Goal: Task Accomplishment & Management: Complete application form

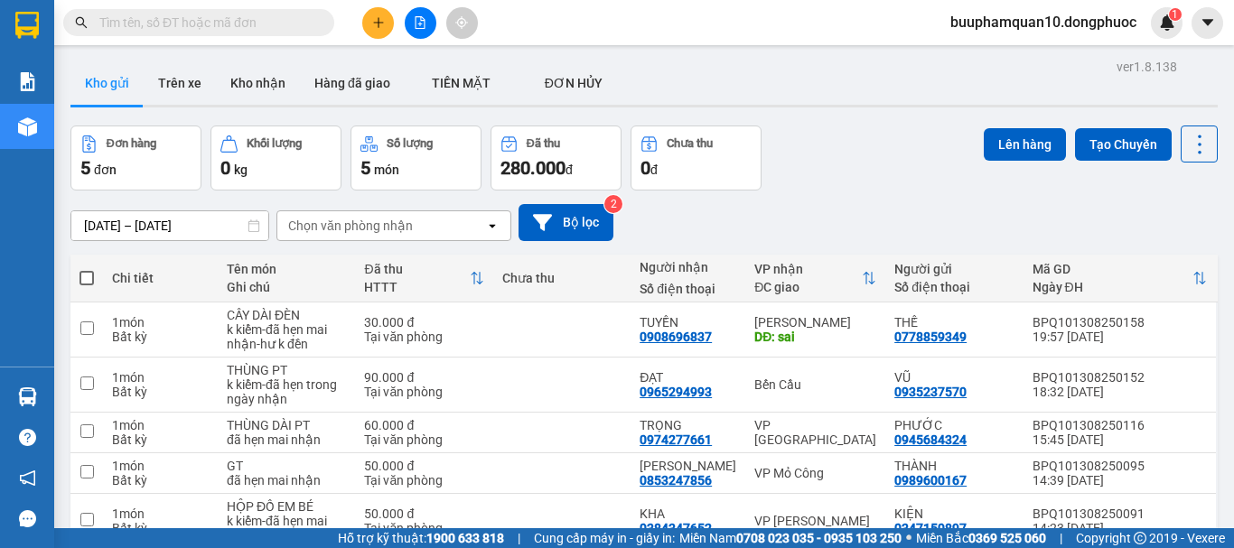
click at [382, 30] on button at bounding box center [378, 23] width 32 height 32
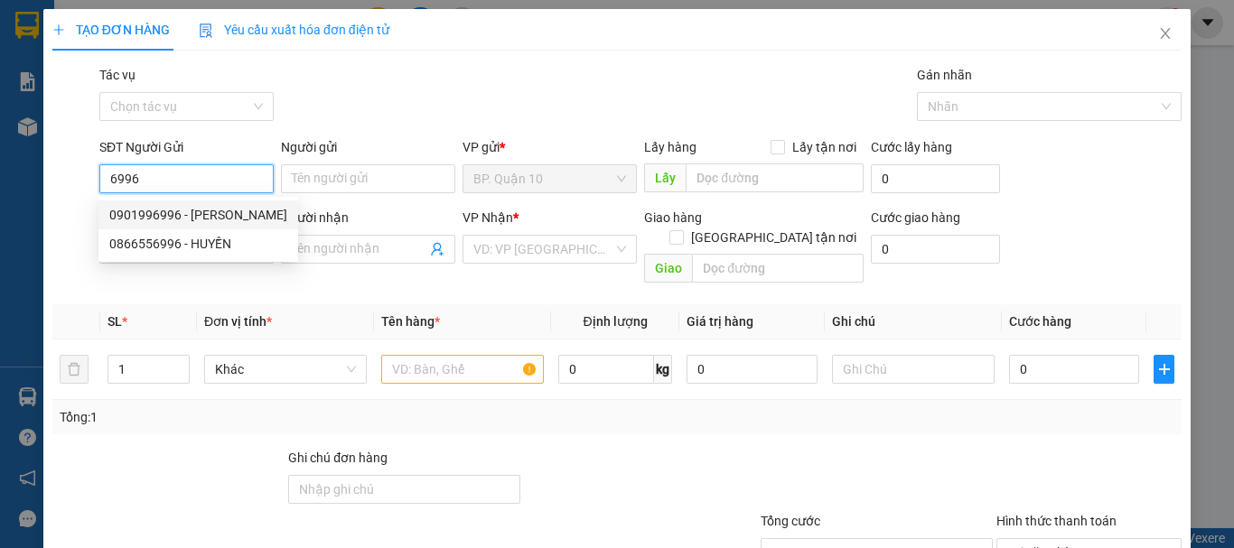
click at [191, 209] on div "0901996996 - ĐĂNG THẢO" at bounding box center [198, 215] width 178 height 20
type input "0901996996"
type input "ĐĂNG THẢO"
type input "0916372710"
type input "CHÚ NGỌC"
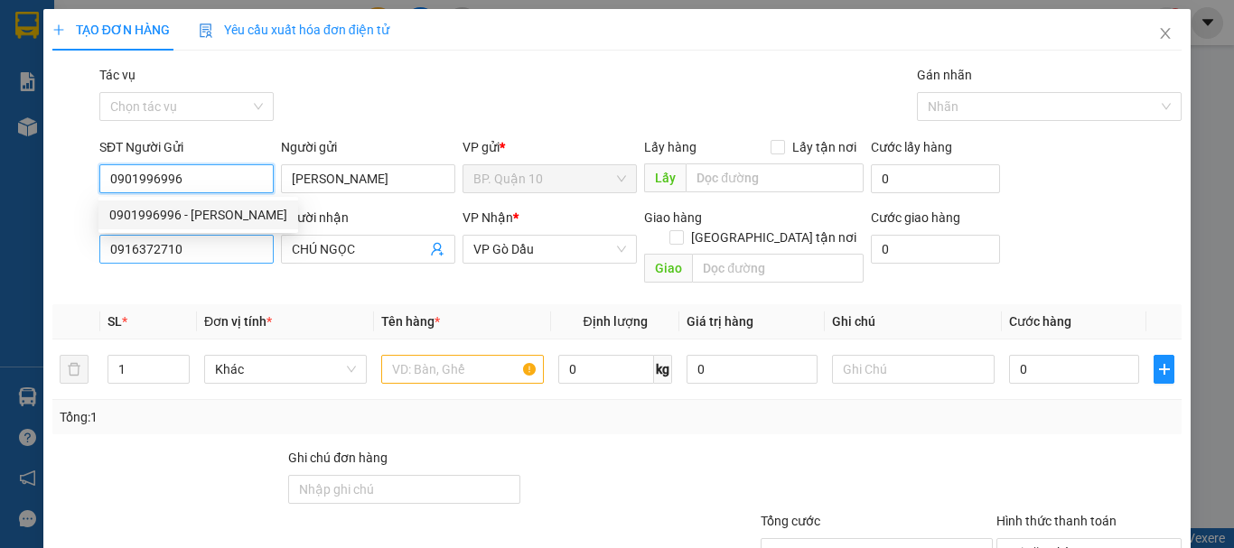
type input "30.000"
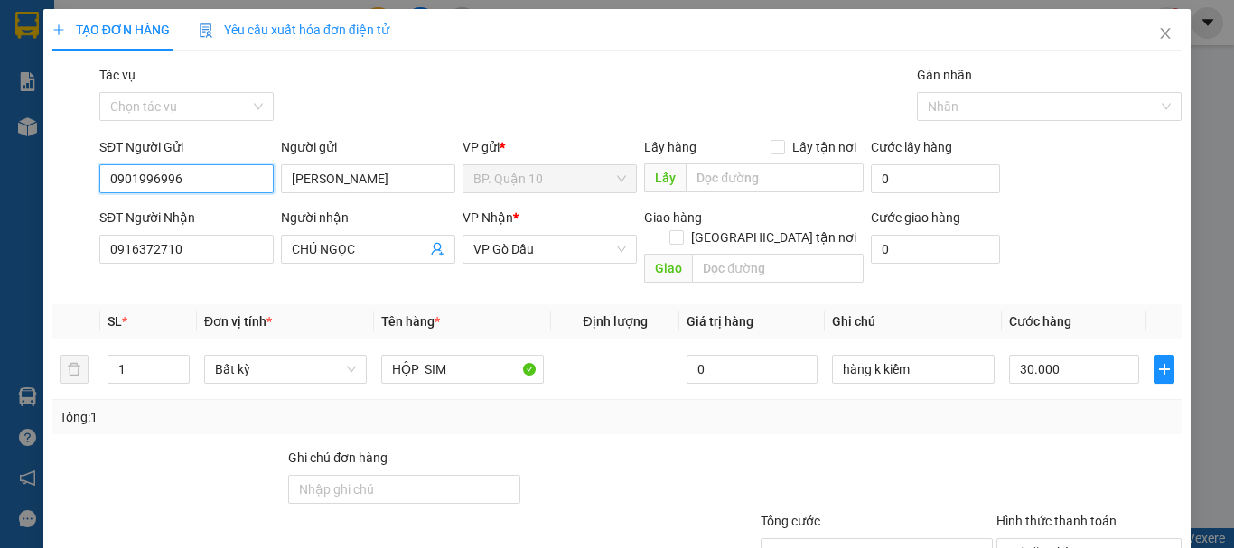
scroll to position [120, 0]
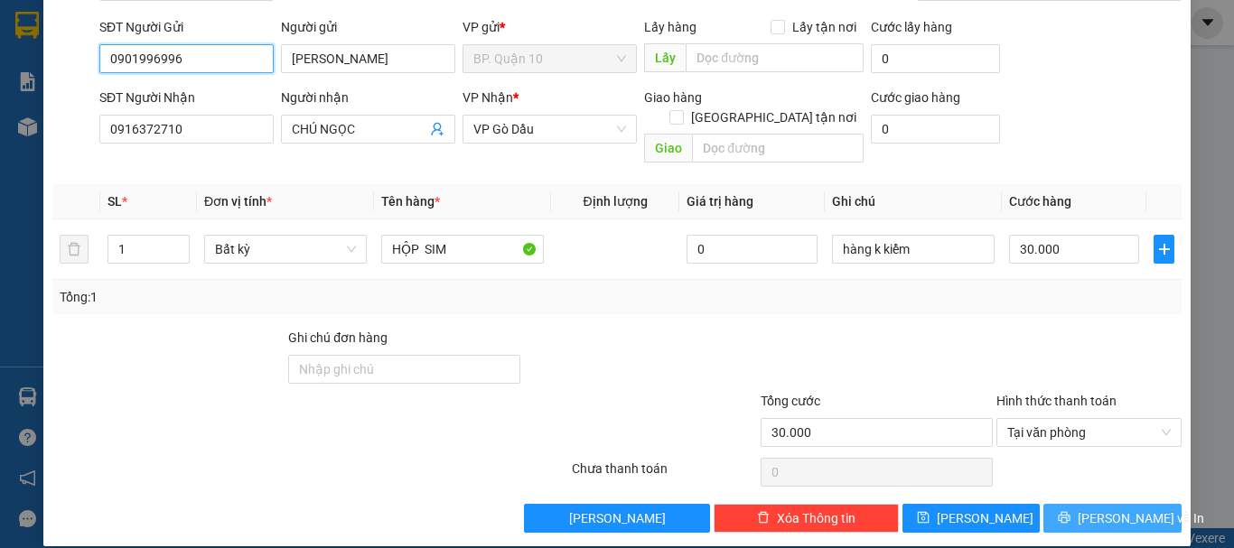
type input "0901996996"
click at [1091, 504] on button "[PERSON_NAME] và In" at bounding box center [1112, 518] width 138 height 29
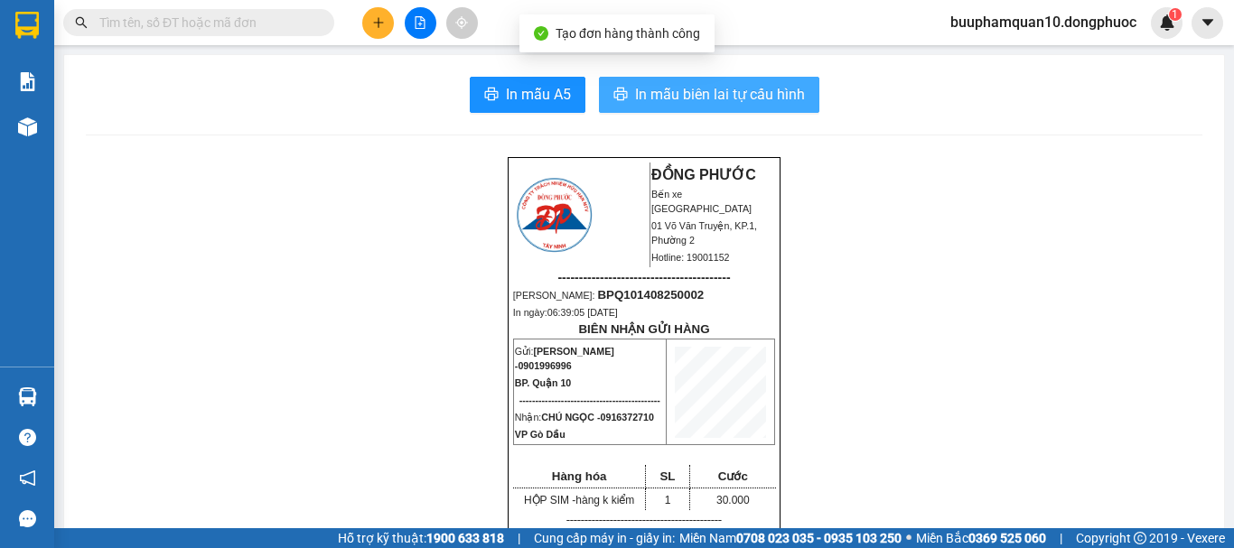
click at [701, 81] on button "In mẫu biên lai tự cấu hình" at bounding box center [709, 95] width 220 height 36
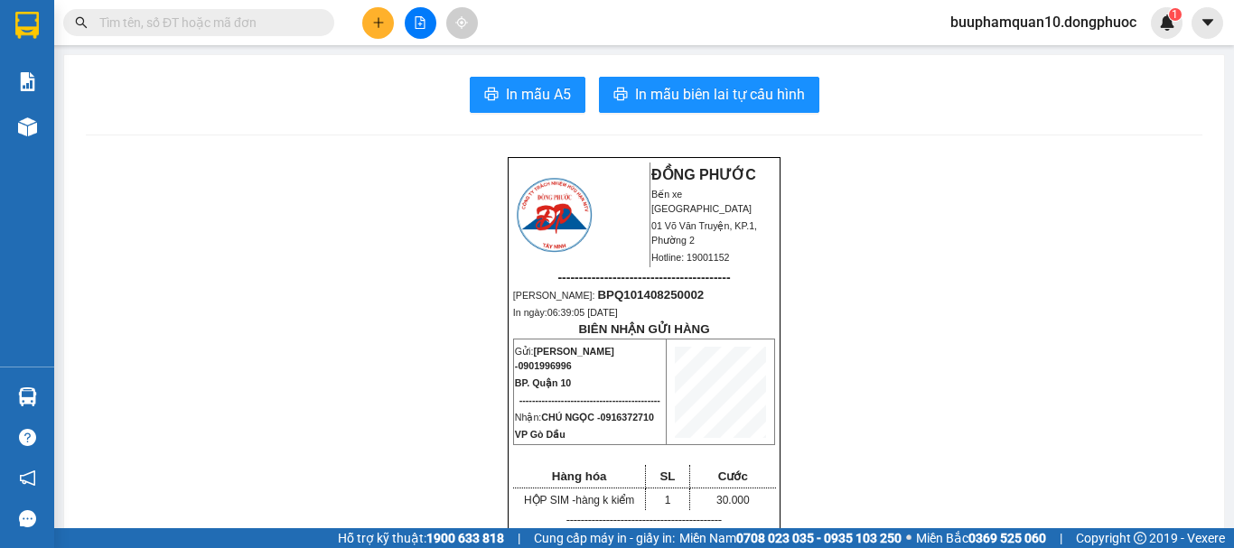
scroll to position [355, 0]
click at [378, 20] on icon "plus" at bounding box center [378, 22] width 1 height 10
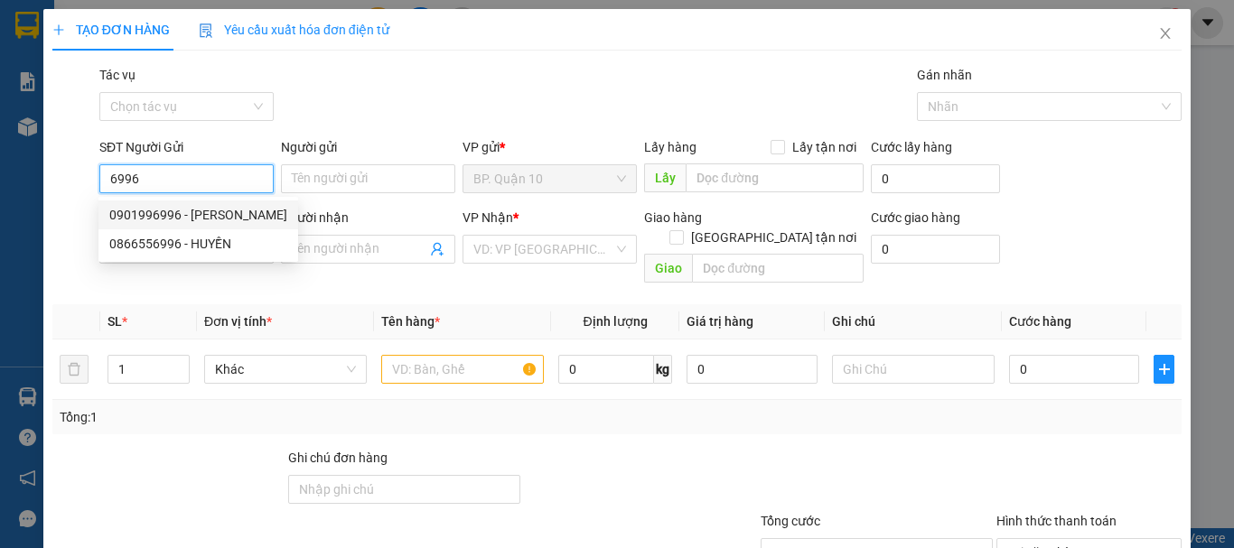
click at [232, 210] on div "0901996996 - ĐĂNG THẢO" at bounding box center [198, 215] width 178 height 20
type input "0901996996"
type input "ĐĂNG THẢO"
type input "0916372710"
type input "CHÚ NGỌC"
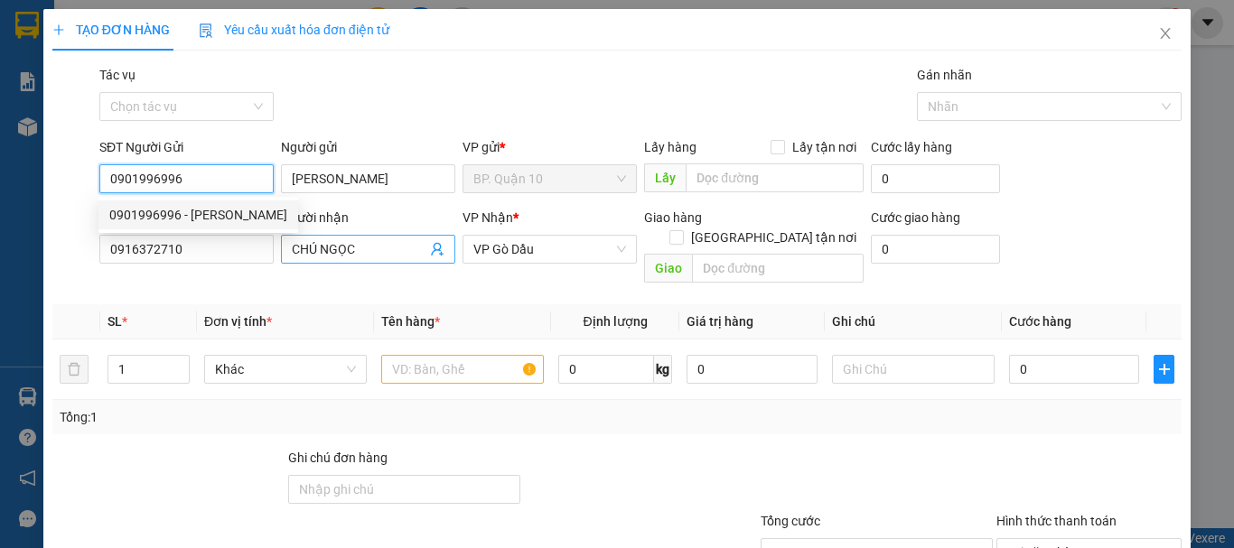
type input "30.000"
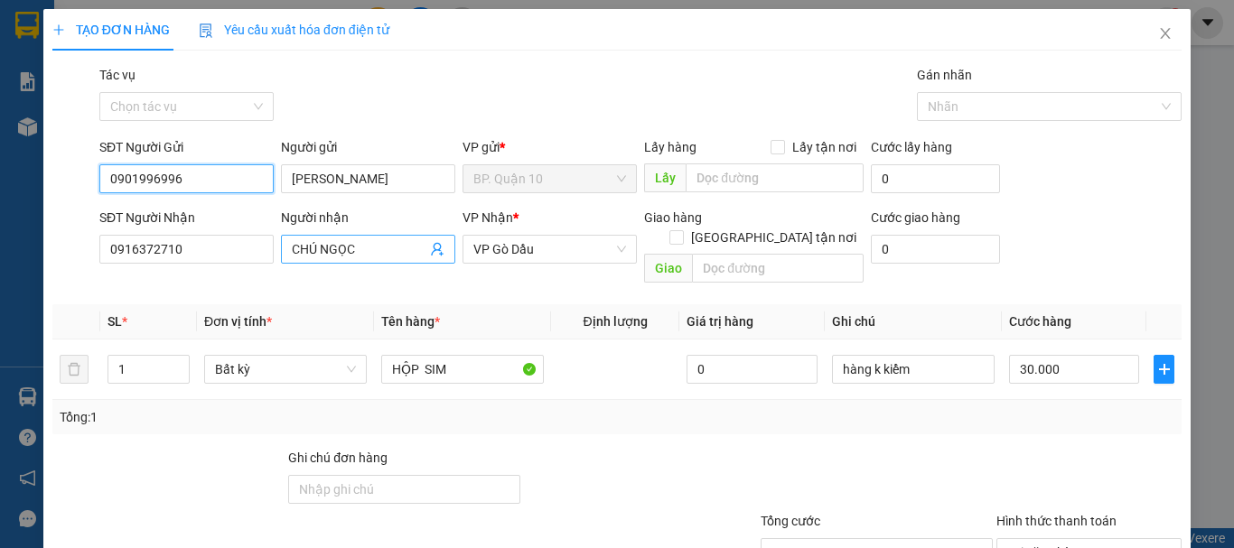
type input "0901996996"
click at [380, 243] on input "CHÚ NGỌC" at bounding box center [359, 249] width 135 height 20
click at [436, 247] on icon "user-add" at bounding box center [437, 249] width 14 height 14
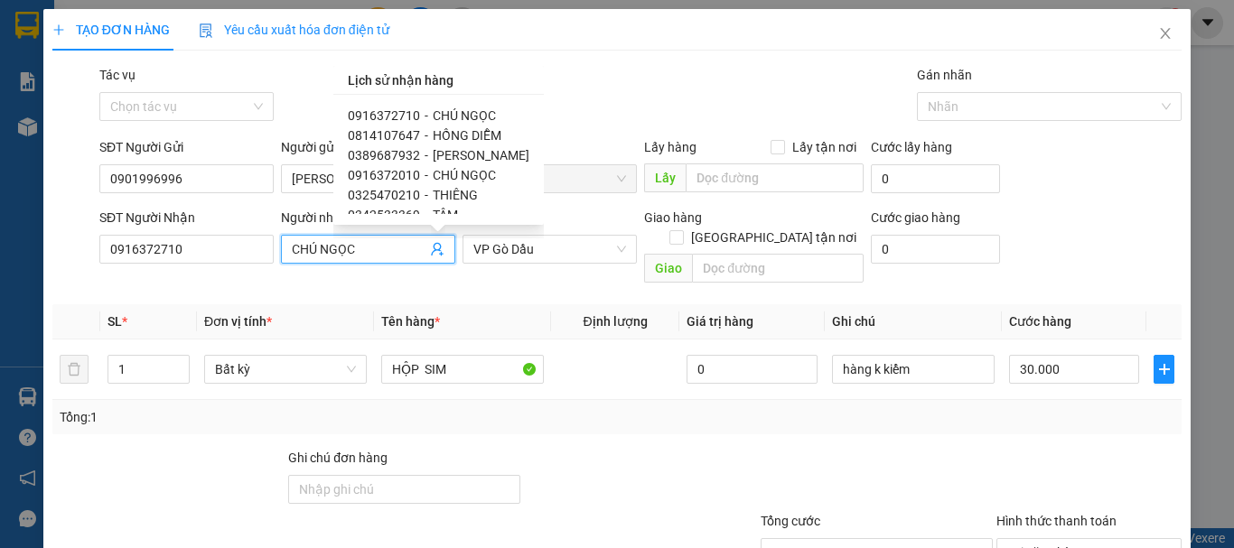
click at [406, 154] on span "0389687932" at bounding box center [384, 155] width 72 height 14
type input "0389687932"
type input "NGỌC ANH"
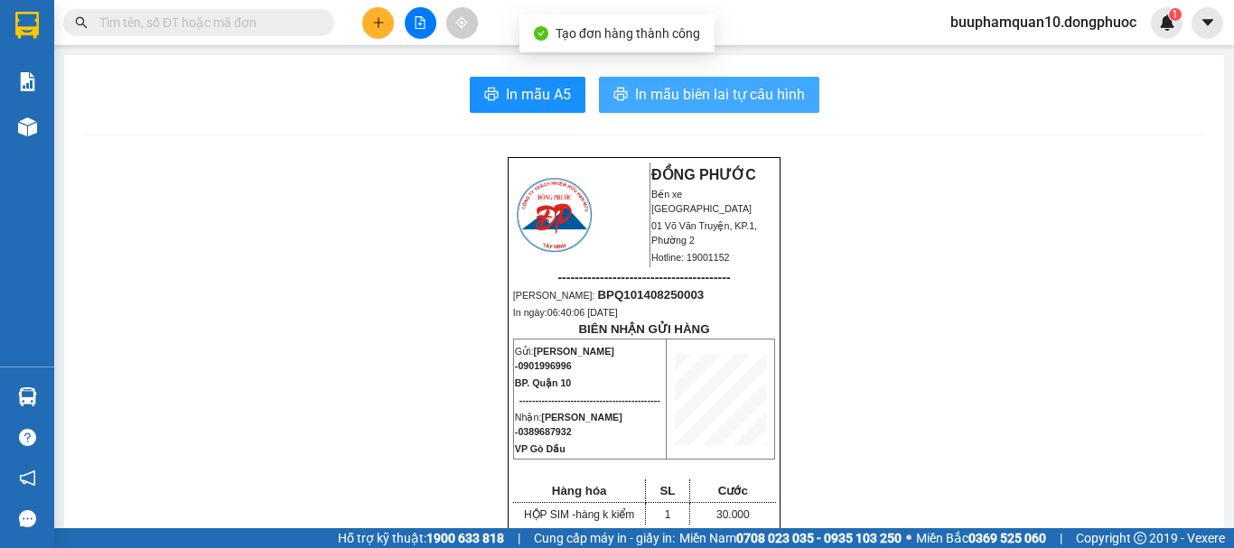
click at [694, 112] on button "In mẫu biên lai tự cấu hình" at bounding box center [709, 95] width 220 height 36
click at [699, 100] on span "In mẫu biên lai tự cấu hình" at bounding box center [720, 94] width 170 height 23
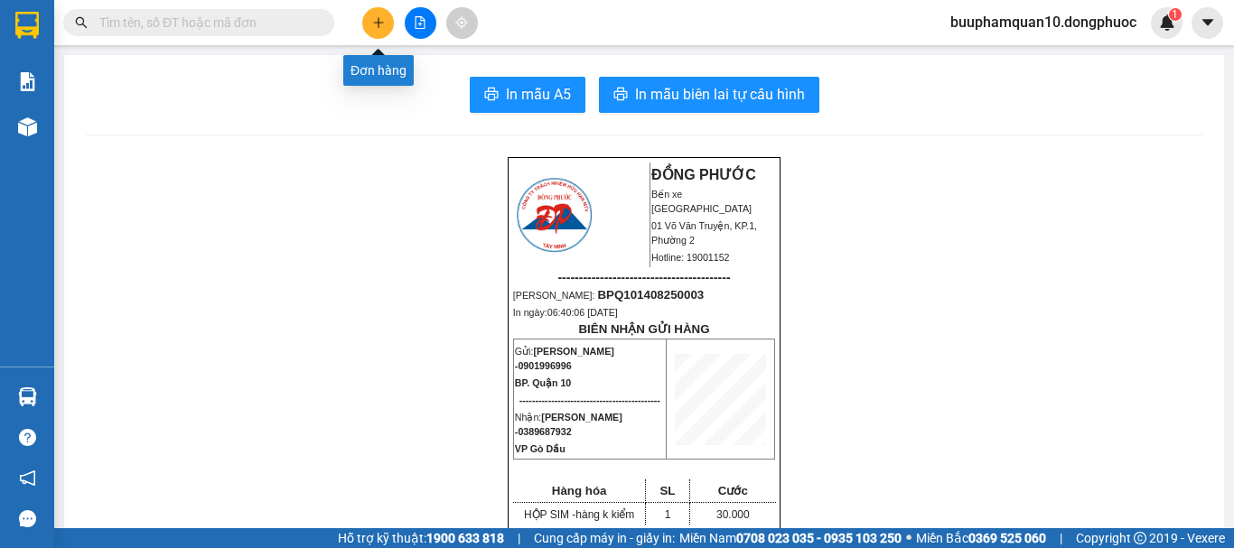
click at [369, 27] on button at bounding box center [378, 23] width 32 height 32
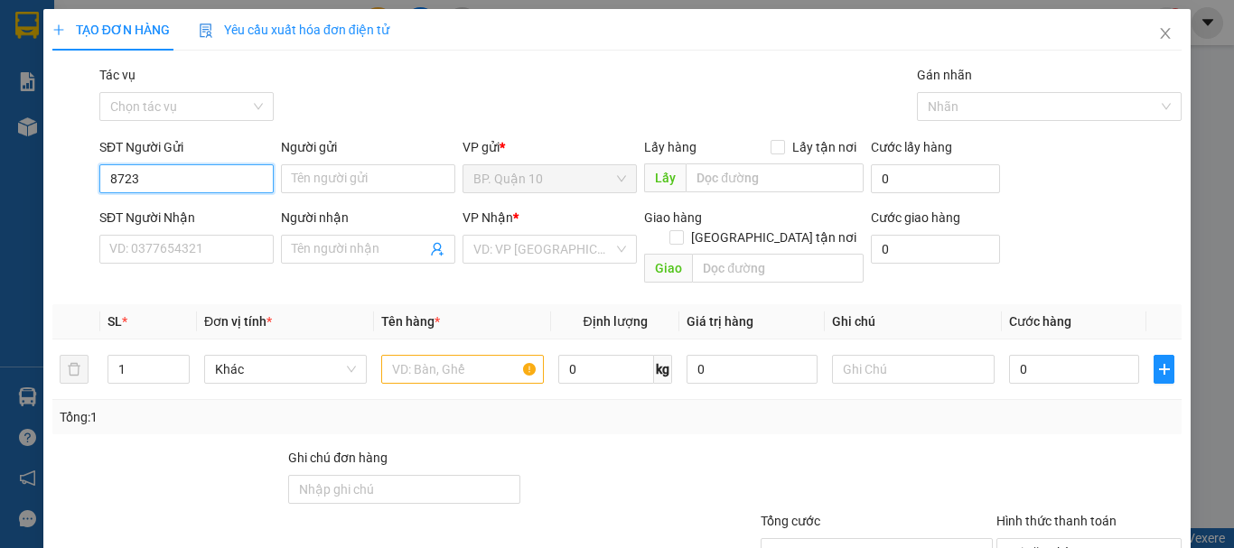
click at [190, 179] on input "8723" at bounding box center [186, 178] width 174 height 29
type input "0918048723"
click at [185, 216] on div "SĐT Người Nhận" at bounding box center [186, 218] width 174 height 20
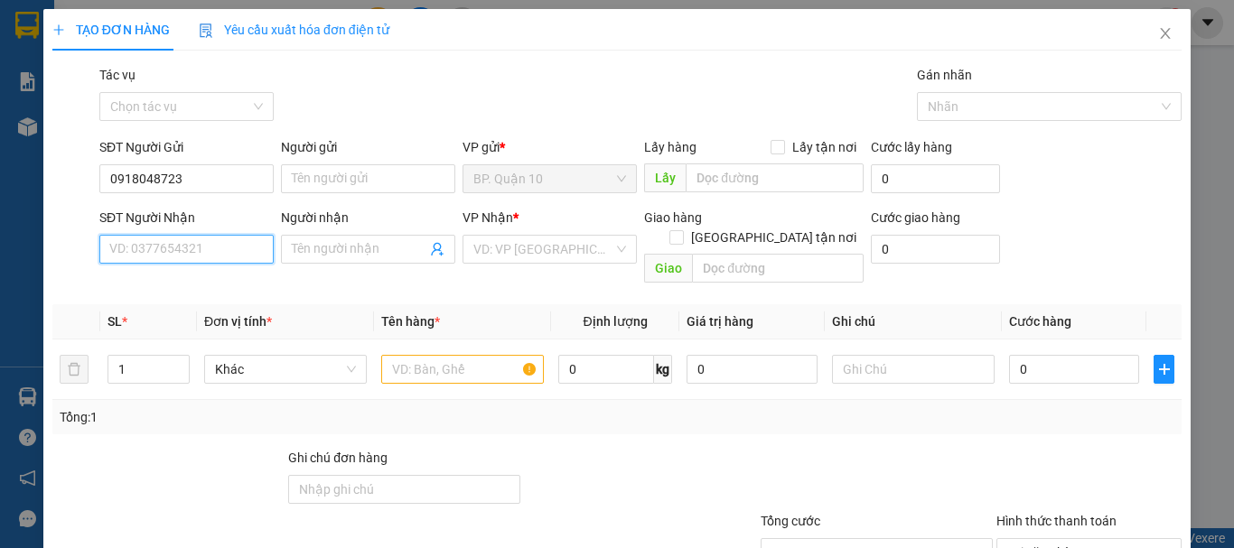
click at [185, 235] on input "SĐT Người Nhận" at bounding box center [186, 249] width 174 height 29
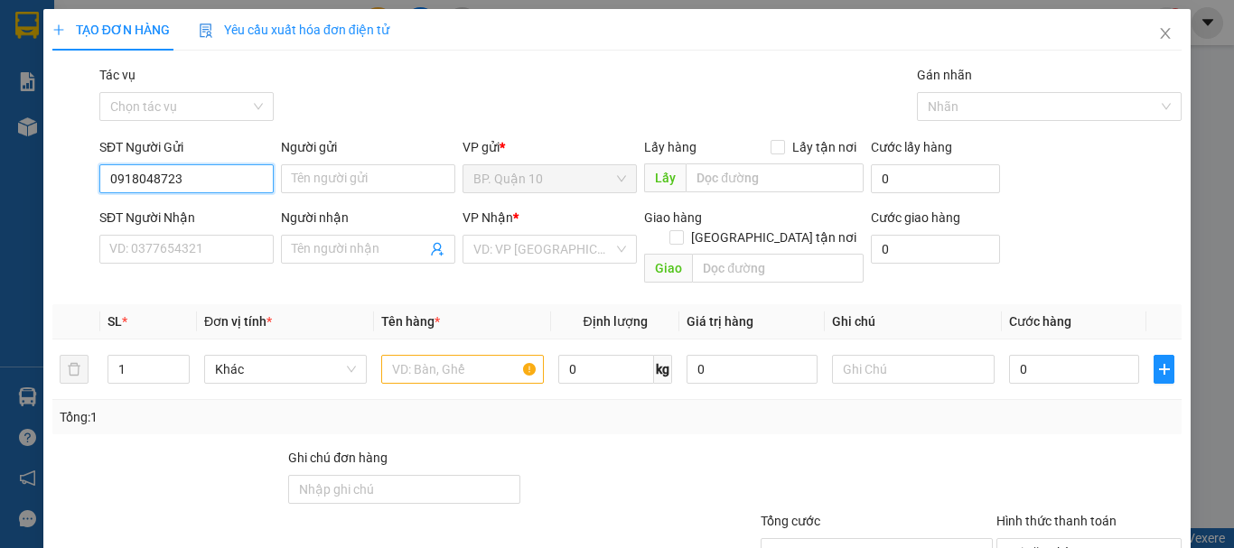
click at [199, 178] on input "0918048723" at bounding box center [186, 178] width 174 height 29
click at [212, 219] on div "0918048723 - PHONG" at bounding box center [184, 215] width 151 height 20
type input "PHONG"
type input "0903113250"
type input "LOAN"
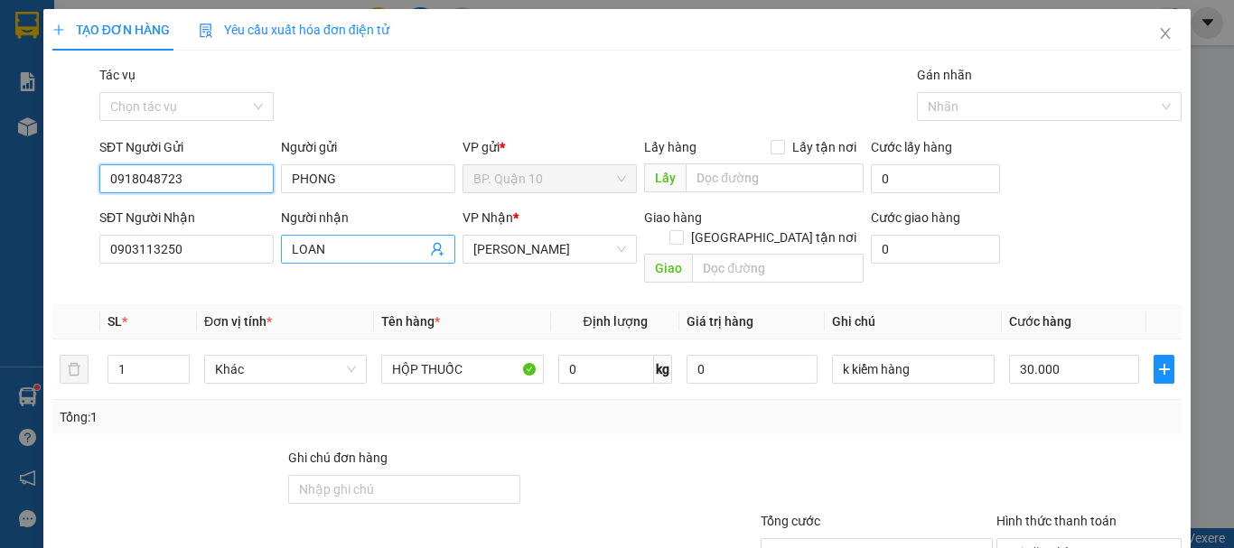
type input "30.000"
click at [430, 249] on icon "user-add" at bounding box center [437, 249] width 14 height 14
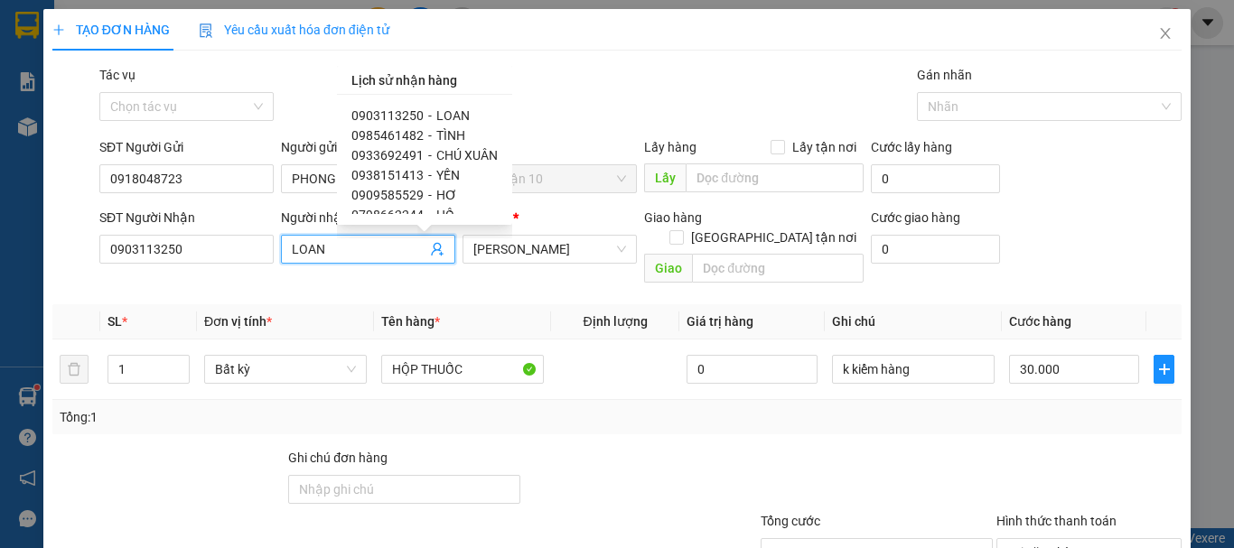
click at [440, 150] on span "CHÚ XUÂN" at bounding box center [466, 155] width 61 height 14
type input "0933692491"
type input "CHÚ XUÂN"
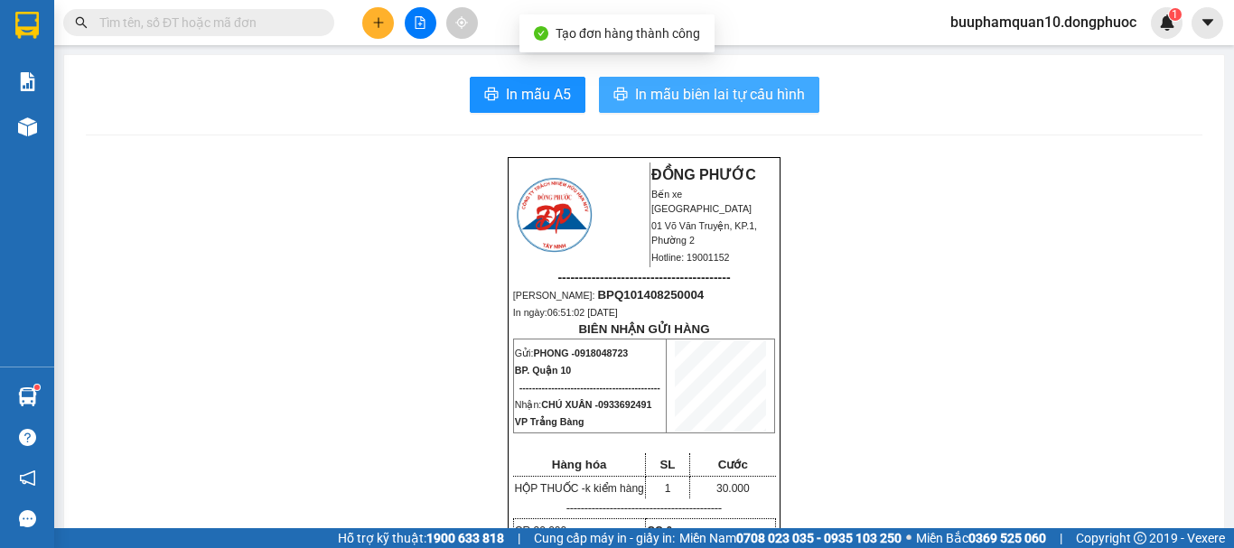
click at [776, 102] on span "In mẫu biên lai tự cấu hình" at bounding box center [720, 94] width 170 height 23
click at [692, 98] on span "In mẫu biên lai tự cấu hình" at bounding box center [720, 94] width 170 height 23
click at [751, 95] on span "In mẫu biên lai tự cấu hình" at bounding box center [720, 94] width 170 height 23
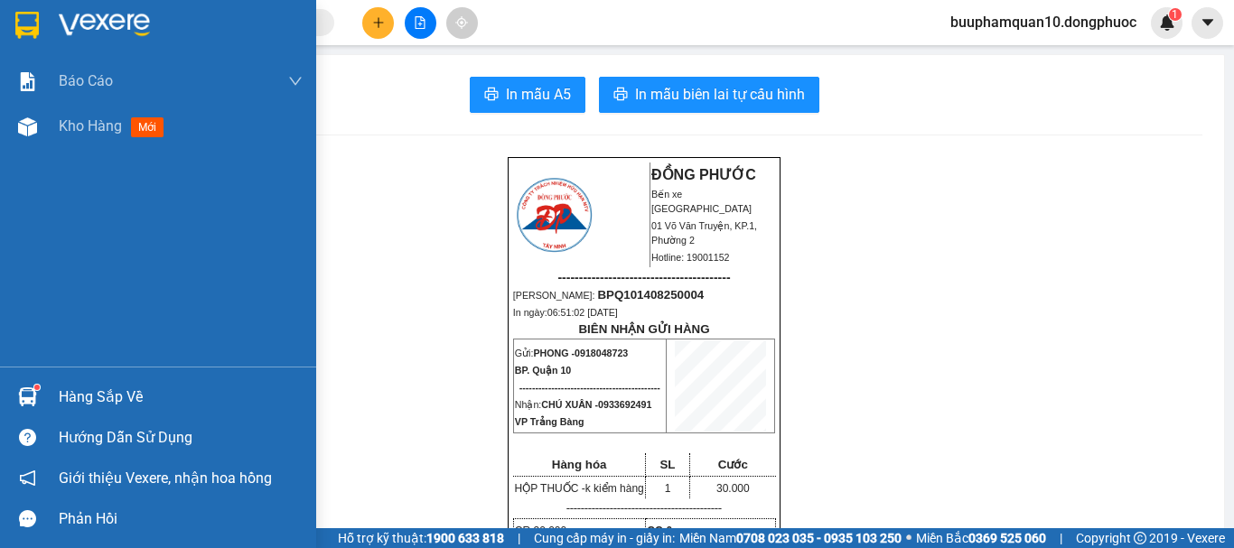
click at [33, 398] on img at bounding box center [27, 396] width 19 height 19
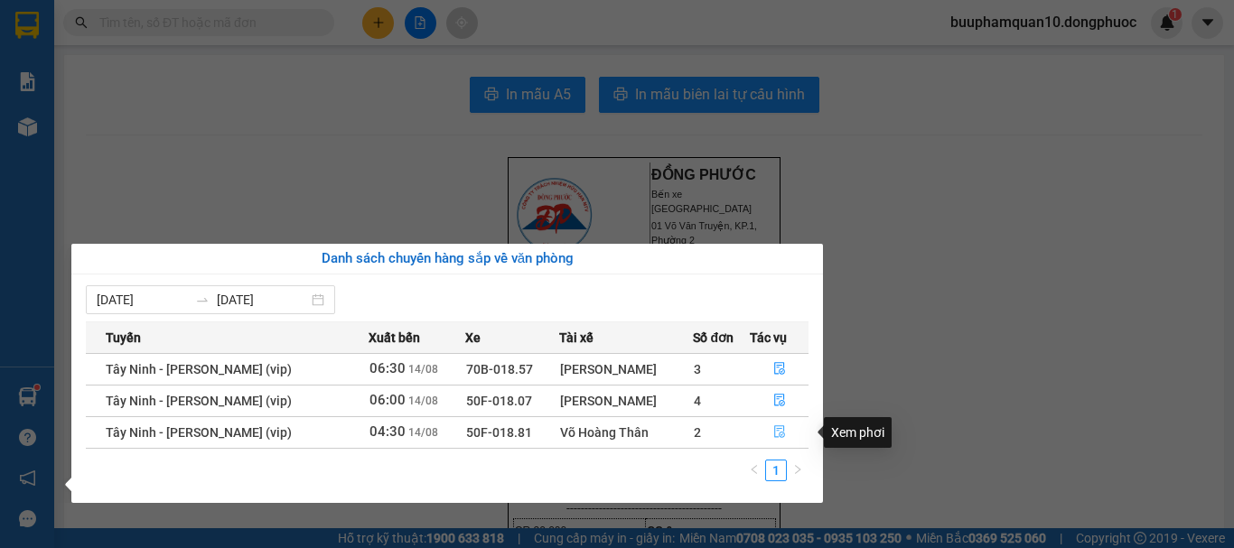
click at [779, 433] on icon "file-done" at bounding box center [779, 431] width 13 height 13
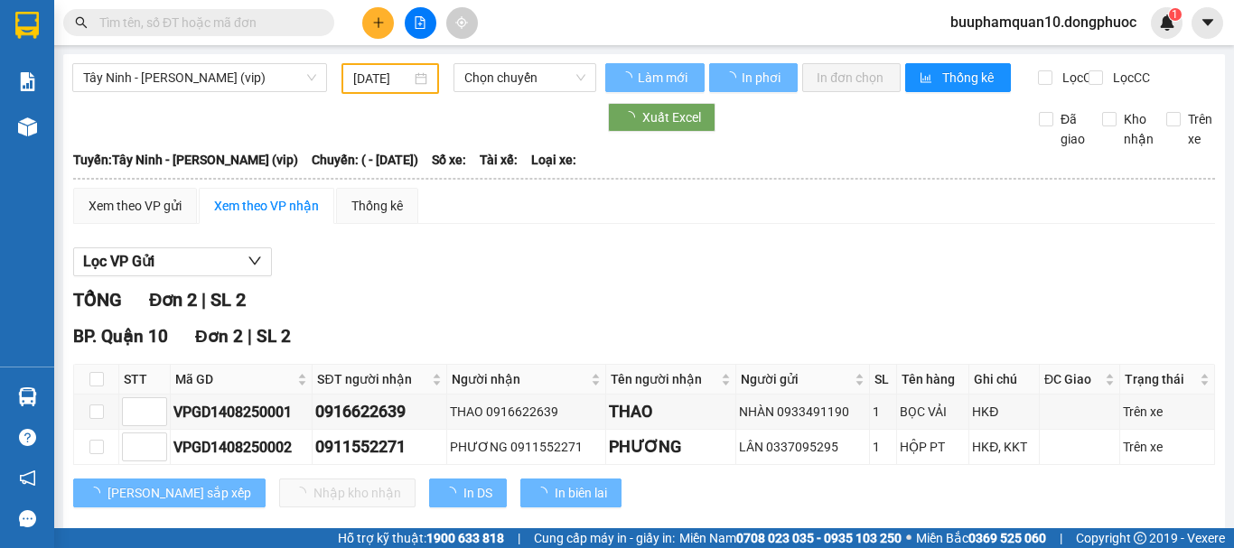
type input "[DATE]"
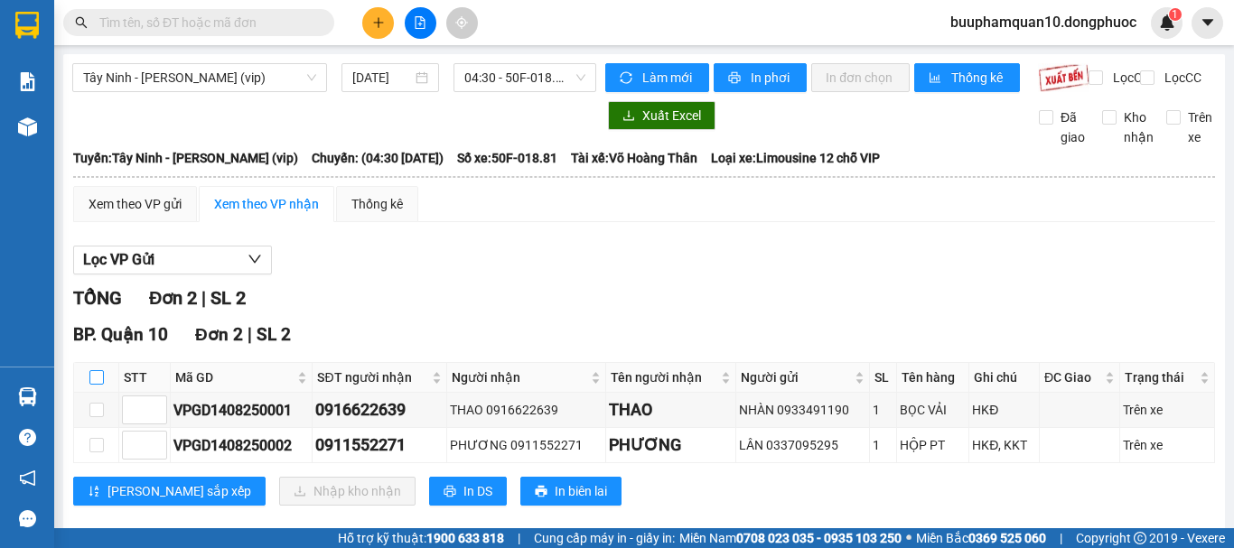
click at [100, 385] on input "checkbox" at bounding box center [96, 377] width 14 height 14
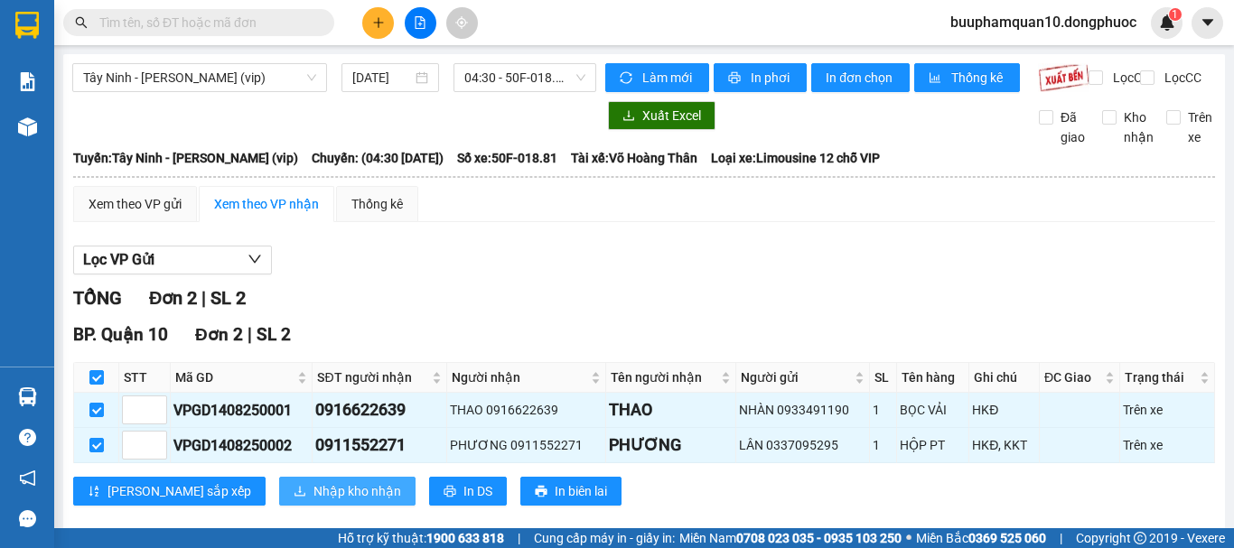
click at [279, 493] on button "Nhập kho nhận" at bounding box center [347, 491] width 136 height 29
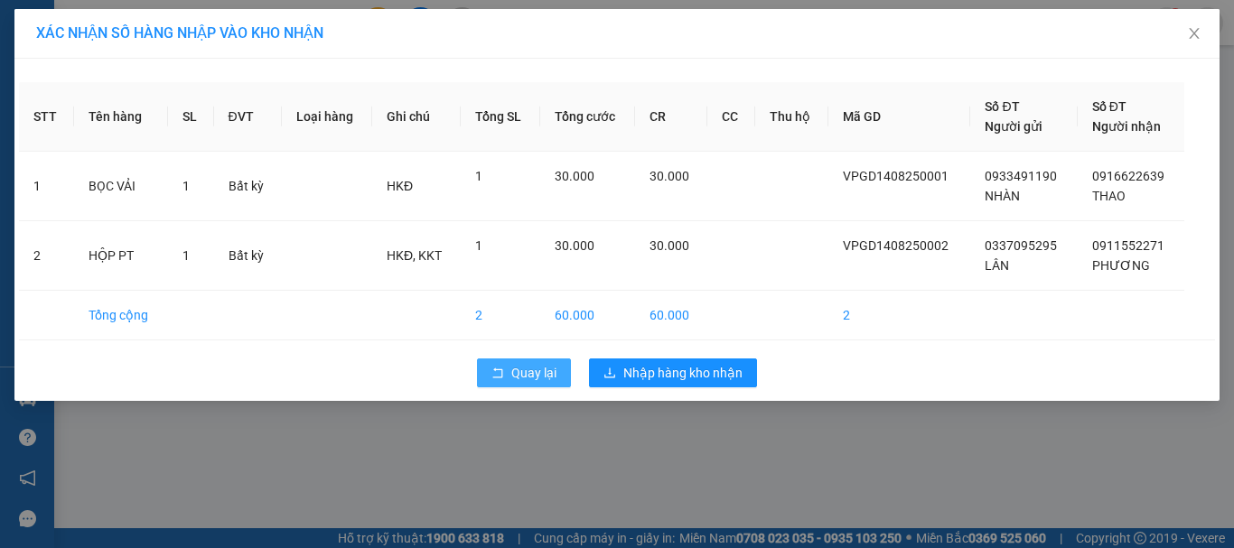
click at [495, 370] on icon "rollback" at bounding box center [498, 373] width 10 height 10
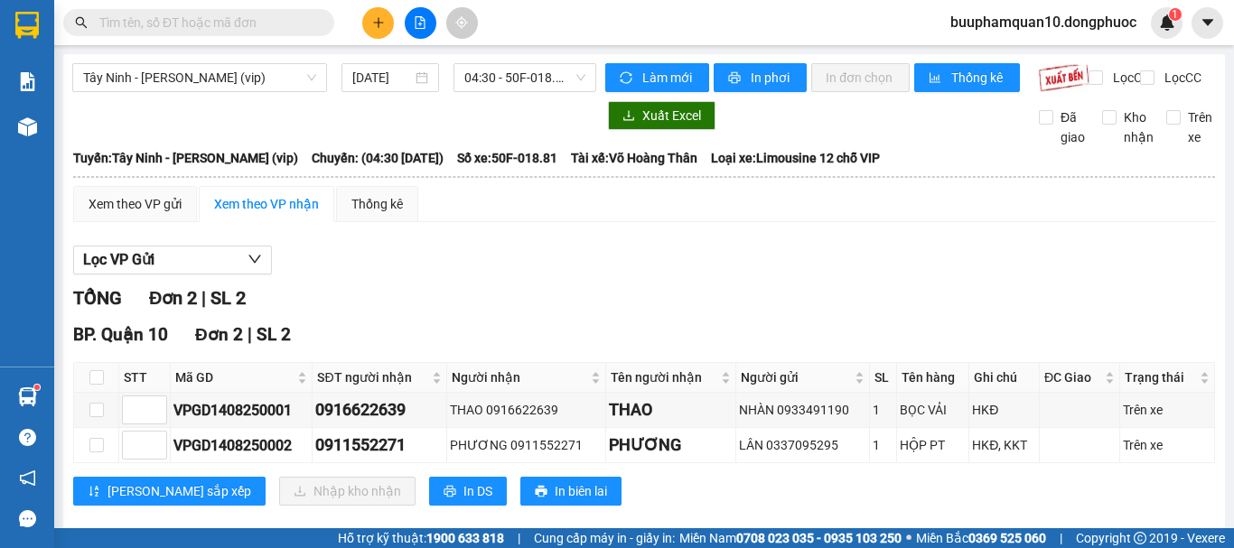
click at [375, 31] on button at bounding box center [378, 23] width 32 height 32
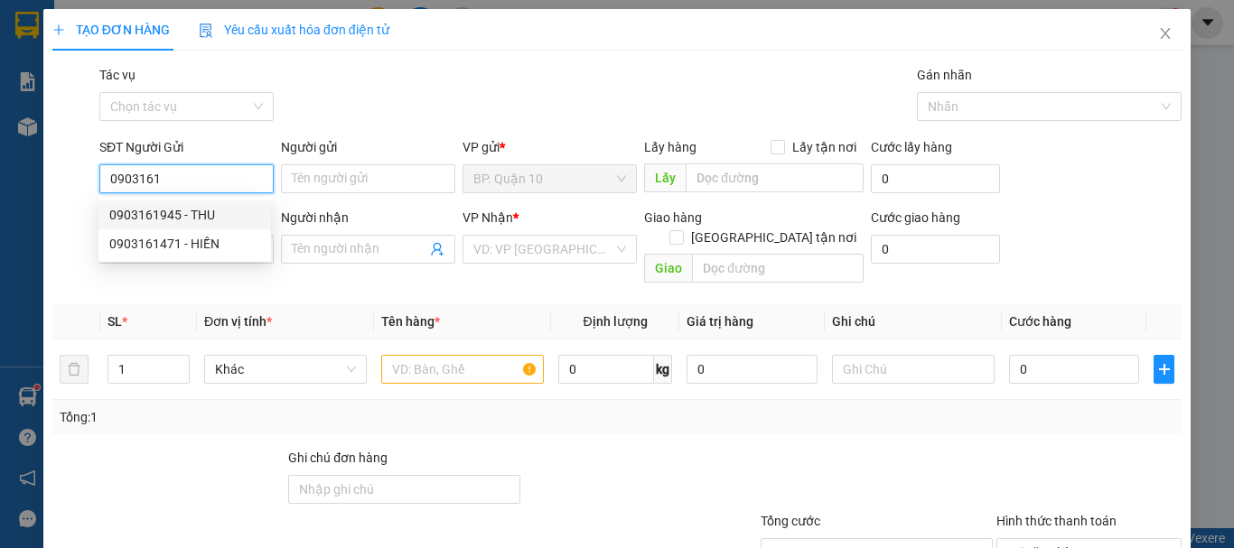
click at [154, 210] on div "0903161945 - THU" at bounding box center [184, 215] width 151 height 20
type input "0903161945"
type input "THU"
type input "0707637600"
type input "NGOAN"
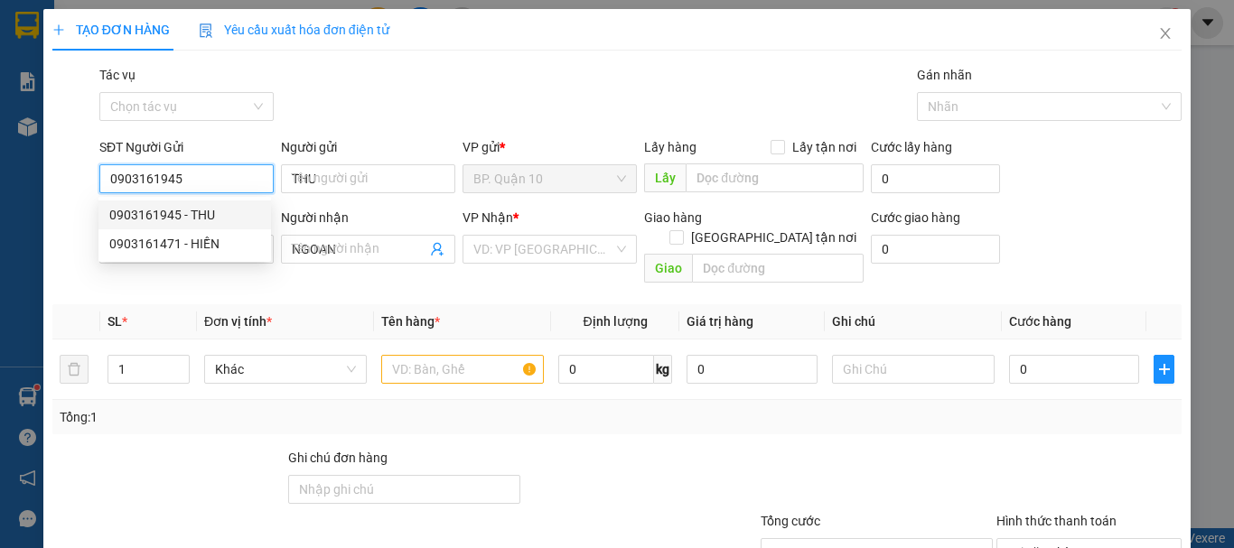
type input "50.000"
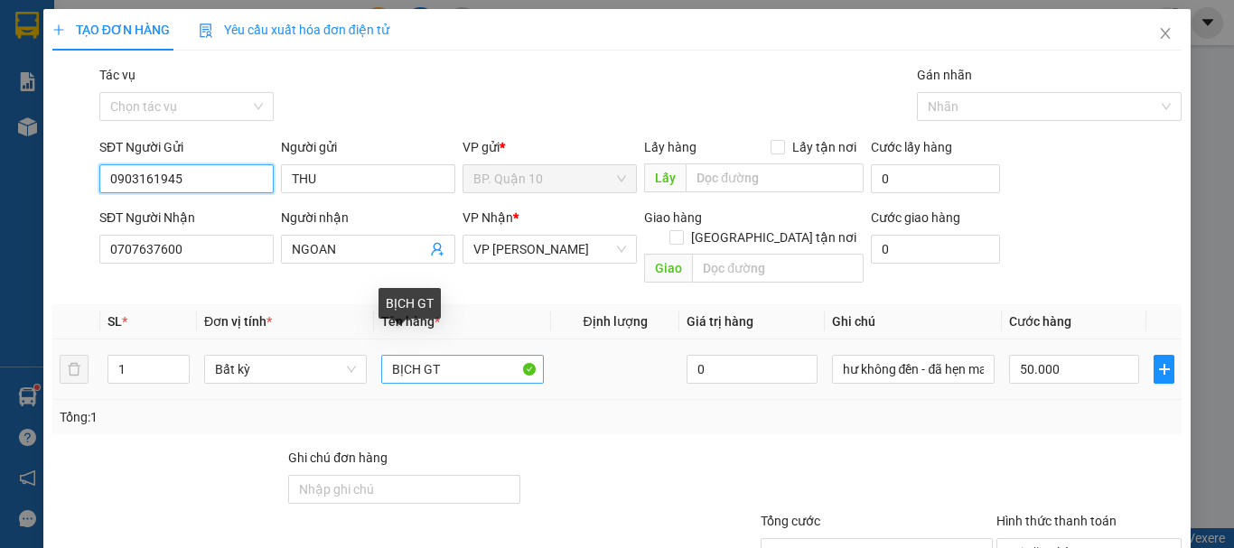
type input "0903161945"
click at [455, 355] on input "BỊCH GT" at bounding box center [462, 369] width 163 height 29
type input "ỌC· TRÀ·"
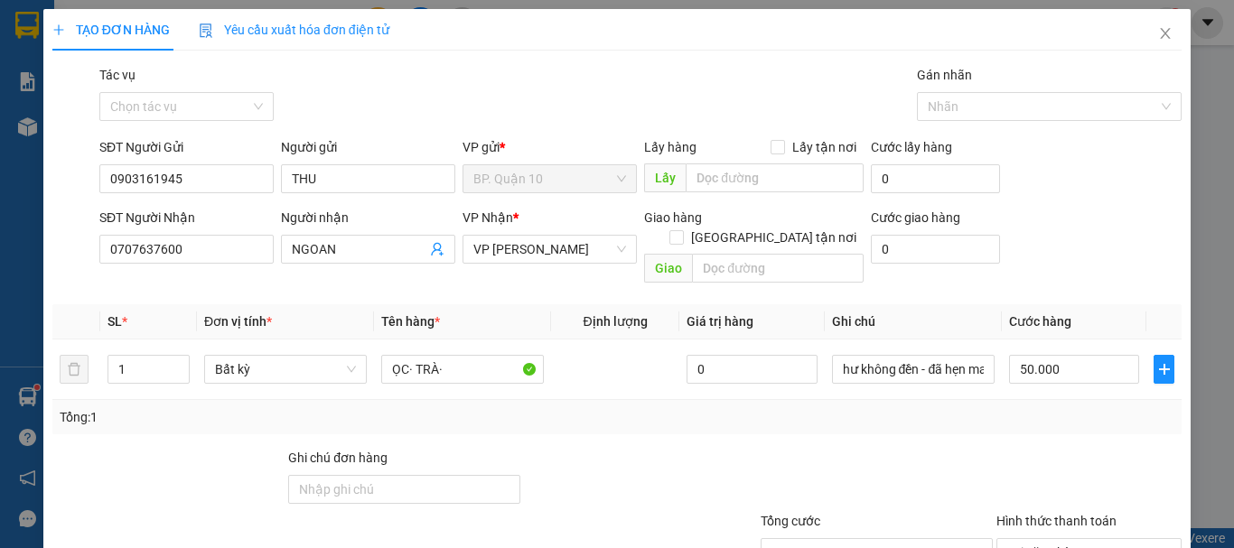
click at [980, 417] on div "Transit Pickup Surcharge Ids Transit Deliver Surcharge Ids Transit Deliver Surc…" at bounding box center [616, 359] width 1129 height 588
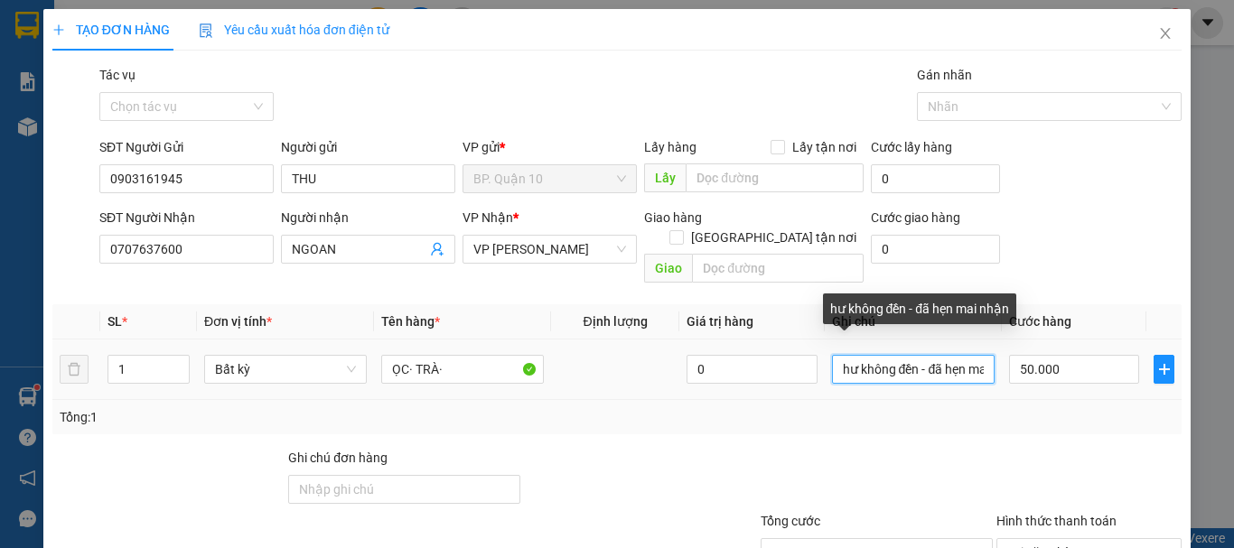
click at [956, 355] on input "hư không đền - đã hẹn mai nhận" at bounding box center [913, 369] width 163 height 29
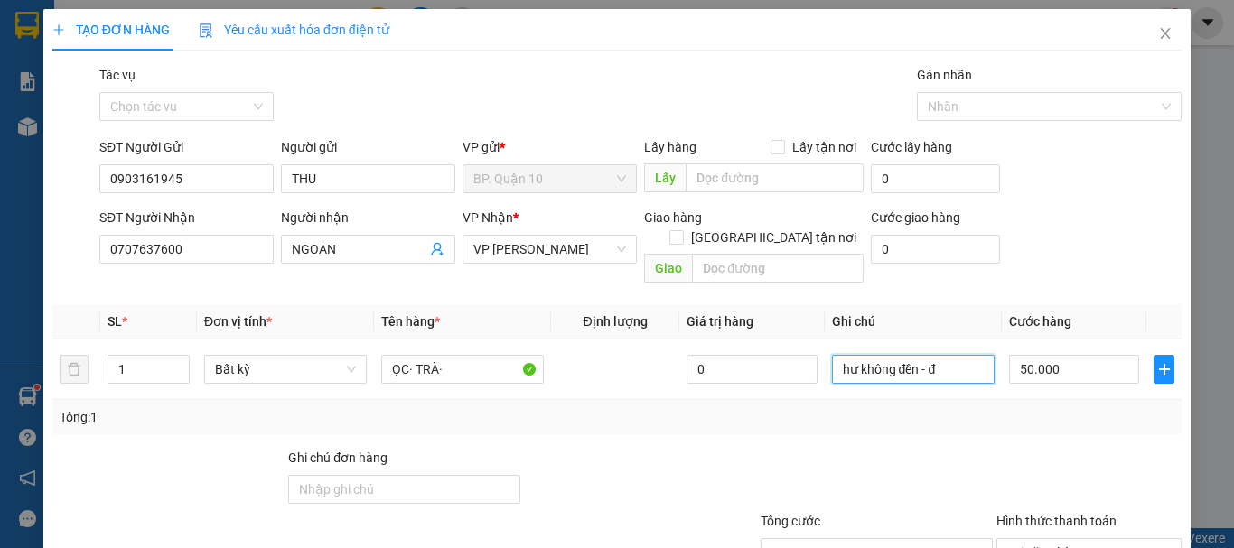
type input "hư không đền -"
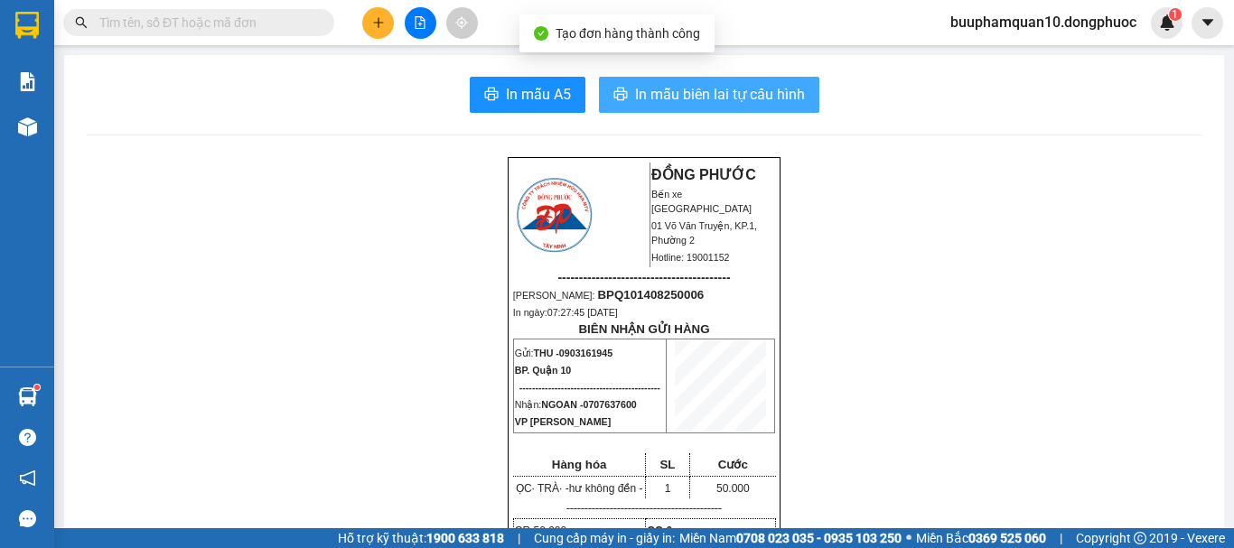
click at [723, 97] on span "In mẫu biên lai tự cấu hình" at bounding box center [720, 94] width 170 height 23
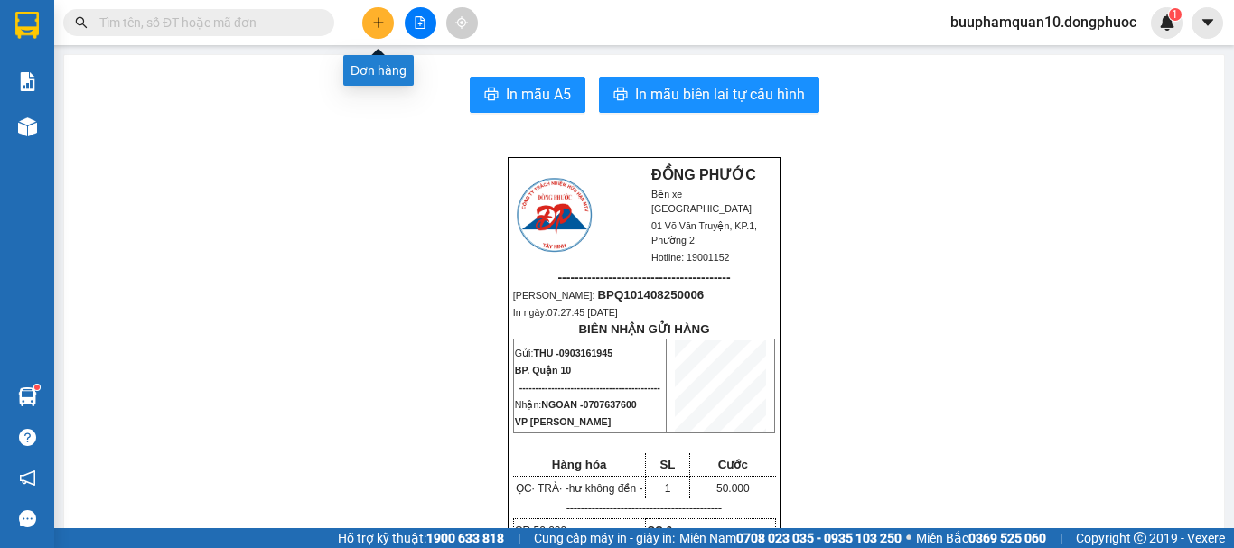
click at [379, 23] on icon "plus" at bounding box center [378, 22] width 13 height 13
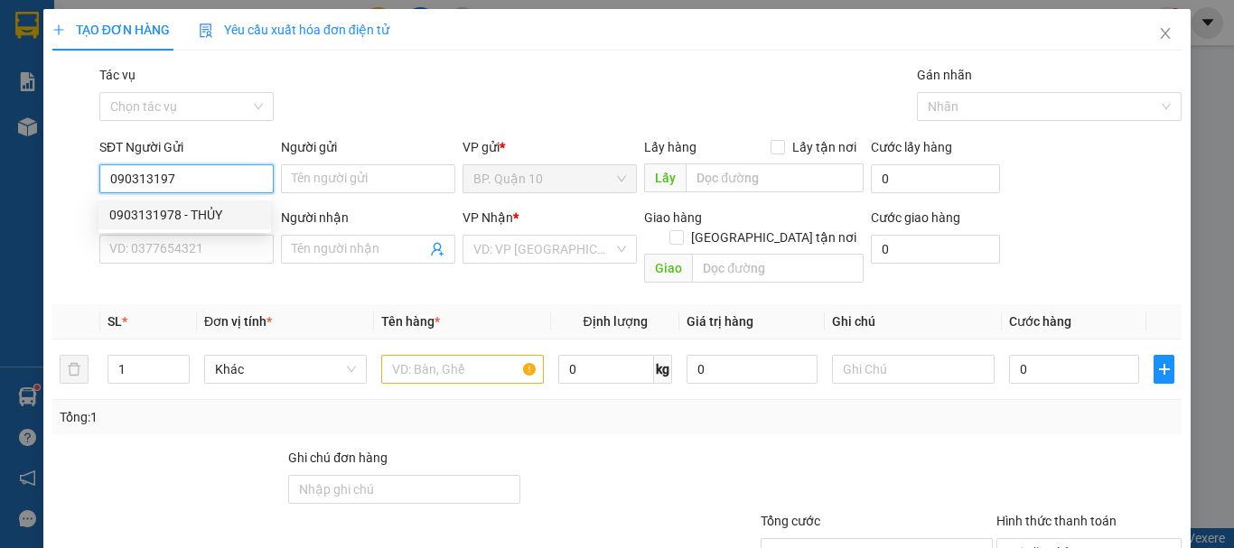
click at [206, 218] on div "0903131978 - THỦY" at bounding box center [184, 215] width 151 height 20
type input "0903131978"
type input "THỦY"
type input "0903166121"
type input "HUY"
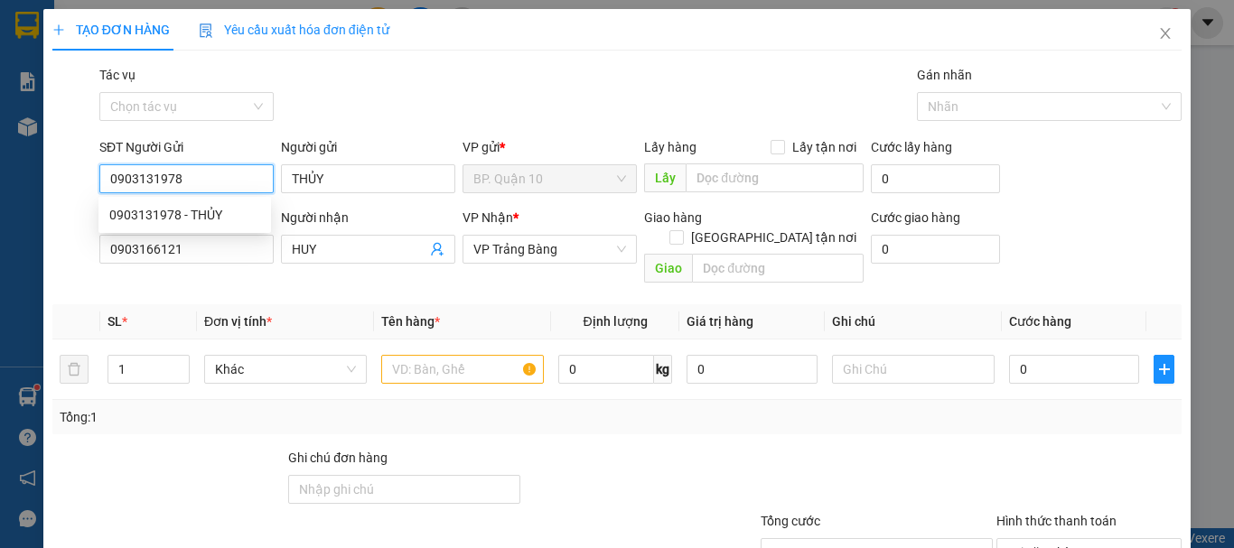
type input "40.000"
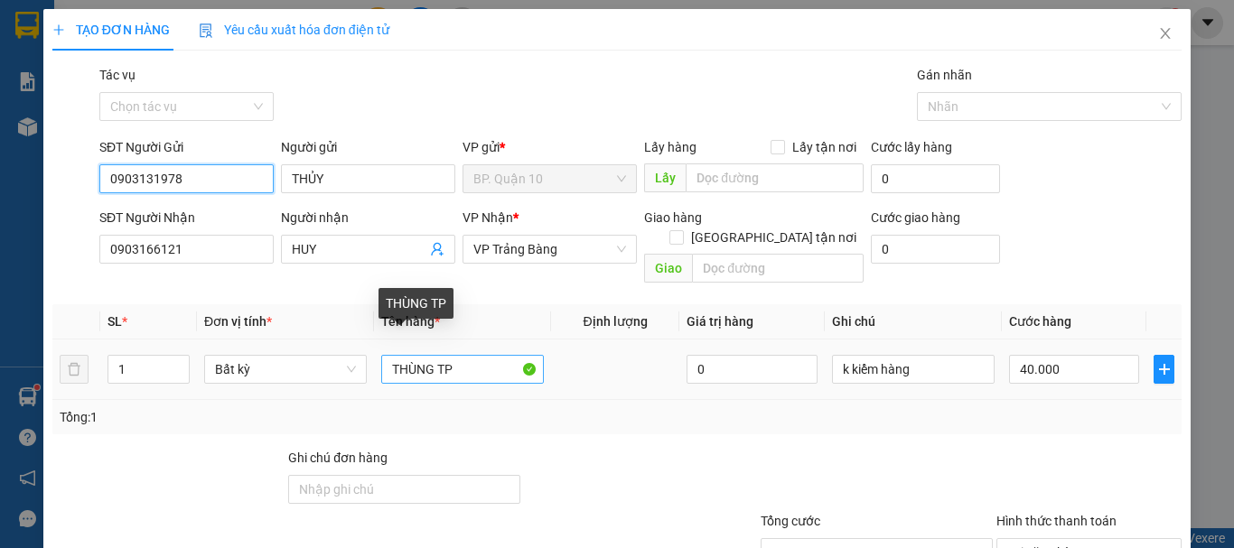
type input "0903131978"
click at [472, 355] on input "THÙNG TP" at bounding box center [462, 369] width 163 height 29
click at [497, 355] on input "THÙNG BÁNH ẸO··" at bounding box center [462, 369] width 163 height 29
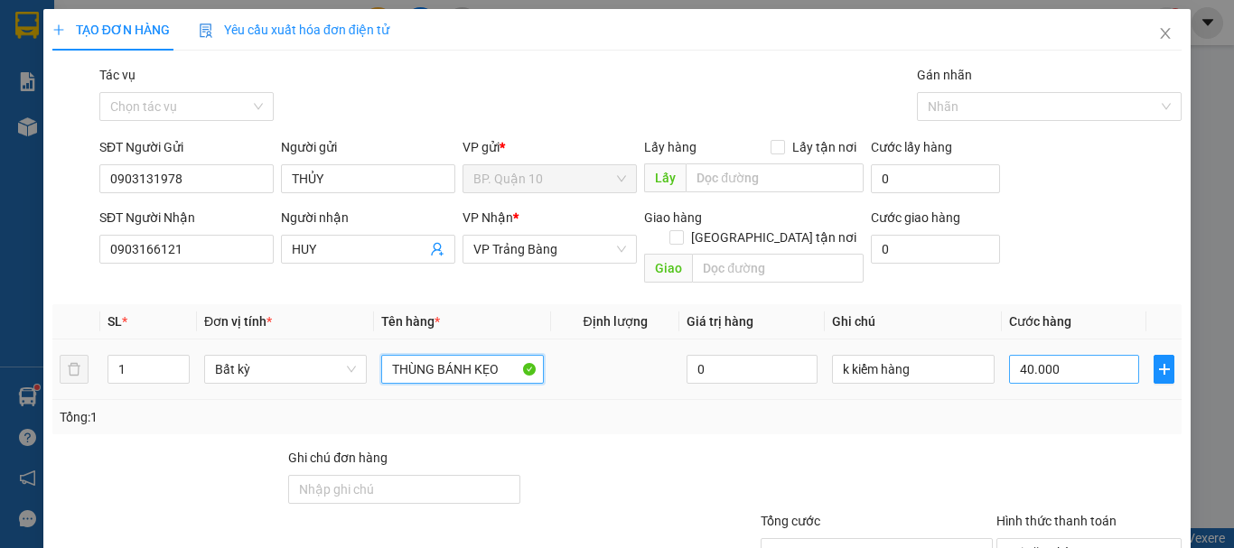
type input "THÙNG BÁNH KẸO"
click at [1086, 355] on input "40.000" at bounding box center [1074, 369] width 130 height 29
type input "3"
type input "30"
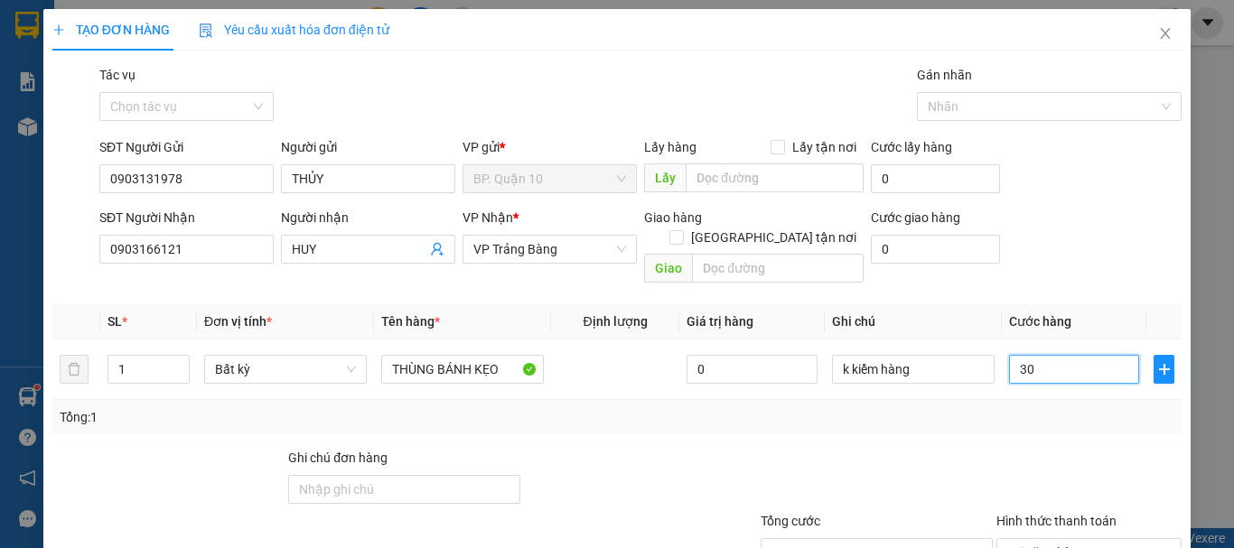
type input "30"
type input "30.000"
click at [1018, 407] on div "Tổng: 1" at bounding box center [617, 417] width 1115 height 20
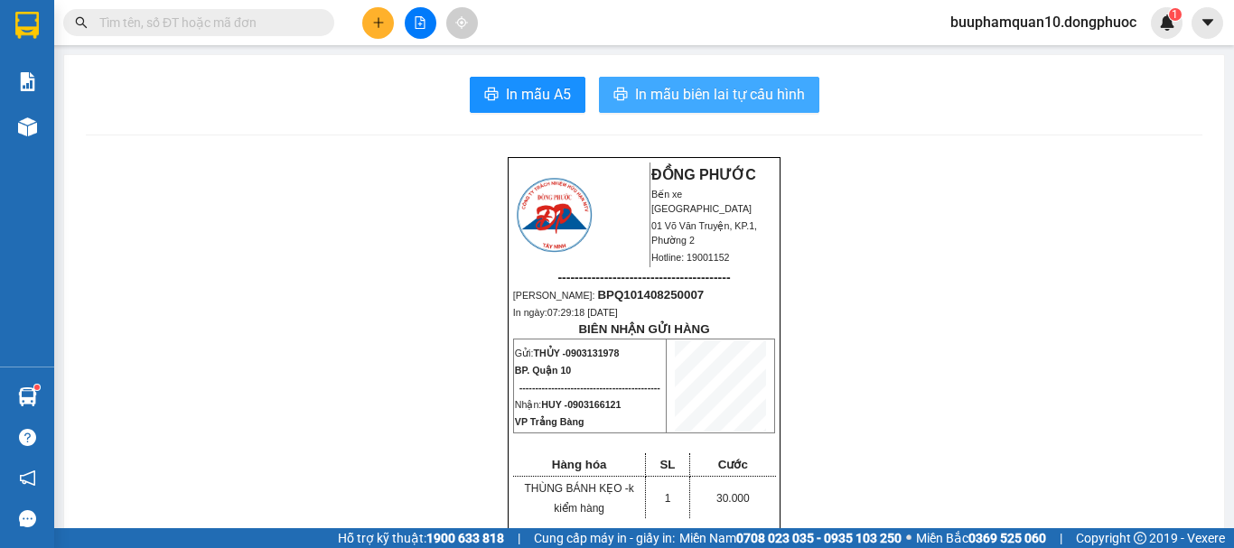
click at [762, 92] on span "In mẫu biên lai tự cấu hình" at bounding box center [720, 94] width 170 height 23
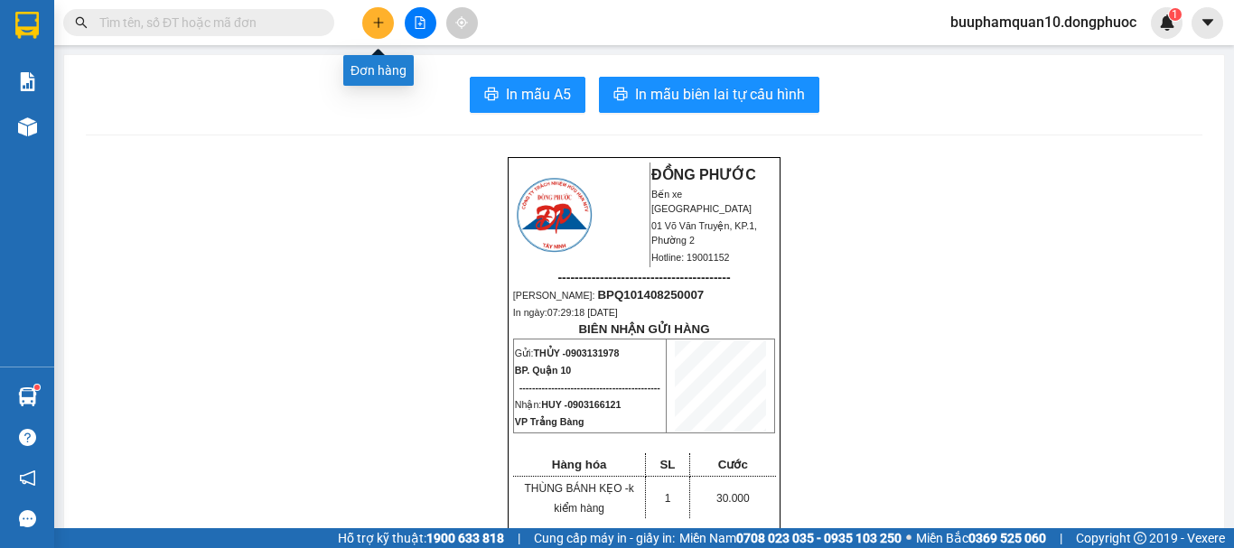
click at [386, 17] on button at bounding box center [378, 23] width 32 height 32
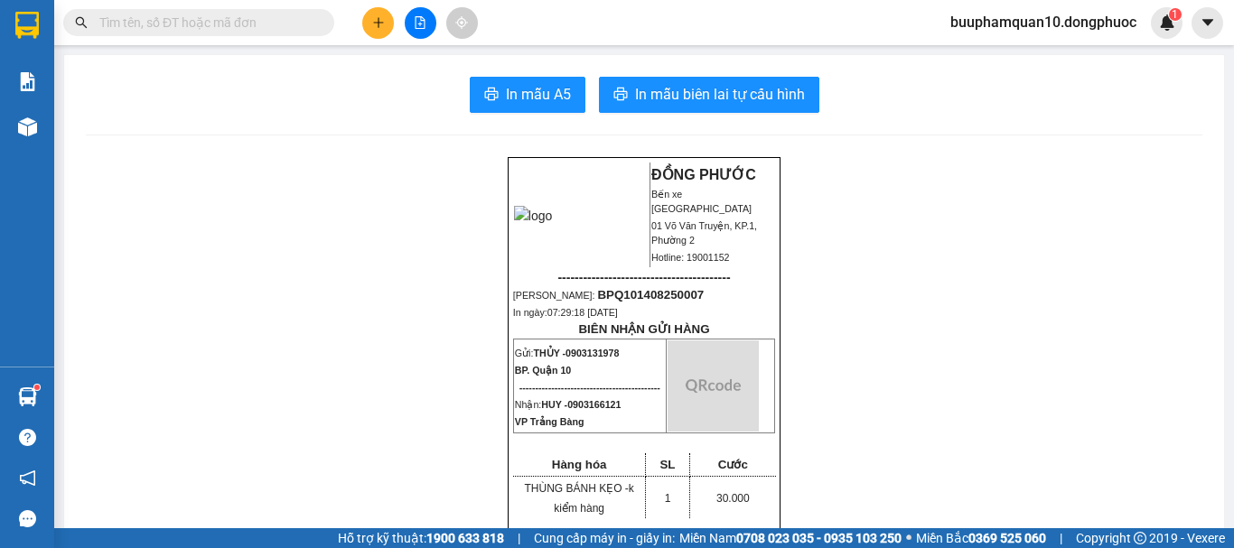
click at [283, 20] on input "text" at bounding box center [205, 23] width 213 height 20
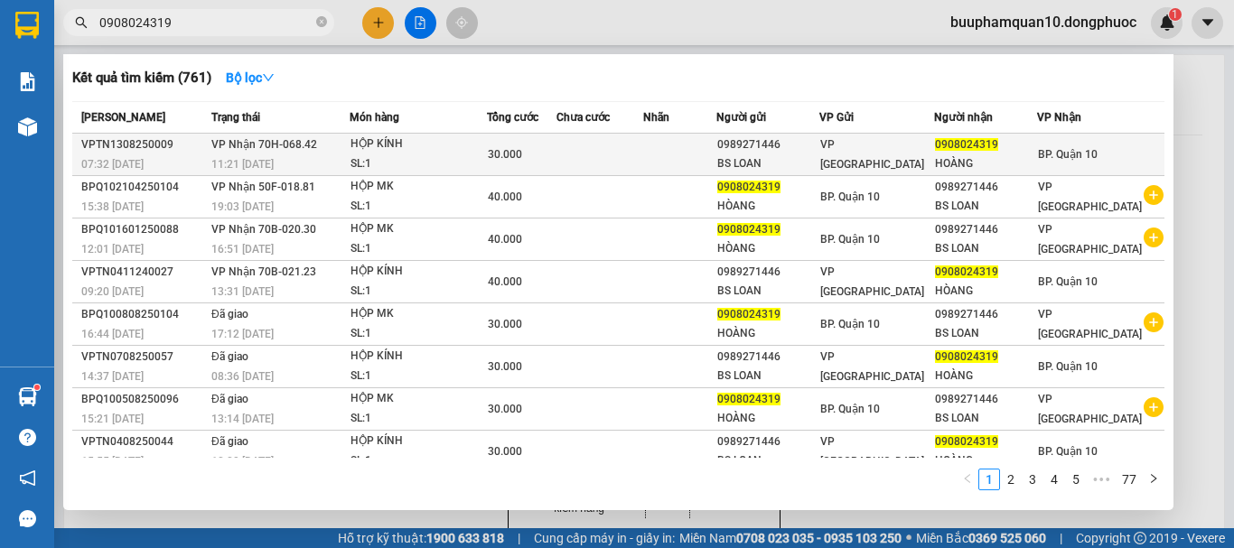
type input "0908024319"
click at [321, 145] on td "VP Nhận 70H-068.42 11:21 - 13/08" at bounding box center [278, 155] width 143 height 42
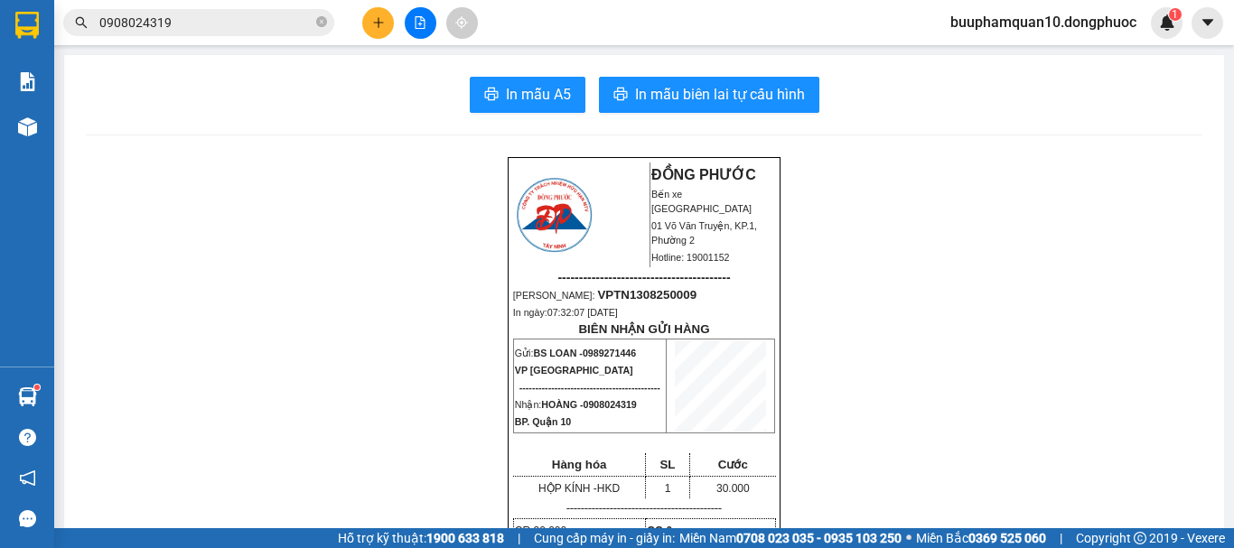
click at [376, 21] on icon "plus" at bounding box center [378, 22] width 13 height 13
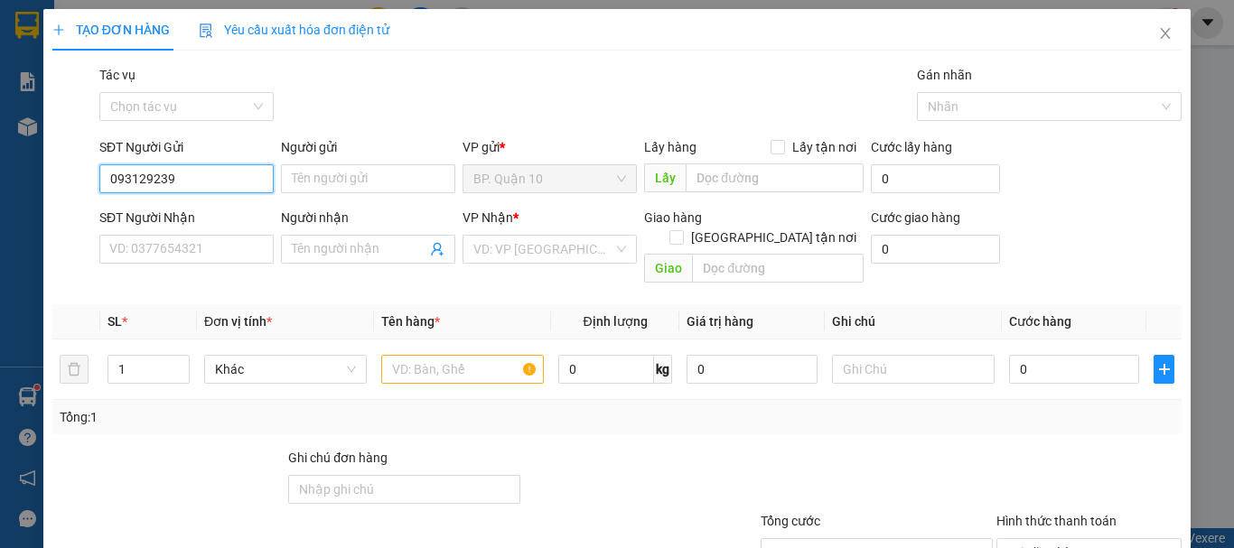
type input "0931293239"
click at [175, 215] on div "0931293239 - KỲ" at bounding box center [184, 215] width 151 height 20
type input "KỲ"
type input "0931283868"
type input "THẢO"
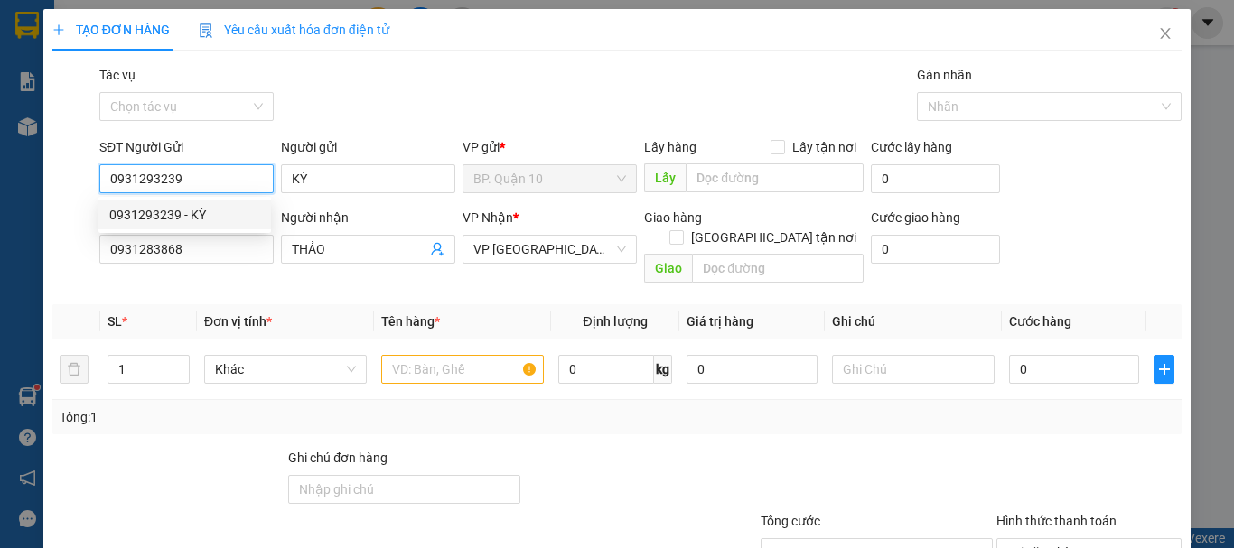
type input "30.000"
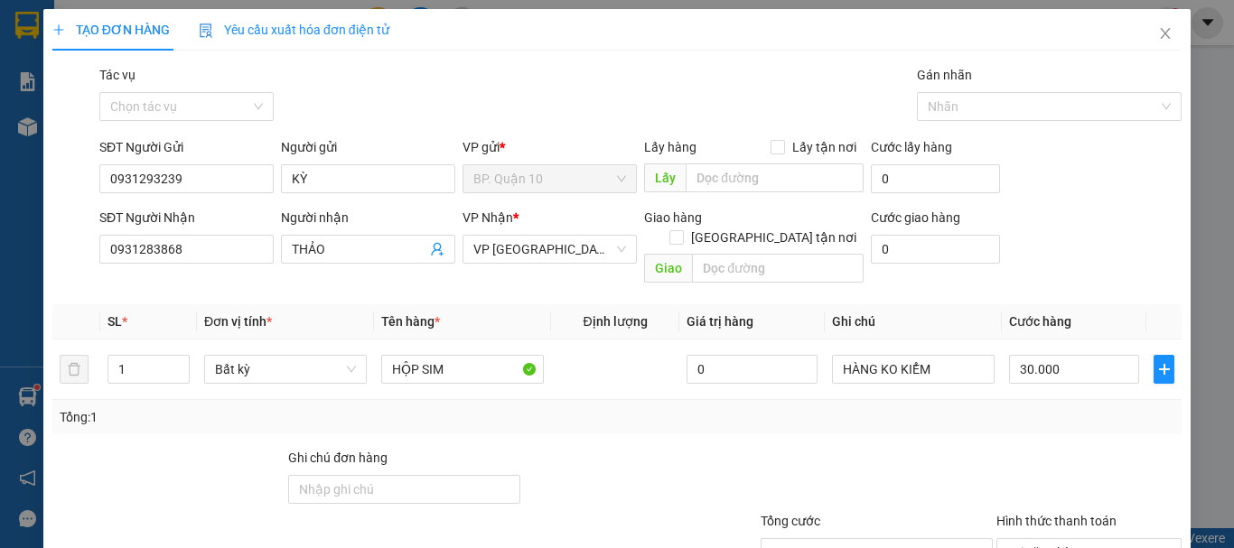
click at [1111, 481] on div "Transit Pickup Surcharge Ids Transit Deliver Surcharge Ids Transit Deliver Surc…" at bounding box center [616, 359] width 1129 height 588
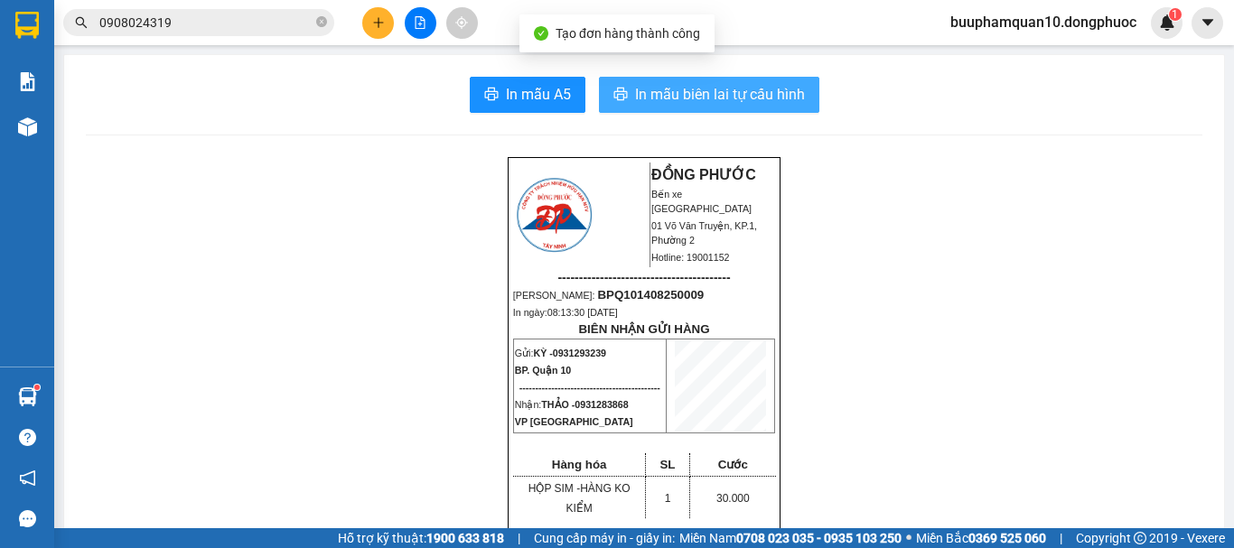
click at [744, 89] on span "In mẫu biên lai tự cấu hình" at bounding box center [720, 94] width 170 height 23
click at [599, 77] on button "In mẫu biên lai tự cấu hình" at bounding box center [709, 95] width 220 height 36
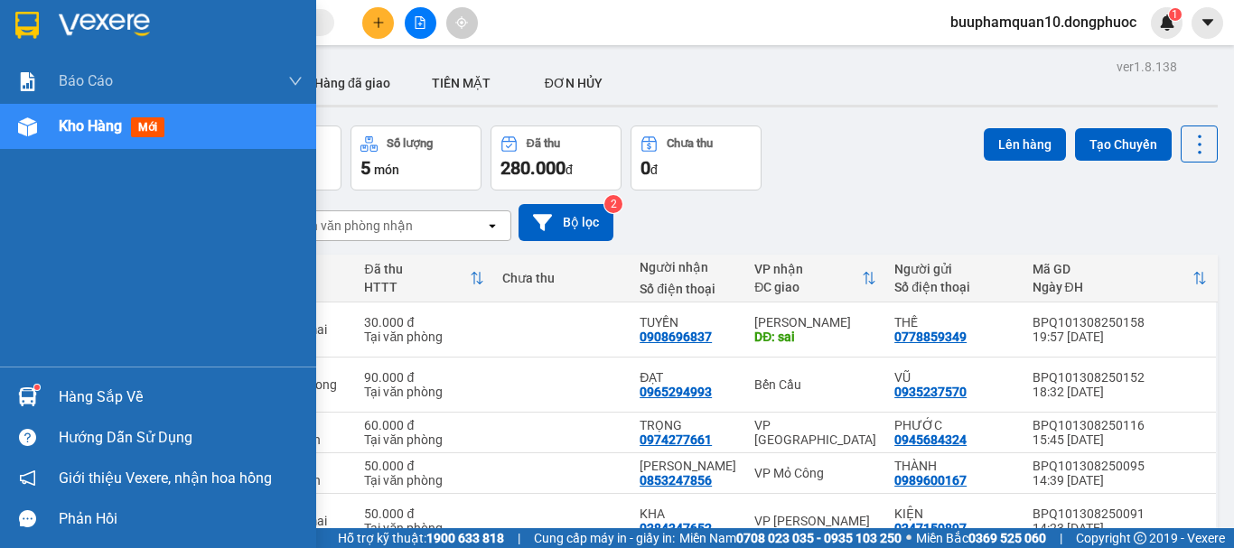
click at [103, 391] on div "Hàng sắp về" at bounding box center [181, 397] width 244 height 27
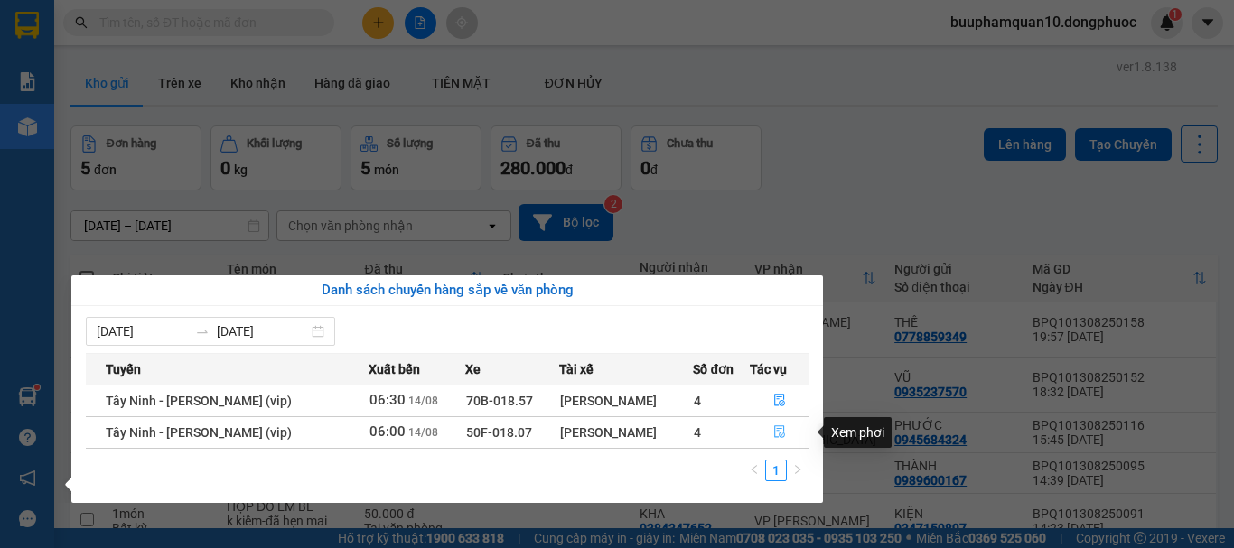
click at [773, 436] on icon "file-done" at bounding box center [779, 431] width 13 height 13
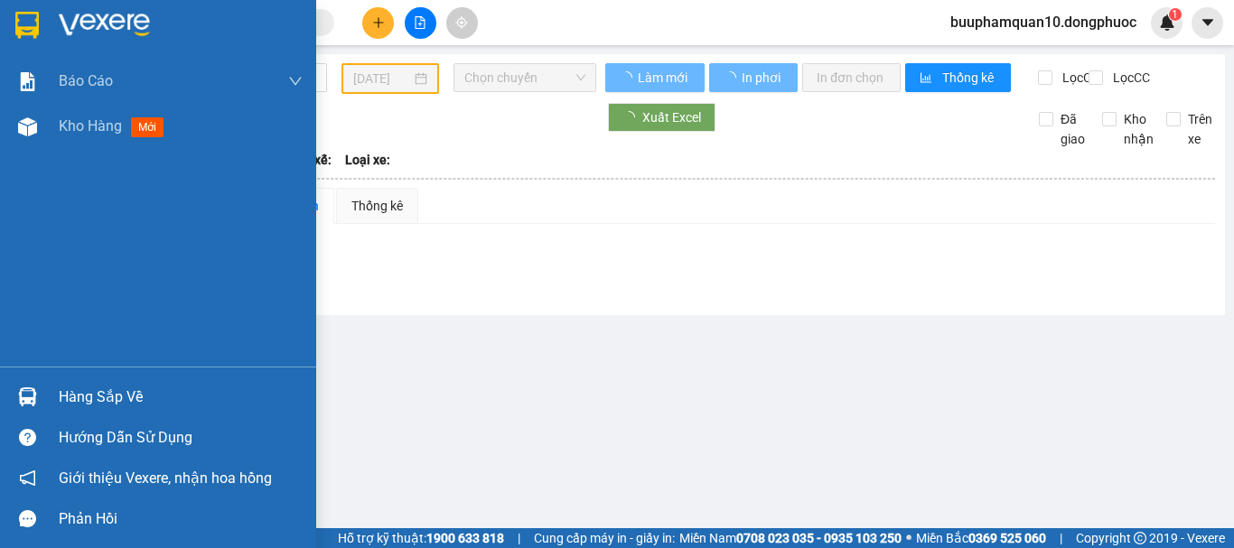
type input "[DATE]"
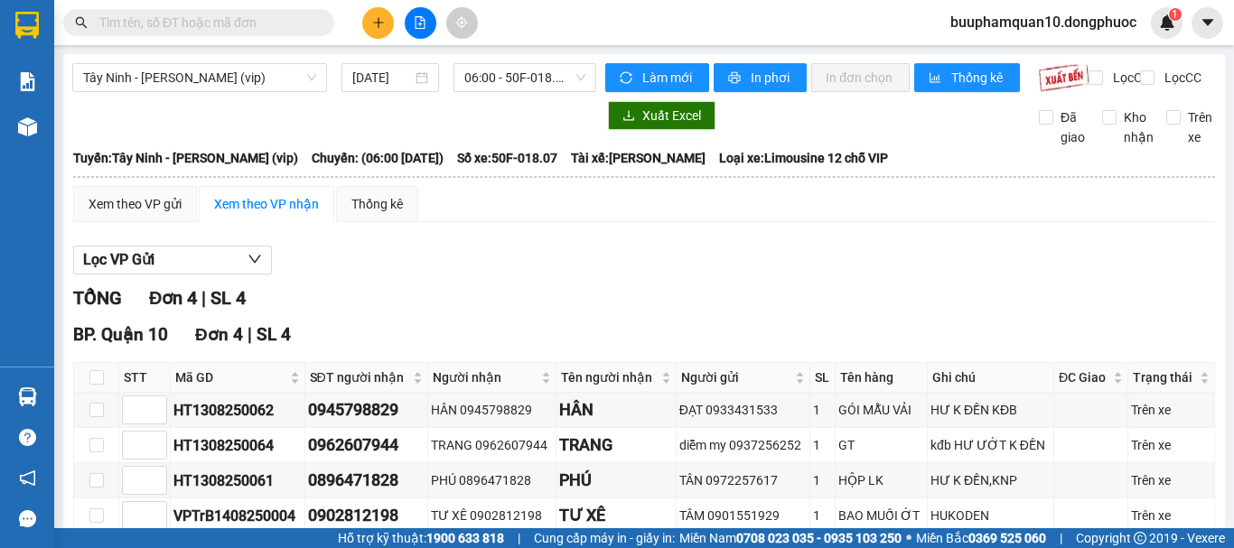
scroll to position [114, 0]
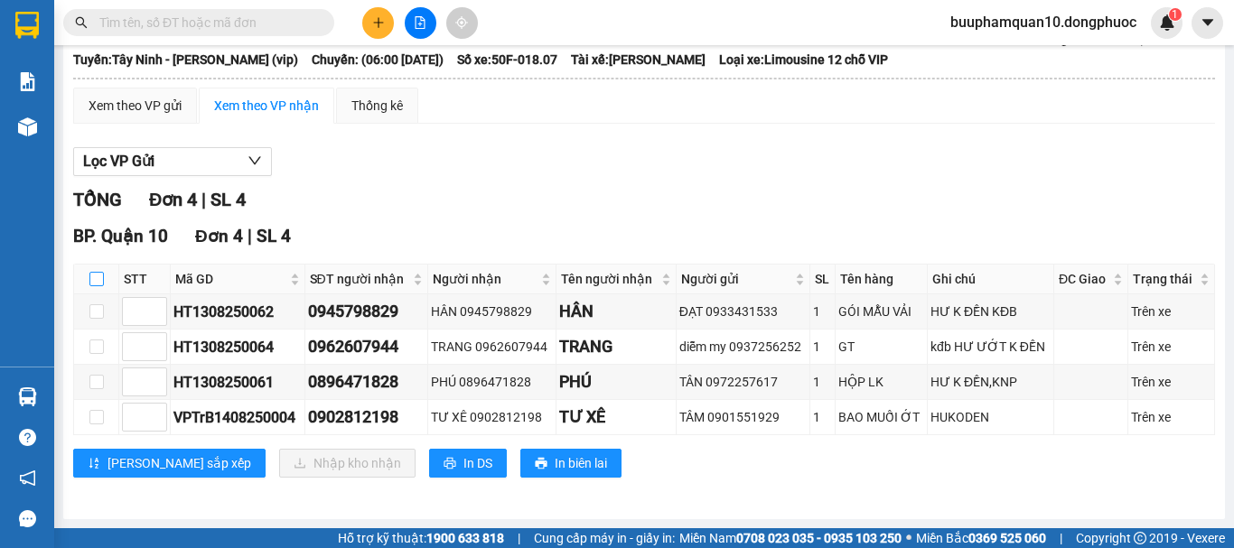
click at [98, 277] on input "checkbox" at bounding box center [96, 279] width 14 height 14
checkbox input "true"
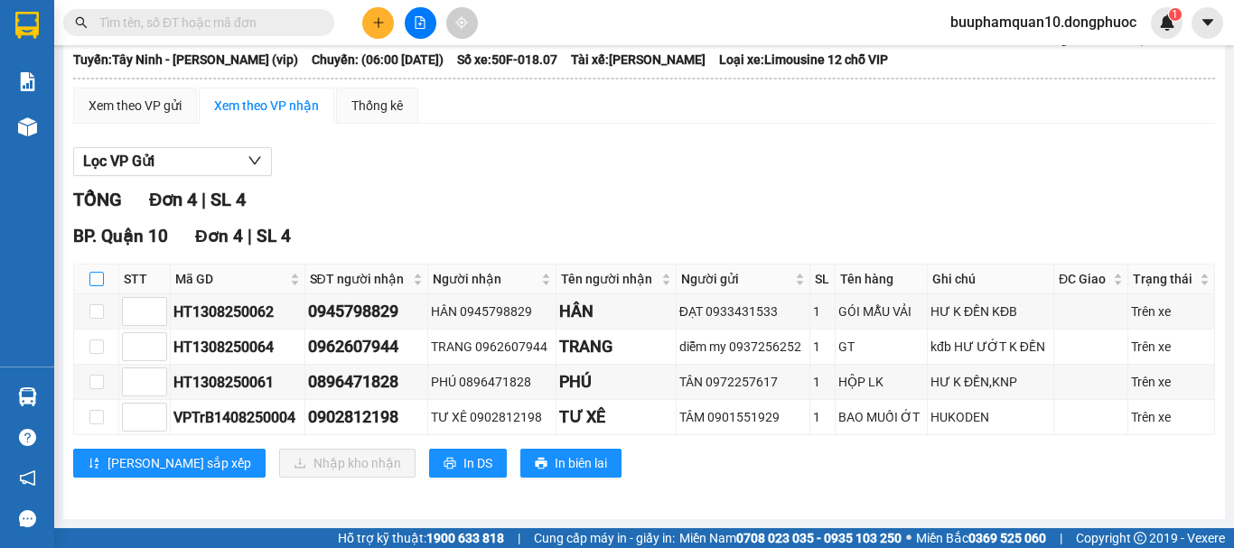
checkbox input "true"
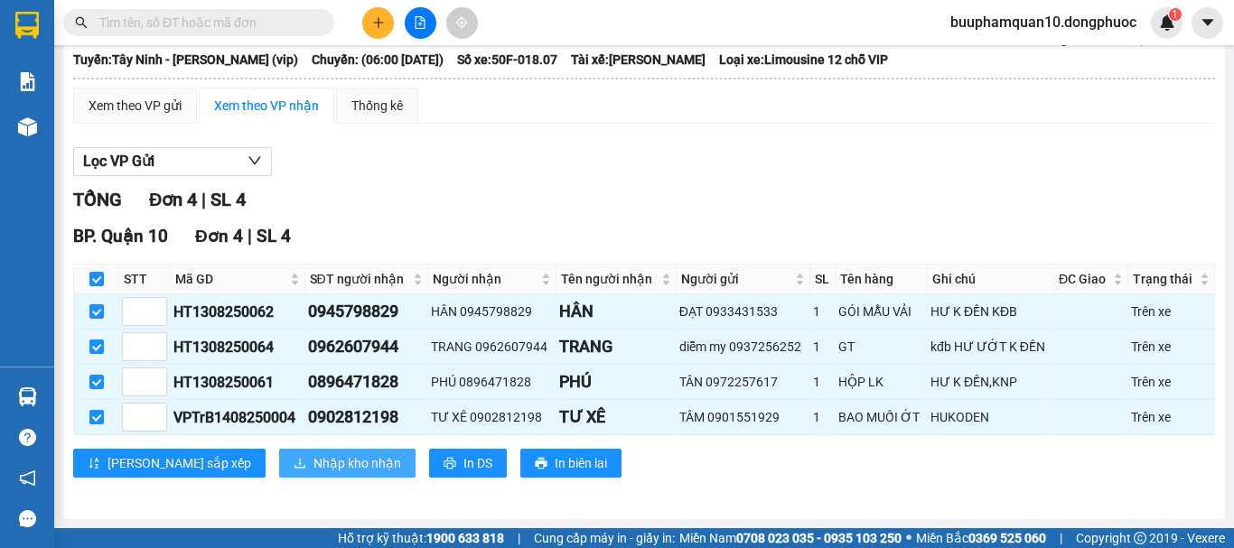
click at [315, 452] on button "Nhập kho nhận" at bounding box center [347, 463] width 136 height 29
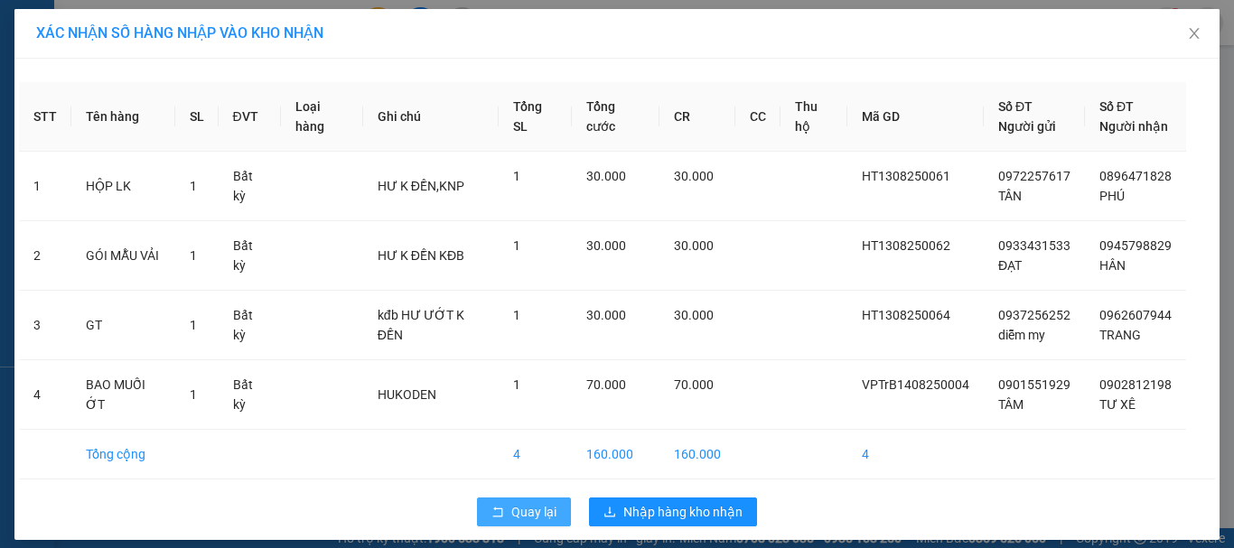
click at [518, 519] on span "Quay lại" at bounding box center [533, 512] width 45 height 20
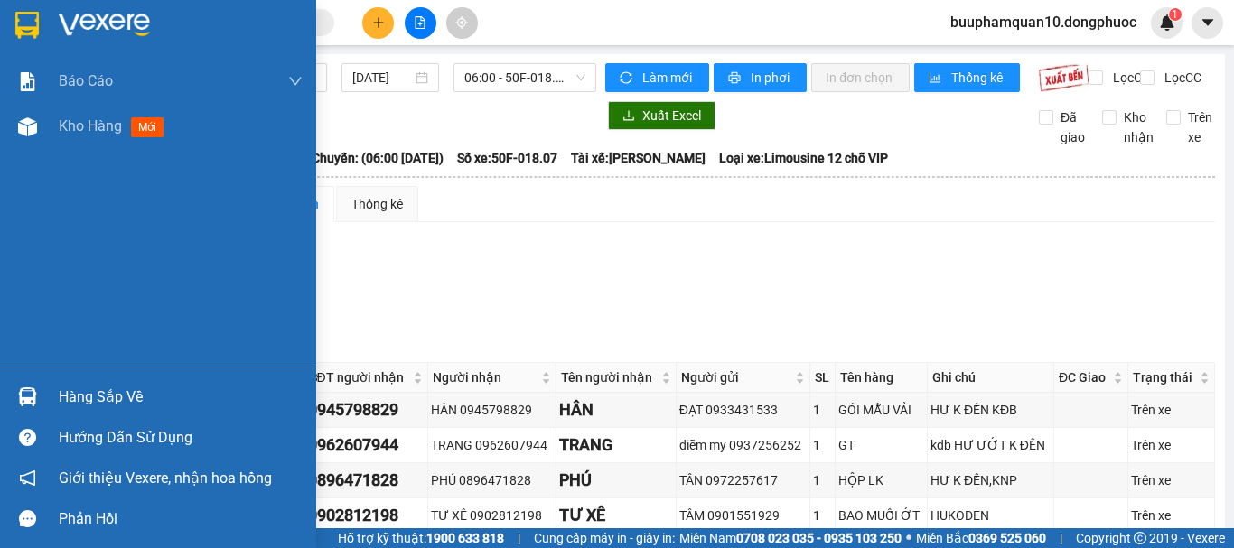
click at [50, 379] on div "Hàng sắp về" at bounding box center [158, 397] width 316 height 41
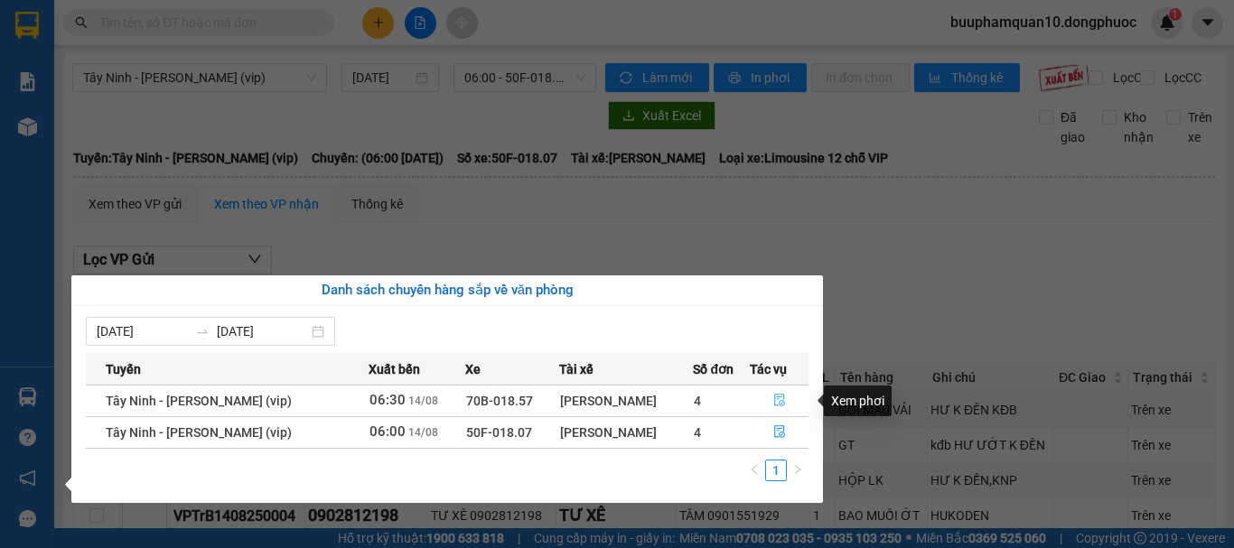
click at [773, 396] on icon "file-done" at bounding box center [779, 400] width 13 height 13
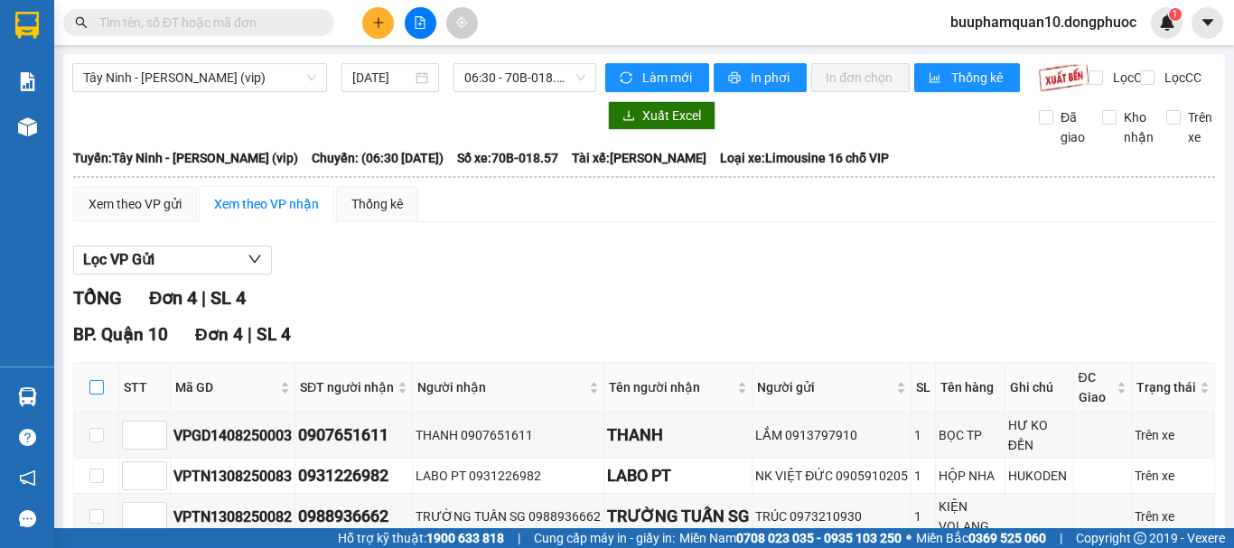
click at [102, 395] on input "checkbox" at bounding box center [96, 387] width 14 height 14
checkbox input "true"
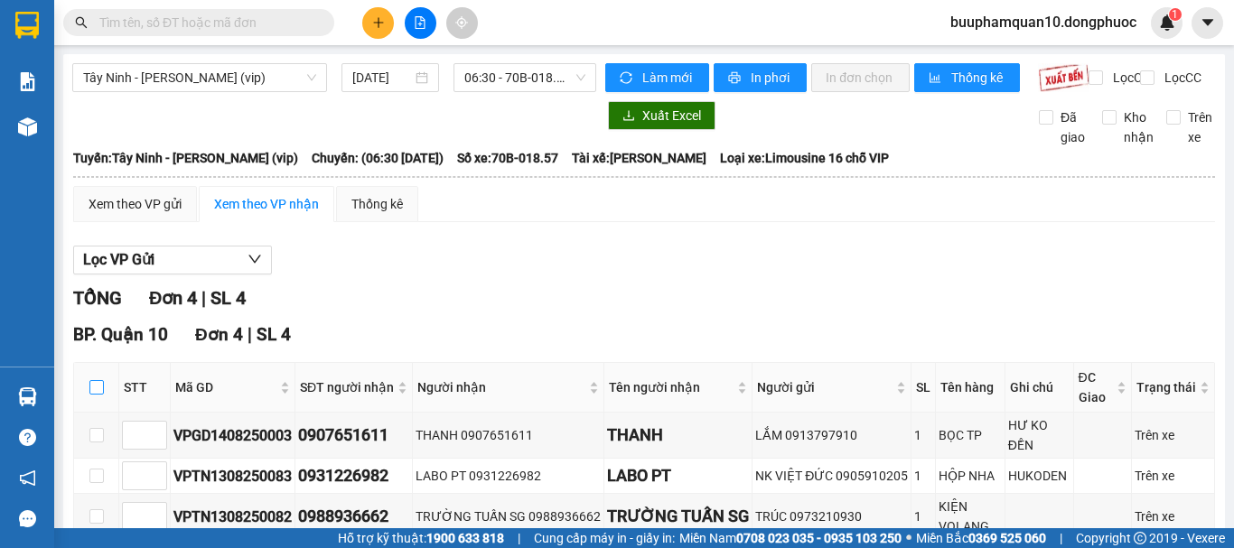
checkbox input "true"
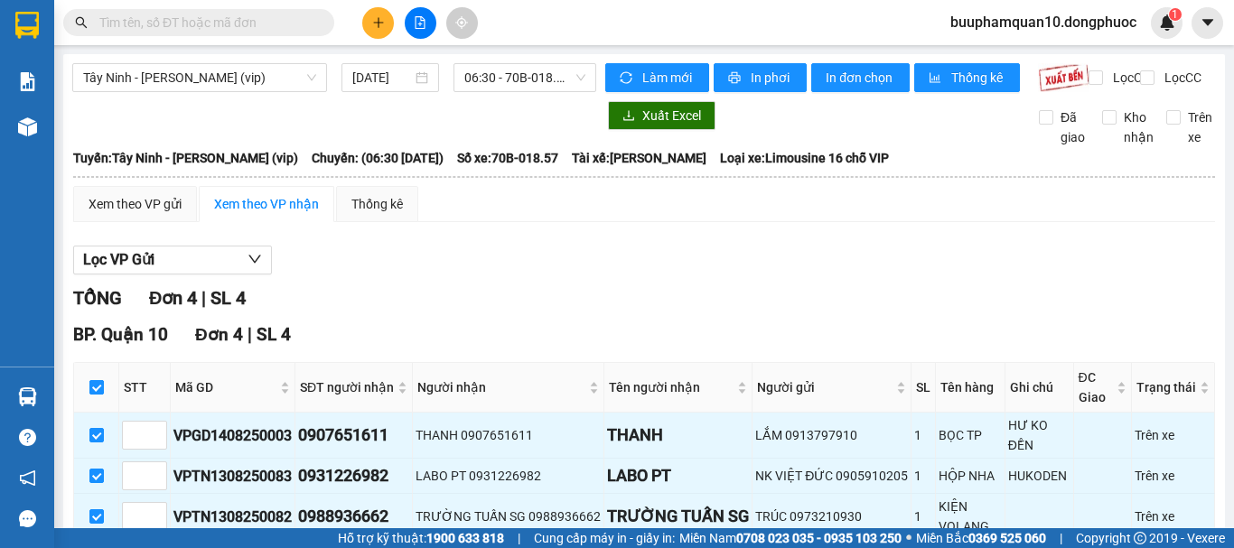
scroll to position [155, 0]
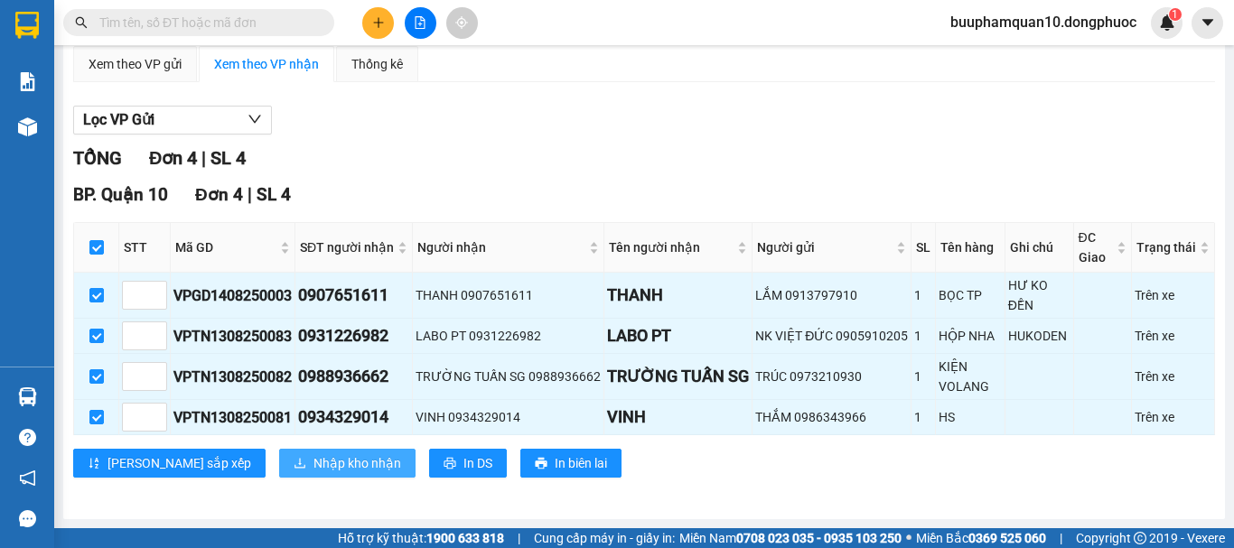
click at [313, 459] on span "Nhập kho nhận" at bounding box center [357, 463] width 88 height 20
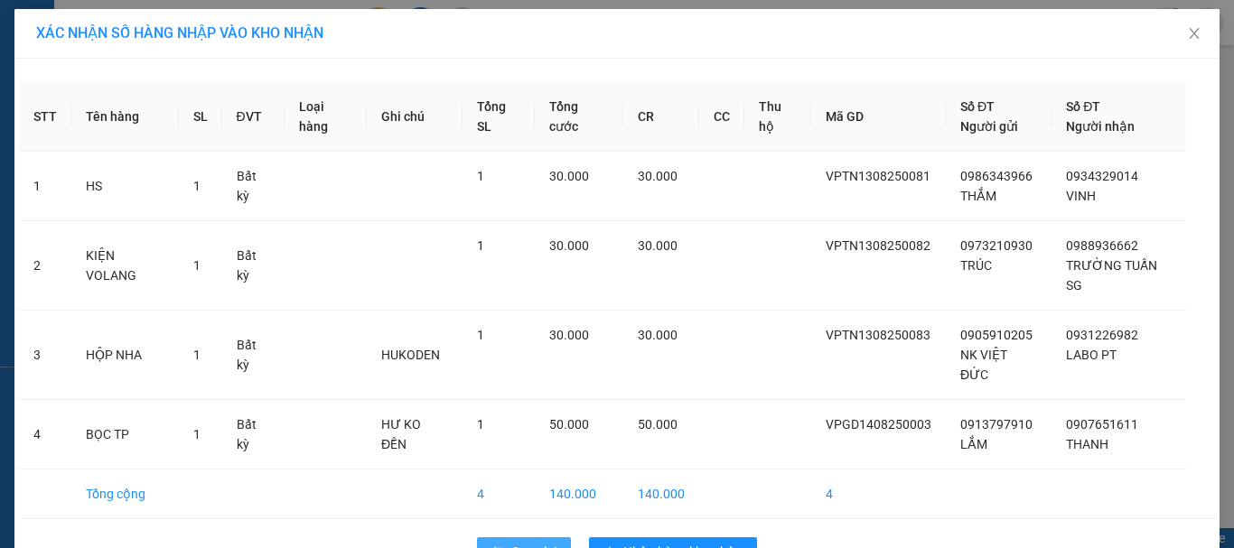
click at [491, 546] on icon "rollback" at bounding box center [497, 552] width 13 height 13
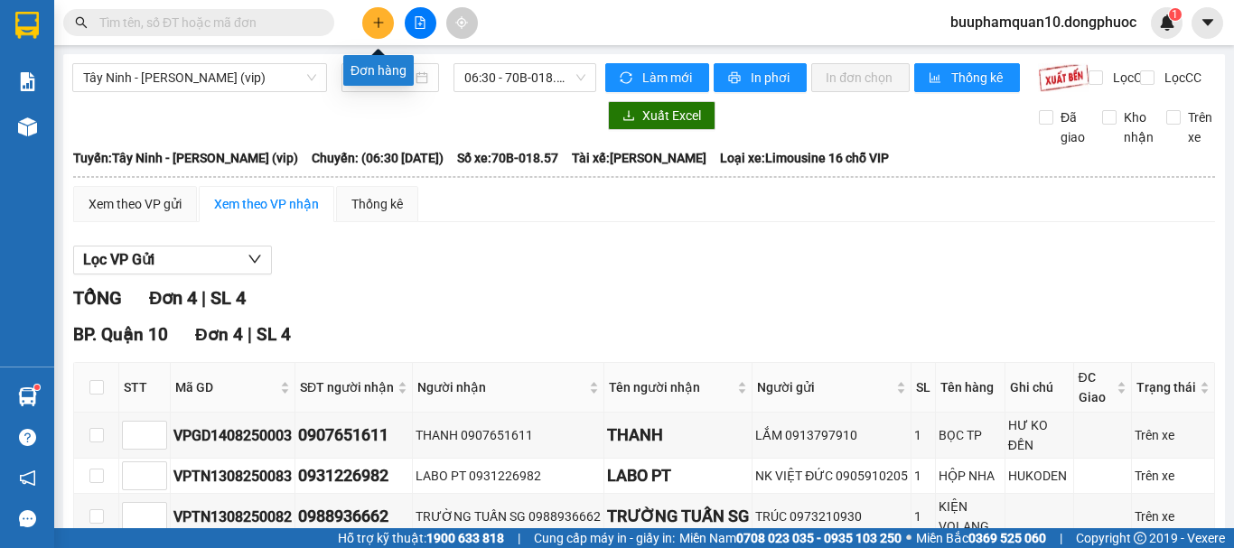
click at [378, 17] on icon "plus" at bounding box center [378, 22] width 13 height 13
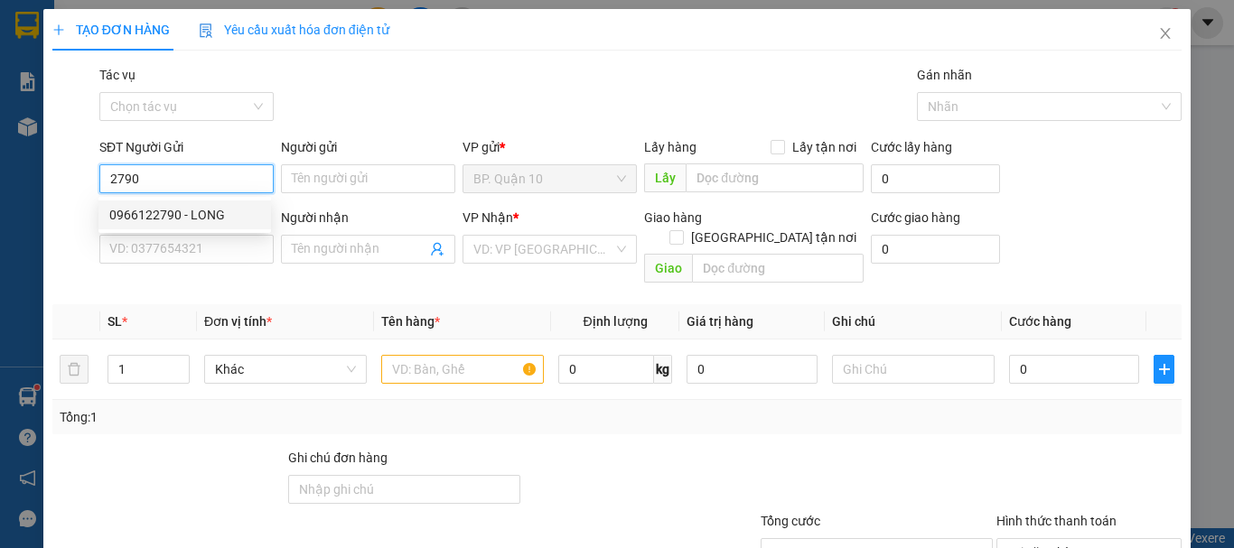
drag, startPoint x: 191, startPoint y: 210, endPoint x: 204, endPoint y: 203, distance: 14.1
click at [193, 210] on div "0966122790 - LONG" at bounding box center [184, 215] width 151 height 20
type input "0966122790"
type input "LONG"
type input "0918169027"
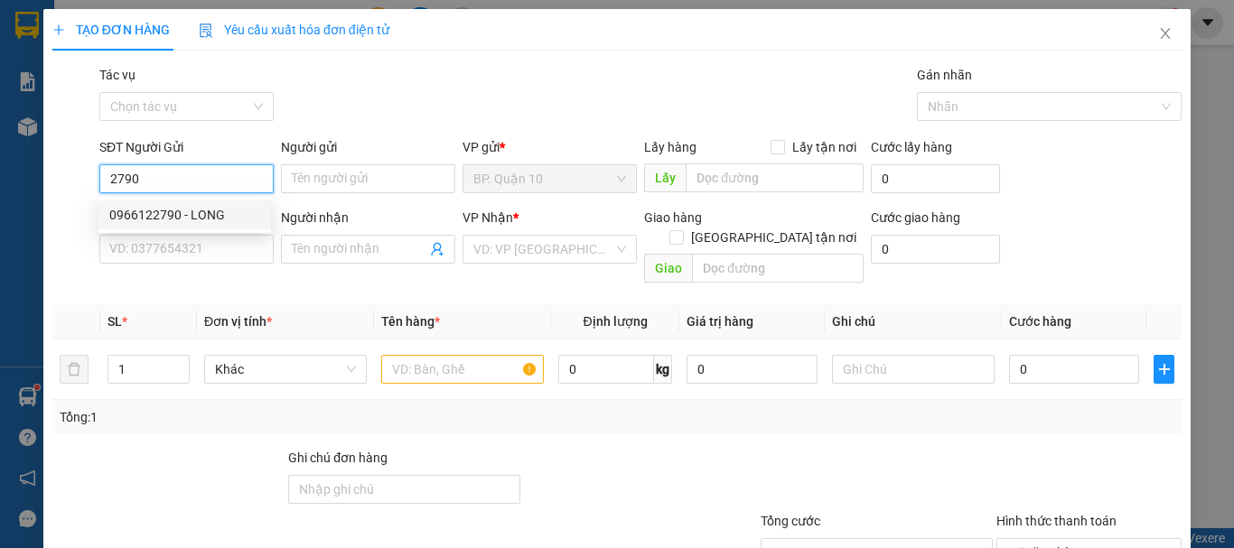
type input "KIÊN"
type input "30.000"
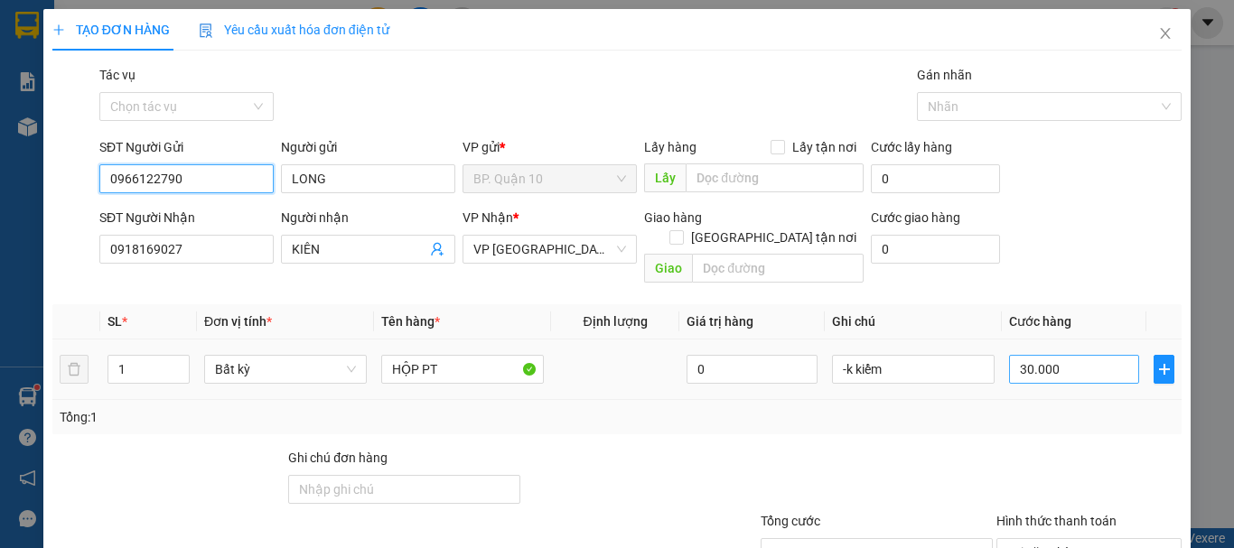
type input "0966122790"
click at [1023, 355] on input "30.000" at bounding box center [1074, 369] width 130 height 29
click at [874, 425] on div "Transit Pickup Surcharge Ids Transit Deliver Surcharge Ids Transit Deliver Surc…" at bounding box center [616, 359] width 1129 height 588
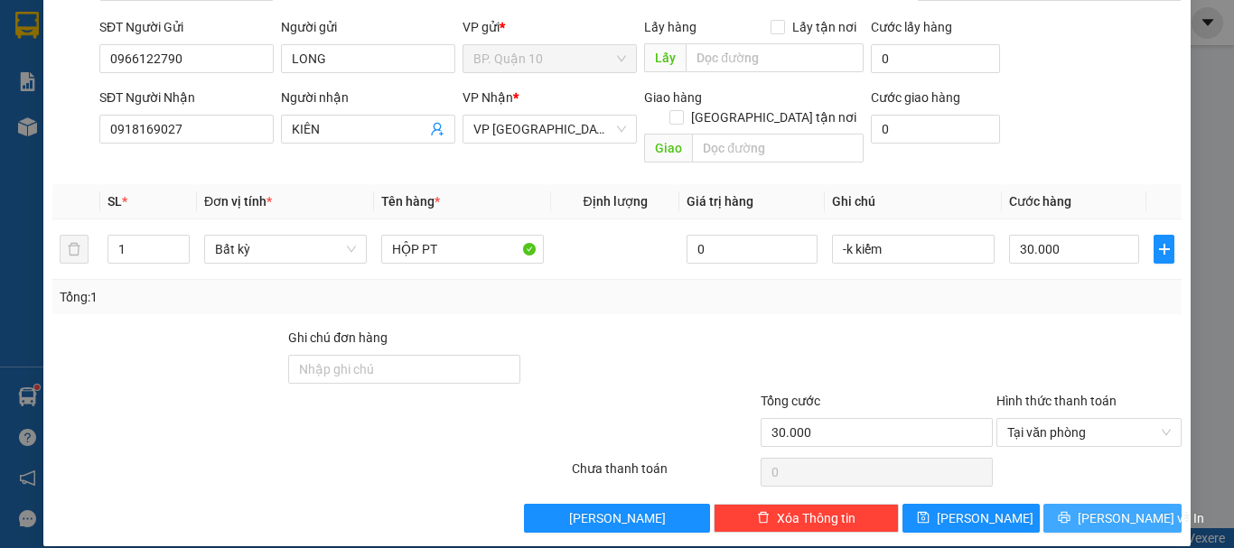
click at [1097, 509] on span "[PERSON_NAME] và In" at bounding box center [1141, 519] width 126 height 20
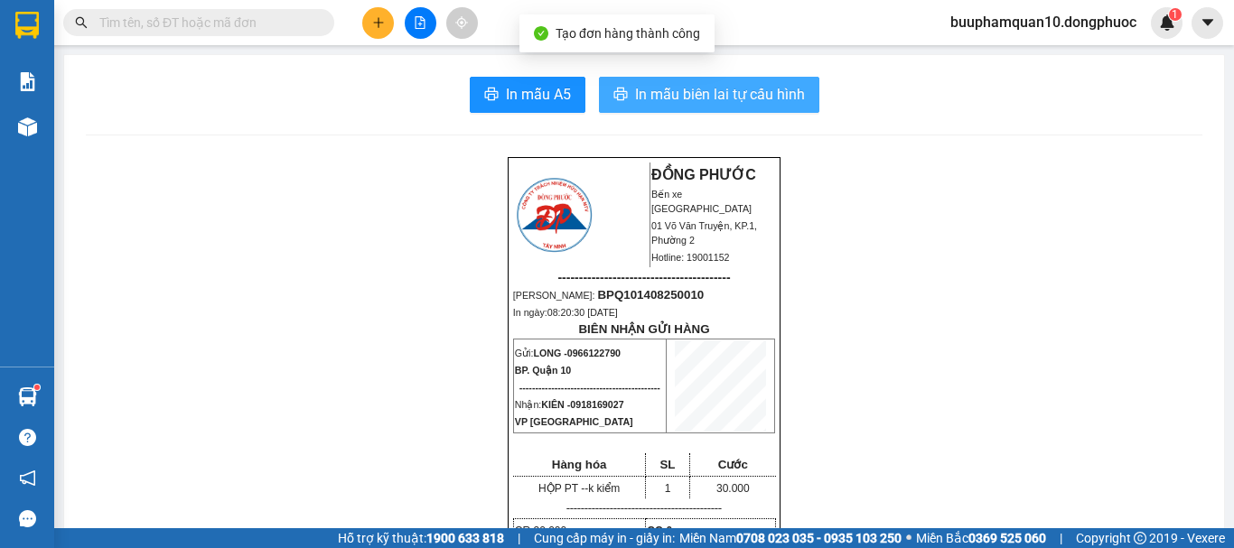
click at [697, 98] on span "In mẫu biên lai tự cấu hình" at bounding box center [720, 94] width 170 height 23
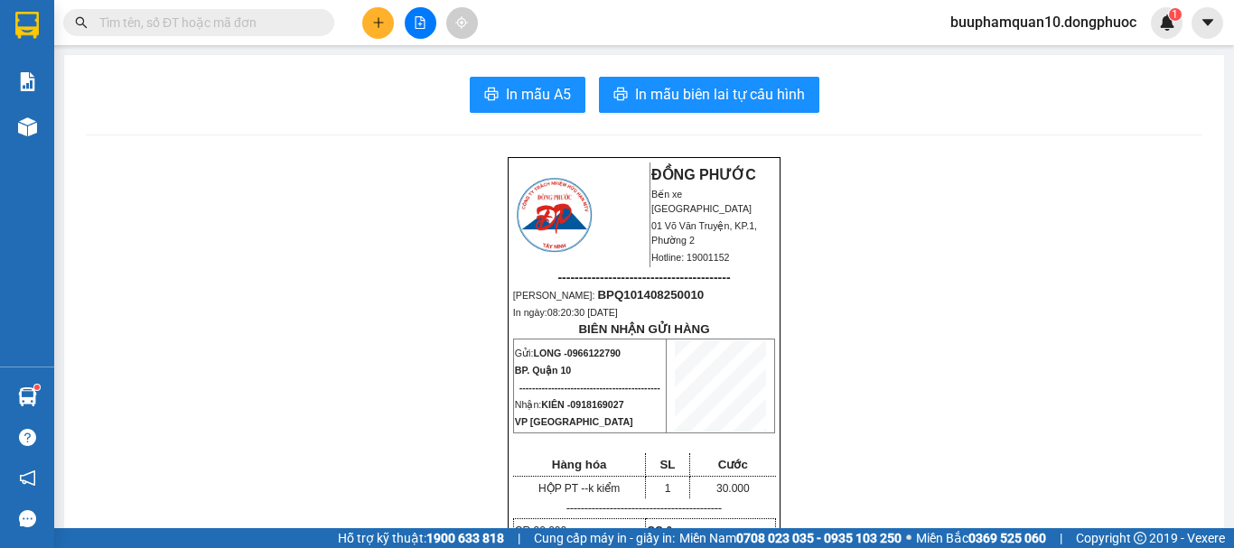
click at [380, 23] on icon "plus" at bounding box center [378, 22] width 13 height 13
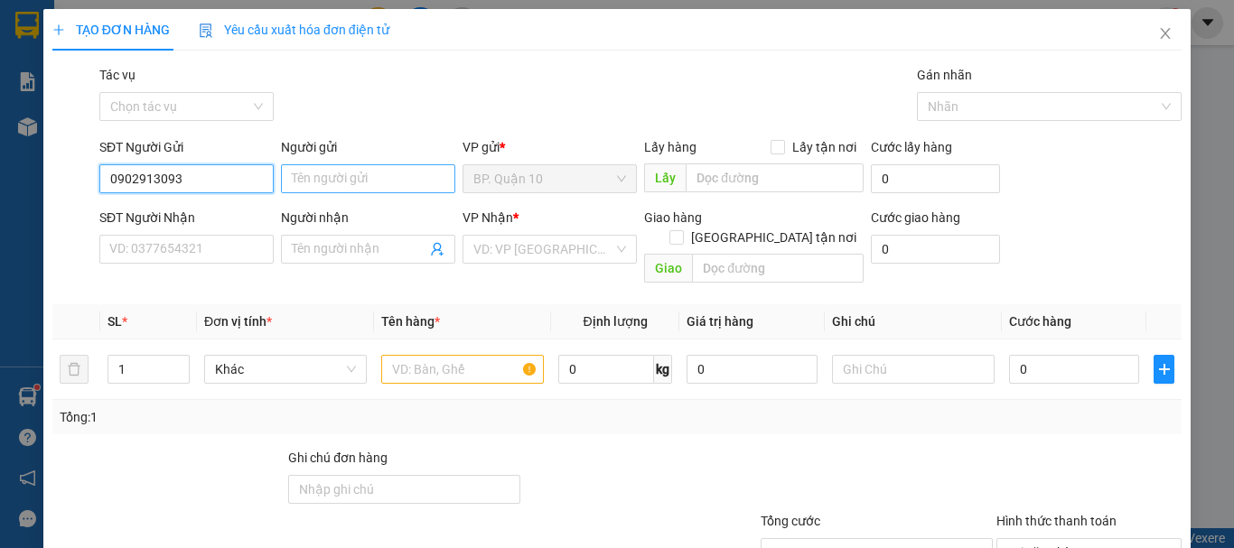
type input "0902913093"
click at [350, 175] on input "Người gửi" at bounding box center [368, 178] width 174 height 29
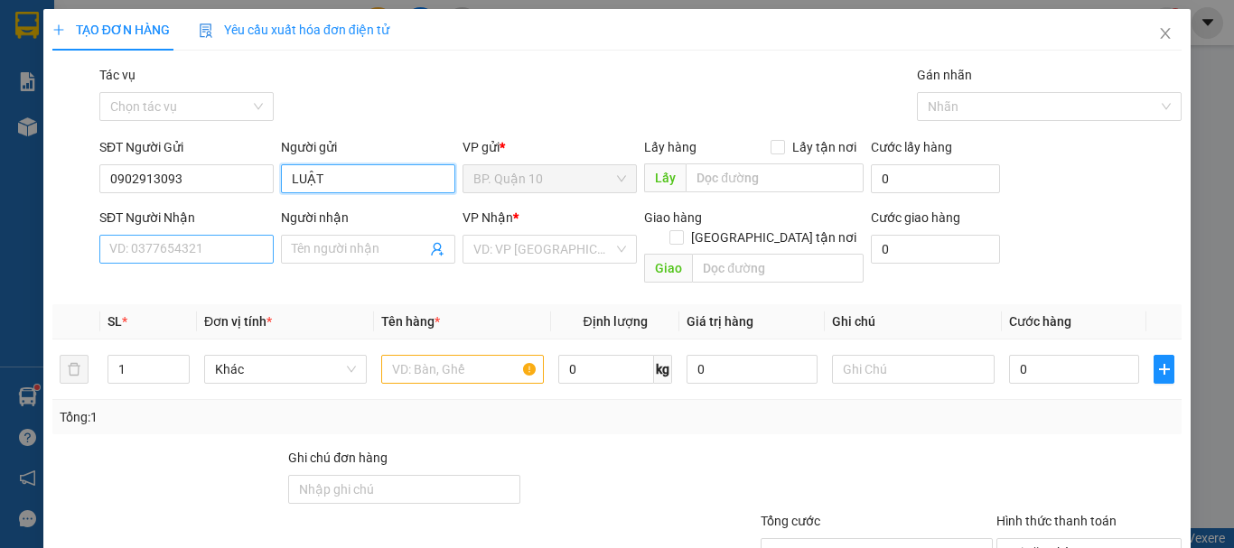
type input "LUẬT"
click at [223, 255] on input "SĐT Người Nhận" at bounding box center [186, 249] width 174 height 29
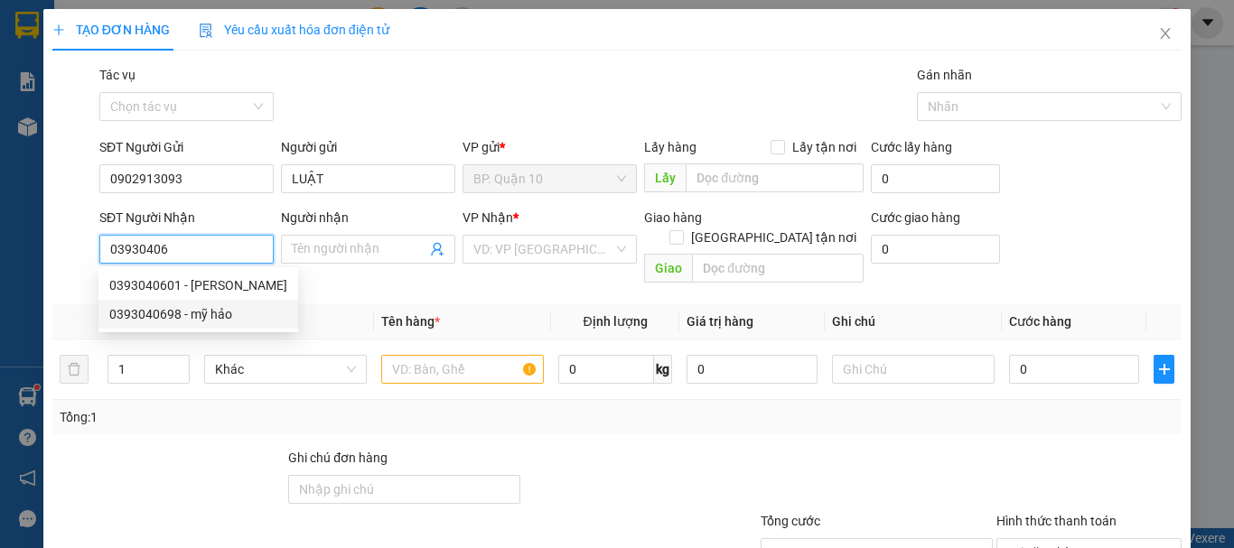
click at [198, 314] on div "0393040698 - mỹ hảo" at bounding box center [198, 314] width 178 height 20
type input "0393040698"
type input "mỹ hảo"
type input "."
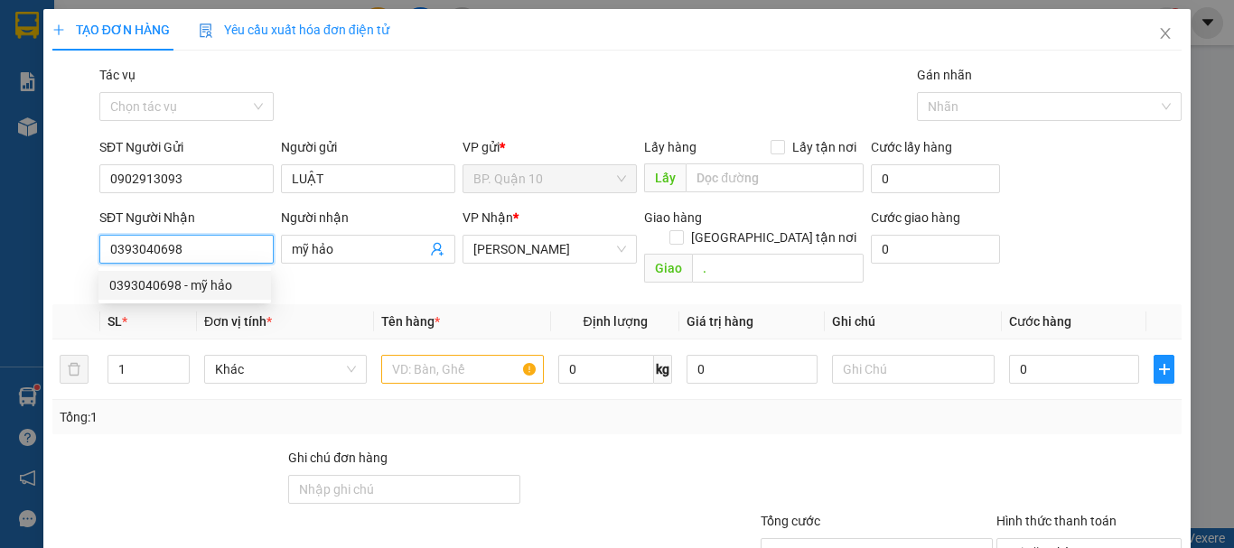
type input "450.000"
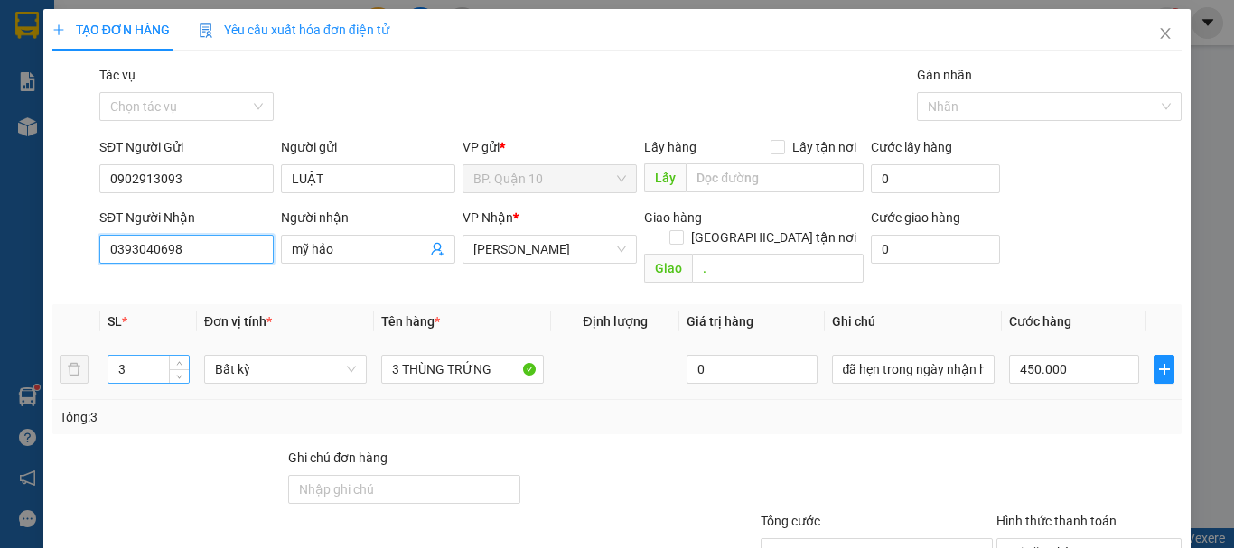
type input "0393040698"
click at [126, 360] on input "3" at bounding box center [148, 369] width 80 height 27
click at [125, 360] on input "3" at bounding box center [148, 369] width 80 height 27
type input "2"
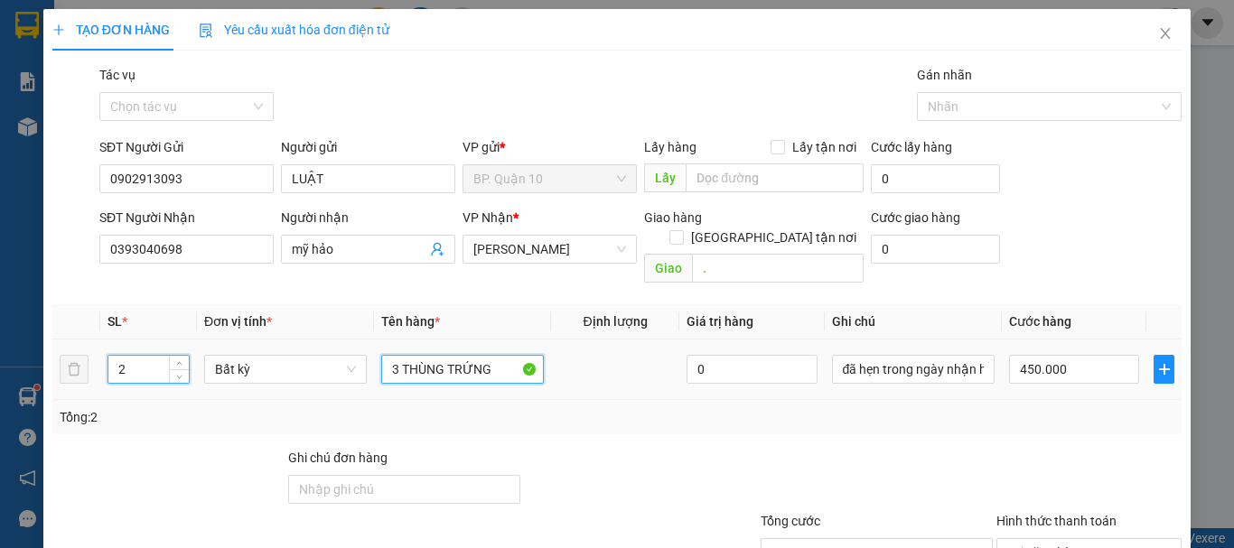
click at [431, 355] on input "3 THÙNG TRỨNG" at bounding box center [462, 369] width 163 height 29
type input "0"
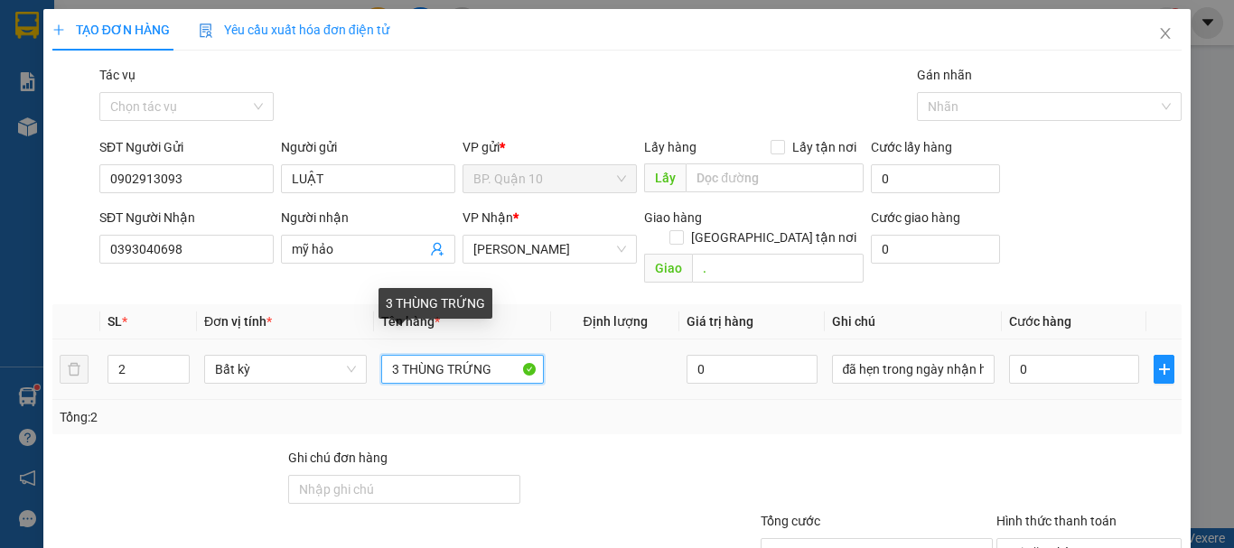
click at [431, 355] on input "3 THÙNG TRỨNG" at bounding box center [462, 369] width 163 height 29
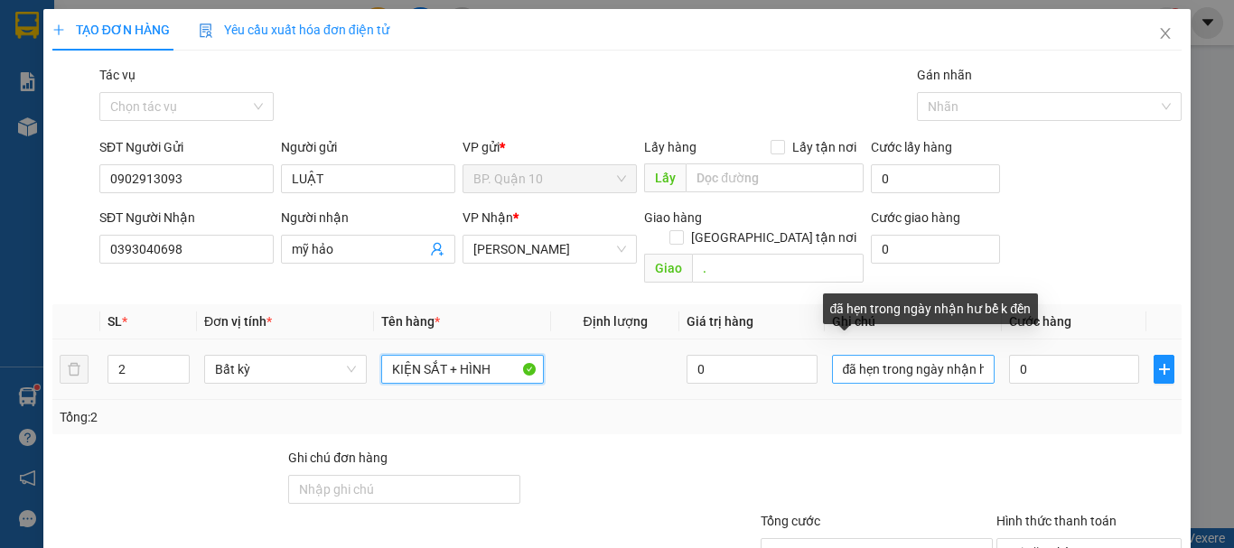
type input "KIỆN SẮT + HÌNH"
click at [936, 355] on input "đã hẹn trong ngày nhận hư bể k đền" at bounding box center [913, 369] width 163 height 29
click at [966, 359] on input "đã hẹn trong ngày nhận hư bể k đền" at bounding box center [913, 369] width 163 height 29
click at [976, 355] on input "đã hẹn trong ngày hư bể k đền" at bounding box center [913, 369] width 163 height 29
click at [935, 355] on input "đã hẹn trong ngày hư bể k đền" at bounding box center [913, 369] width 163 height 29
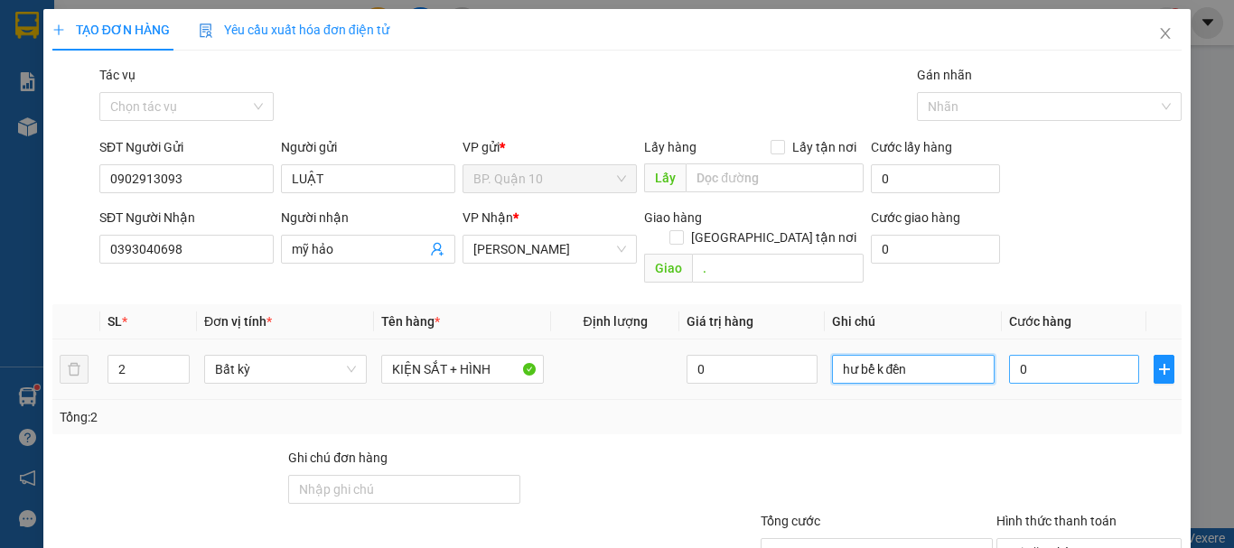
type input "hư bể k đền"
click at [1035, 355] on input "0" at bounding box center [1074, 369] width 130 height 29
type input "1"
type input "10"
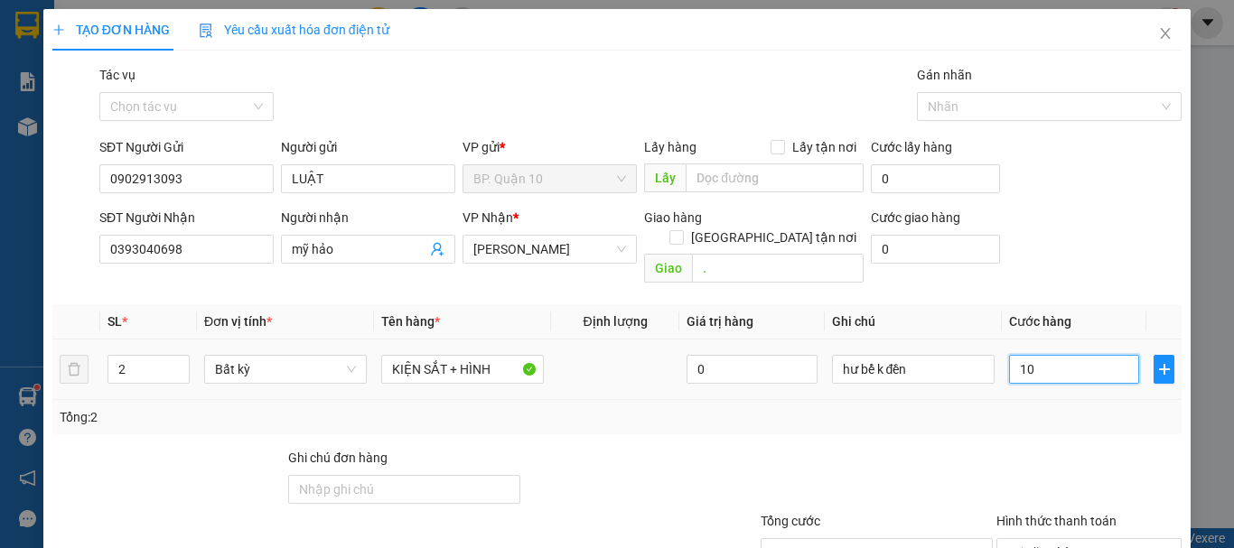
type input "100"
click at [1030, 411] on div "Tổng: 2" at bounding box center [616, 417] width 1129 height 34
type input "100.000"
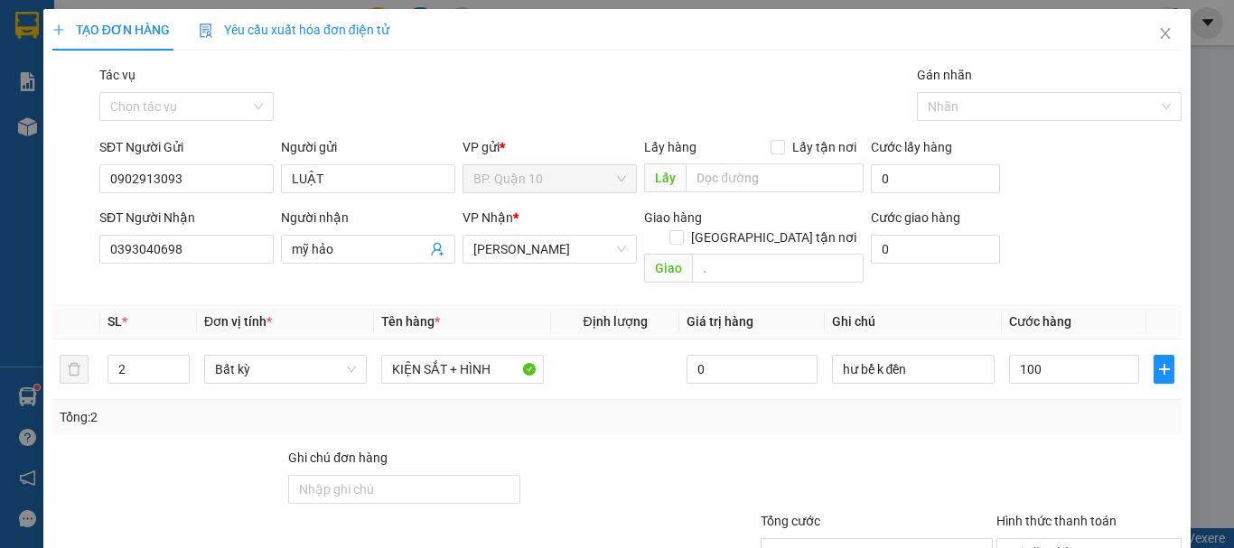
type input "100.000"
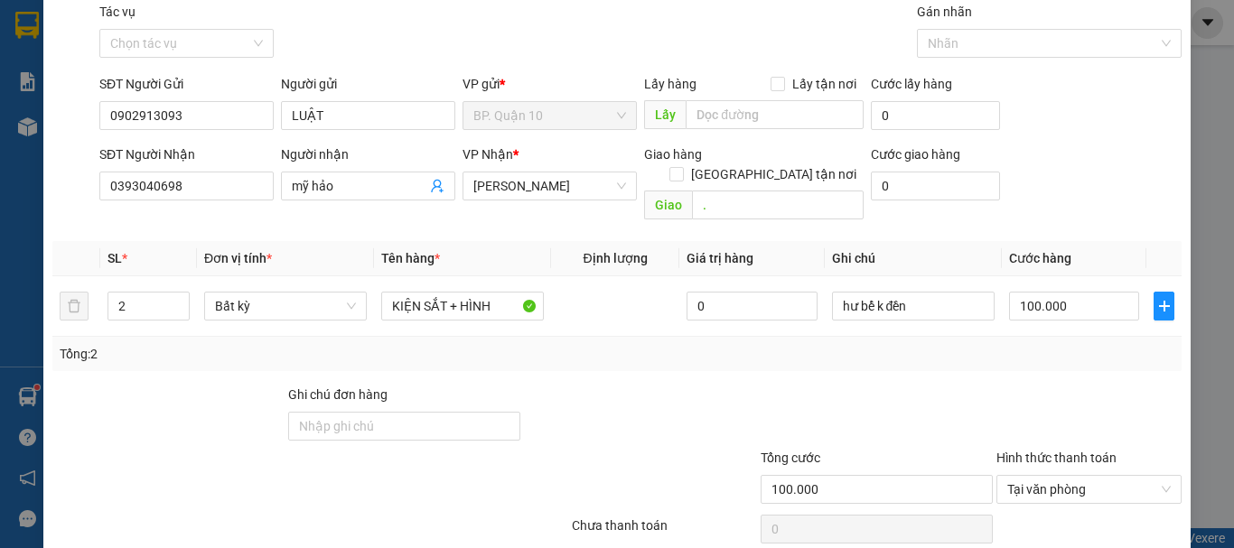
scroll to position [120, 0]
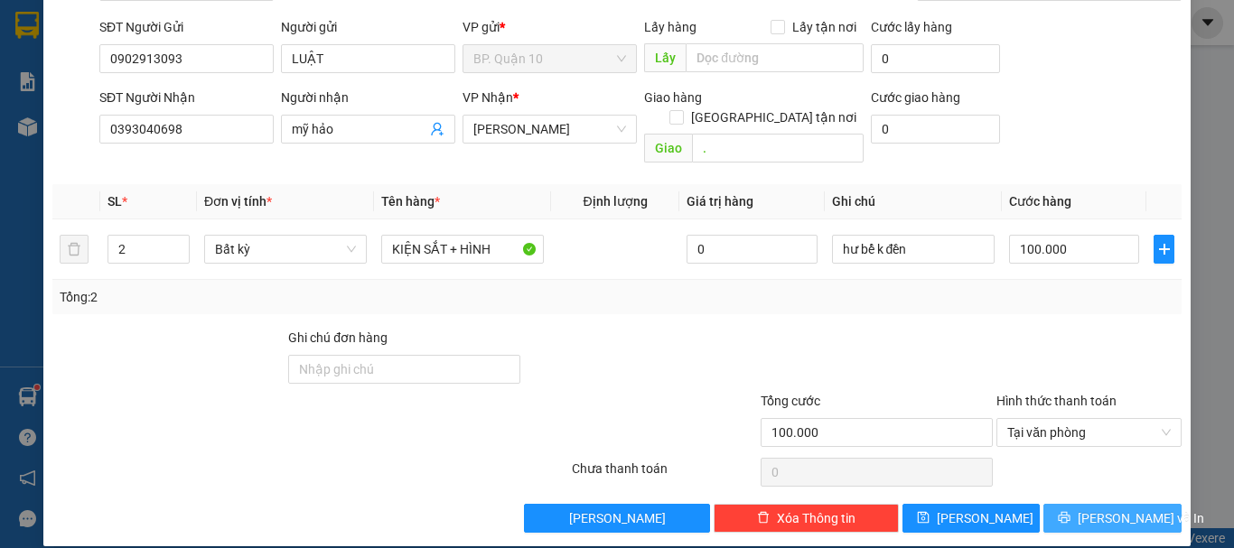
click at [1117, 509] on span "Lưu và In" at bounding box center [1141, 519] width 126 height 20
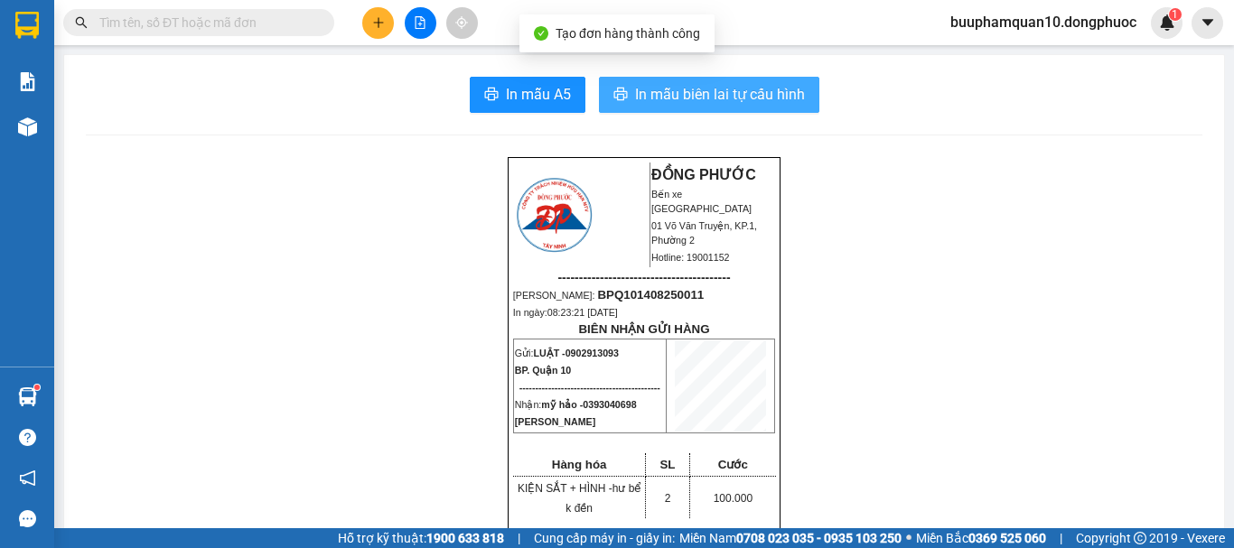
click at [810, 85] on button "In mẫu biên lai tự cấu hình" at bounding box center [709, 95] width 220 height 36
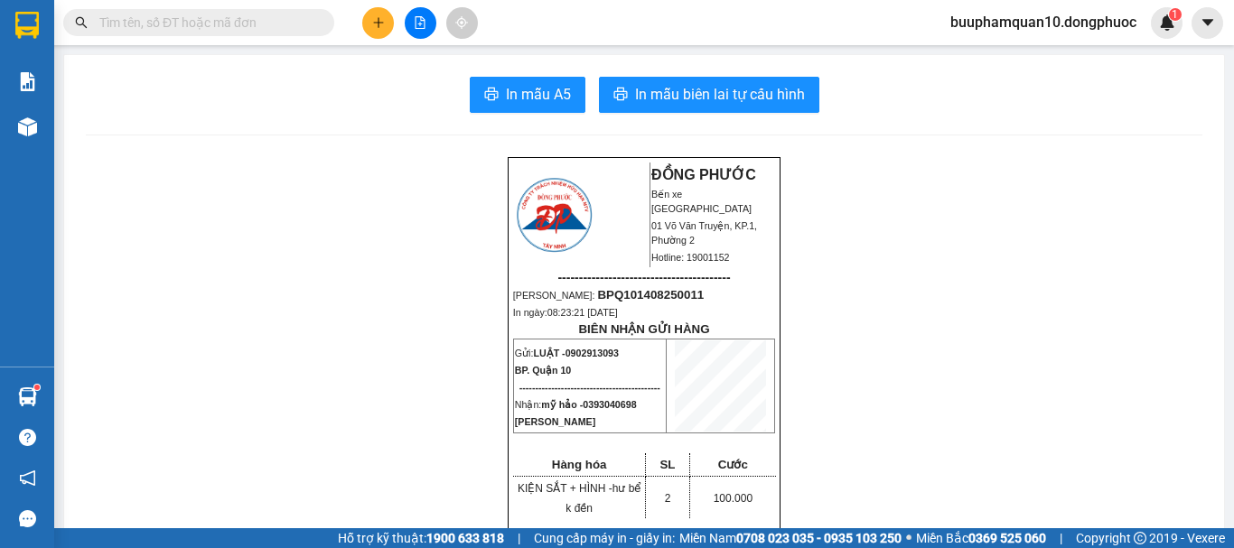
scroll to position [118, 0]
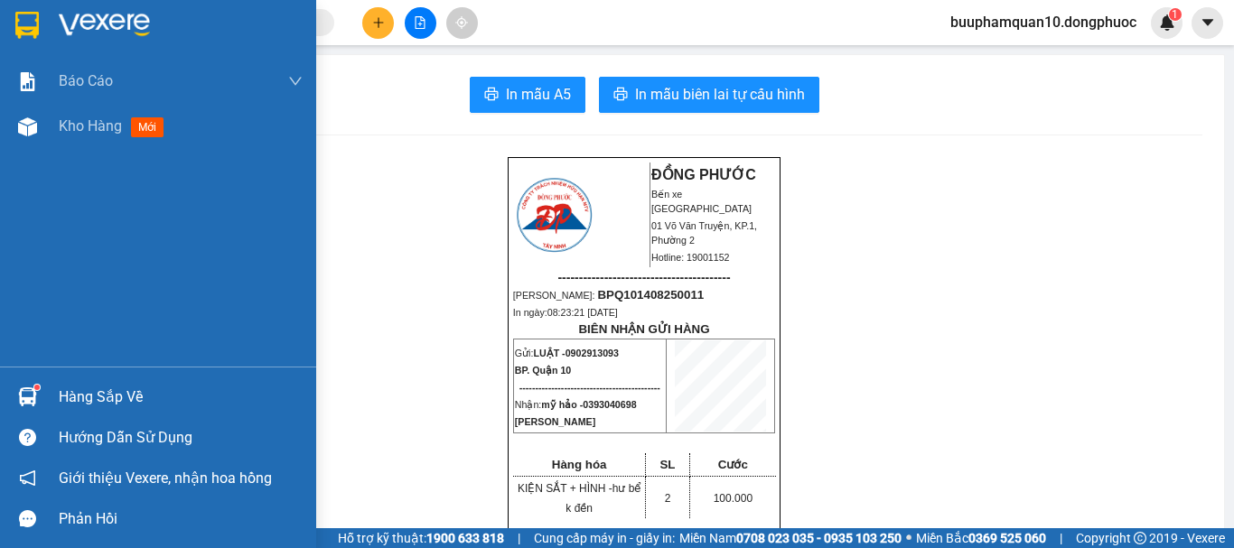
drag, startPoint x: 47, startPoint y: 400, endPoint x: 154, endPoint y: 359, distance: 114.9
click at [47, 399] on div "Hàng sắp về" at bounding box center [158, 397] width 316 height 41
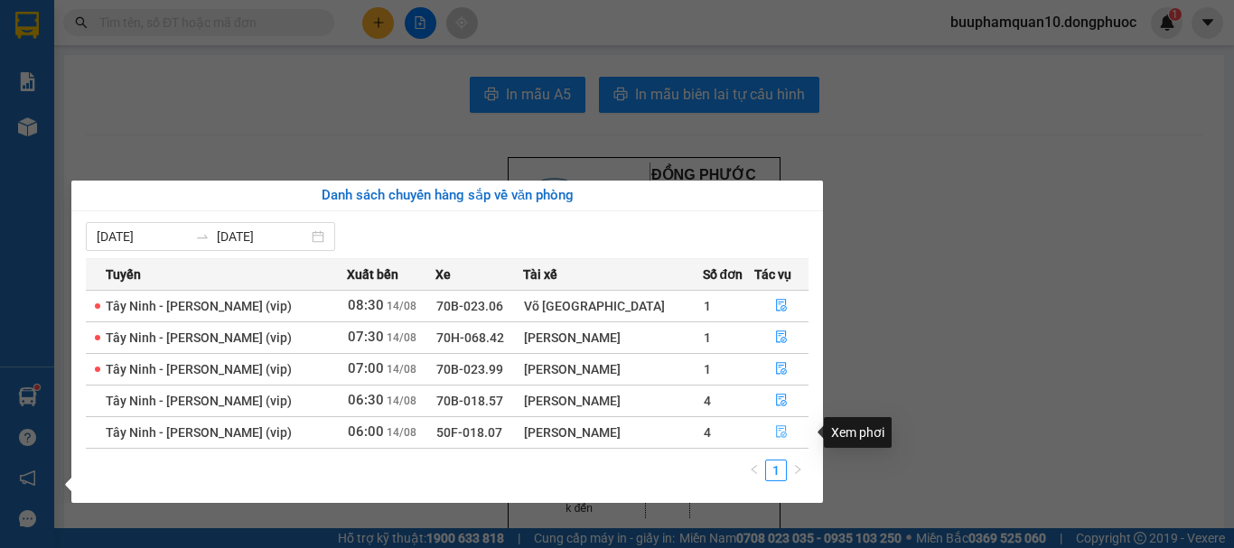
click at [775, 429] on icon "file-done" at bounding box center [781, 431] width 13 height 13
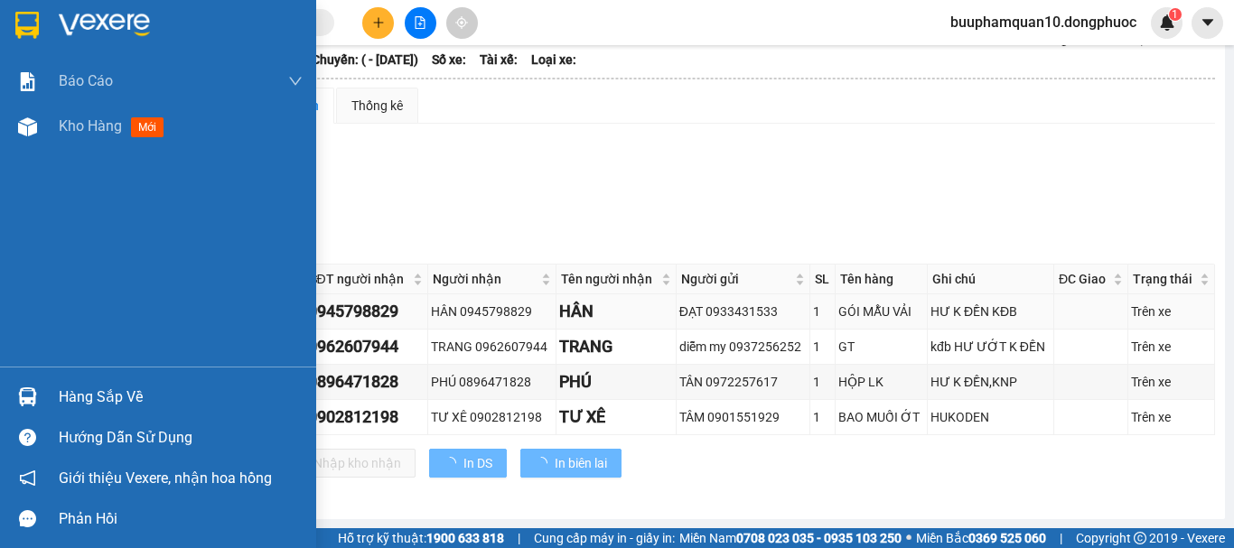
scroll to position [114, 0]
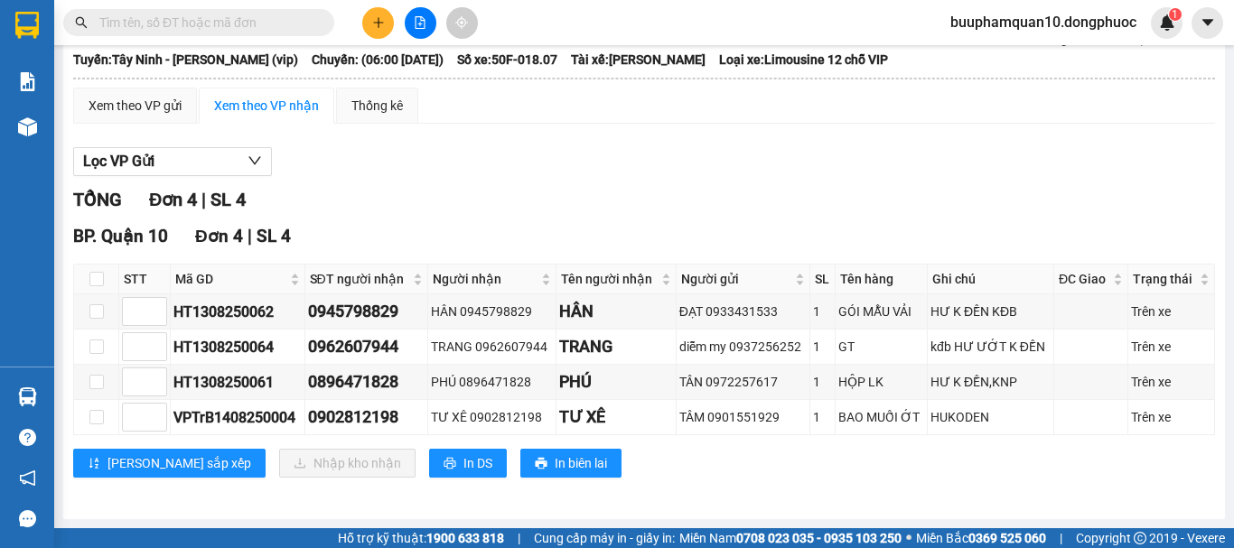
click at [88, 281] on th at bounding box center [96, 280] width 45 height 30
click at [90, 281] on input "checkbox" at bounding box center [96, 279] width 14 height 14
checkbox input "true"
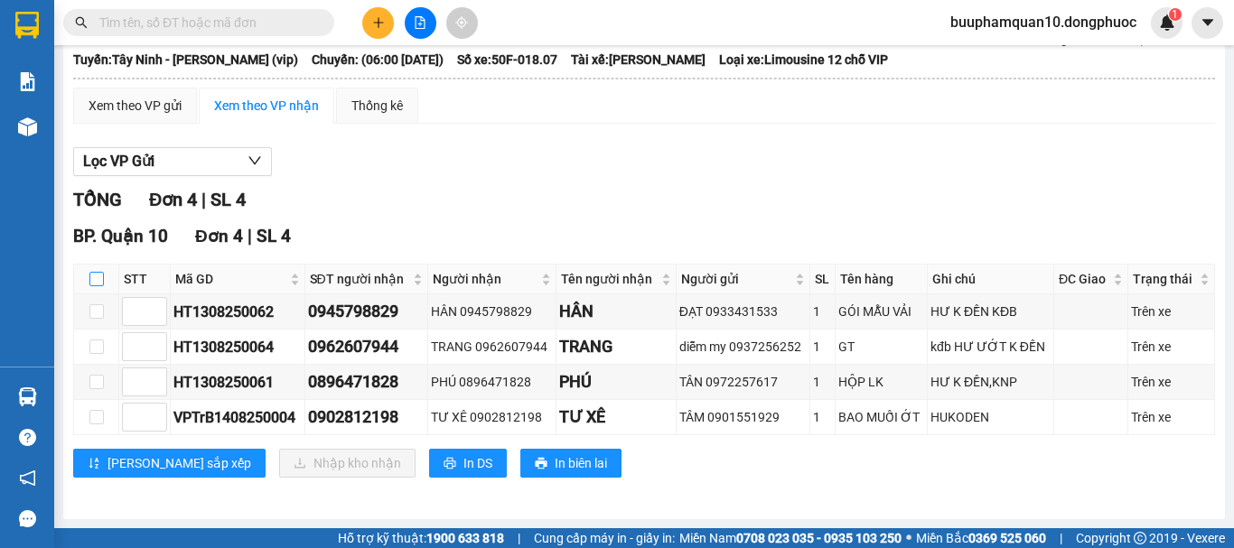
checkbox input "true"
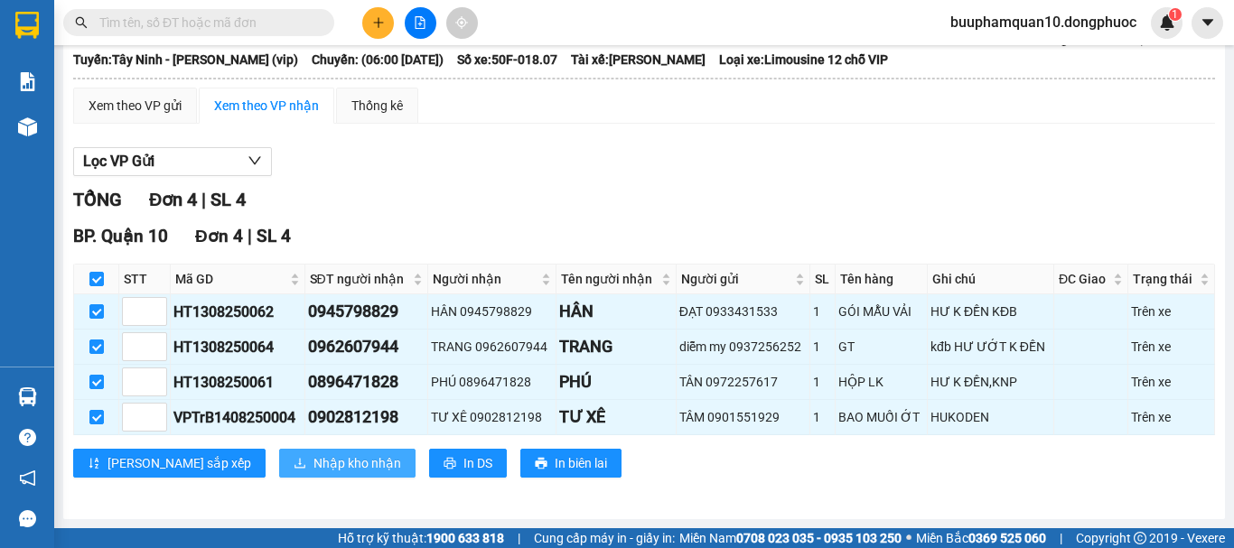
click at [313, 459] on span "Nhập kho nhận" at bounding box center [357, 463] width 88 height 20
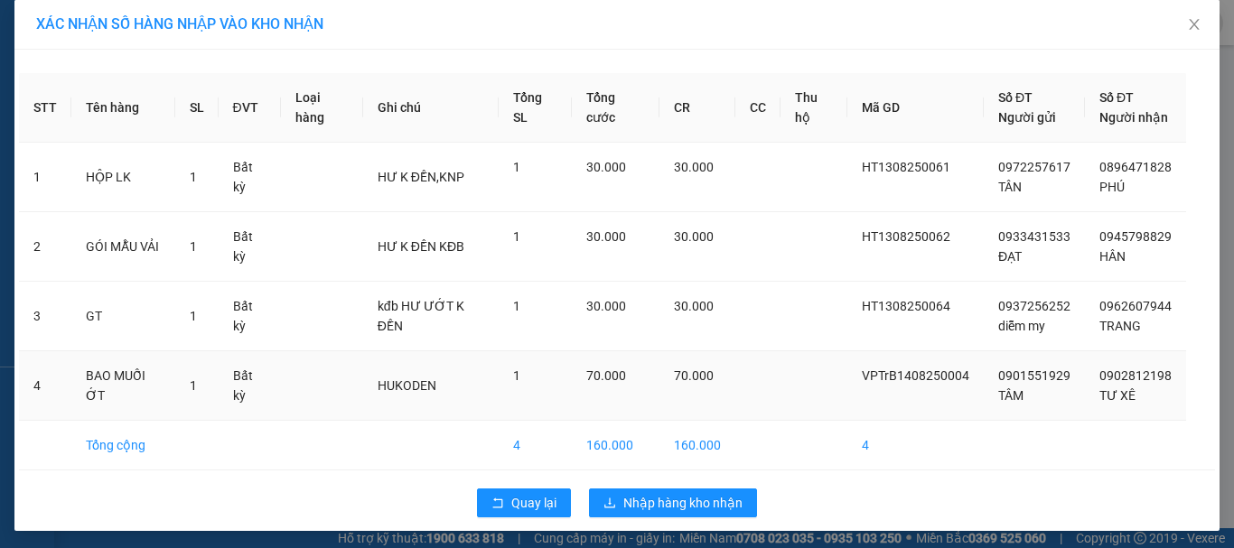
scroll to position [14, 0]
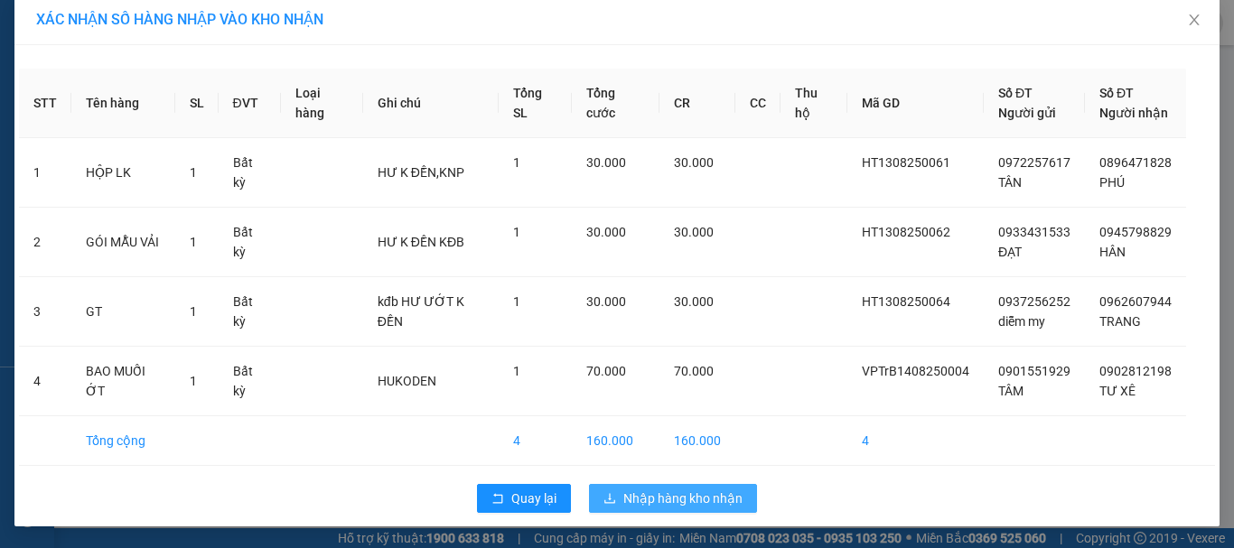
click at [632, 511] on button "Nhập hàng kho nhận" at bounding box center [673, 498] width 168 height 29
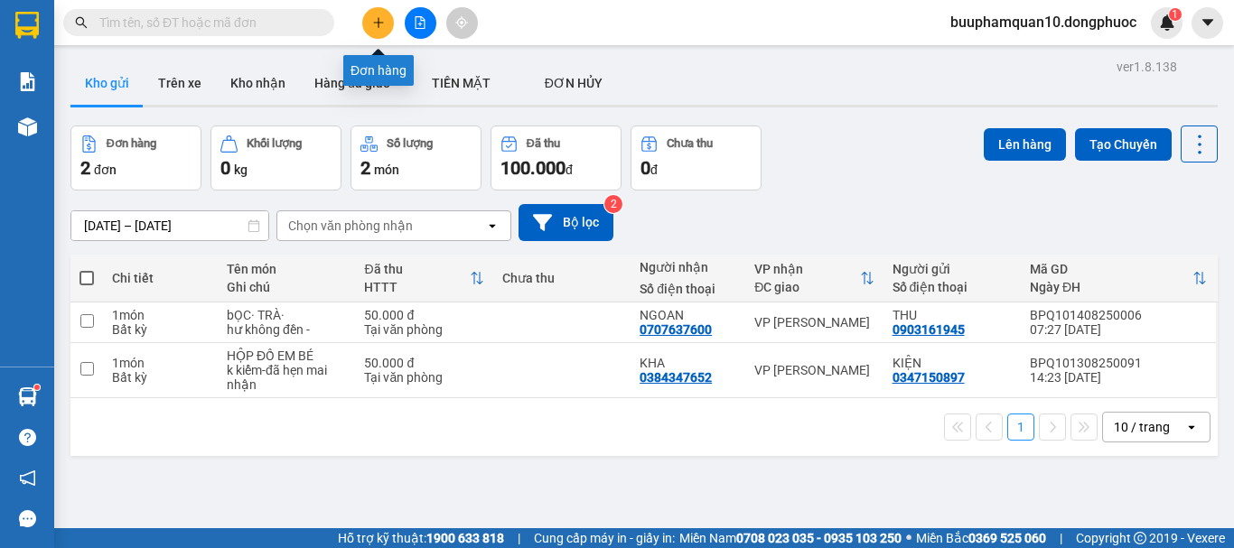
click at [383, 27] on icon "plus" at bounding box center [378, 22] width 13 height 13
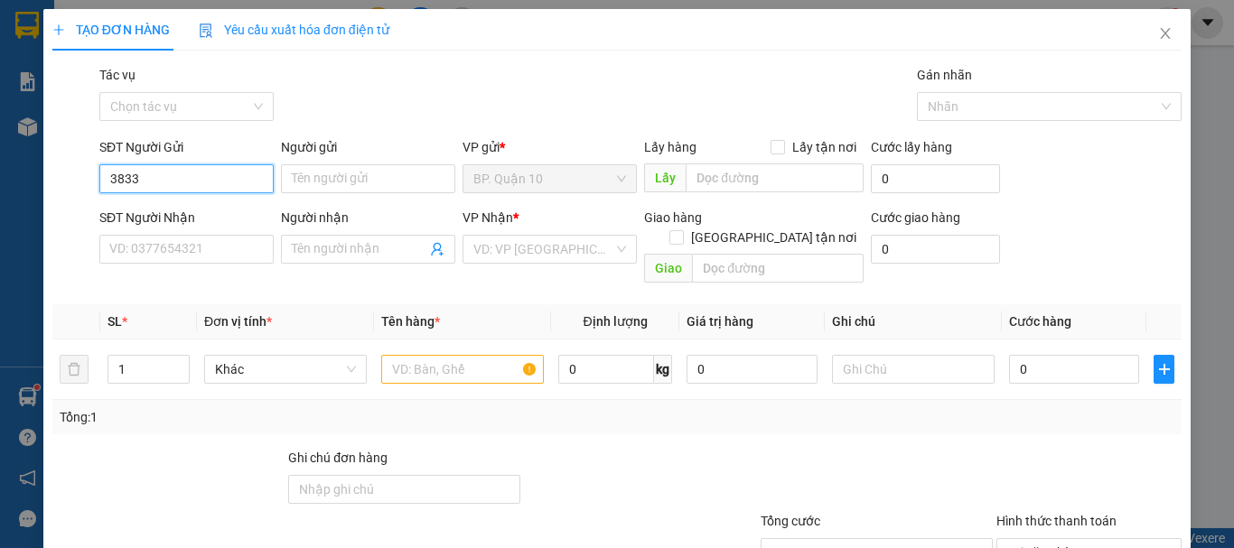
click at [216, 181] on input "3833" at bounding box center [186, 178] width 174 height 29
type input "3"
click at [209, 214] on div "0934466624 - BẢO TRÂN" at bounding box center [198, 215] width 178 height 20
type input "0934466624"
type input "BẢO TRÂN"
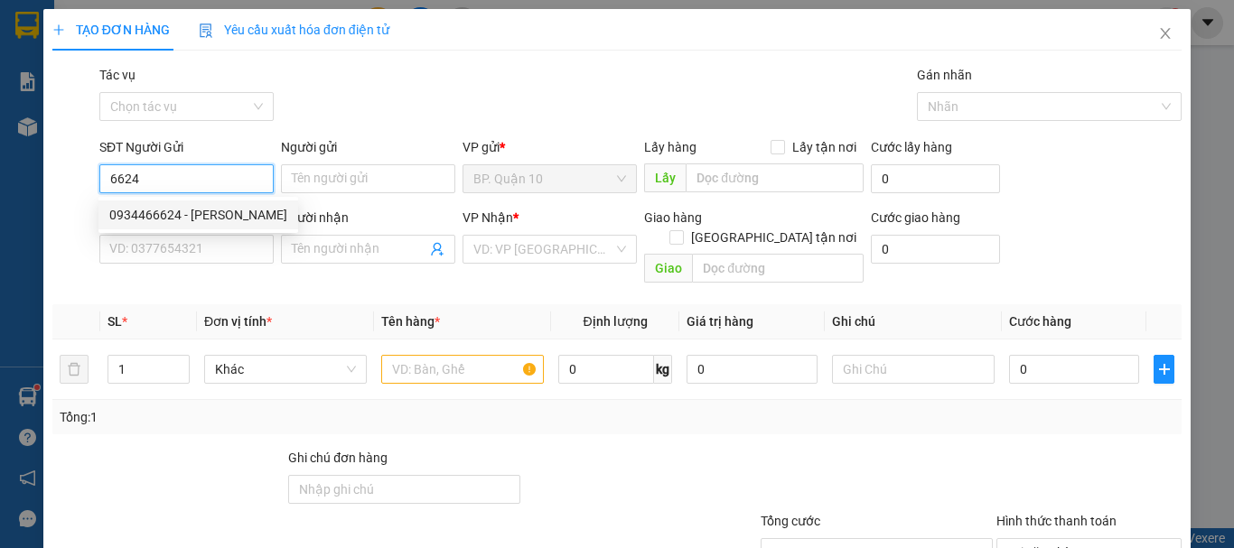
type input "0898802424"
type input "MỸ ANH 5"
type input "30.000"
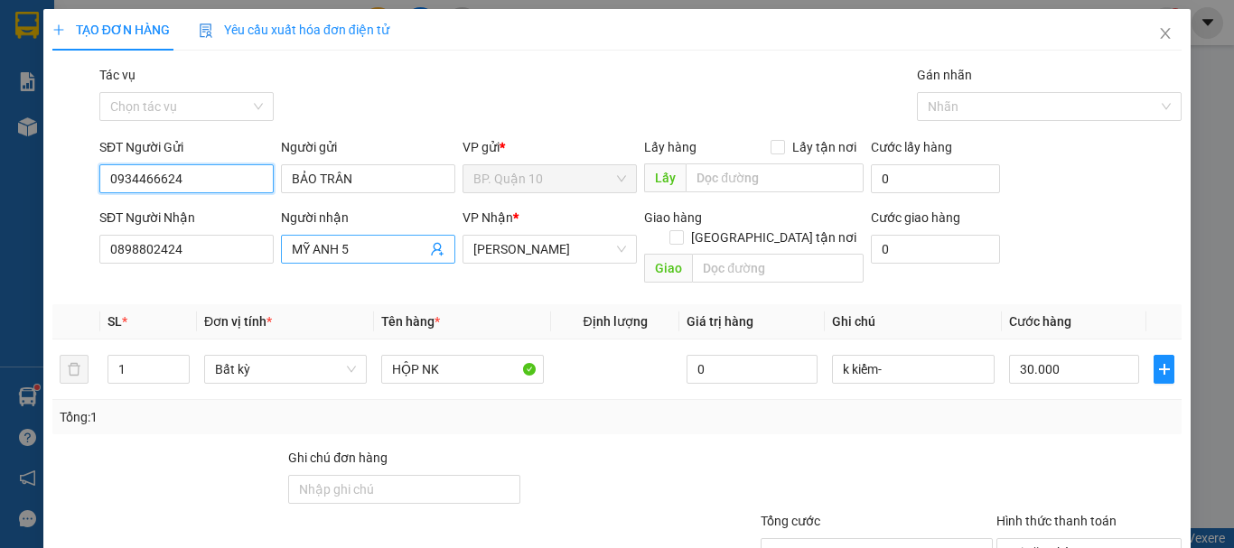
type input "0934466624"
click at [431, 247] on icon "user-add" at bounding box center [437, 250] width 12 height 14
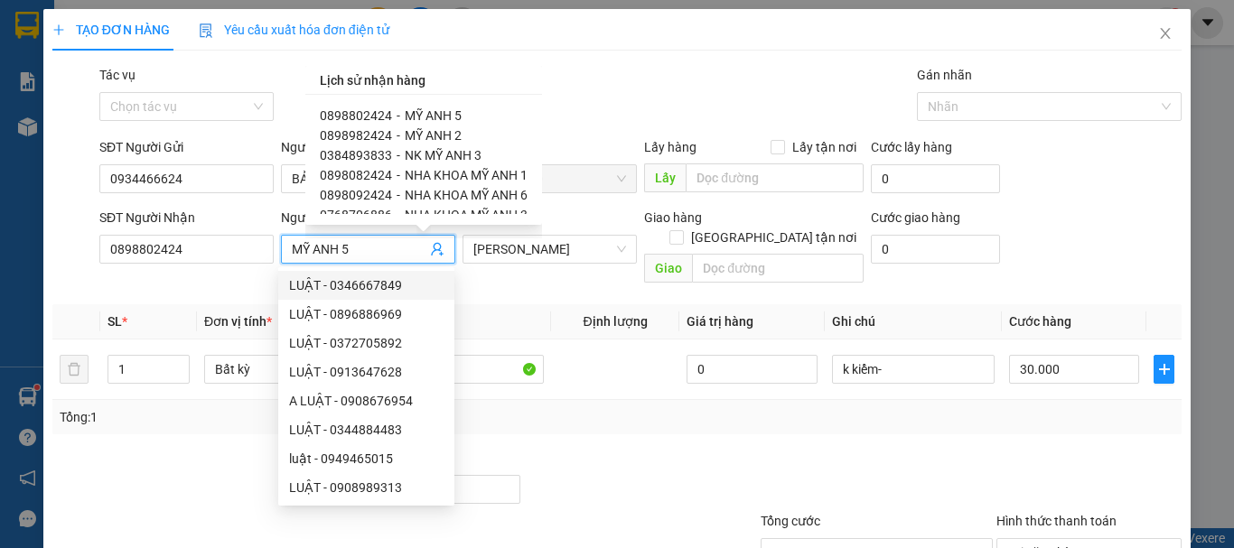
click at [430, 155] on span "NK MỸ ANH 3" at bounding box center [443, 155] width 77 height 14
type input "0384893833"
type input "NK MỸ ANH 3"
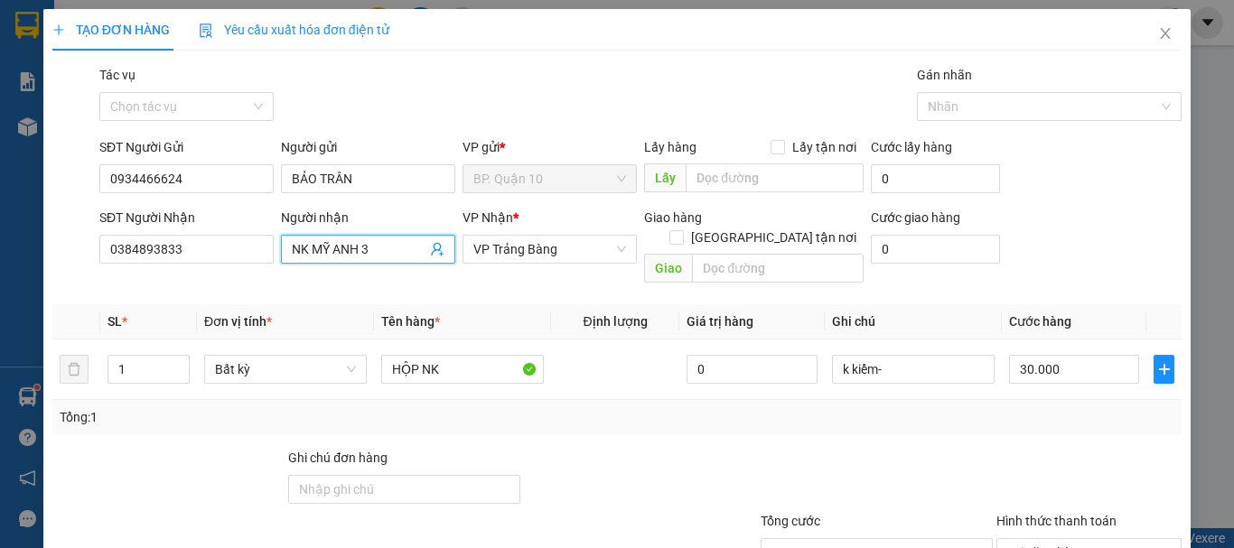
scroll to position [120, 0]
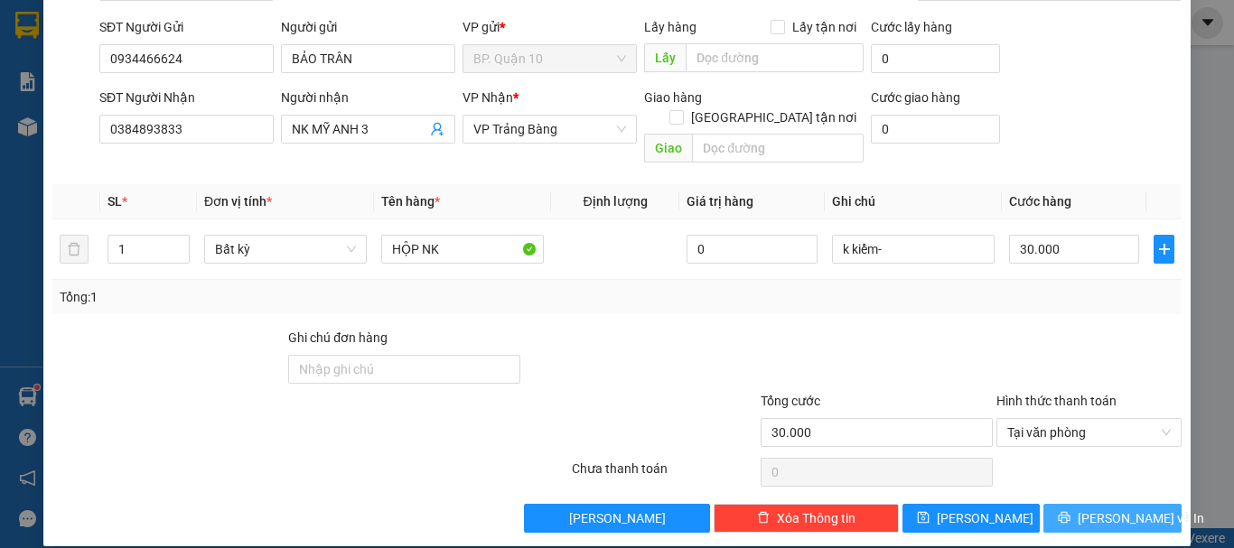
click at [1058, 504] on button "[PERSON_NAME] và In" at bounding box center [1112, 518] width 138 height 29
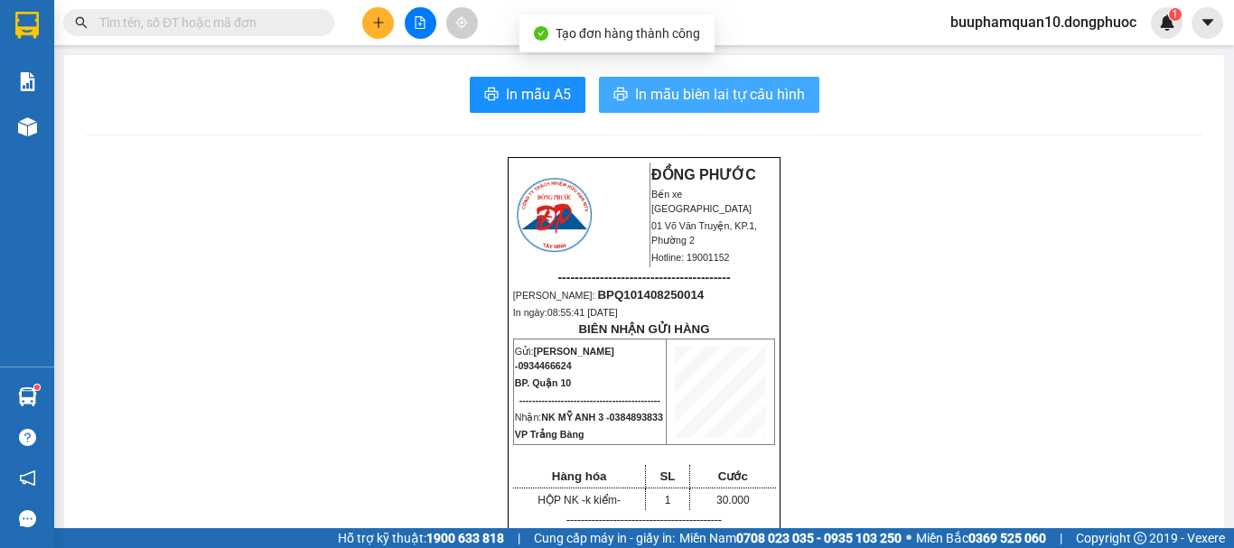
click at [710, 107] on button "In mẫu biên lai tự cấu hình" at bounding box center [709, 95] width 220 height 36
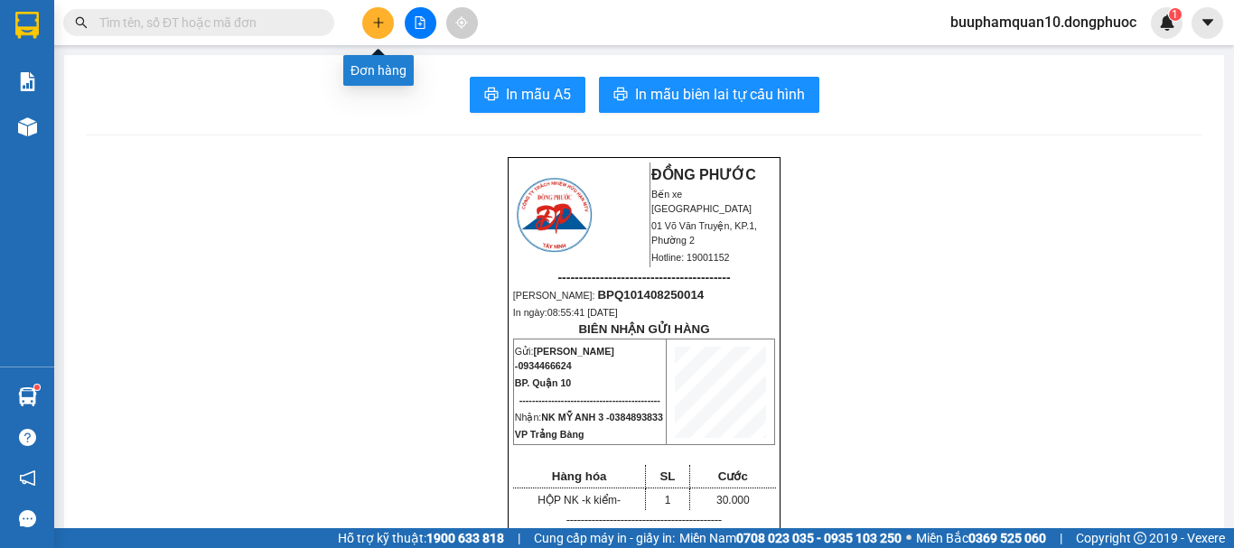
click at [377, 23] on icon "plus" at bounding box center [378, 22] width 10 height 1
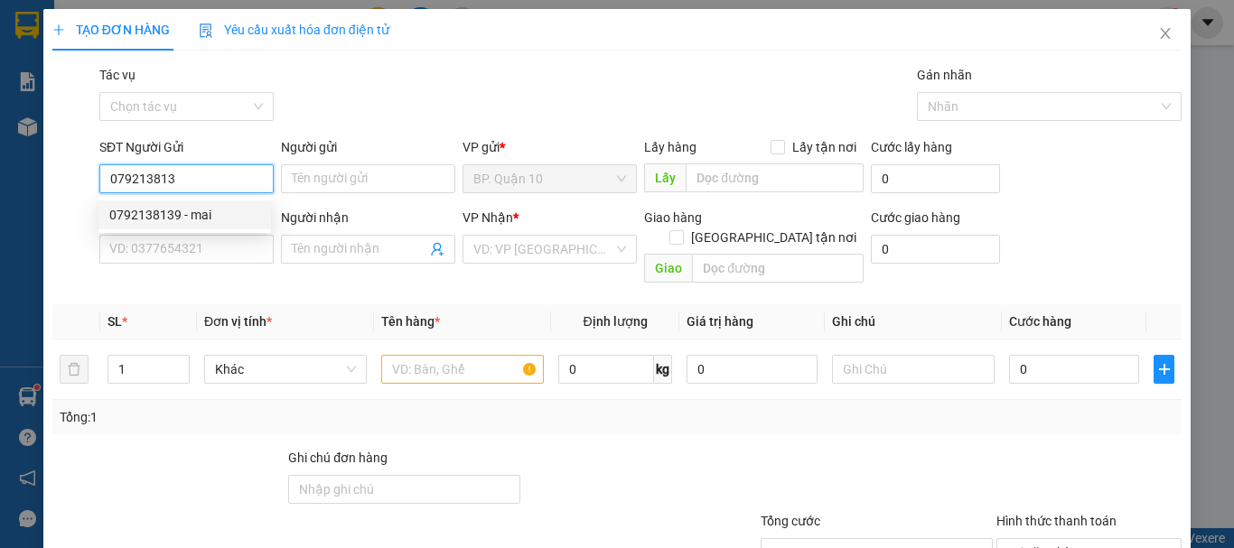
click at [238, 218] on div "0792138139 - mai" at bounding box center [184, 215] width 151 height 20
type input "0792138139"
type input "mai"
type input "0918144240"
type input "C NGHIỆP"
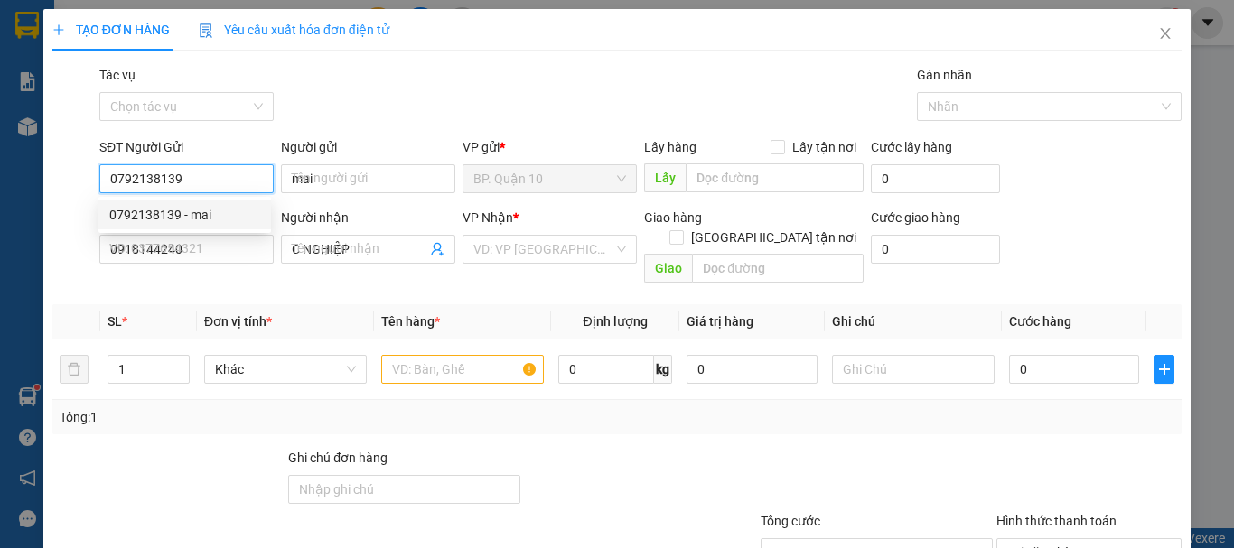
type input "30.000"
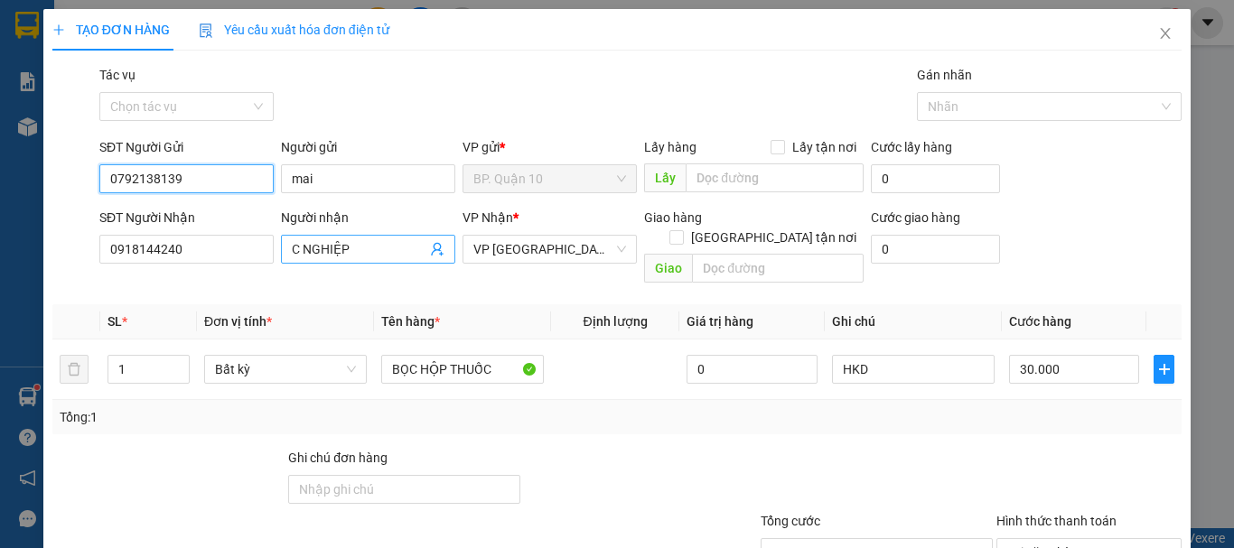
type input "0792138139"
click at [435, 251] on icon "user-add" at bounding box center [437, 250] width 12 height 14
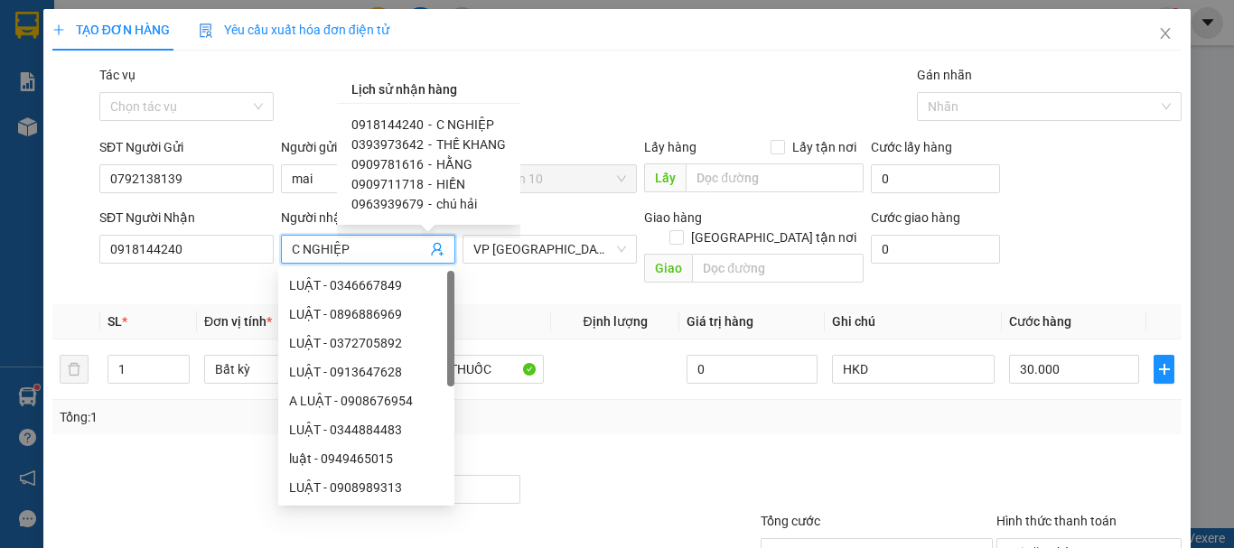
scroll to position [1, 0]
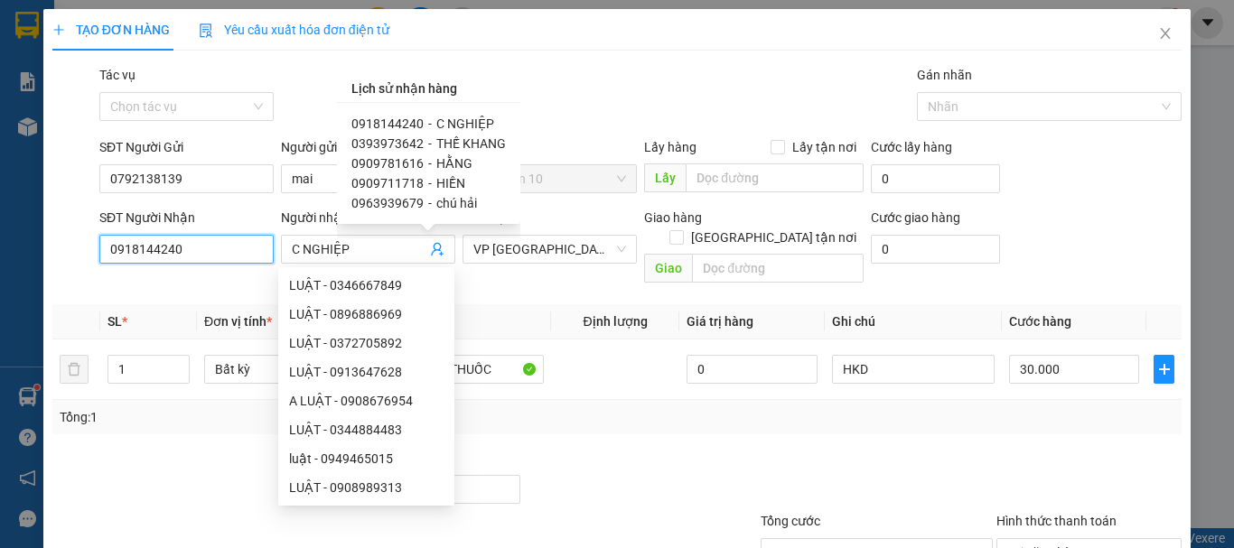
click at [248, 254] on input "0918144240" at bounding box center [186, 249] width 174 height 29
click at [249, 254] on input "0918144240" at bounding box center [186, 249] width 174 height 29
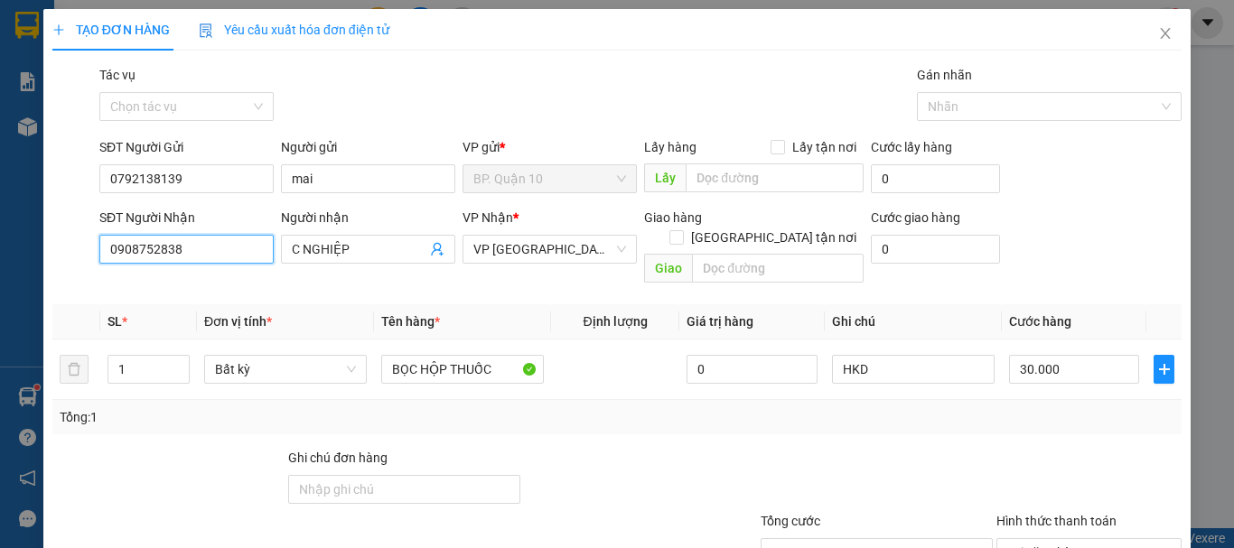
type input "0908752838"
click at [357, 233] on div "Người nhận" at bounding box center [368, 221] width 174 height 27
click at [359, 254] on input "C NGHIỆP" at bounding box center [359, 249] width 135 height 20
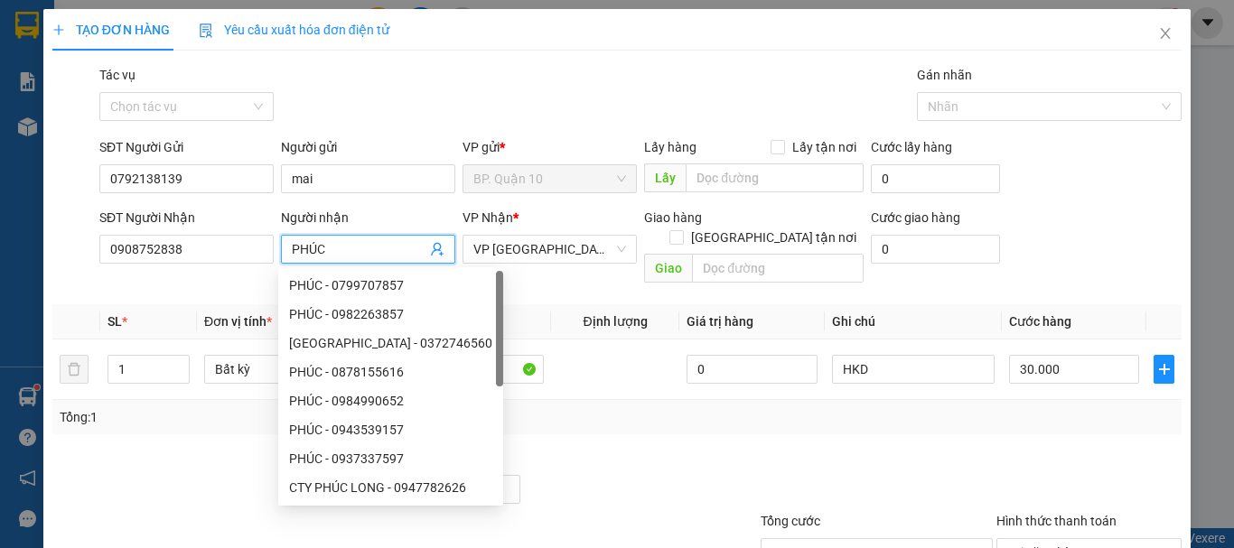
type input "PHÚC"
click at [536, 304] on th "Tên hàng *" at bounding box center [462, 321] width 177 height 35
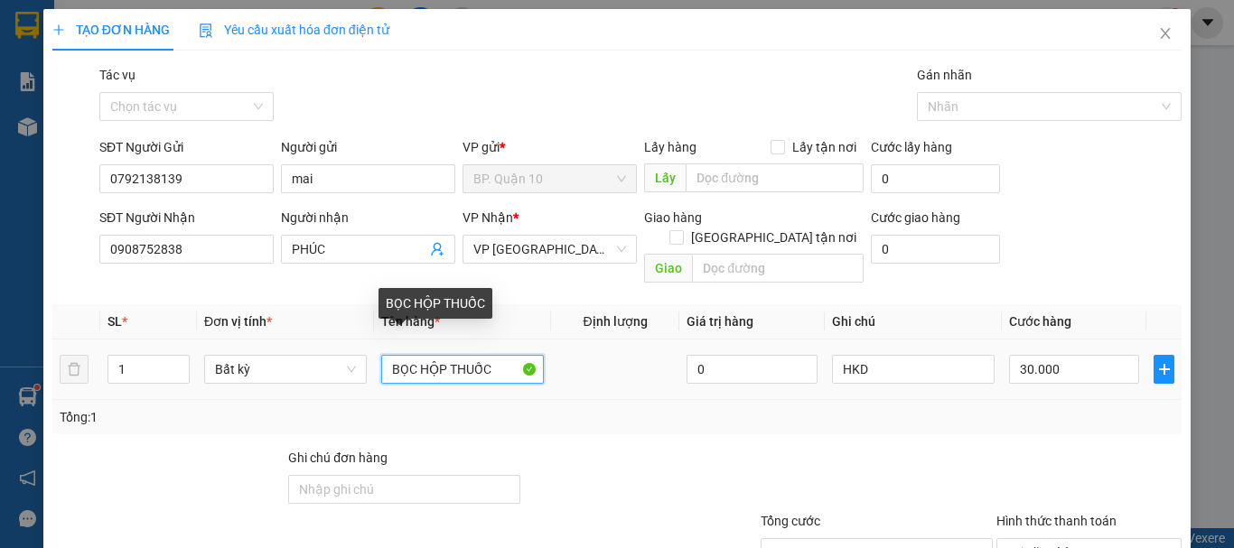
click at [499, 355] on input "BỌC HỘP THUỐC" at bounding box center [462, 369] width 163 height 29
type input "BP GT"
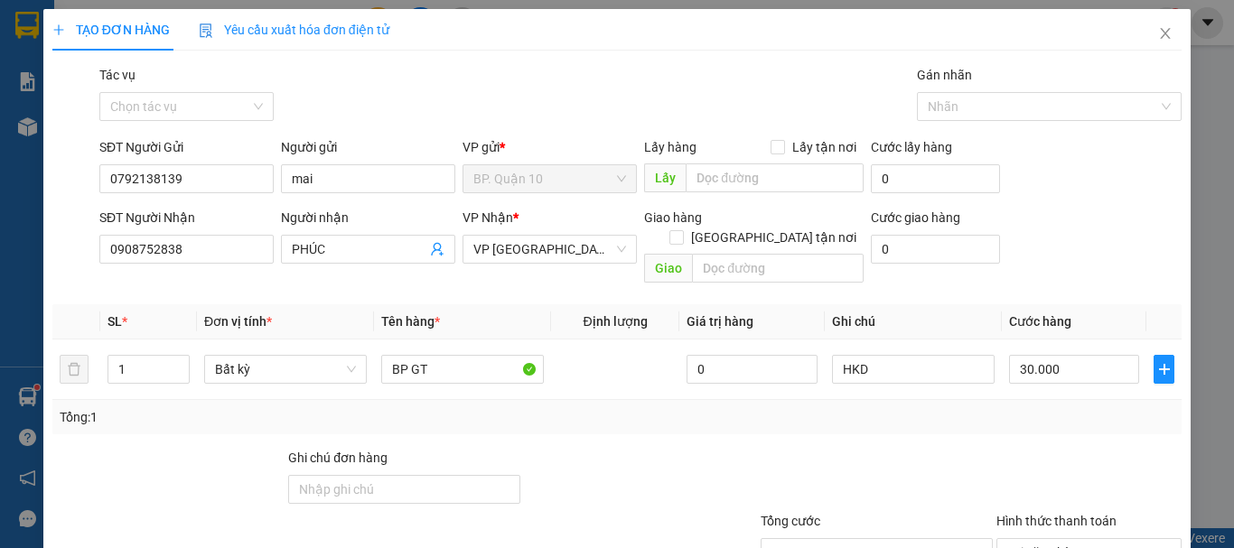
click at [591, 407] on div "Tổng: 1" at bounding box center [617, 417] width 1115 height 20
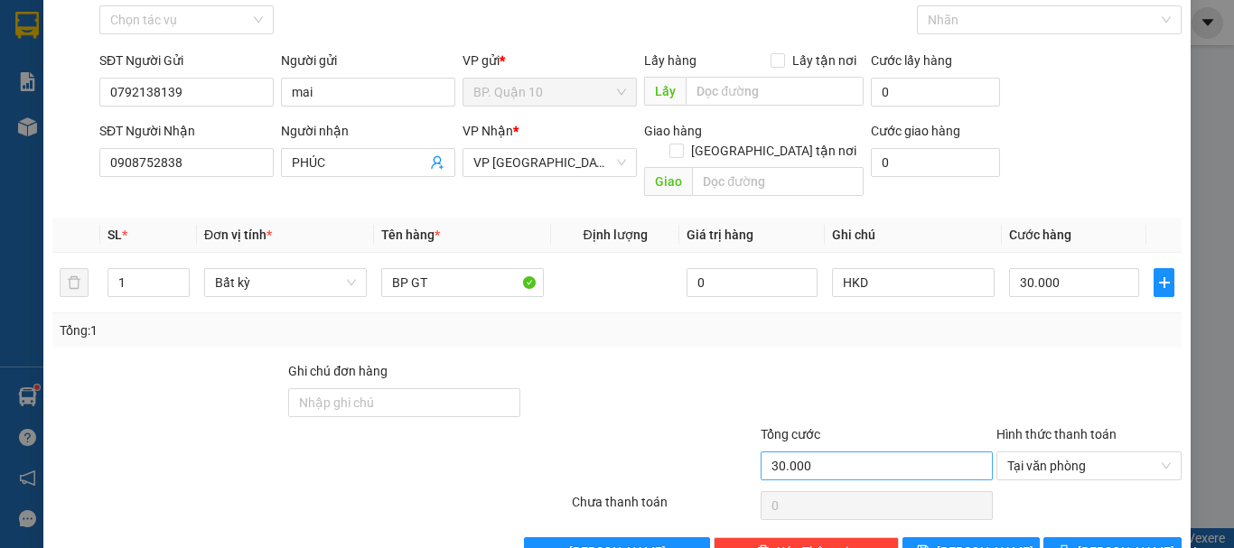
scroll to position [120, 0]
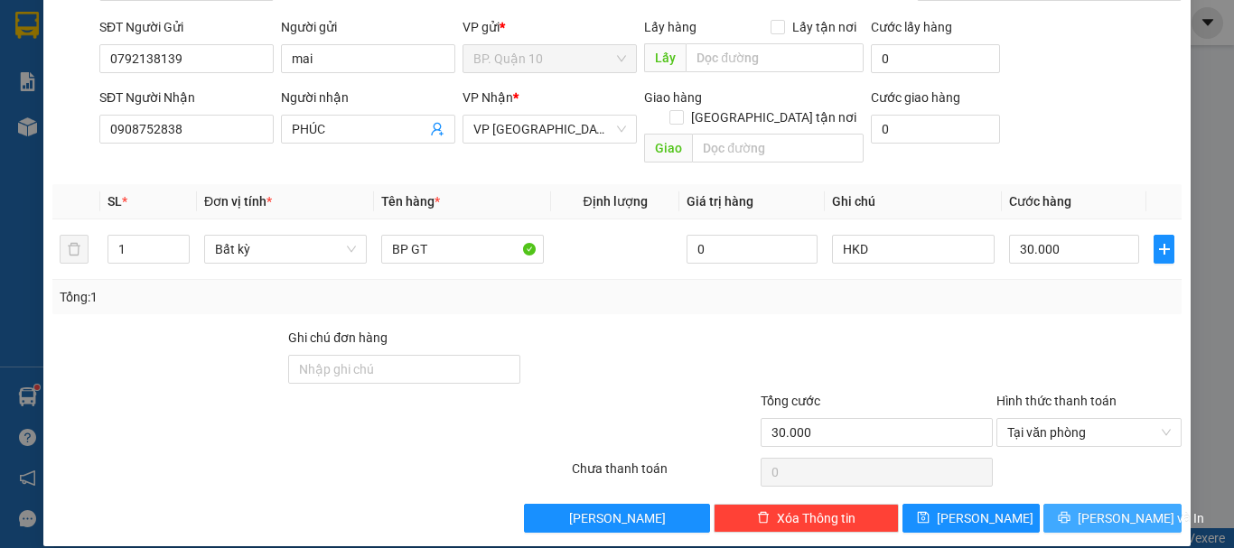
click at [1134, 509] on span "[PERSON_NAME] và In" at bounding box center [1141, 519] width 126 height 20
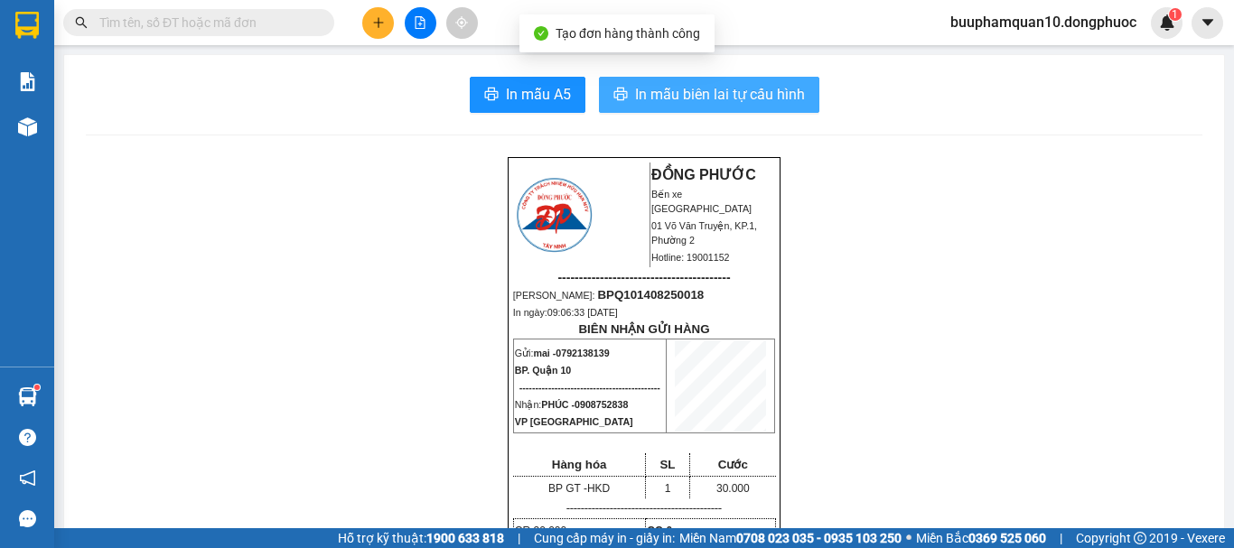
click at [753, 84] on span "In mẫu biên lai tự cấu hình" at bounding box center [720, 94] width 170 height 23
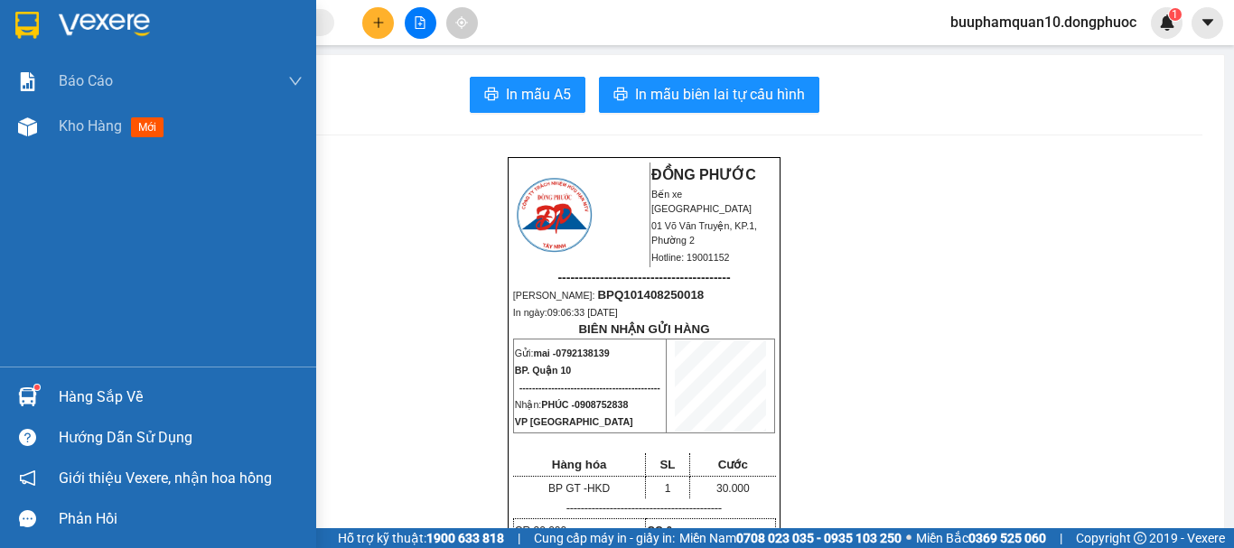
click at [87, 397] on div "Hàng sắp về" at bounding box center [181, 397] width 244 height 27
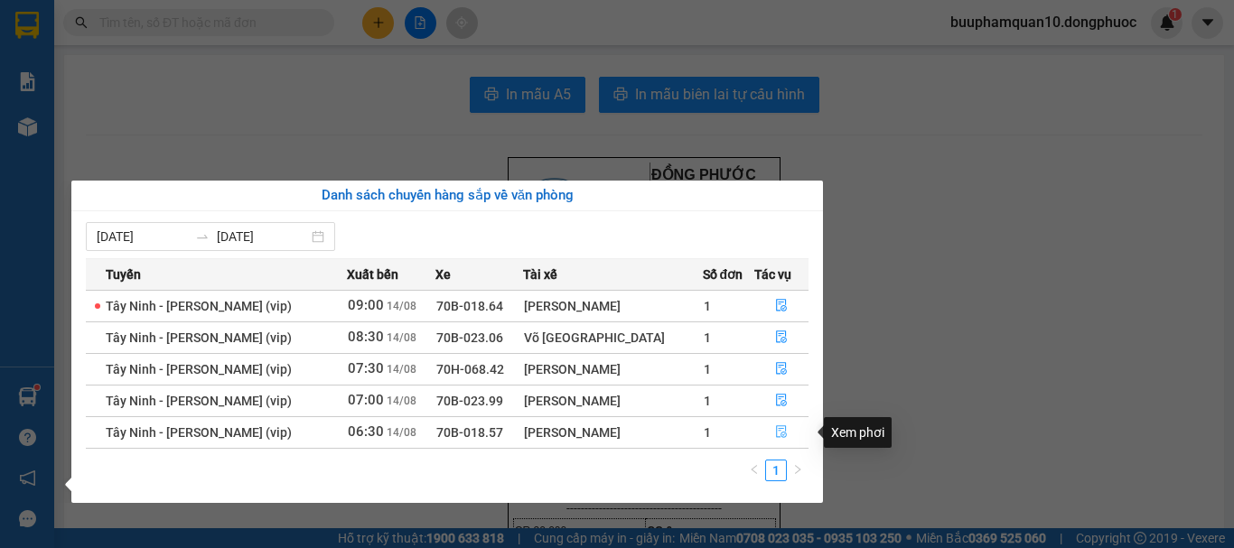
click at [784, 429] on icon "file-done" at bounding box center [781, 431] width 13 height 13
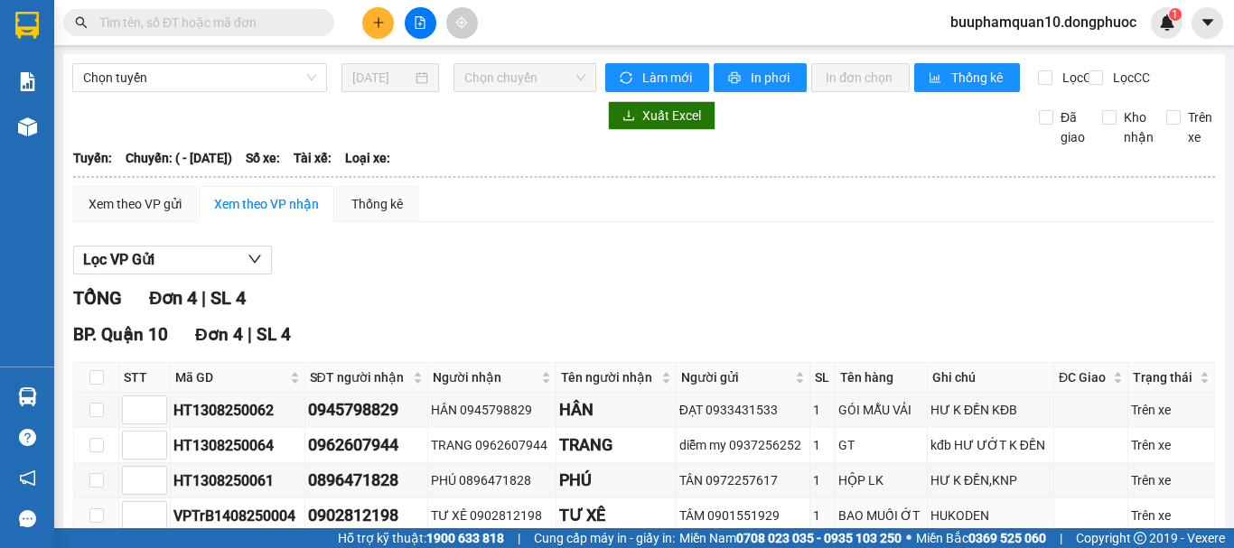
scroll to position [114, 0]
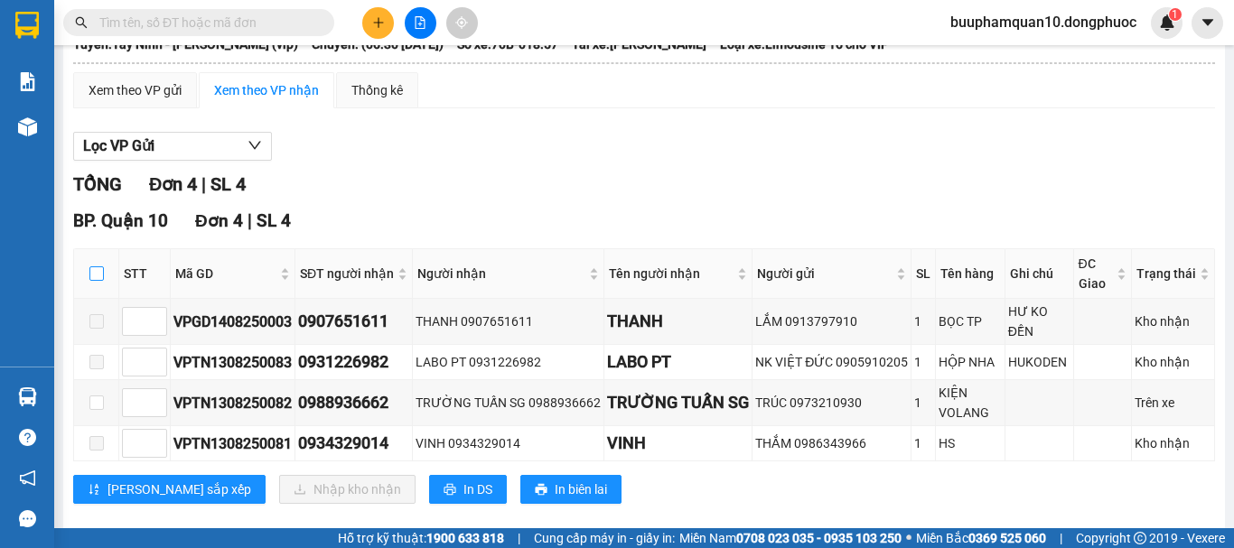
click at [103, 281] on input "checkbox" at bounding box center [96, 273] width 14 height 14
checkbox input "true"
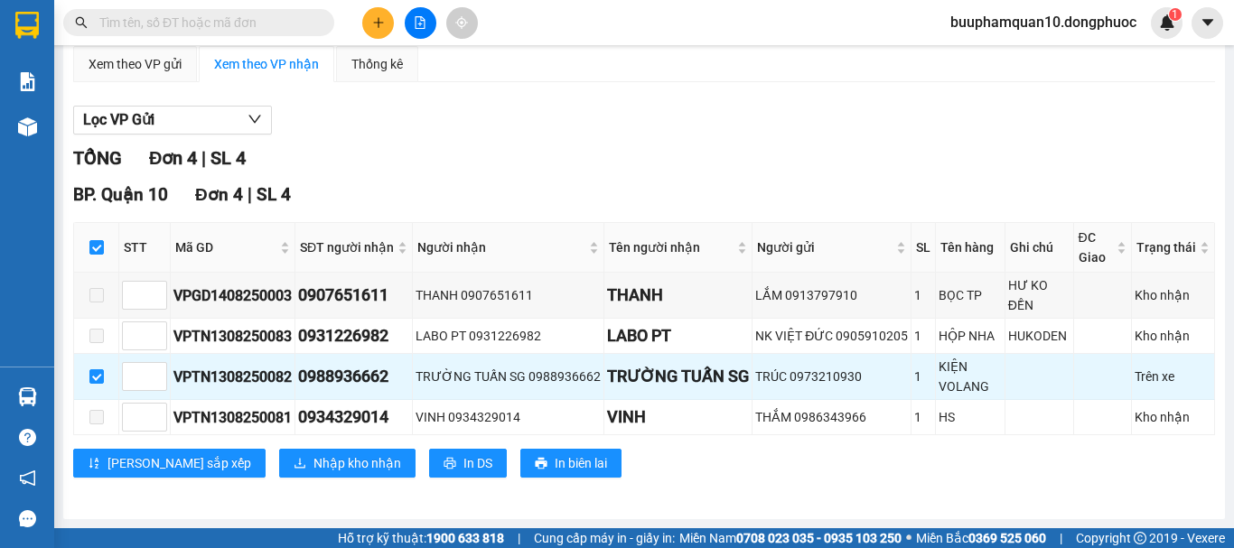
scroll to position [155, 0]
click at [313, 459] on span "Nhập kho nhận" at bounding box center [357, 463] width 88 height 20
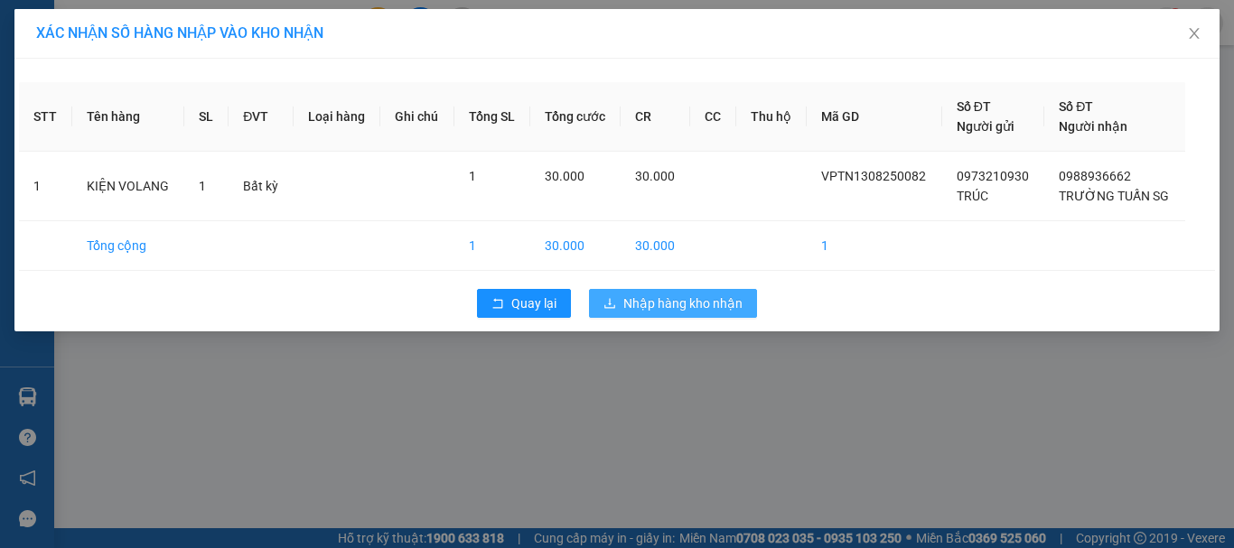
click at [654, 297] on span "Nhập hàng kho nhận" at bounding box center [682, 304] width 119 height 20
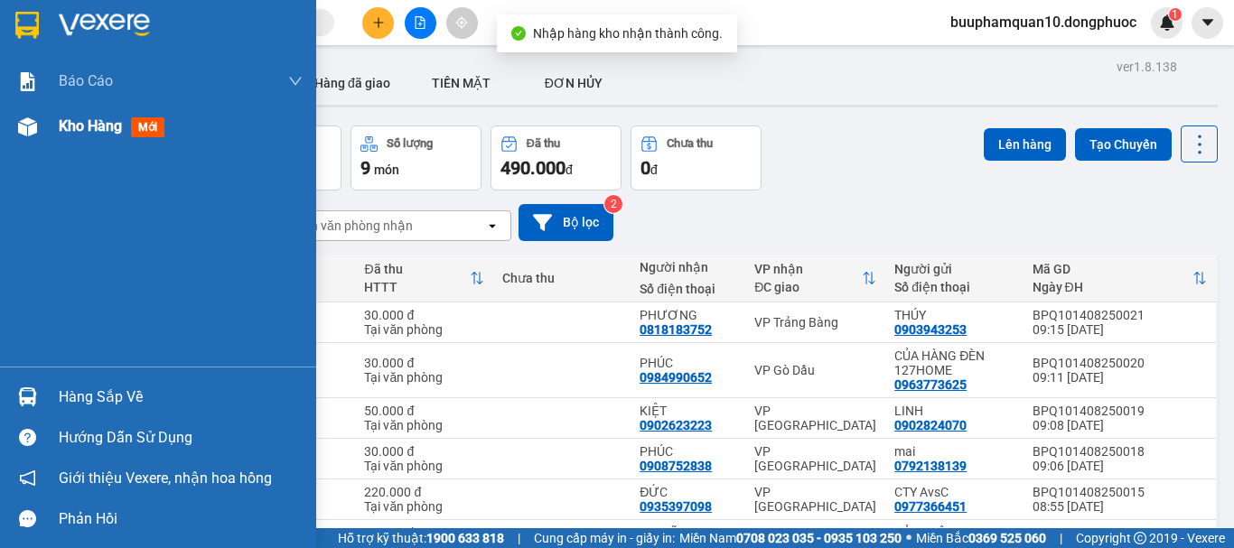
click at [108, 135] on span "Kho hàng" at bounding box center [90, 125] width 63 height 17
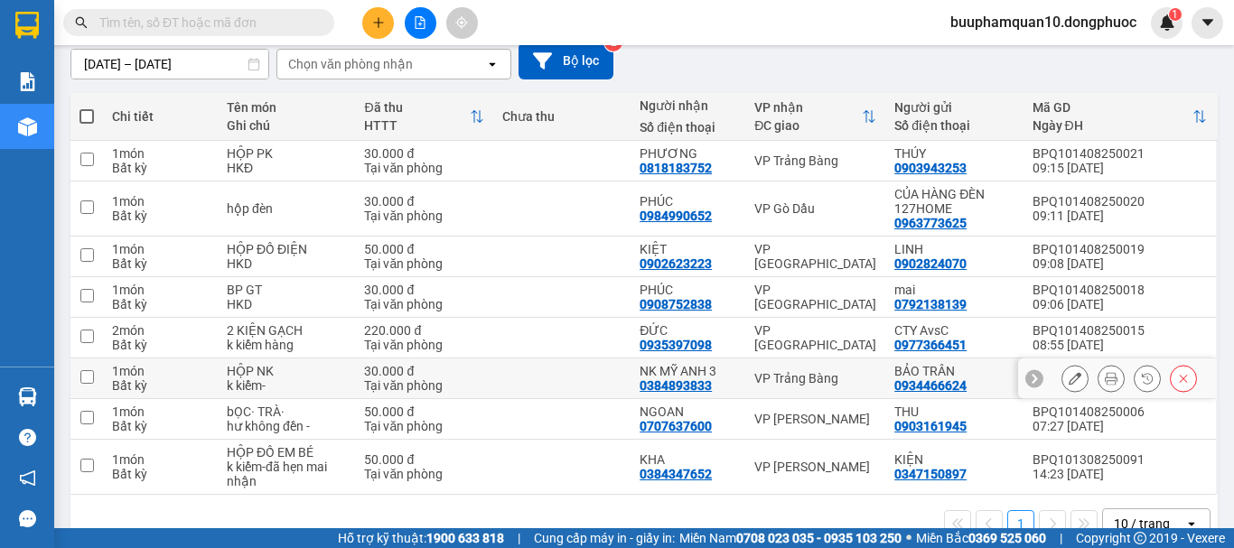
scroll to position [202, 0]
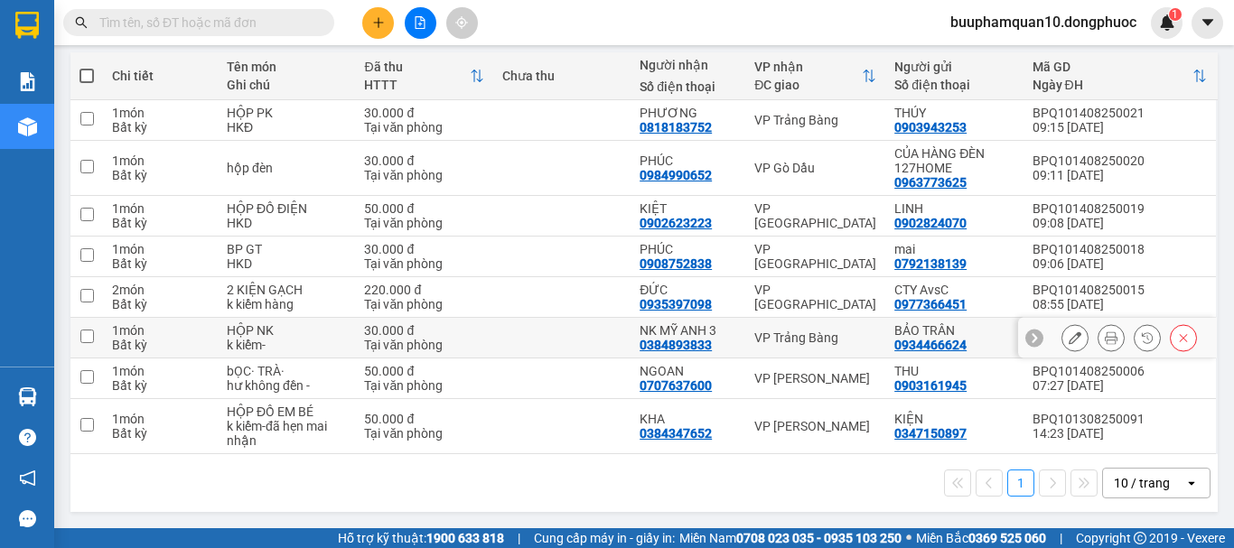
click at [808, 343] on div "VP Trảng Bàng" at bounding box center [815, 338] width 122 height 14
checkbox input "true"
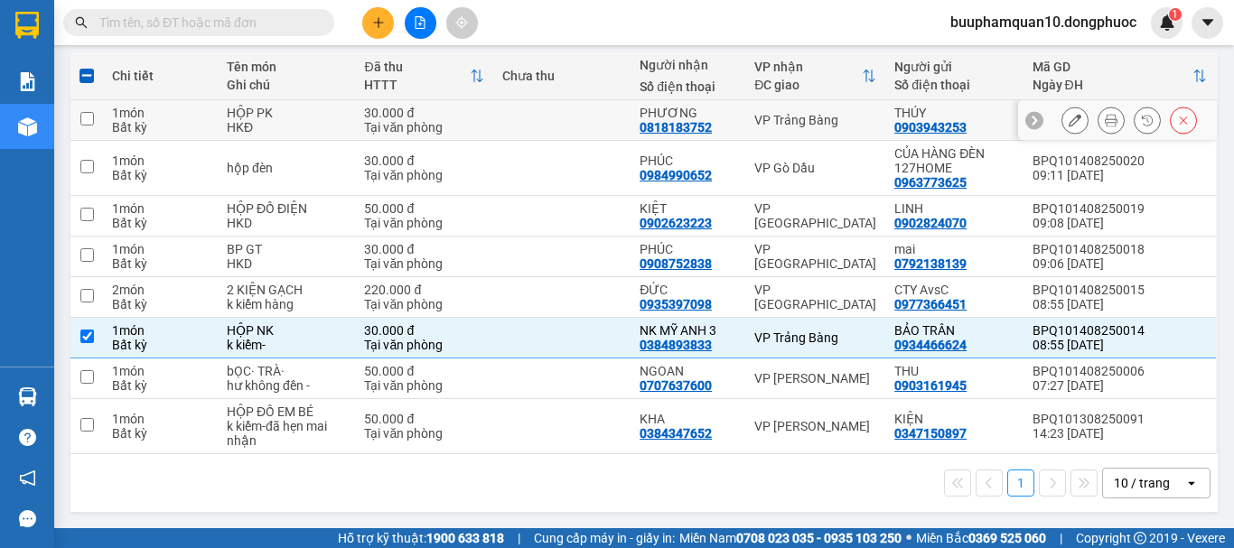
click at [800, 113] on div "VP Trảng Bàng" at bounding box center [815, 120] width 122 height 14
checkbox input "true"
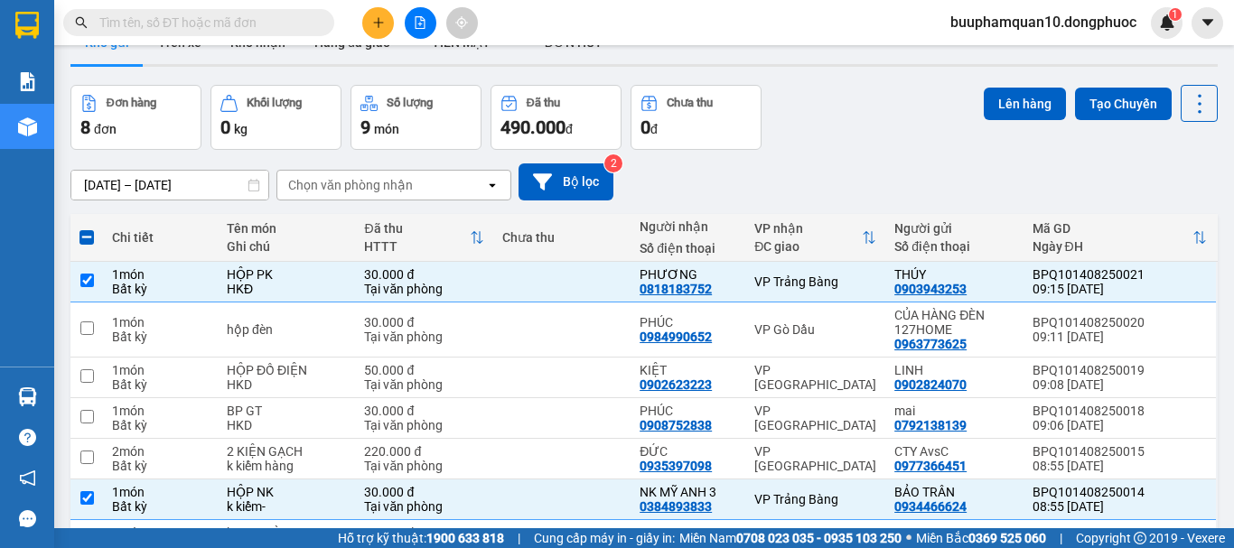
scroll to position [0, 0]
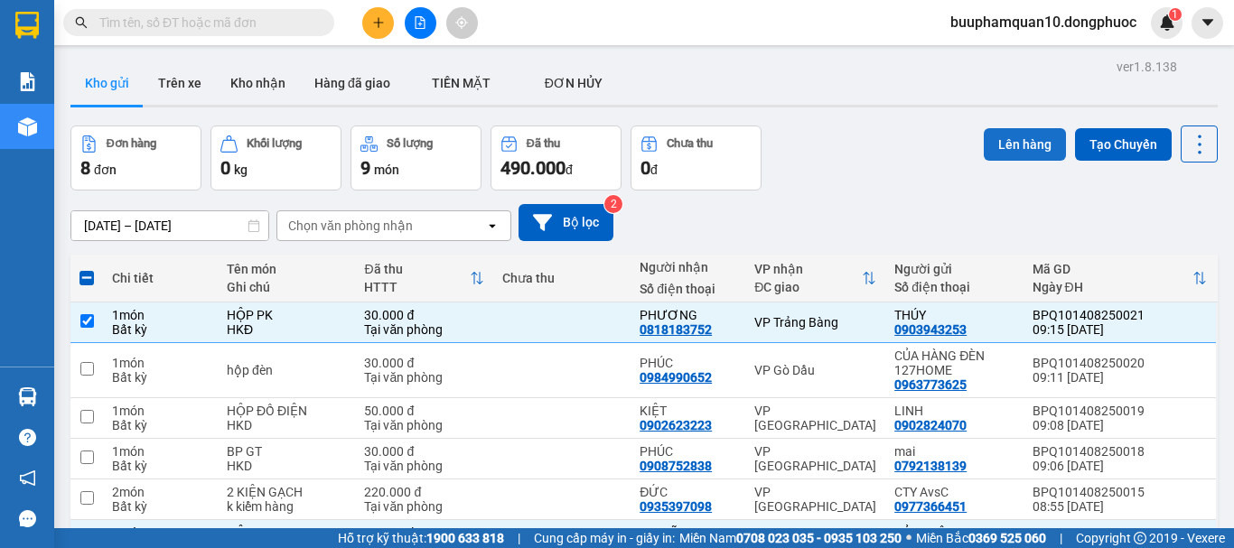
click at [1009, 134] on button "Lên hàng" at bounding box center [1025, 144] width 82 height 33
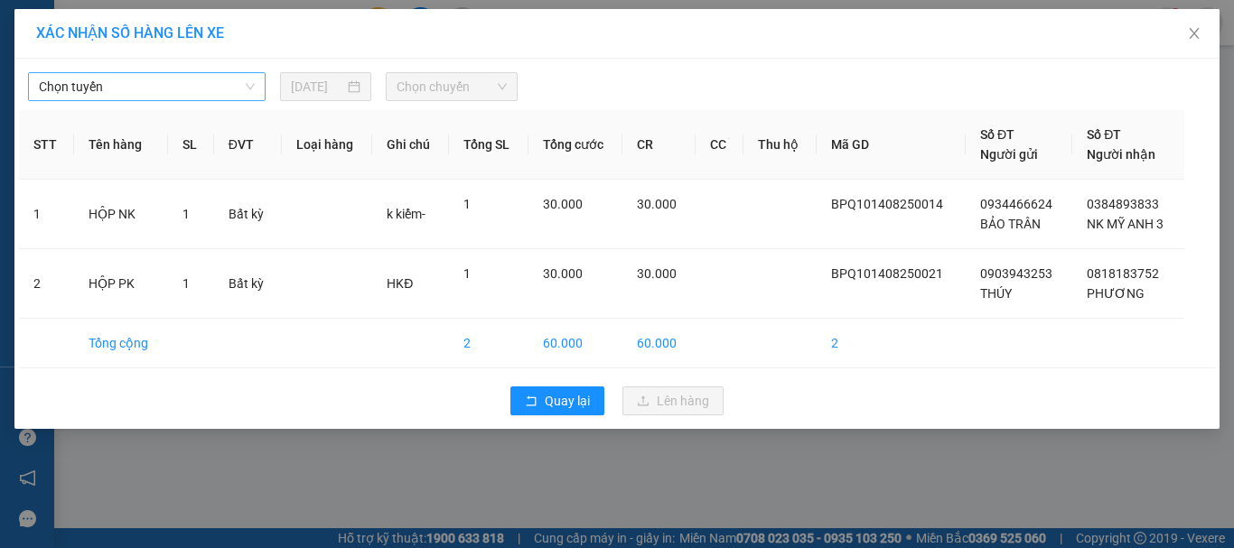
click at [107, 88] on span "Chọn tuyến" at bounding box center [147, 86] width 216 height 27
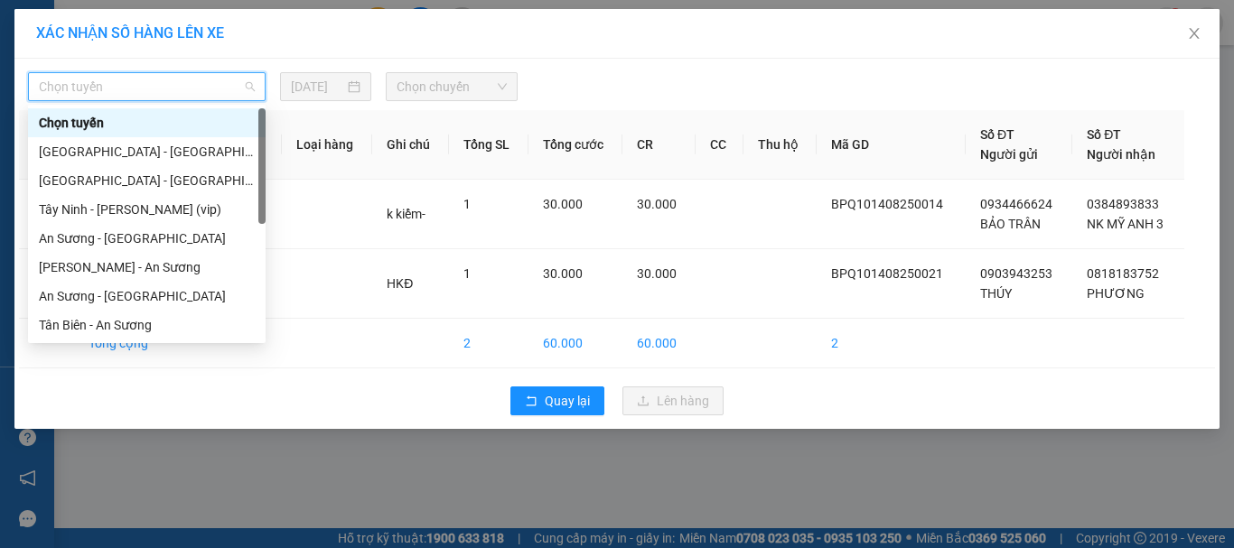
scroll to position [260, 0]
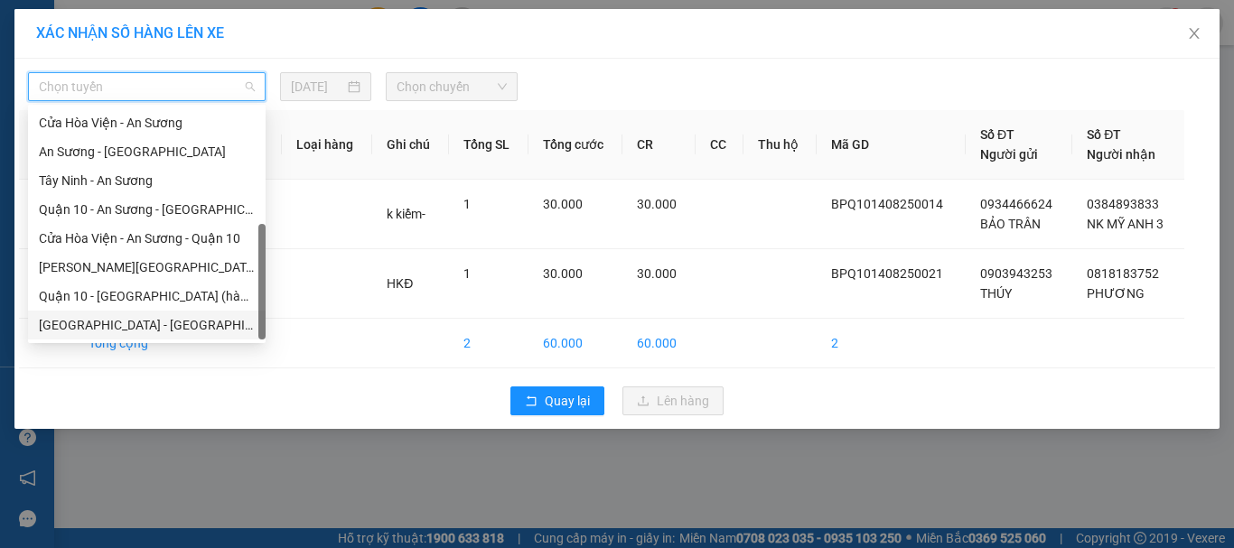
click at [132, 319] on div "Hồ Chí Minh - Tây Ninh (vip)" at bounding box center [147, 325] width 216 height 20
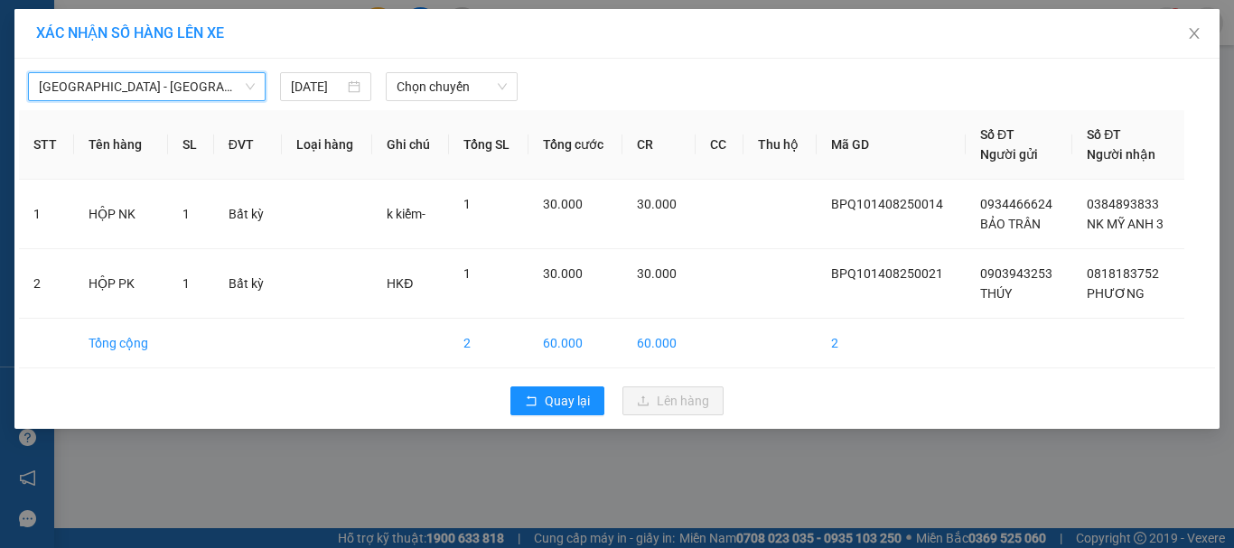
click at [459, 70] on div "Hồ Chí Minh - Tây Ninh (vip) Hồ Chí Minh - Tây Ninh (vip) 14/08/2025 Chọn chuyến" at bounding box center [617, 82] width 1196 height 38
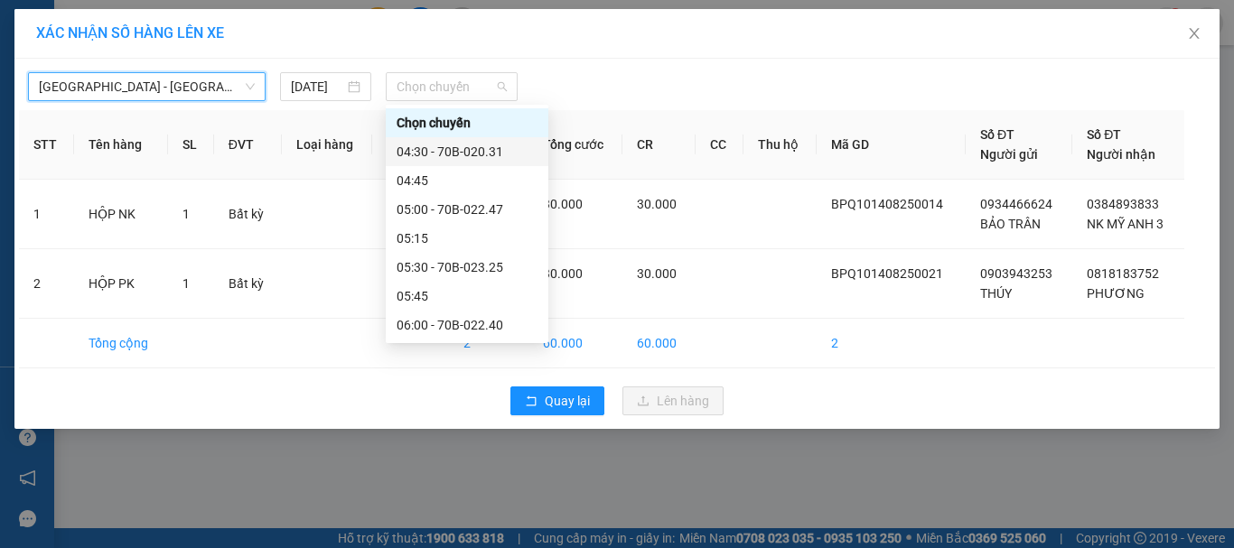
type input "2"
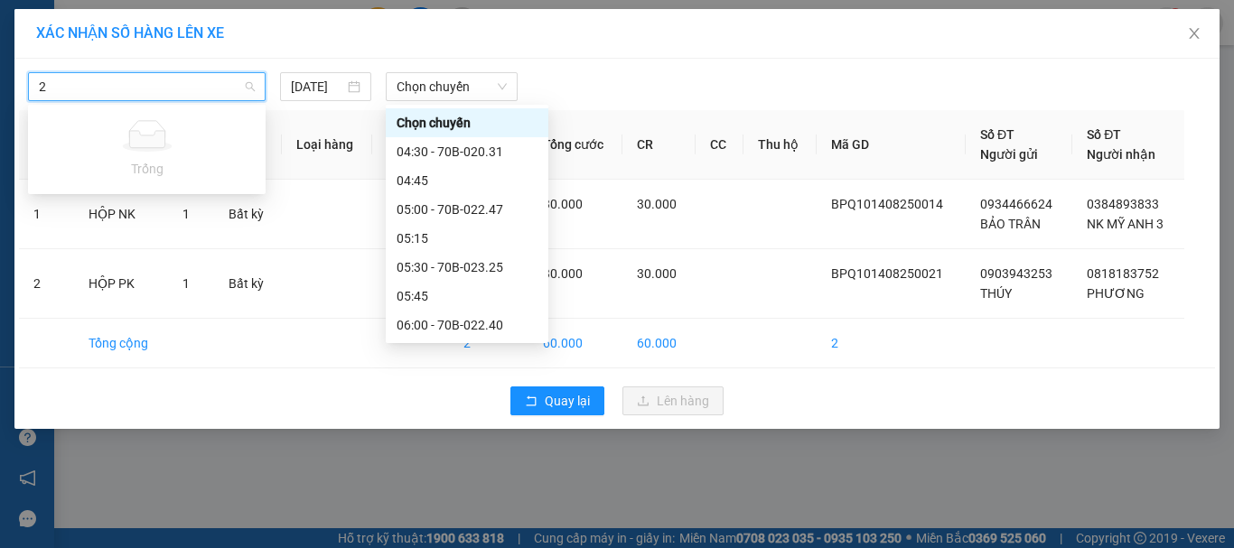
click at [146, 88] on input "2" at bounding box center [140, 86] width 203 height 27
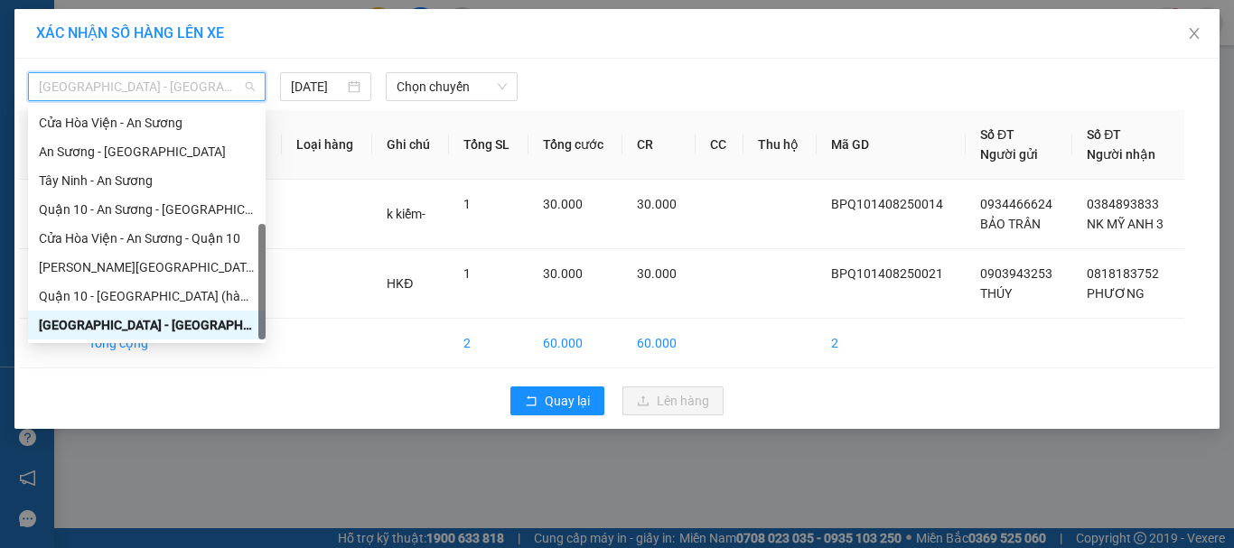
drag, startPoint x: 153, startPoint y: 322, endPoint x: 599, endPoint y: 120, distance: 489.9
click at [153, 322] on div "Hồ Chí Minh - Tây Ninh (vip)" at bounding box center [147, 325] width 216 height 20
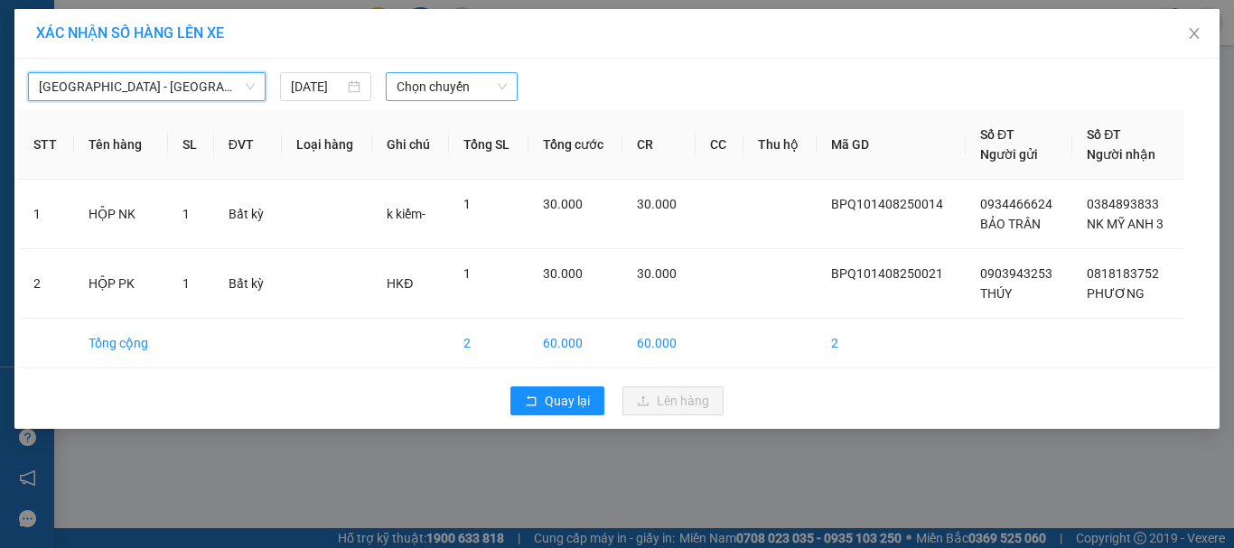
click at [480, 82] on span "Chọn chuyến" at bounding box center [452, 86] width 111 height 27
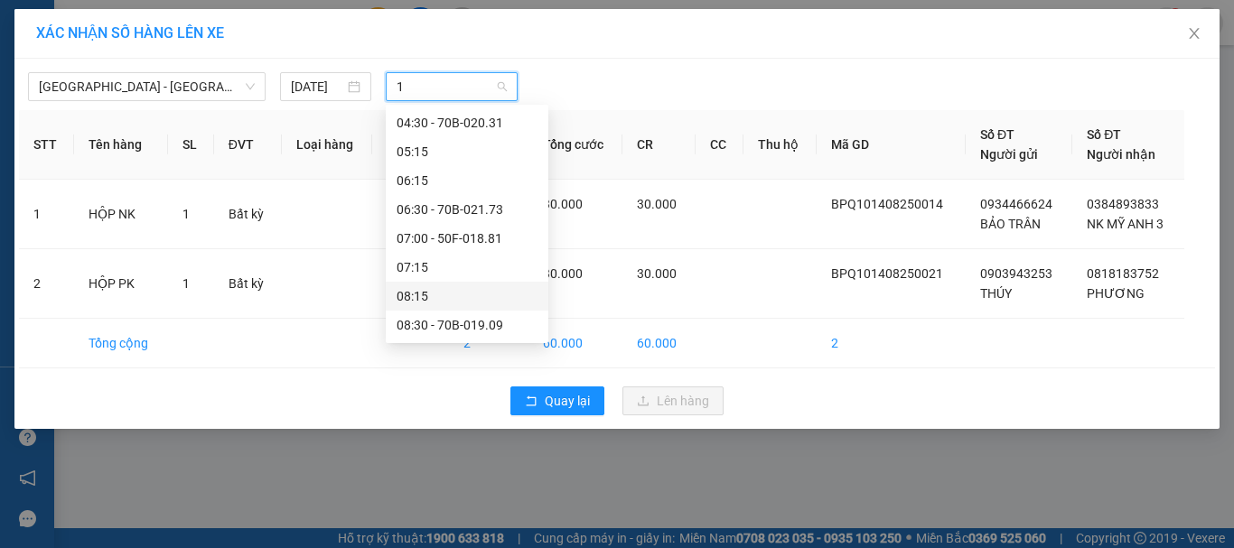
type input "18"
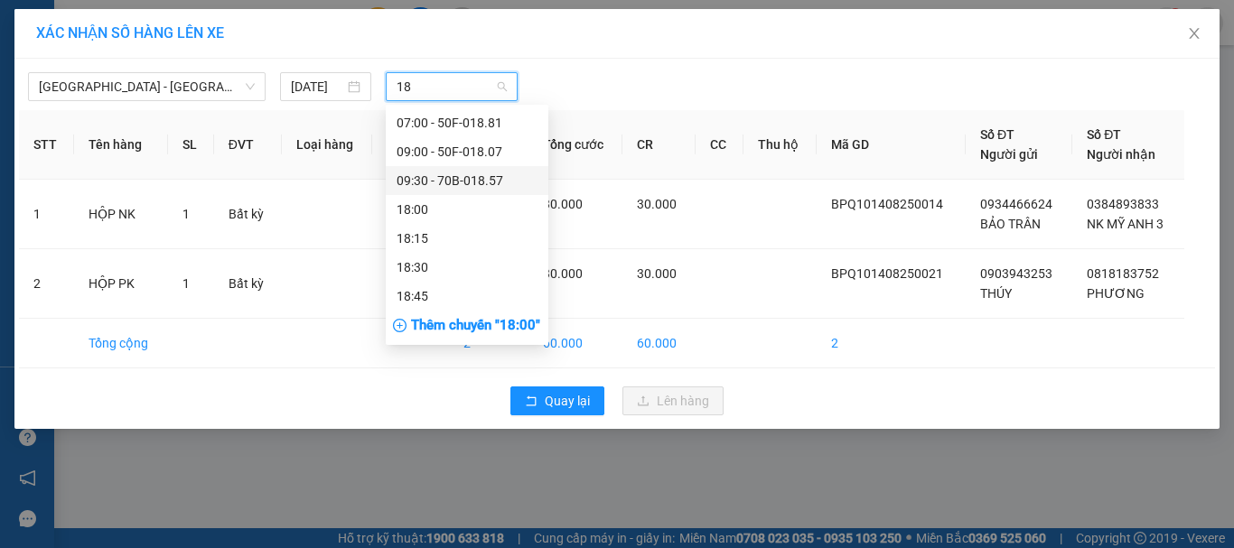
click at [462, 173] on div "09:30 - 70B-018.57" at bounding box center [467, 181] width 141 height 20
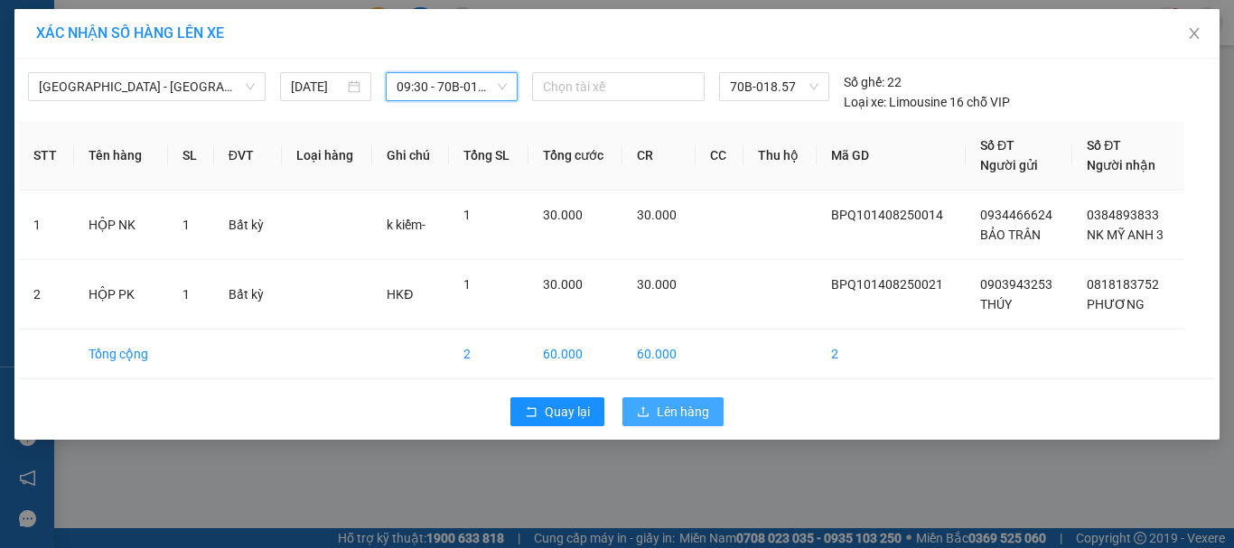
click at [701, 418] on span "Lên hàng" at bounding box center [683, 412] width 52 height 20
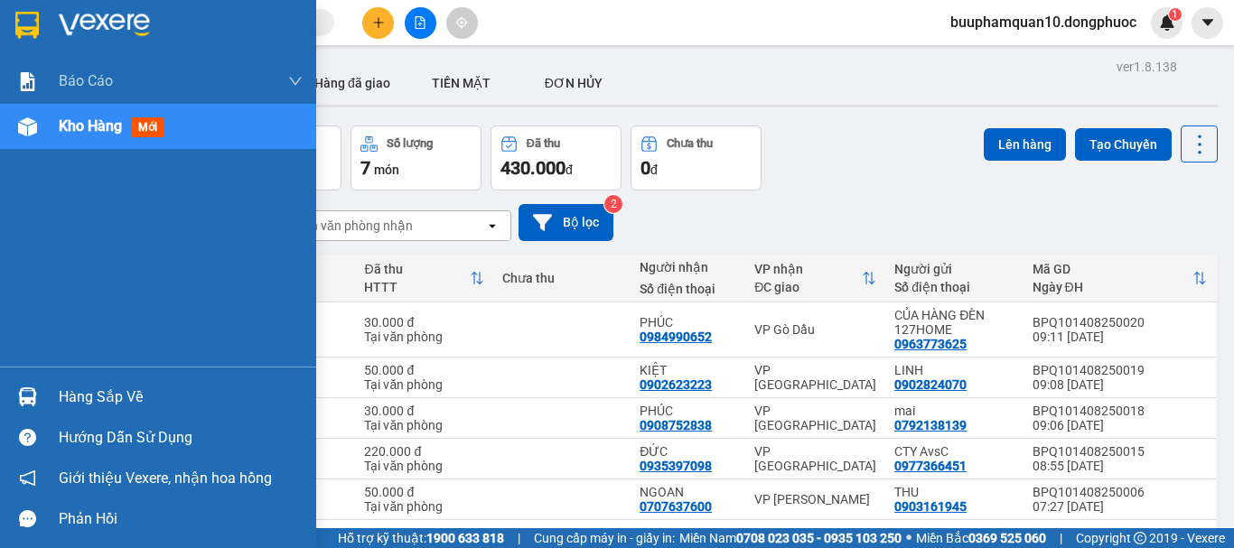
drag, startPoint x: 52, startPoint y: 400, endPoint x: 63, endPoint y: 399, distance: 10.9
click at [53, 399] on div "Hàng sắp về" at bounding box center [158, 397] width 316 height 41
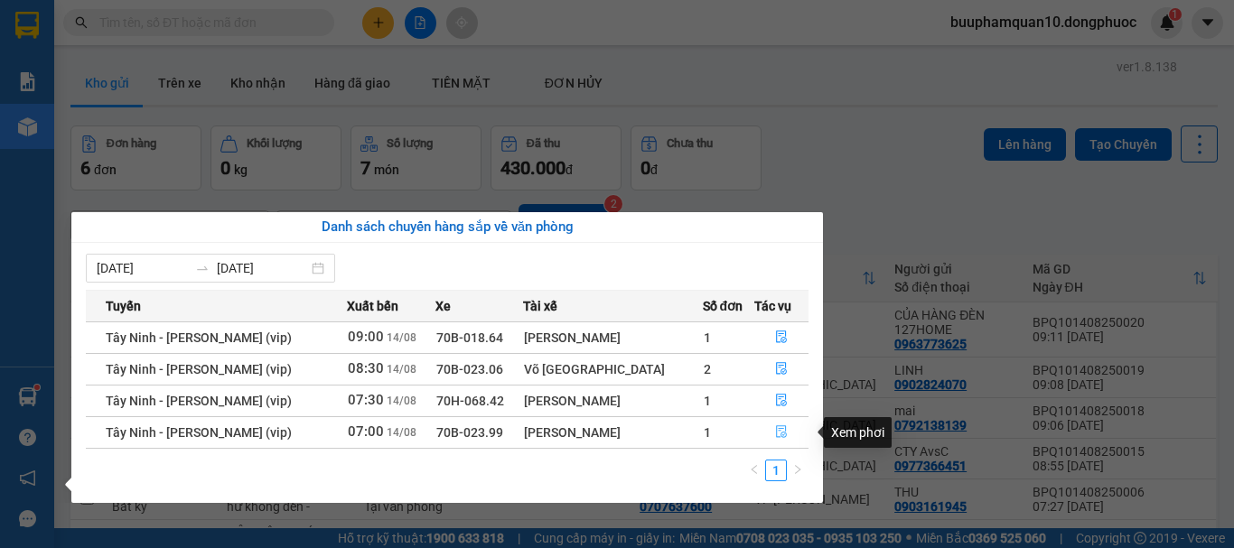
click at [779, 432] on icon "file-done" at bounding box center [781, 431] width 13 height 13
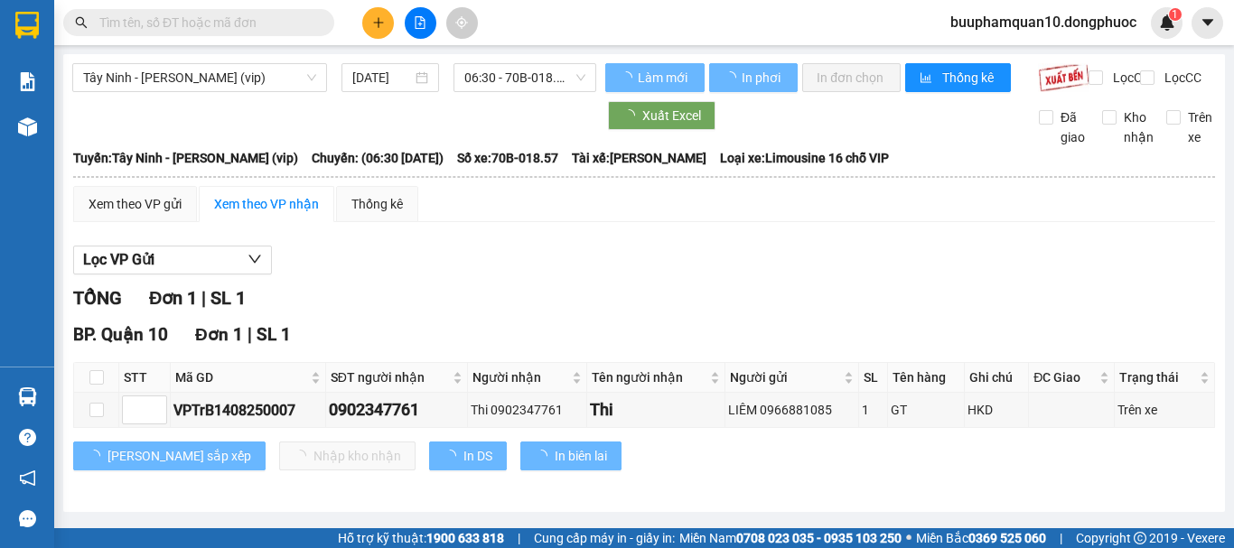
scroll to position [8, 0]
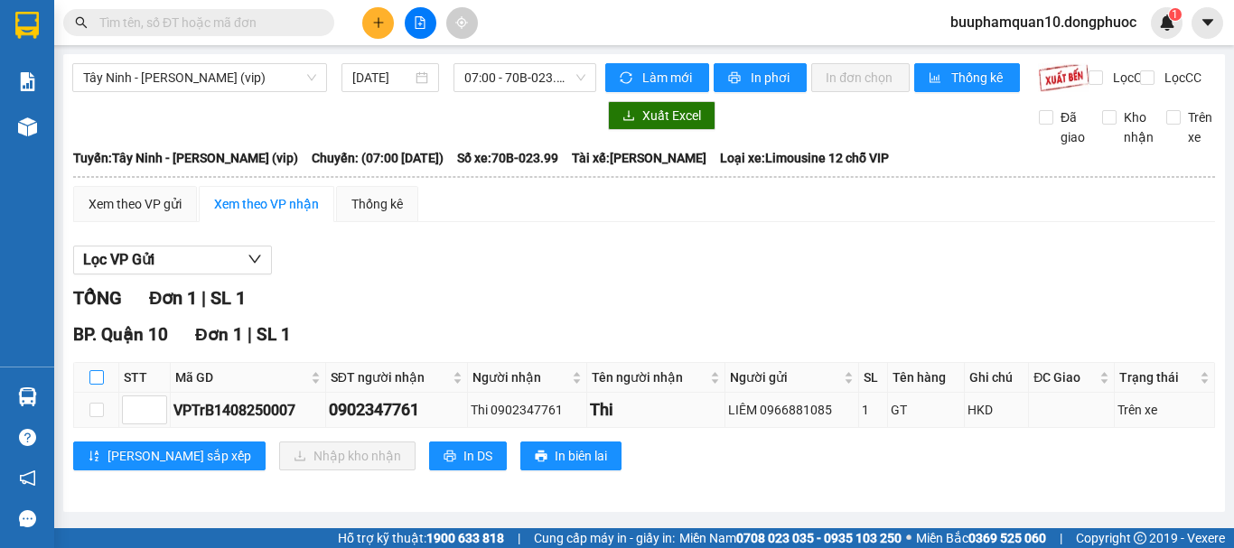
drag, startPoint x: 93, startPoint y: 378, endPoint x: 230, endPoint y: 409, distance: 140.7
click at [95, 380] on input "checkbox" at bounding box center [96, 377] width 14 height 14
checkbox input "true"
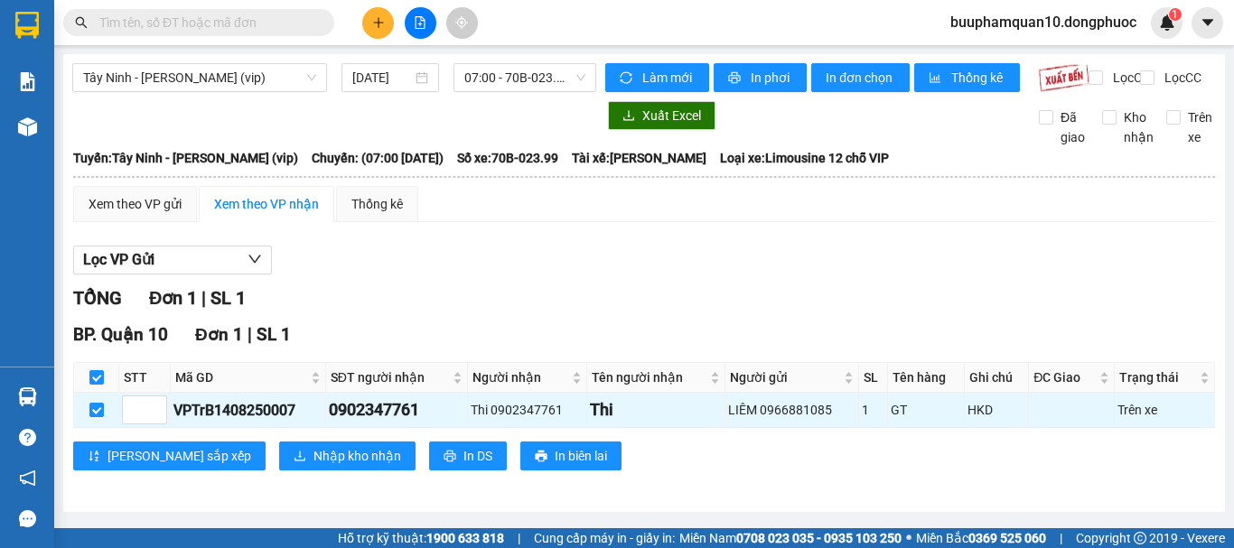
click at [262, 504] on div "Tây Ninh - Hồ Chí Minh (vip) 14/08/2025 07:00 - 70B-023.99 Làm mới In phơi In đ…" at bounding box center [644, 283] width 1162 height 458
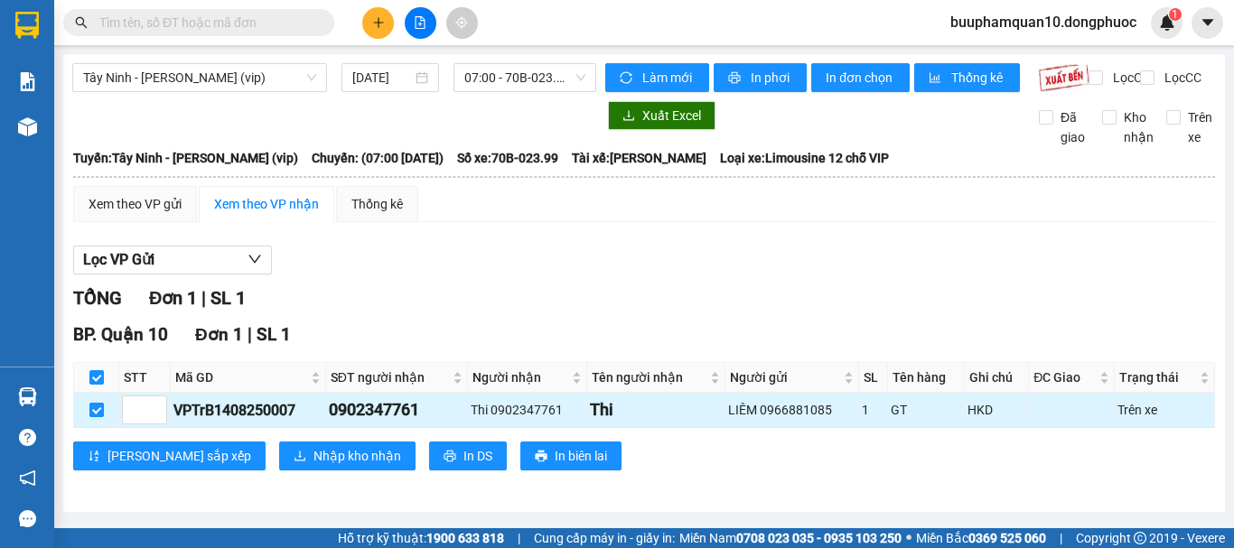
click at [94, 412] on input "checkbox" at bounding box center [96, 410] width 14 height 14
checkbox input "false"
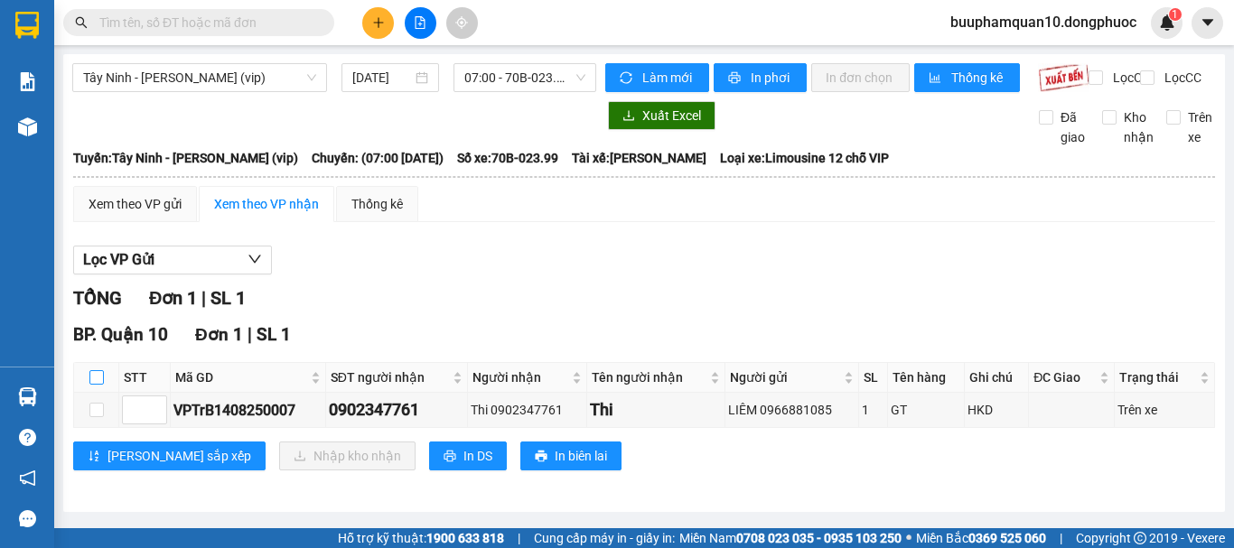
click at [98, 385] on input "checkbox" at bounding box center [96, 377] width 14 height 14
checkbox input "true"
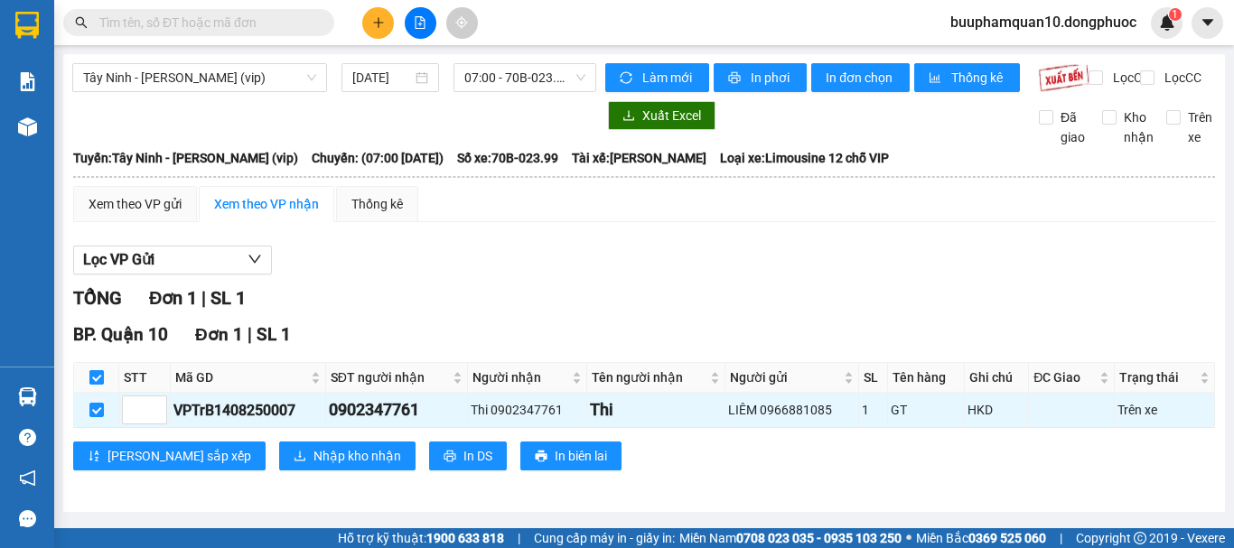
click at [100, 385] on input "checkbox" at bounding box center [96, 377] width 14 height 14
checkbox input "false"
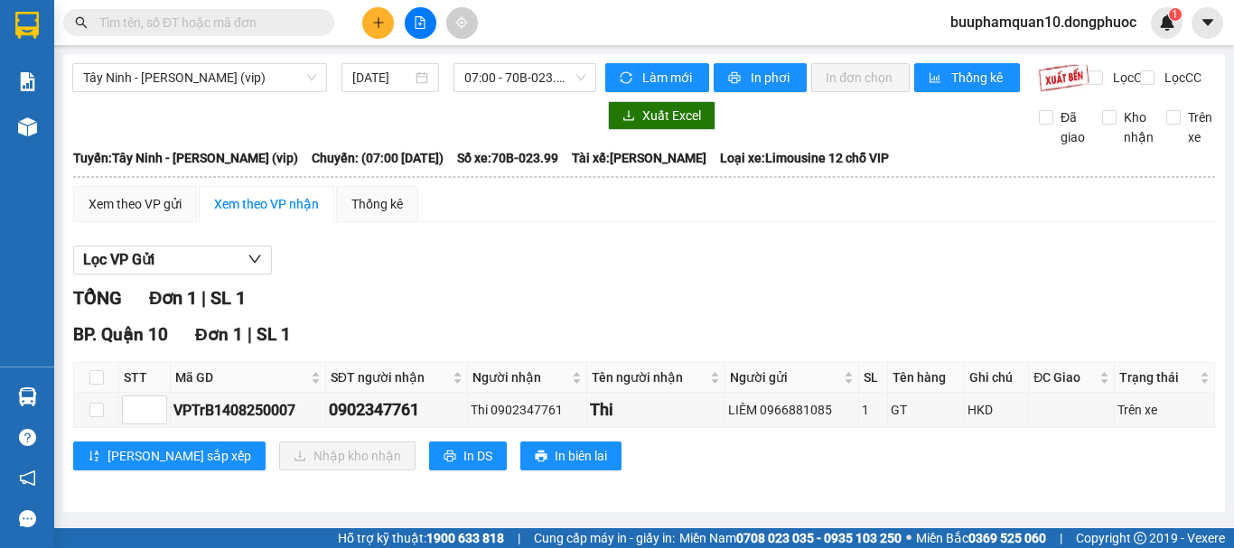
click at [490, 313] on div "TỔNG Đơn 1 | SL 1" at bounding box center [644, 299] width 1142 height 28
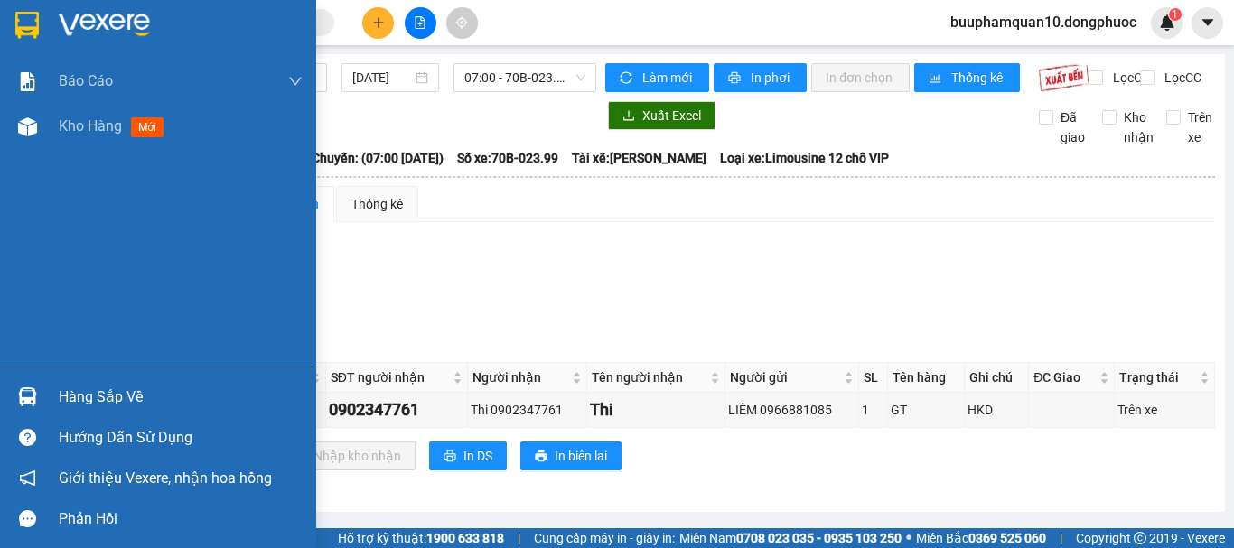
click at [65, 403] on div "Hàng sắp về" at bounding box center [181, 397] width 244 height 27
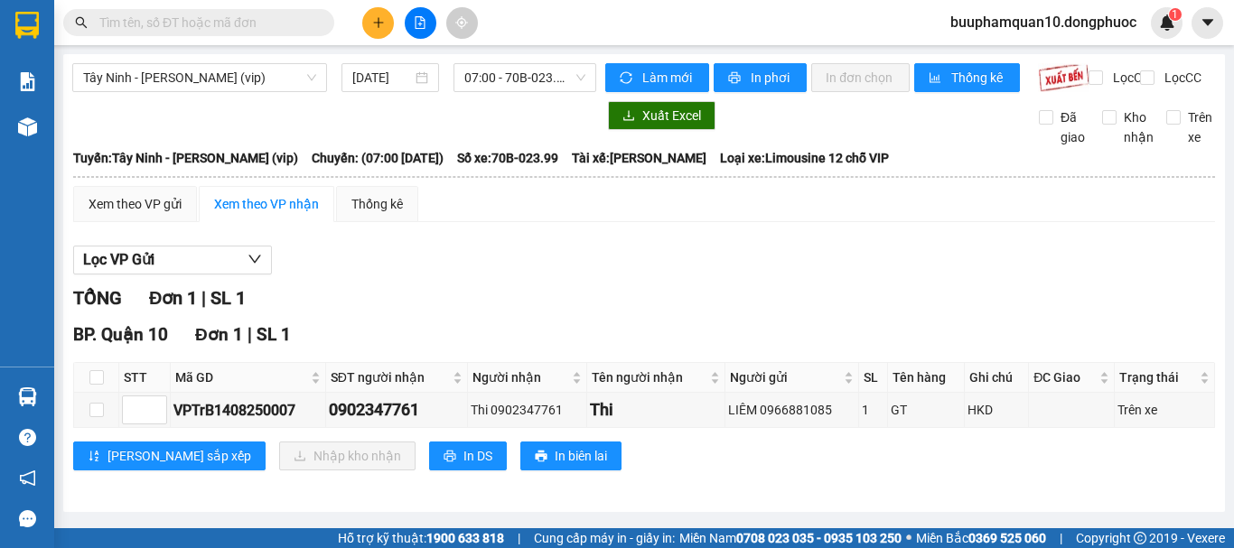
drag, startPoint x: 239, startPoint y: 187, endPoint x: 292, endPoint y: 161, distance: 58.6
click at [257, 176] on section "Kết quả tìm kiếm ( 0 ) Bộ lọc No Data buuphamquan10.dongphuoc 1 Báo cáo Mẫu 1: …" at bounding box center [617, 274] width 1234 height 548
click at [385, 26] on button at bounding box center [378, 23] width 32 height 32
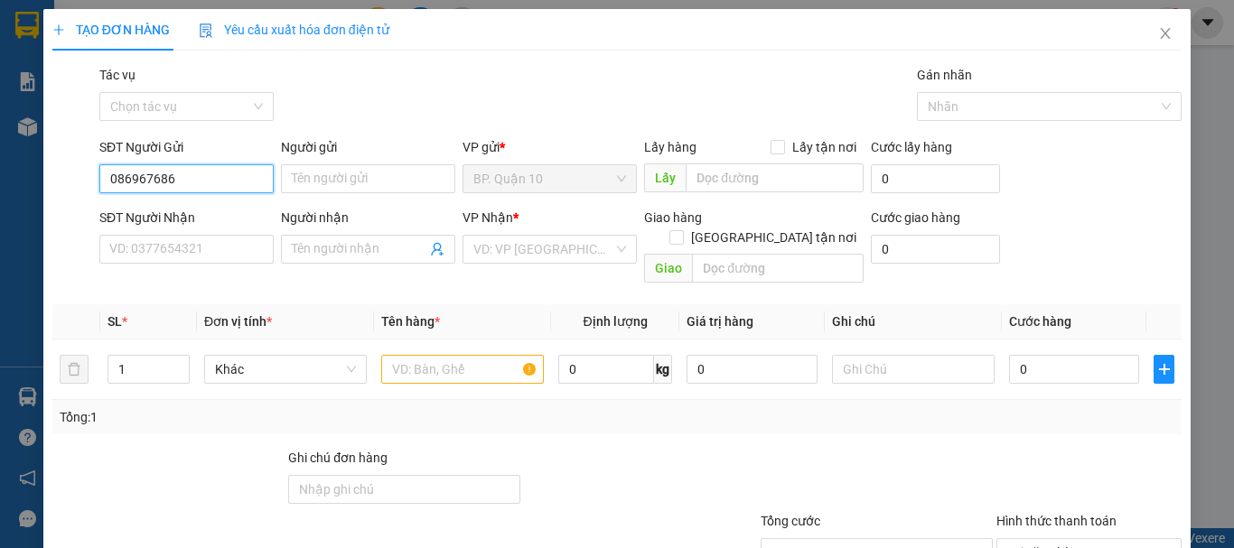
type input "0869676869"
click at [163, 214] on div "0869676869 - LKZ" at bounding box center [184, 215] width 151 height 20
type input "LKZ"
type input "0985607080"
type input "LUÂN"
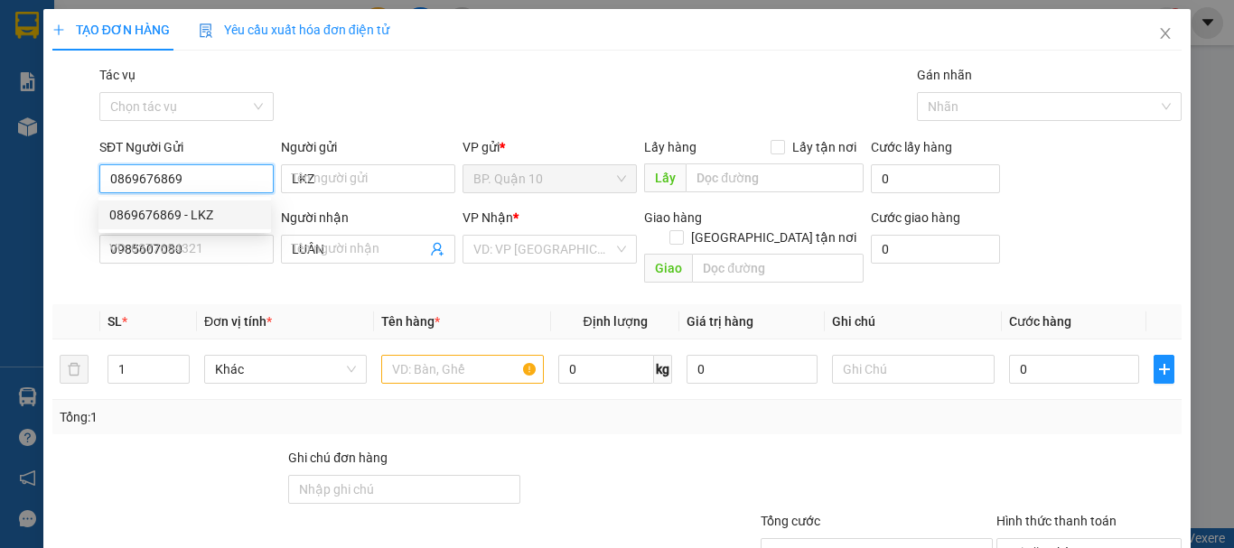
type input "0869676869"
click at [265, 271] on div "Transit Pickup Surcharge Ids Transit Deliver Surcharge Ids Transit Deliver Surc…" at bounding box center [616, 359] width 1129 height 588
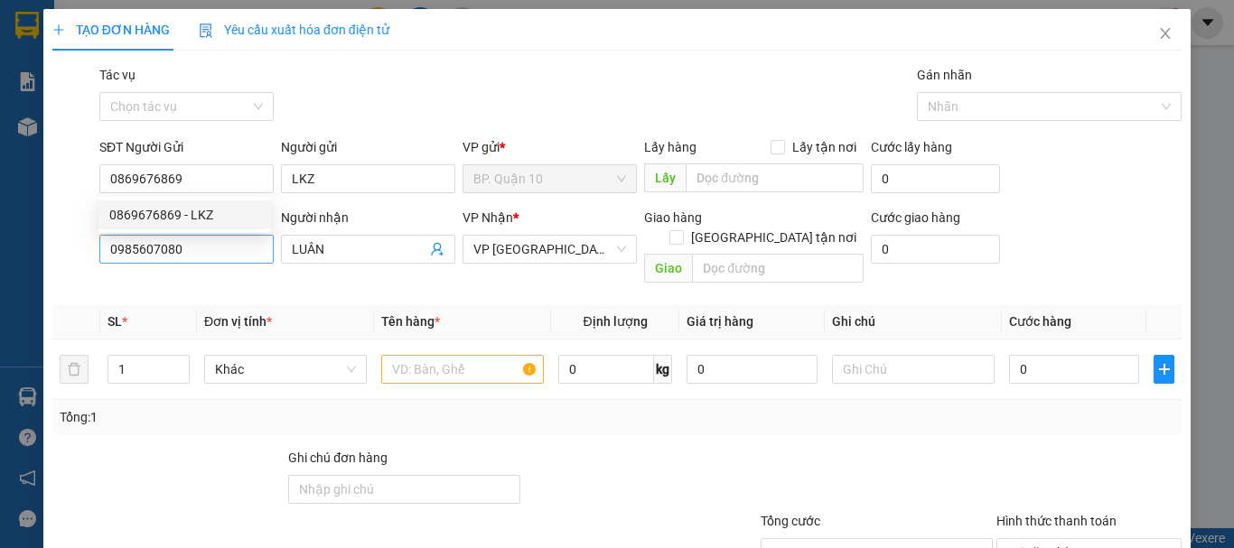
type input "30.000"
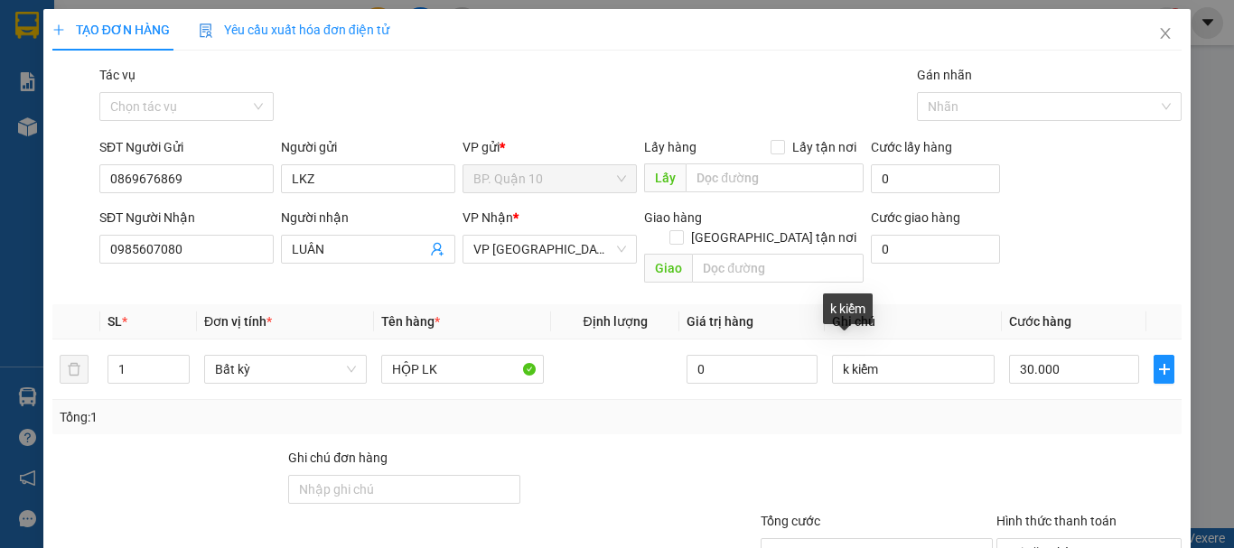
click at [926, 415] on div "Transit Pickup Surcharge Ids Transit Deliver Surcharge Ids Transit Deliver Surc…" at bounding box center [616, 359] width 1129 height 588
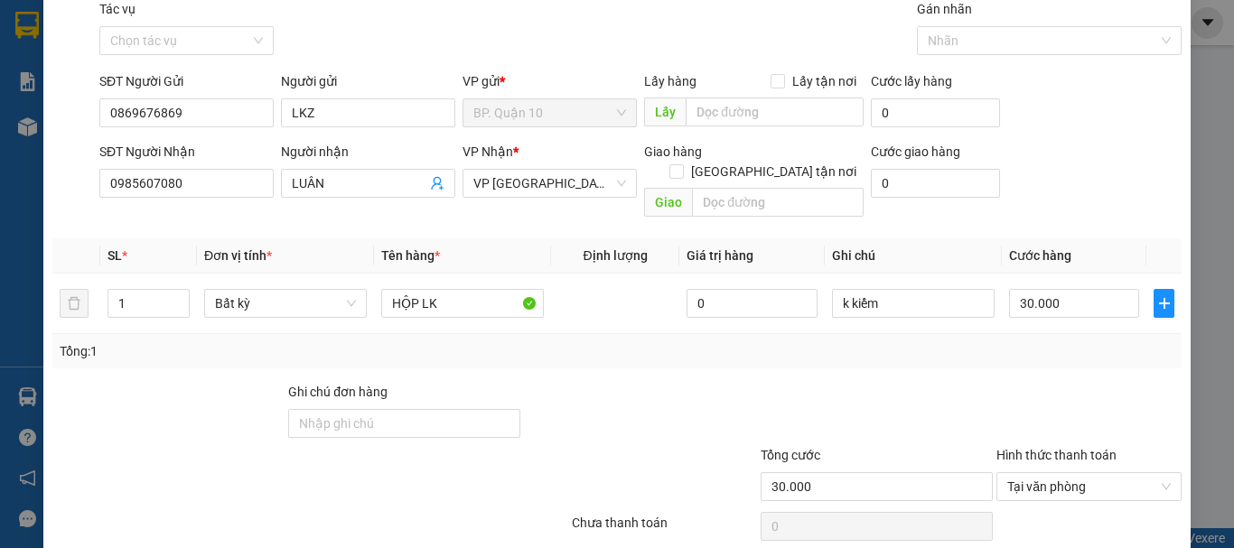
scroll to position [120, 0]
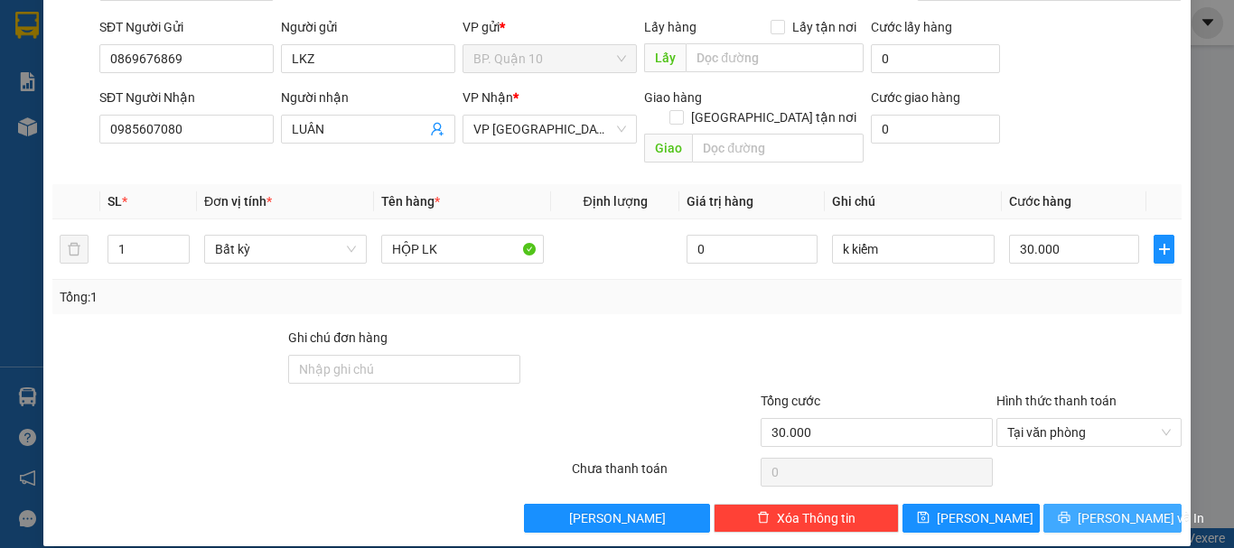
drag, startPoint x: 1077, startPoint y: 496, endPoint x: 1050, endPoint y: 375, distance: 124.0
click at [1070, 511] on icon "printer" at bounding box center [1064, 517] width 13 height 13
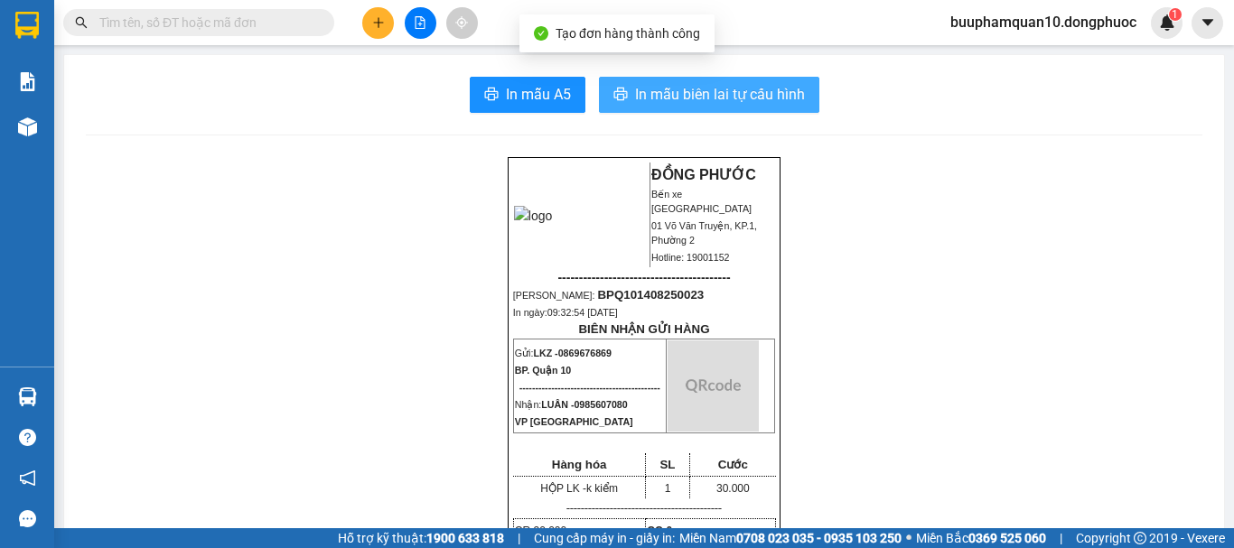
click at [713, 86] on span "In mẫu biên lai tự cấu hình" at bounding box center [720, 94] width 170 height 23
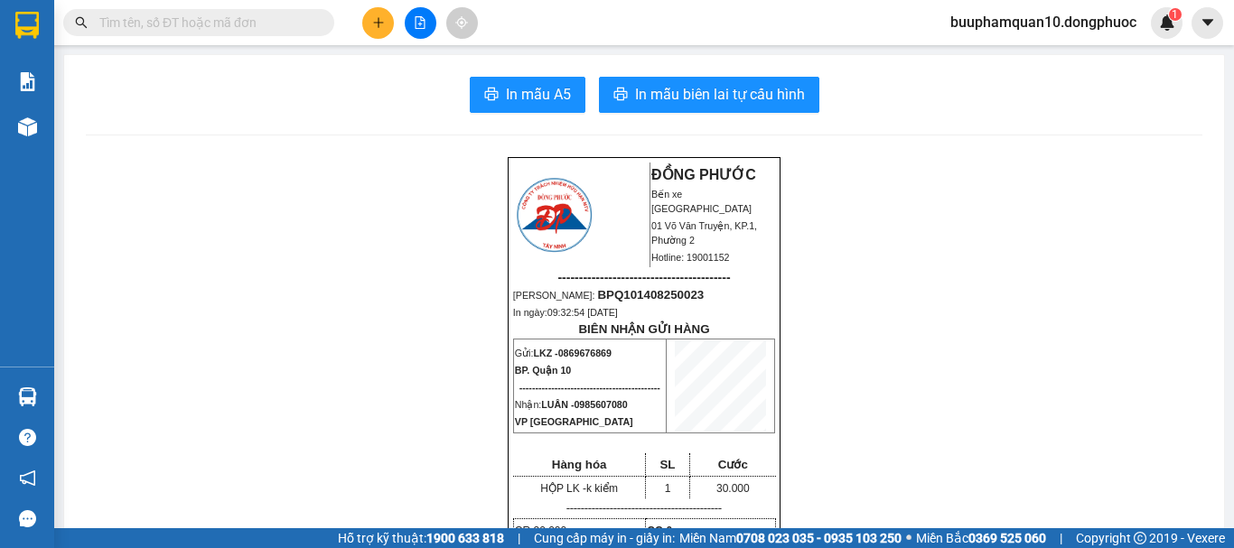
click at [751, 90] on span "In mẫu biên lai tự cấu hình" at bounding box center [720, 94] width 170 height 23
click at [231, 27] on input "text" at bounding box center [205, 23] width 213 height 20
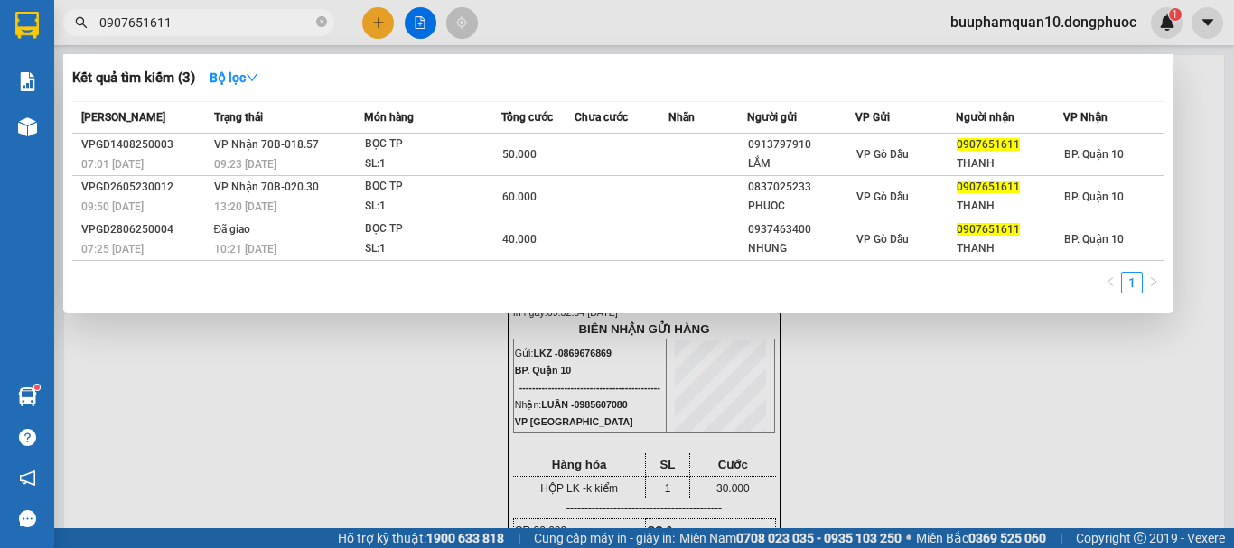
type input "0907651611"
click at [383, 22] on div at bounding box center [617, 274] width 1234 height 548
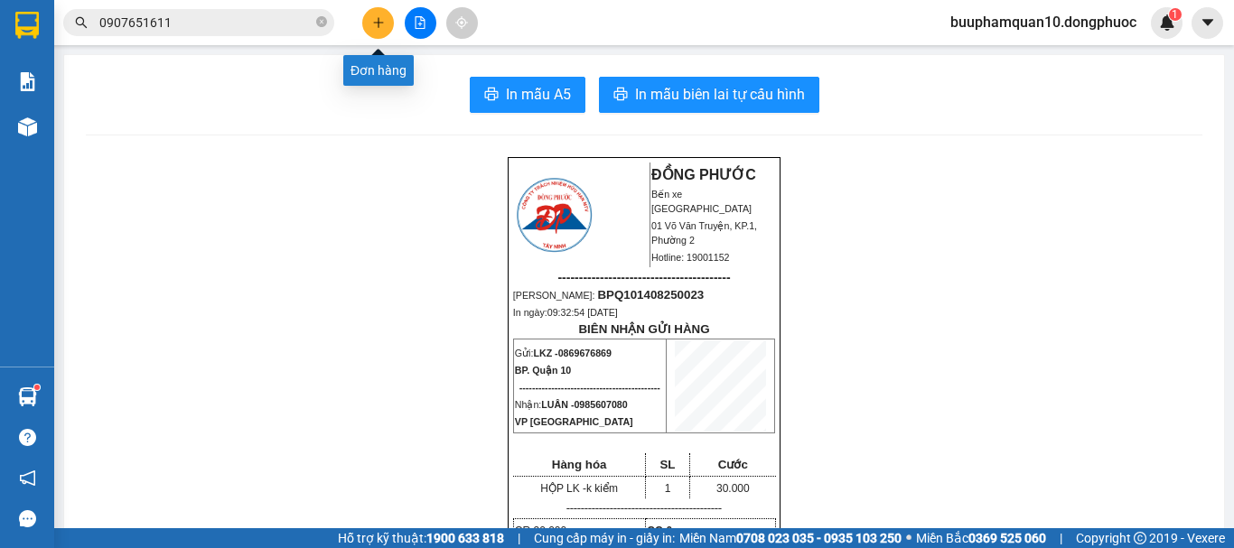
click at [384, 23] on icon "plus" at bounding box center [378, 22] width 13 height 13
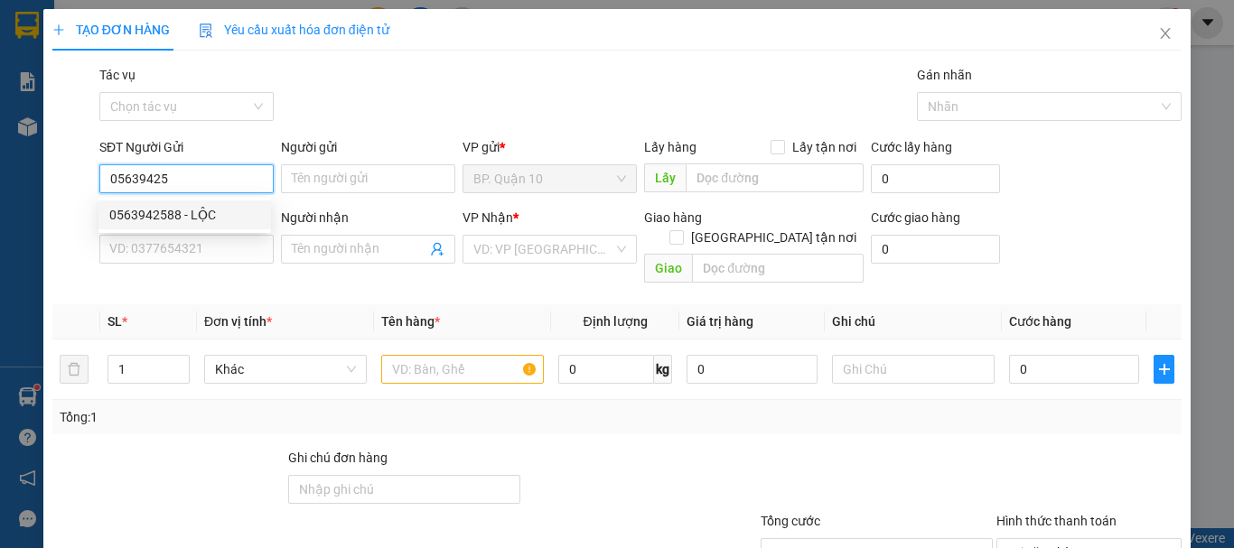
click at [223, 211] on div "0563942588 - LỘC" at bounding box center [184, 215] width 151 height 20
type input "0563942588"
type input "LỘC"
type input "0378194994"
type input "HUY AUTO"
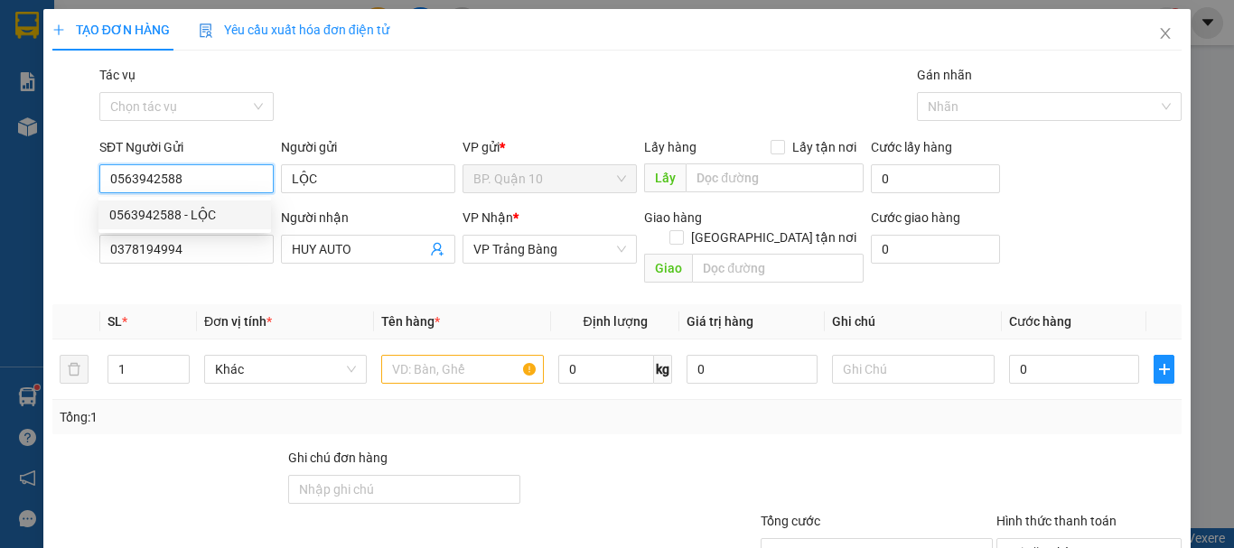
type input "30.000"
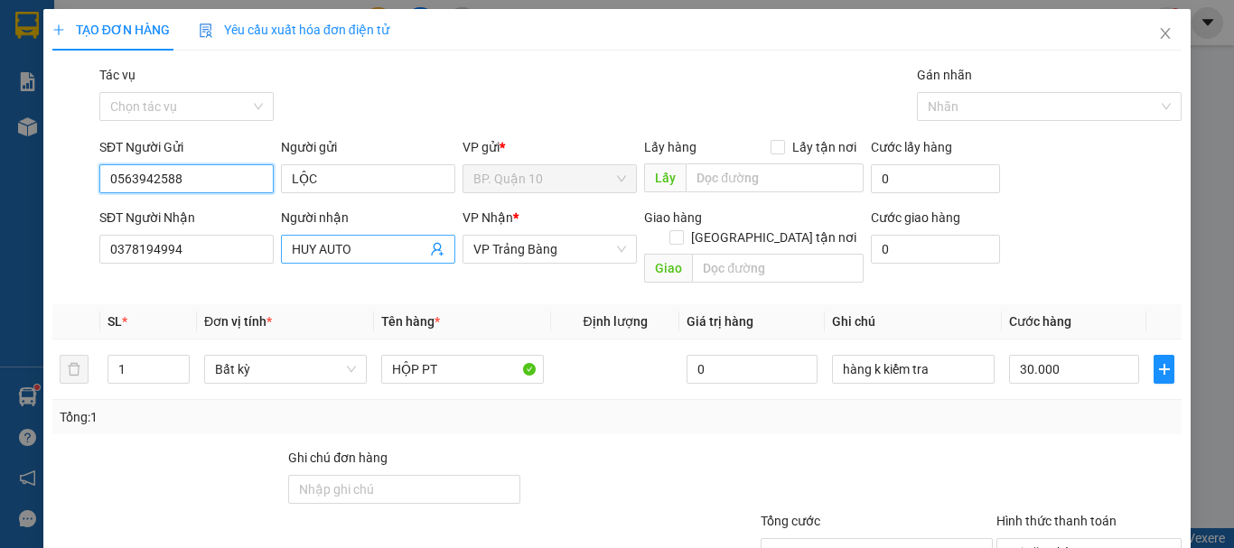
type input "0563942588"
click at [423, 256] on span "HUY AUTO" at bounding box center [368, 249] width 174 height 29
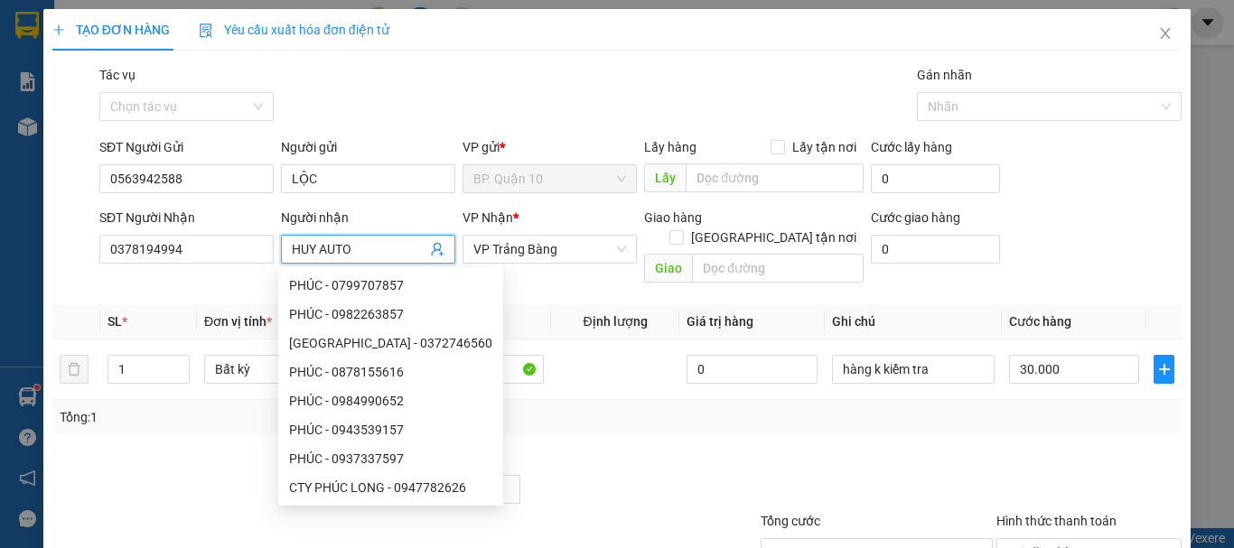
click at [431, 254] on icon "user-add" at bounding box center [437, 250] width 12 height 14
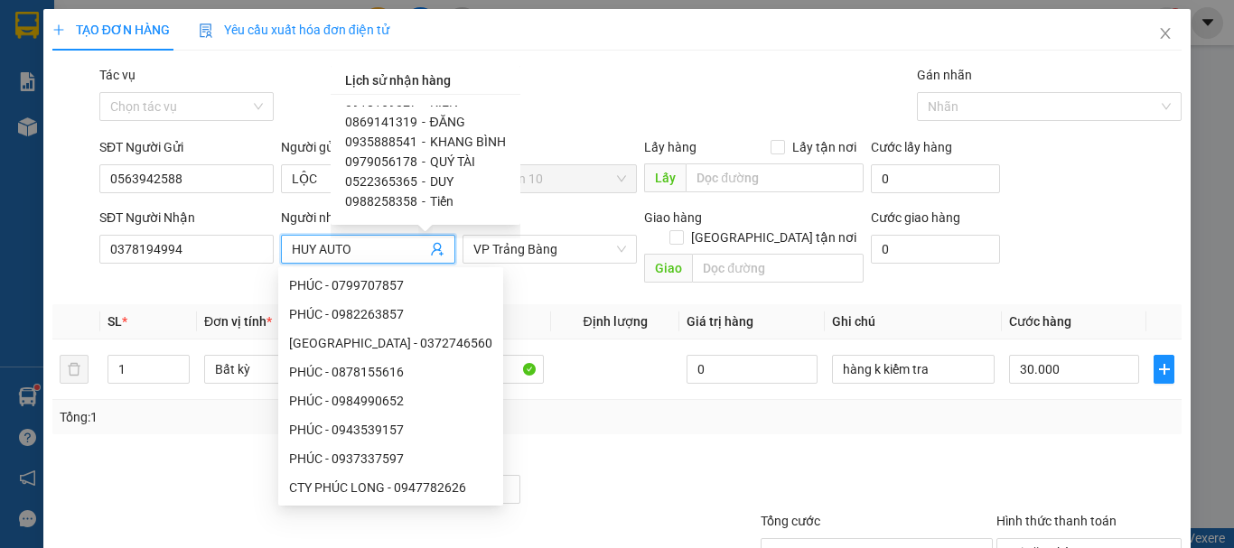
scroll to position [150, 0]
click at [410, 120] on span "0522365365" at bounding box center [381, 124] width 72 height 14
type input "0522365365"
type input "DUY"
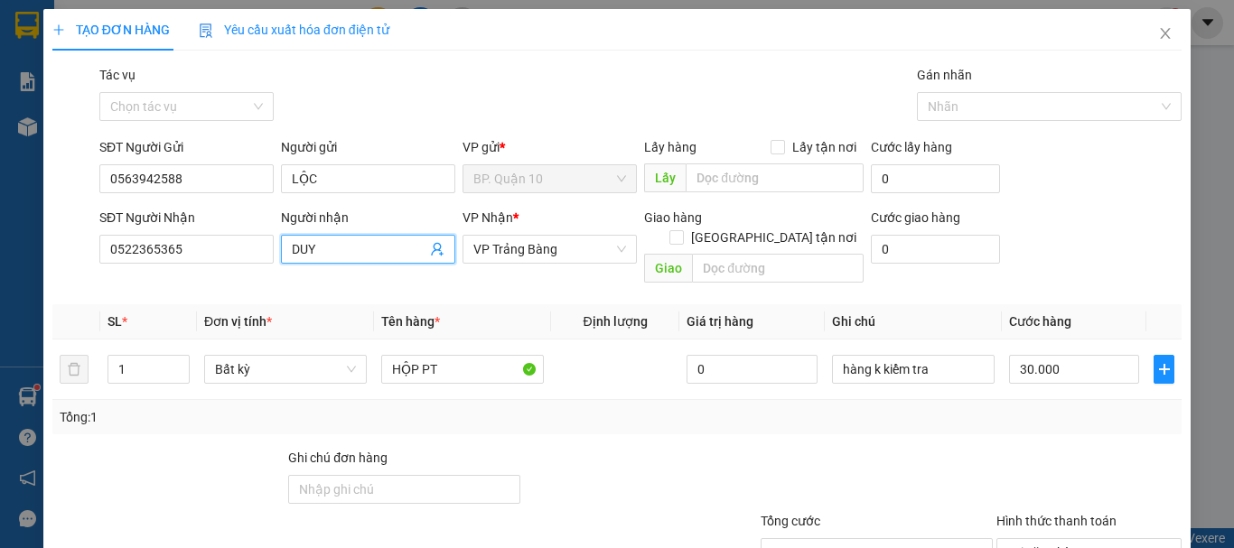
scroll to position [120, 0]
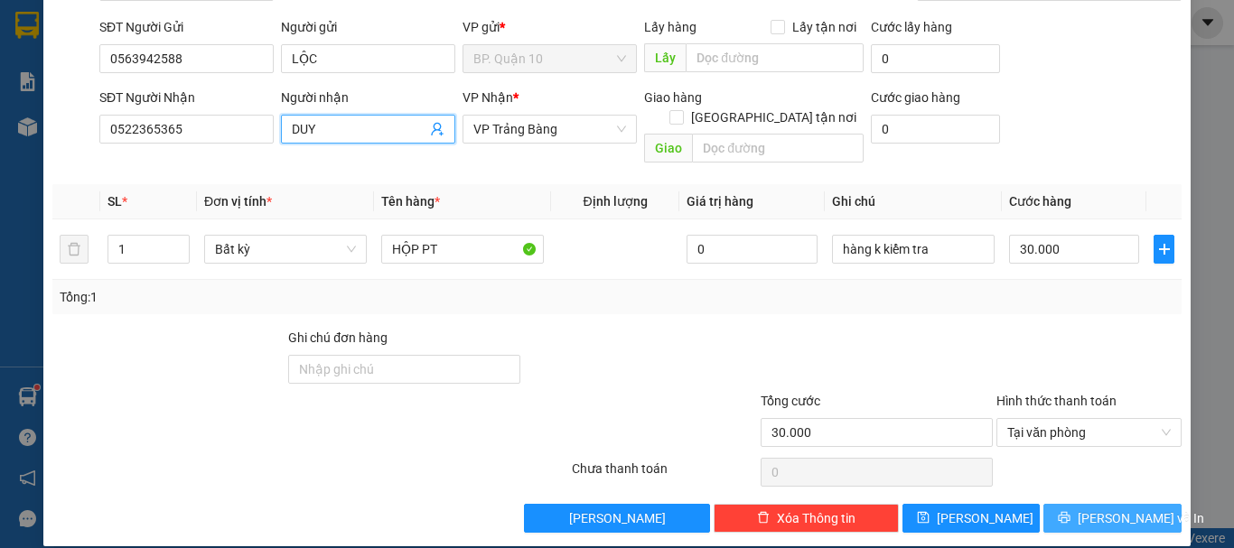
click at [1091, 509] on span "[PERSON_NAME] và In" at bounding box center [1141, 519] width 126 height 20
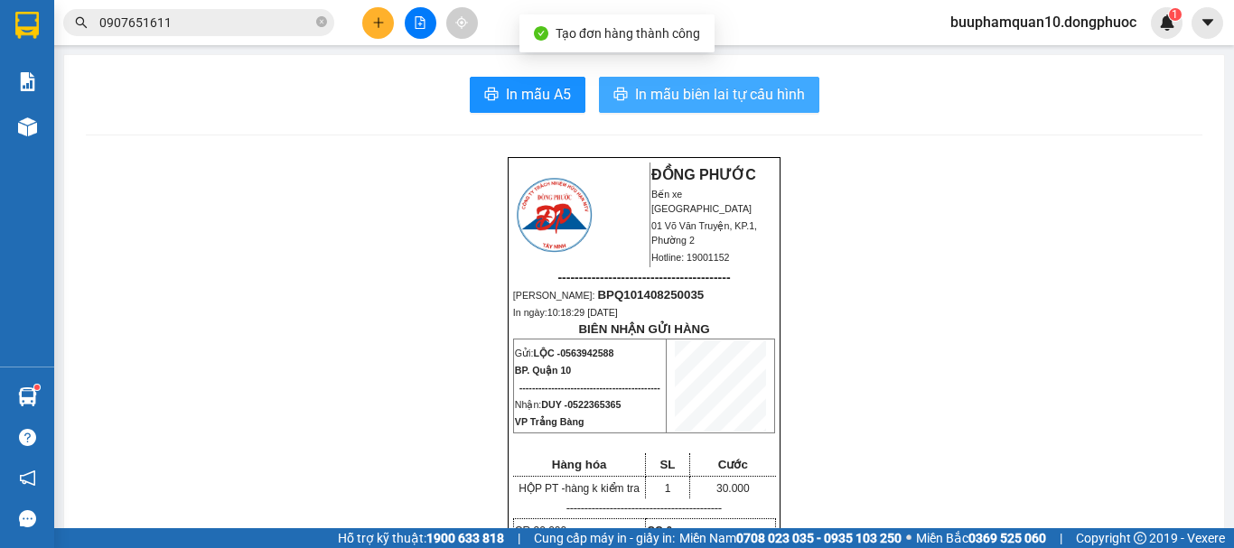
click at [766, 84] on span "In mẫu biên lai tự cấu hình" at bounding box center [720, 94] width 170 height 23
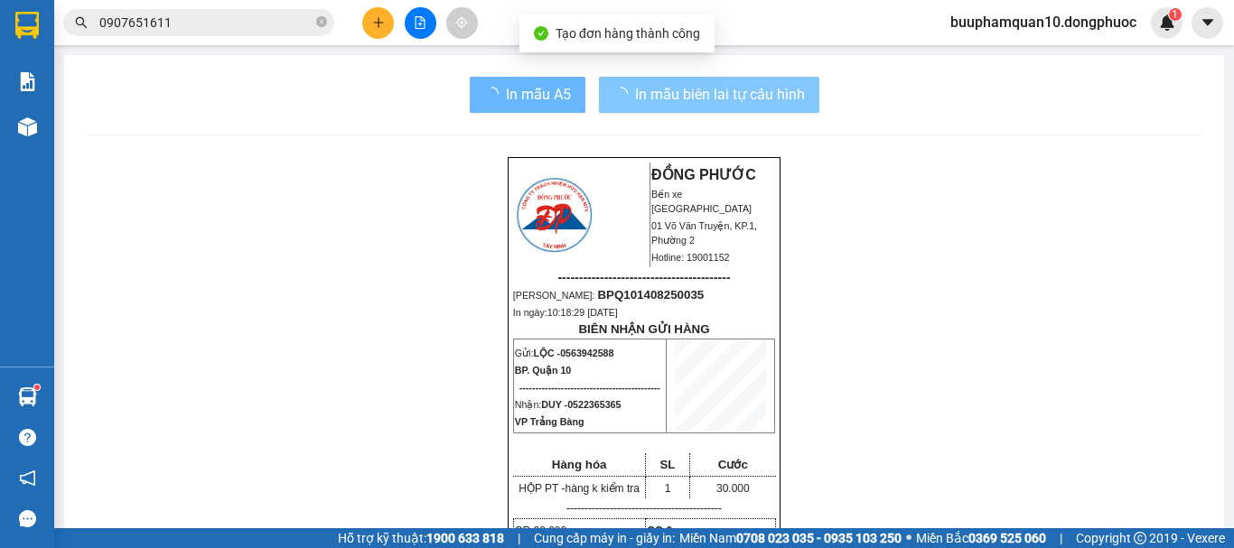
scroll to position [118, 0]
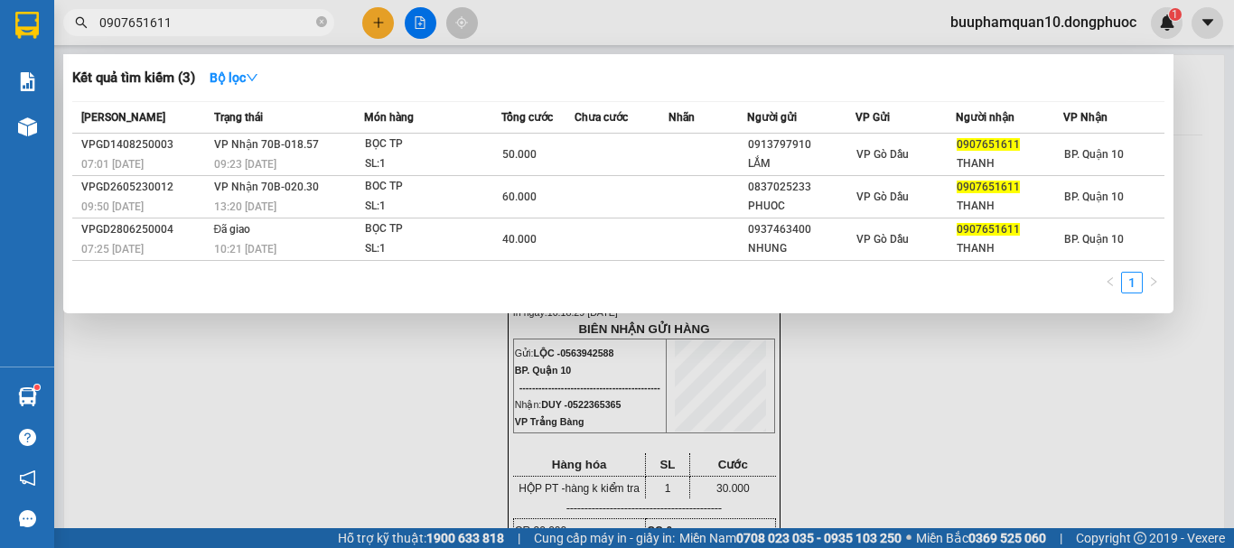
click at [238, 26] on input "0907651611" at bounding box center [205, 23] width 213 height 20
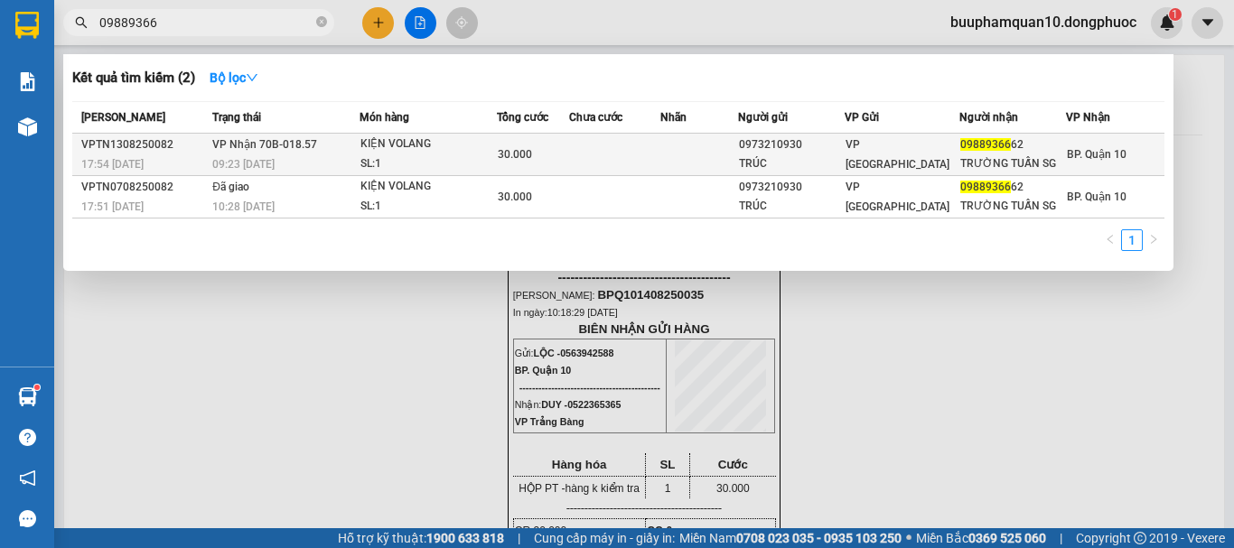
type input "09889366"
click at [537, 150] on div "30.000" at bounding box center [533, 155] width 70 height 20
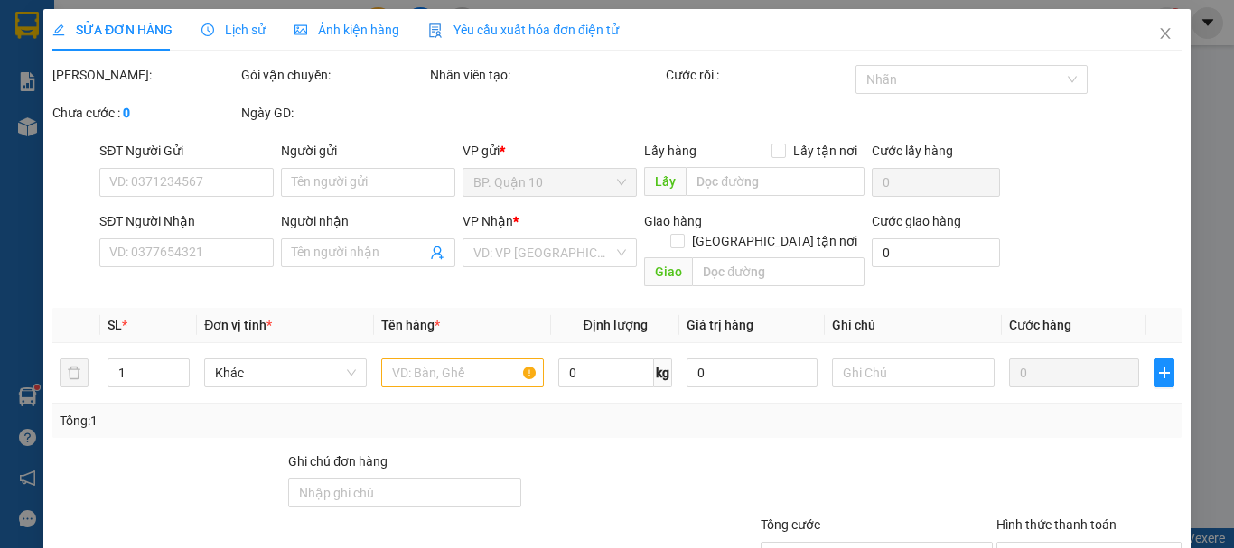
type input "0973210930"
type input "TRÚC"
type input "0988936662"
type input "TRƯỜNG TUẤN SG"
type input "30.000"
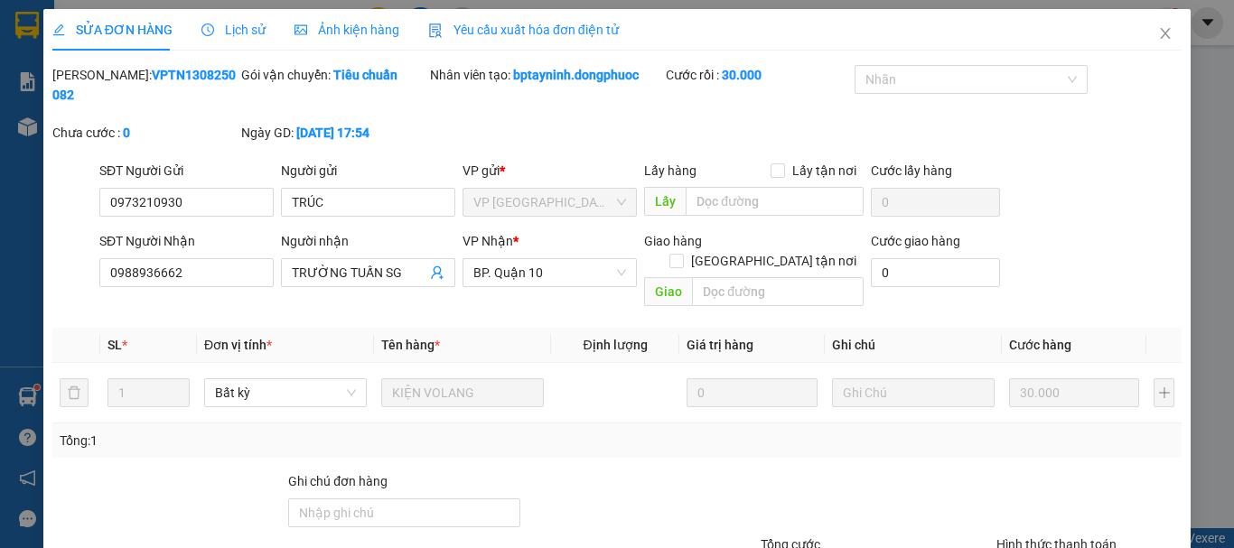
click at [38, 409] on div "SỬA ĐƠN HÀNG Lịch sử Ảnh kiện hàng Yêu cầu xuất hóa đơn điện tử Total Paid Fee …" at bounding box center [617, 274] width 1234 height 548
drag, startPoint x: 38, startPoint y: 393, endPoint x: 23, endPoint y: 390, distance: 15.6
click at [37, 392] on div "SỬA ĐƠN HÀNG Lịch sử Ảnh kiện hàng Yêu cầu xuất hóa đơn điện tử Total Paid Fee …" at bounding box center [617, 274] width 1234 height 548
click at [23, 390] on div "SỬA ĐƠN HÀNG Lịch sử Ảnh kiện hàng Yêu cầu xuất hóa đơn điện tử Total Paid Fee …" at bounding box center [617, 274] width 1234 height 548
click at [1158, 29] on icon "close" at bounding box center [1165, 33] width 14 height 14
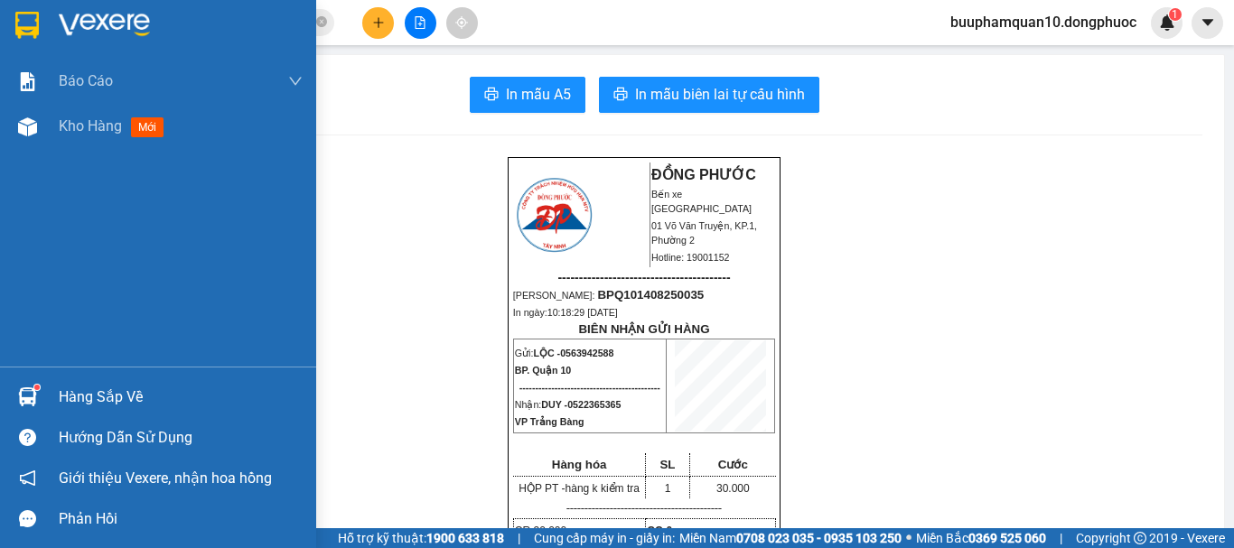
click at [78, 388] on div "Hàng sắp về" at bounding box center [181, 397] width 244 height 27
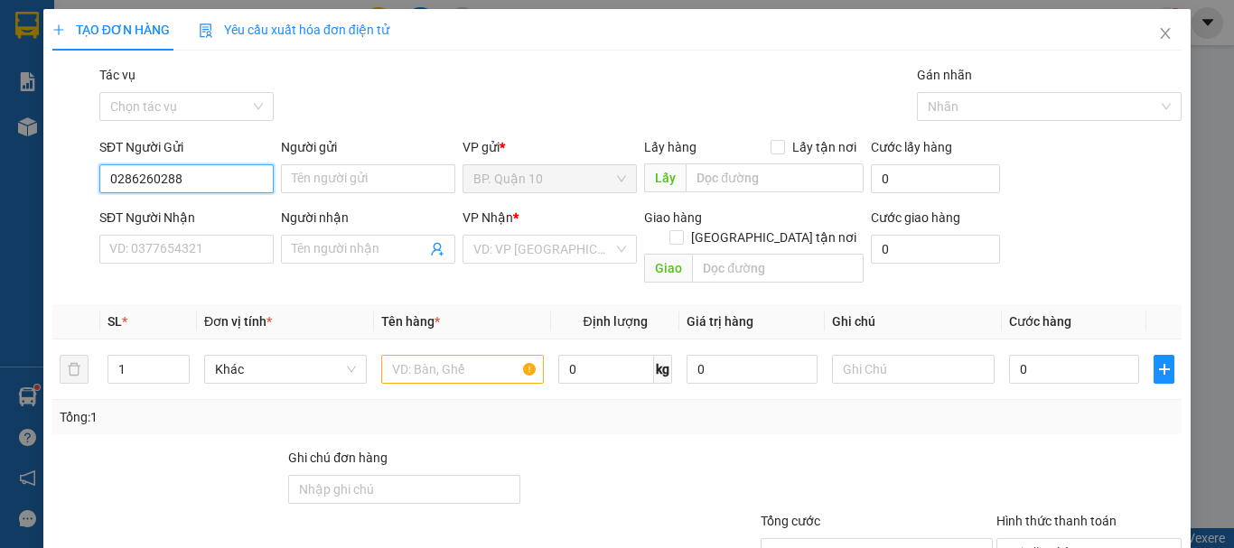
type input "02862602886"
click at [239, 172] on input "02862602886" at bounding box center [186, 178] width 174 height 29
type input "0977366451"
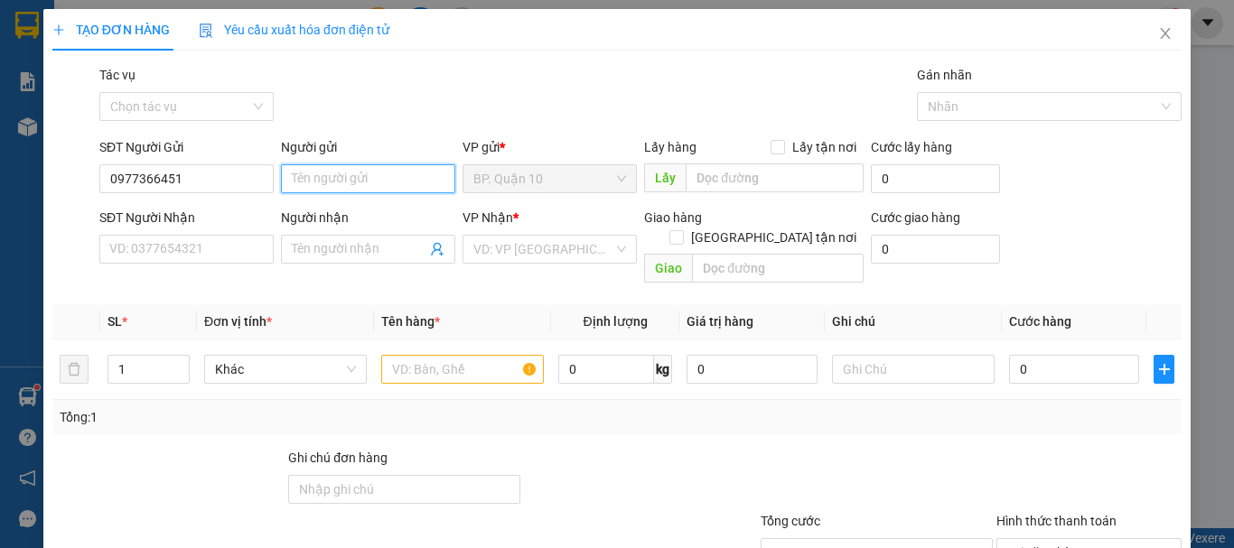
click at [336, 181] on input "Người gửi" at bounding box center [368, 178] width 174 height 29
type input "CTY AvsC"
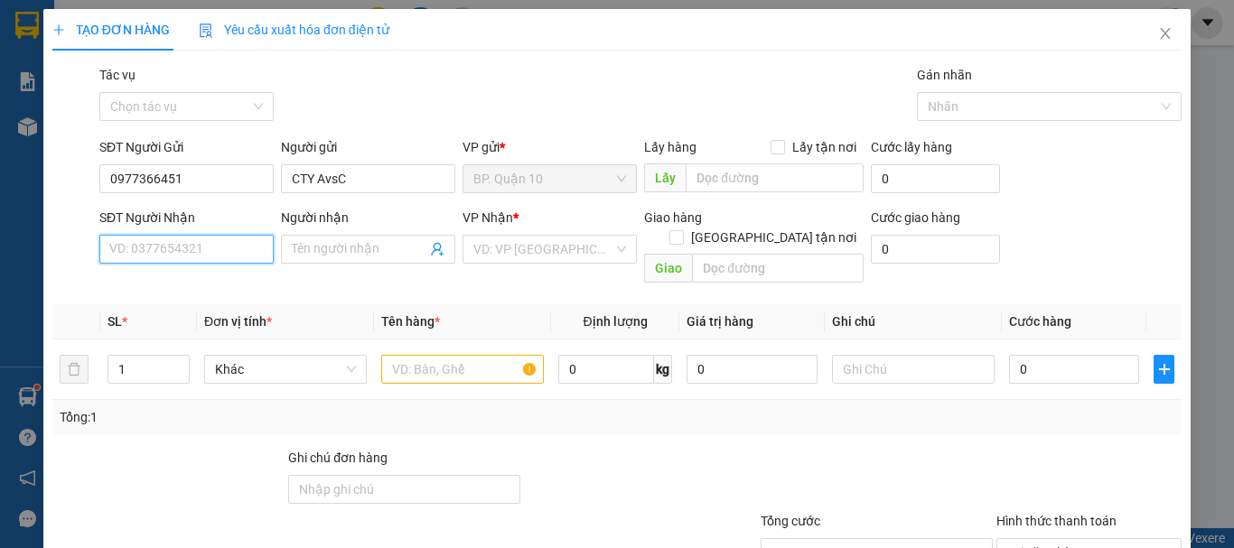
click at [206, 241] on input "SĐT Người Nhận" at bounding box center [186, 249] width 174 height 29
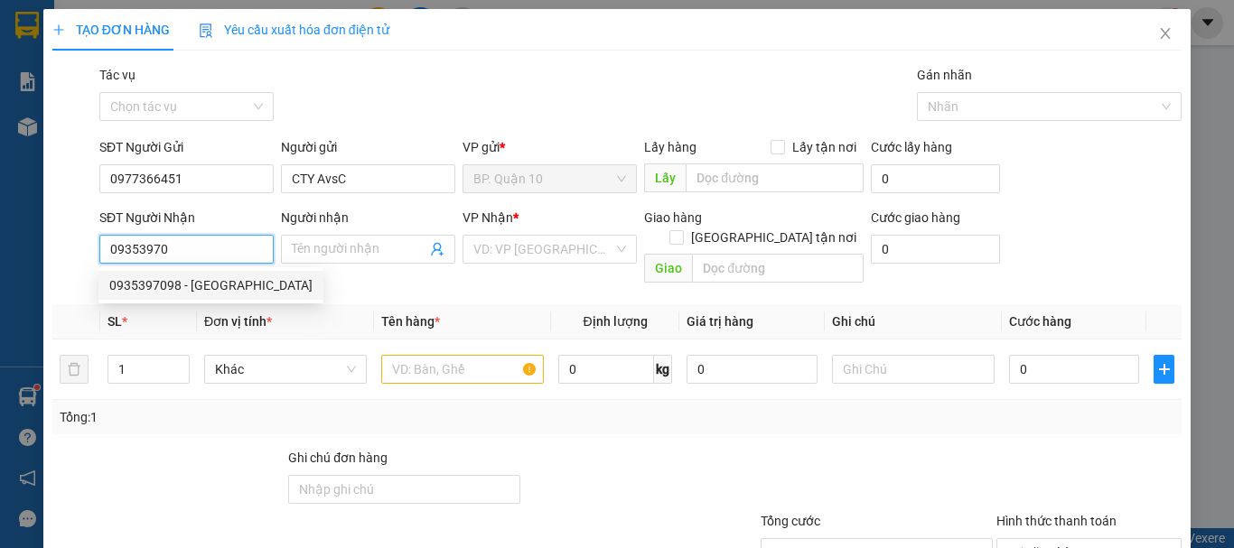
click at [185, 285] on div "0935397098 - ĐỨC" at bounding box center [210, 285] width 203 height 20
type input "0935397098"
type input "ĐỨC"
type input "30.000"
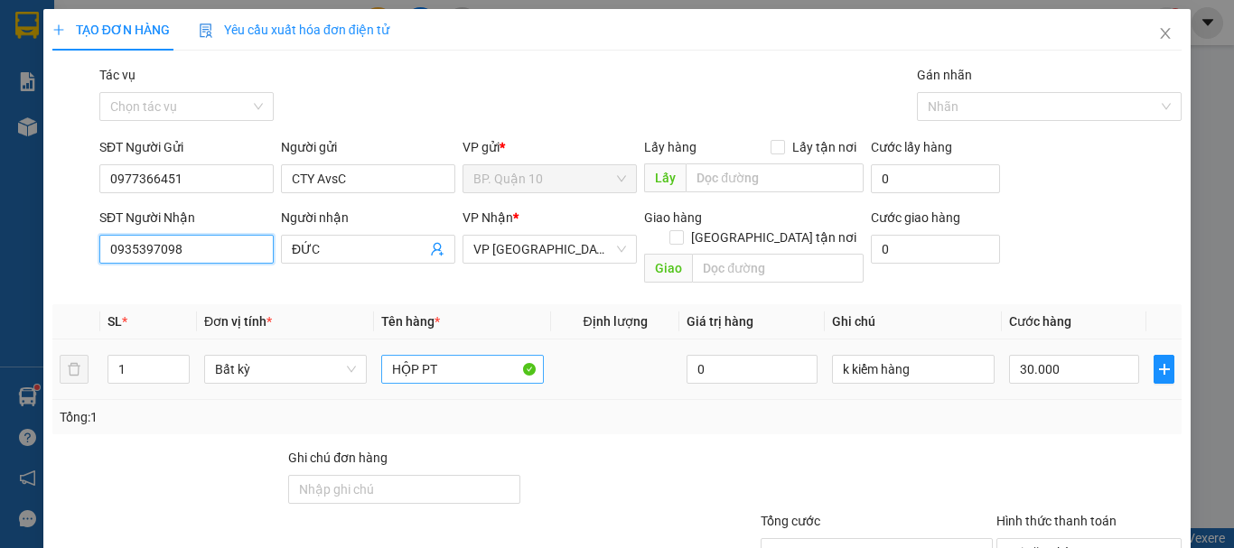
type input "0935397098"
click at [445, 355] on input "HỘP PT" at bounding box center [462, 369] width 163 height 29
type input "2 KIỆN GẠCH"
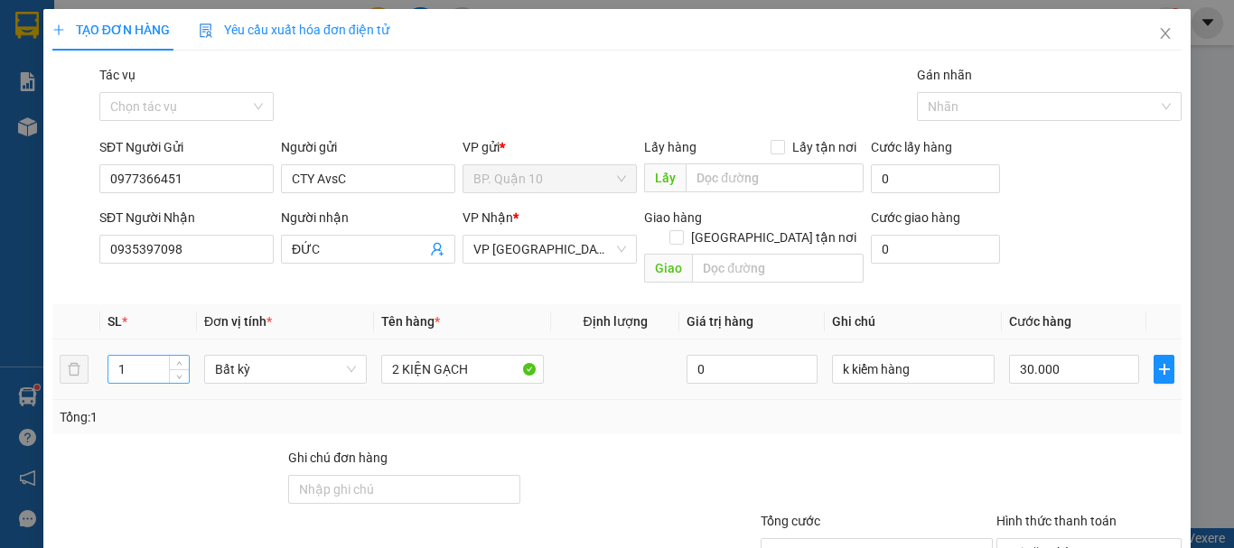
click at [146, 356] on input "1" at bounding box center [148, 369] width 80 height 27
type input "2"
click at [1089, 355] on input "30.000" at bounding box center [1074, 369] width 130 height 29
click at [1088, 355] on input "30.000" at bounding box center [1074, 369] width 130 height 29
type input "0"
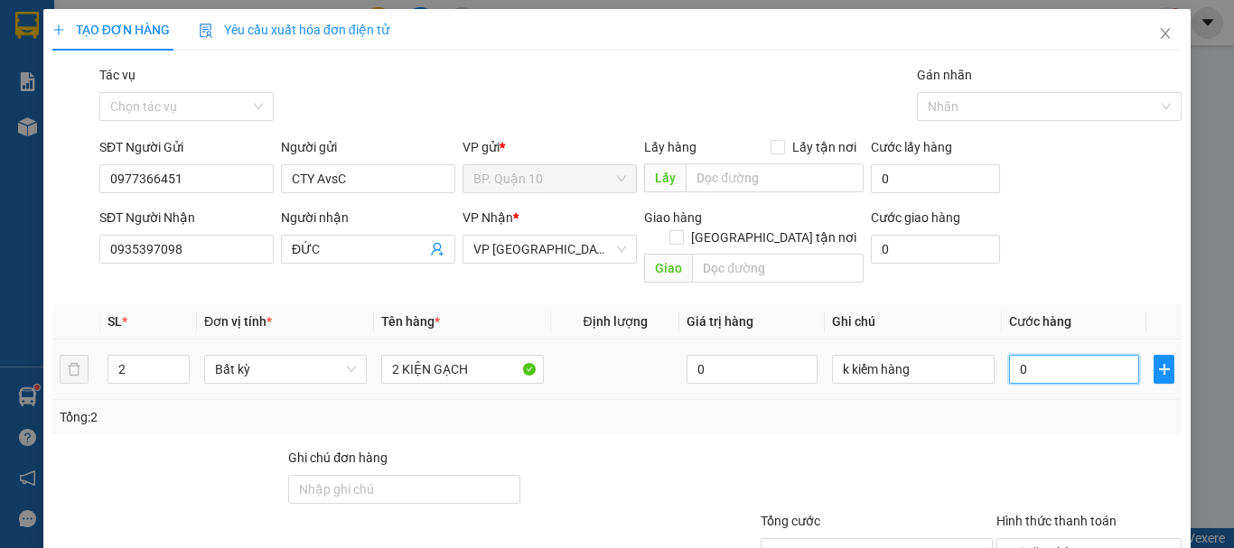
type input "0"
type input "2"
type input "22"
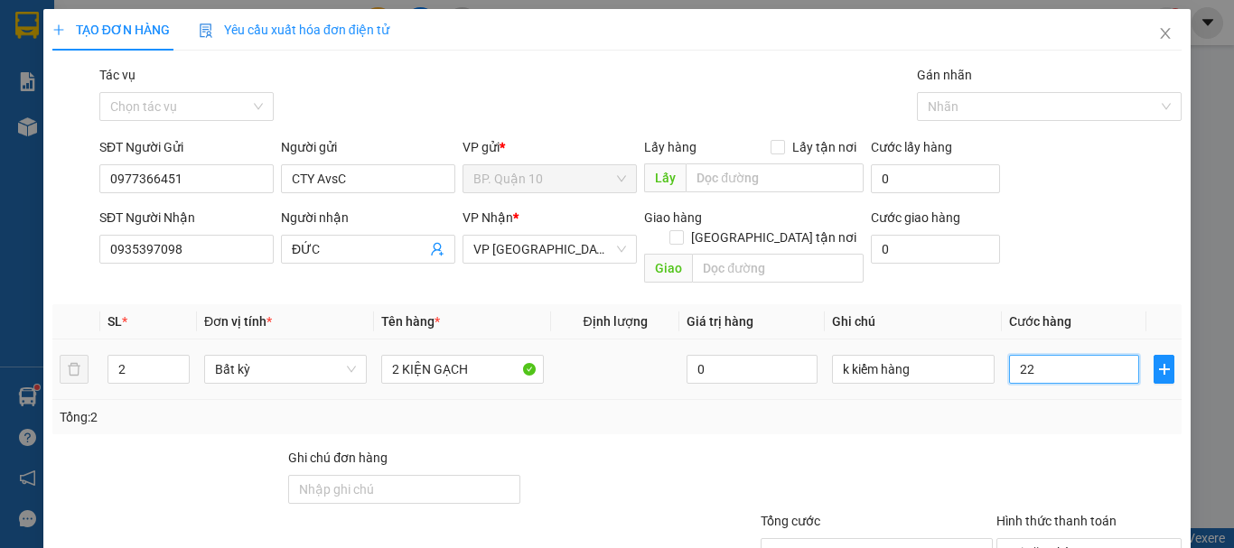
type input "220"
drag, startPoint x: 1028, startPoint y: 444, endPoint x: 1012, endPoint y: 433, distance: 20.1
click at [1022, 448] on div at bounding box center [1088, 479] width 189 height 63
type input "220.000"
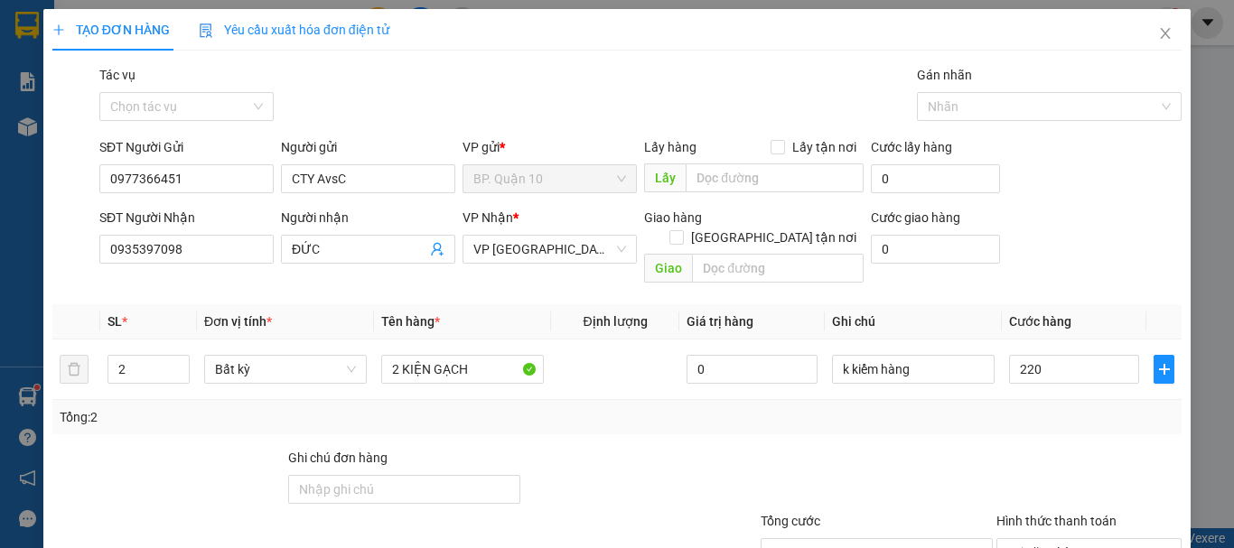
type input "220.000"
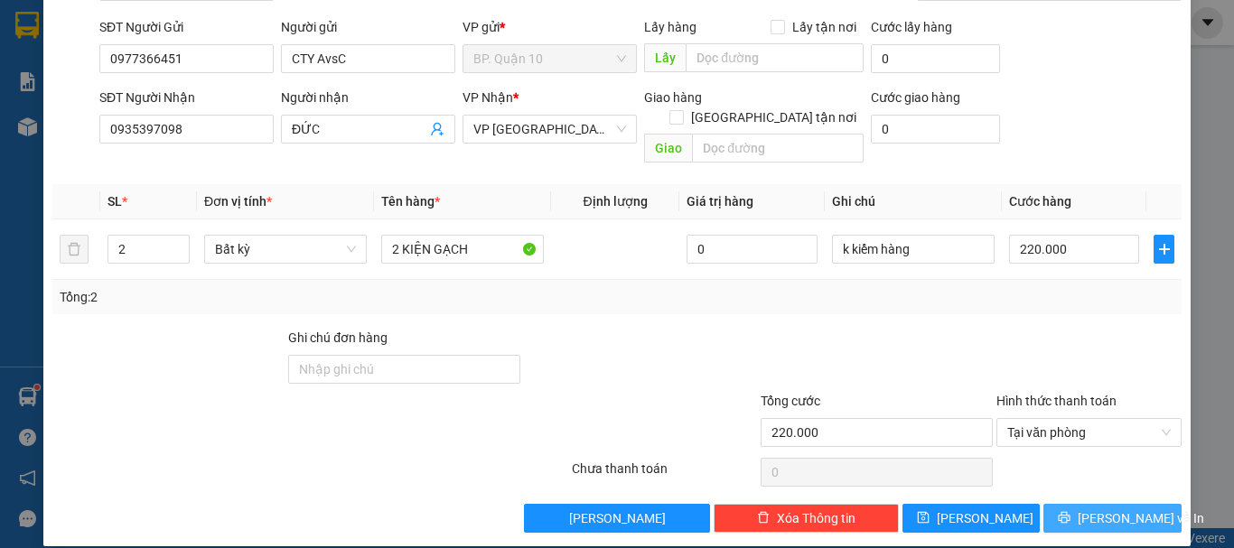
click at [1070, 511] on icon "printer" at bounding box center [1064, 517] width 13 height 13
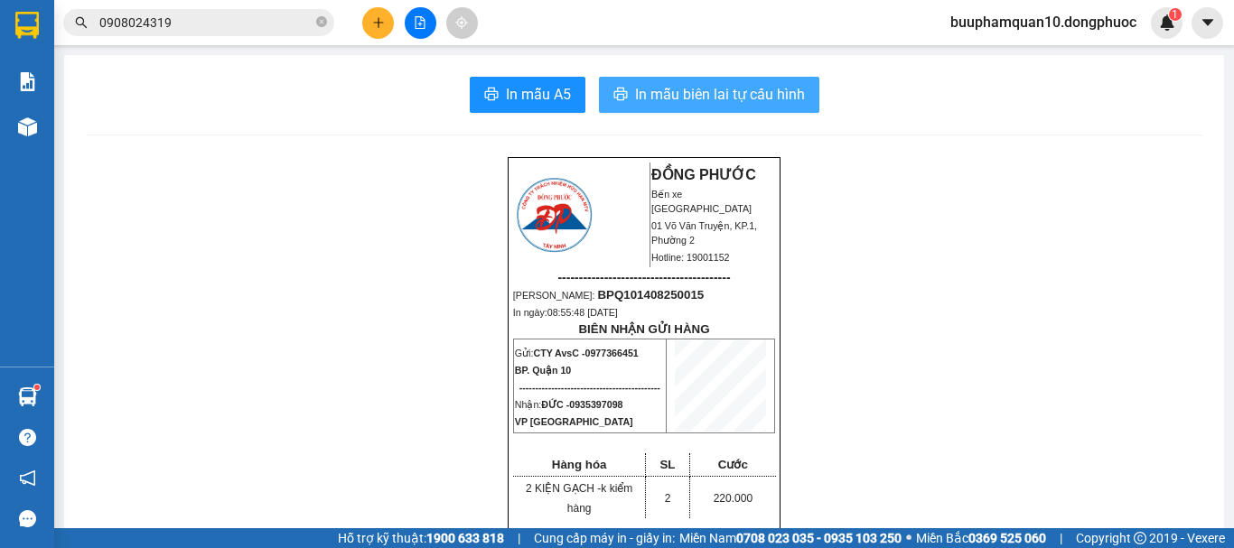
click at [777, 96] on span "In mẫu biên lai tự cấu hình" at bounding box center [720, 94] width 170 height 23
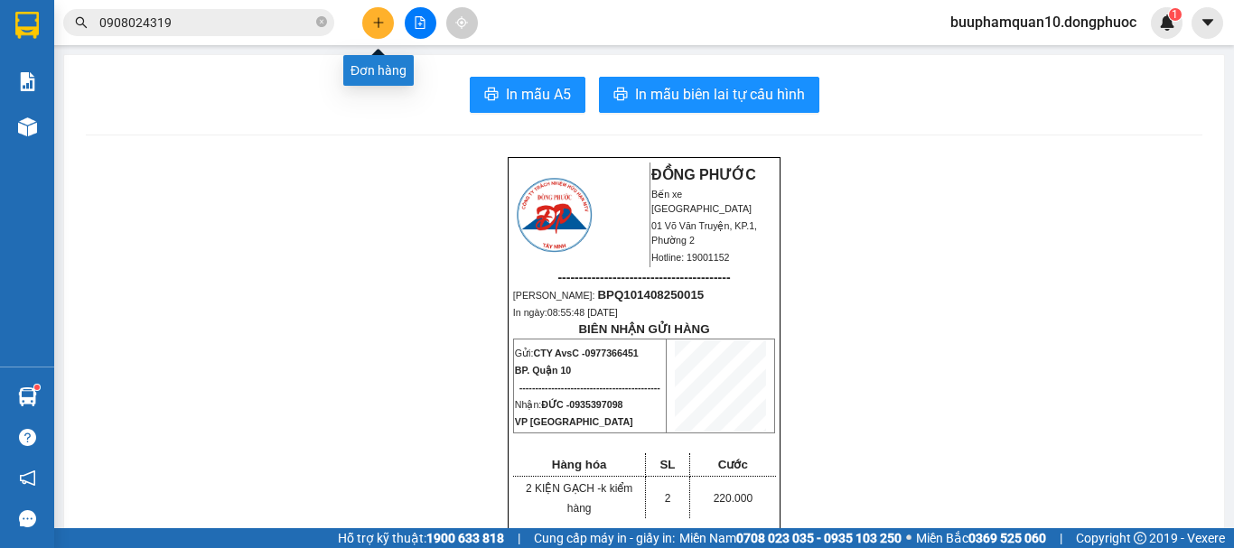
click at [378, 35] on button at bounding box center [378, 23] width 32 height 32
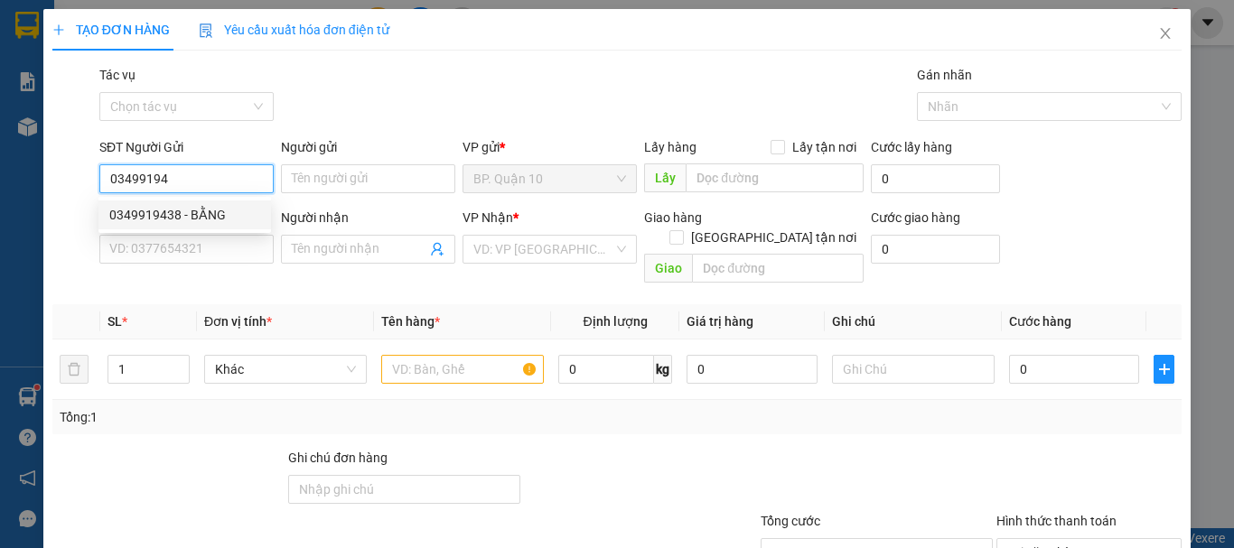
click at [214, 207] on div "0349919438 - BẰNG" at bounding box center [184, 215] width 151 height 20
type input "0349919438"
type input "BẰNG"
type input "0972819557"
type input "KHA"
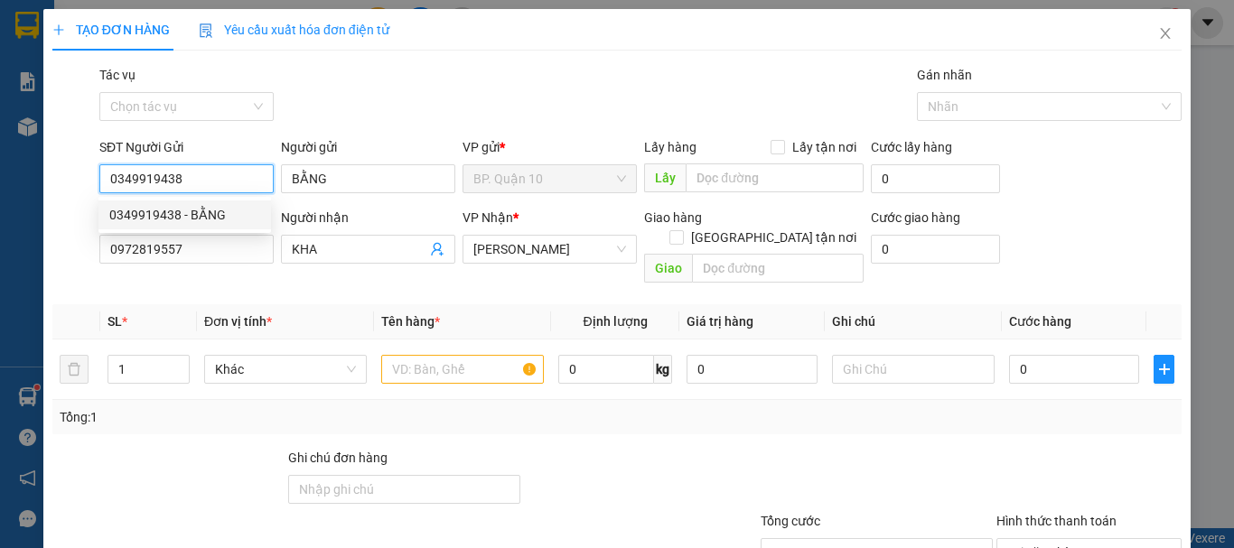
type input "30.000"
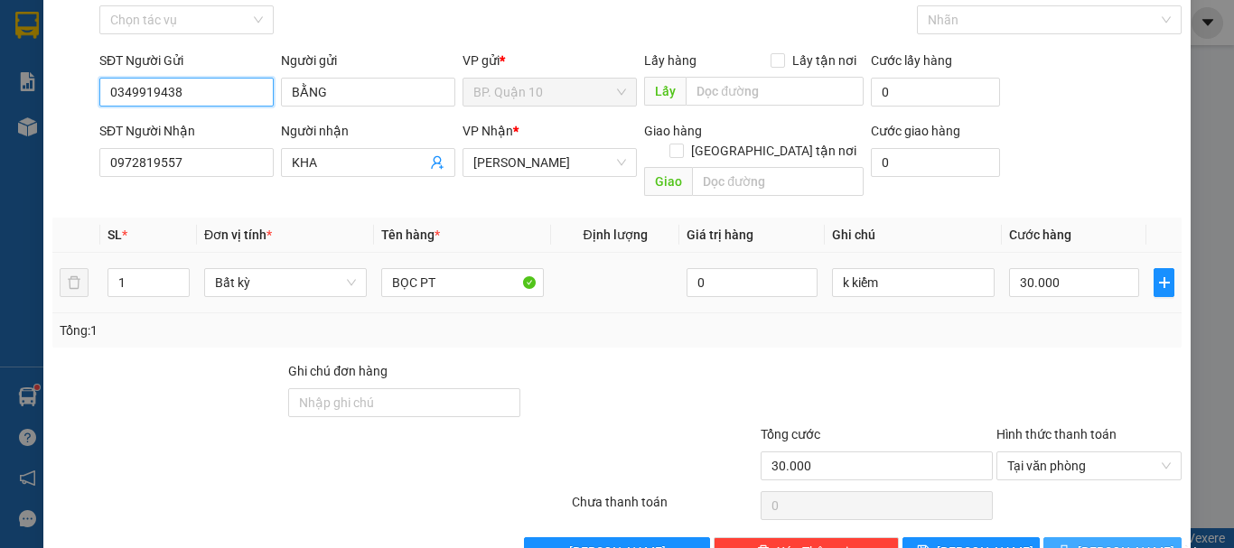
scroll to position [120, 0]
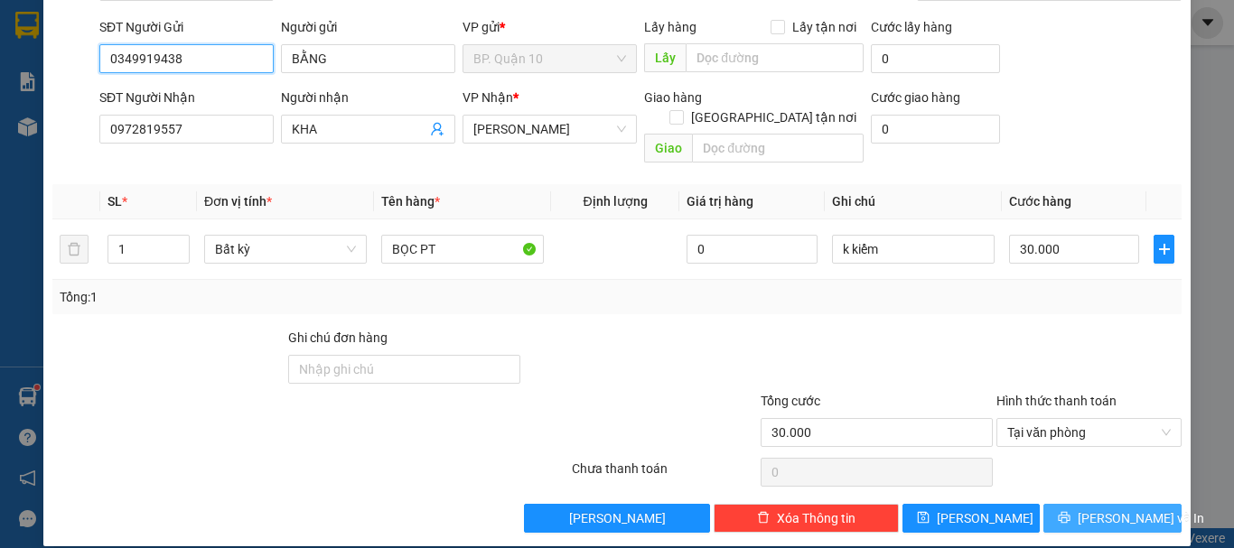
type input "0349919438"
click at [1097, 509] on span "[PERSON_NAME] và In" at bounding box center [1141, 519] width 126 height 20
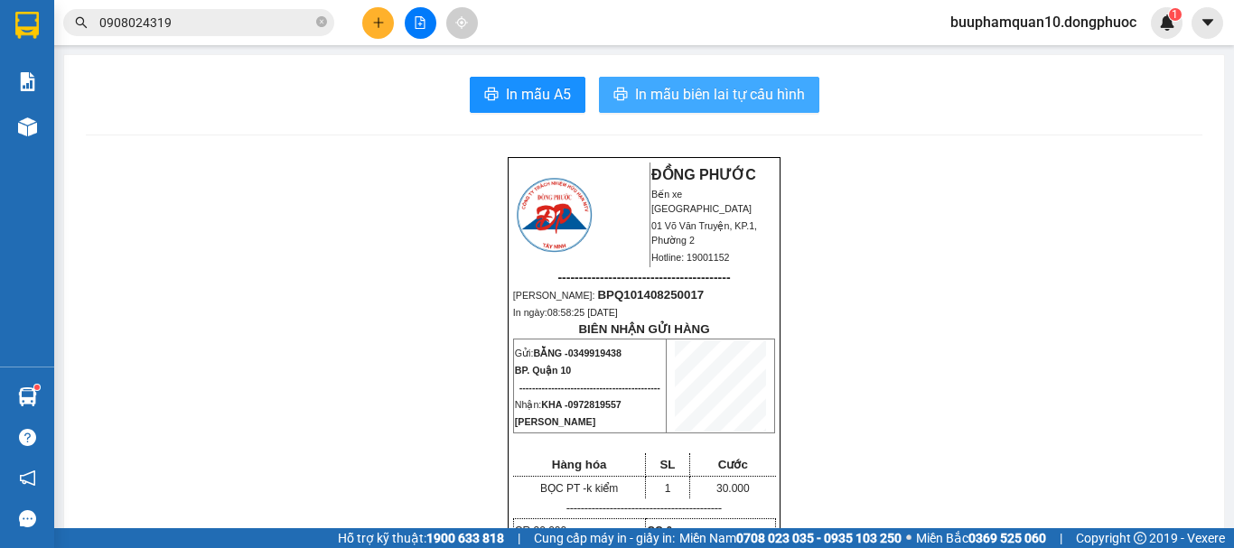
click at [792, 103] on span "In mẫu biên lai tự cấu hình" at bounding box center [720, 94] width 170 height 23
click at [381, 31] on button at bounding box center [378, 23] width 32 height 32
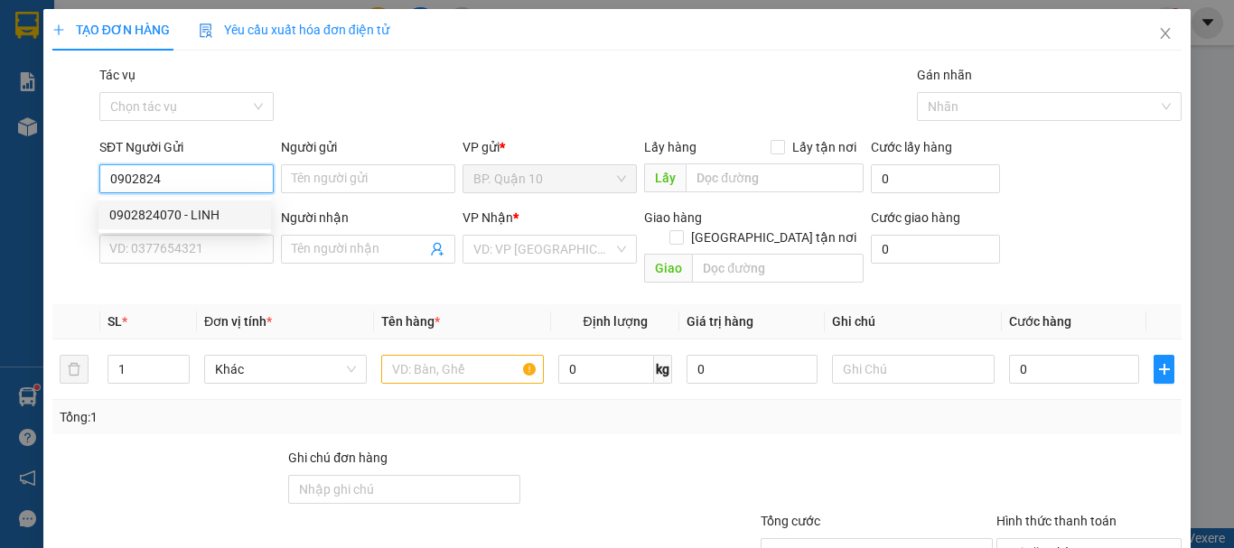
click at [205, 211] on div "0902824070 - LINH" at bounding box center [184, 215] width 151 height 20
type input "0902824070"
type input "LINH"
type input "0909190028"
type input "ĐẠI"
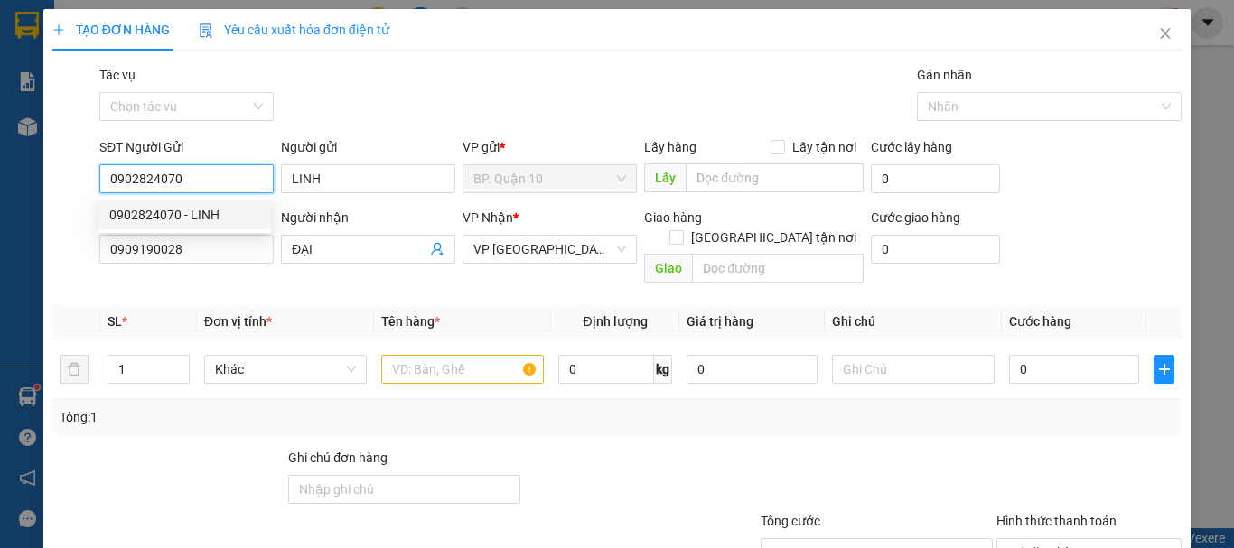
type input "90.000"
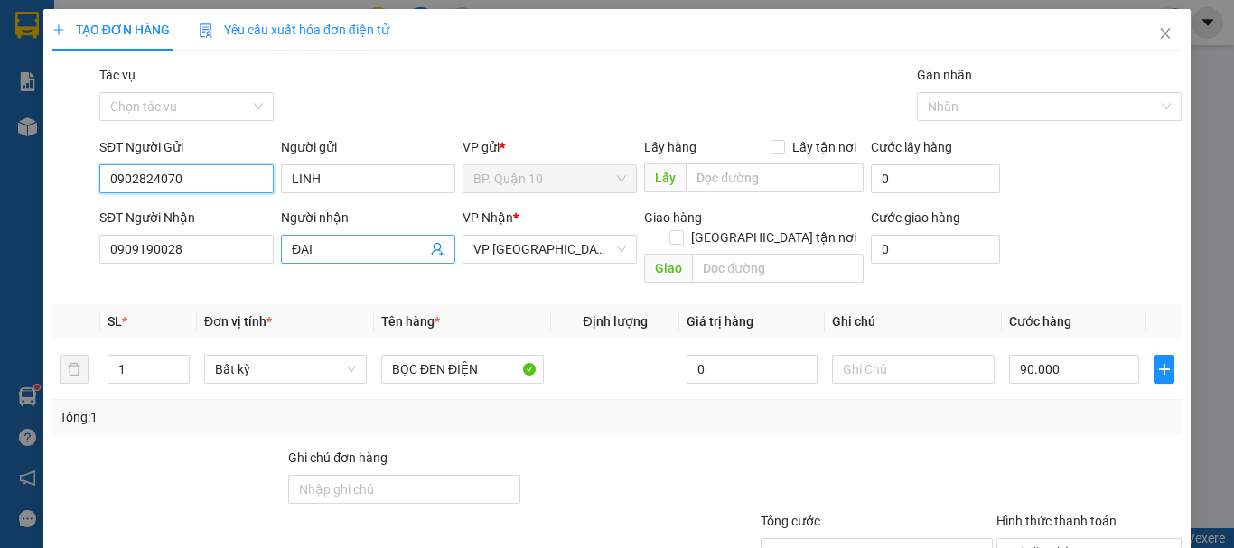
type input "0902824070"
click at [434, 243] on icon "user-add" at bounding box center [437, 250] width 12 height 14
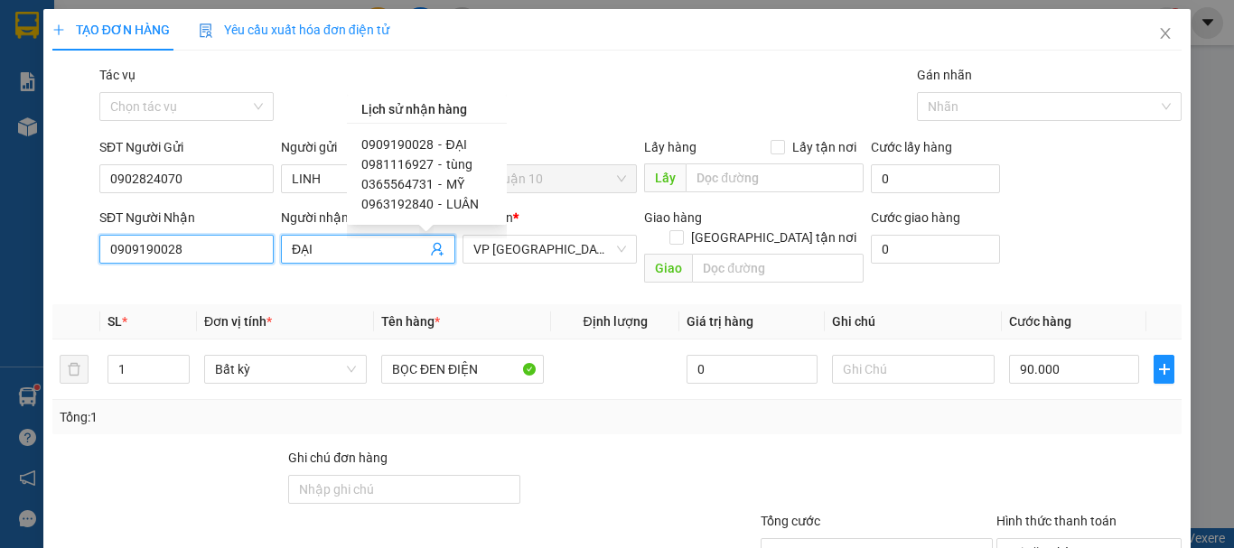
click at [241, 251] on input "0909190028" at bounding box center [186, 249] width 174 height 29
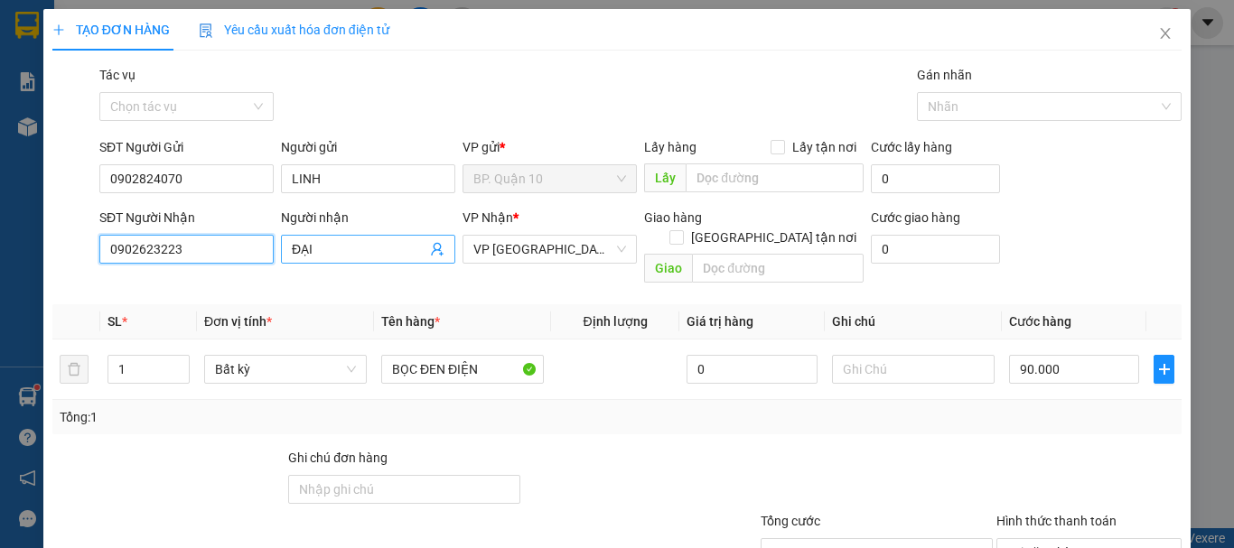
type input "0902623223"
click at [350, 245] on input "ĐẠI" at bounding box center [359, 249] width 135 height 20
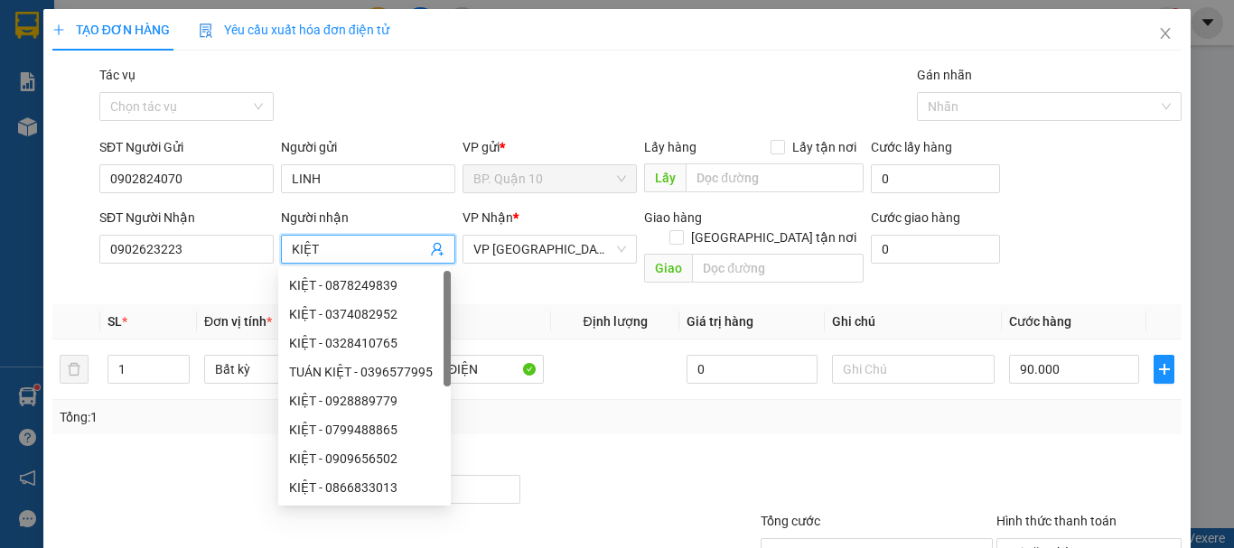
type input "KIỆT"
click at [538, 286] on div "Transit Pickup Surcharge Ids Transit Deliver Surcharge Ids Transit Deliver Surc…" at bounding box center [616, 359] width 1129 height 588
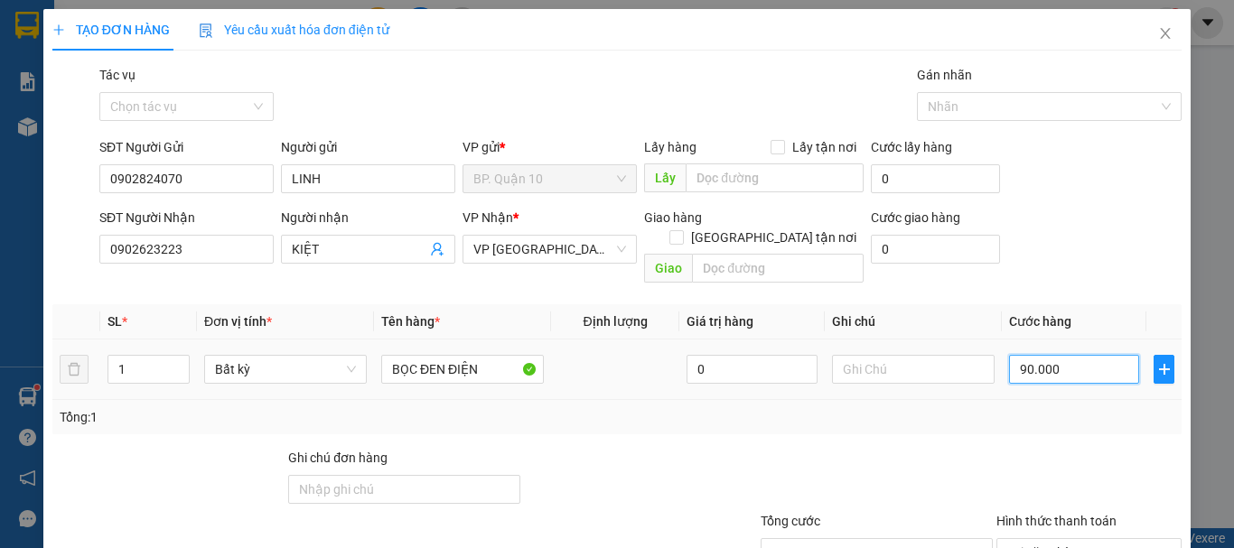
click at [1054, 355] on input "90.000" at bounding box center [1074, 369] width 130 height 29
type input "5"
type input "50"
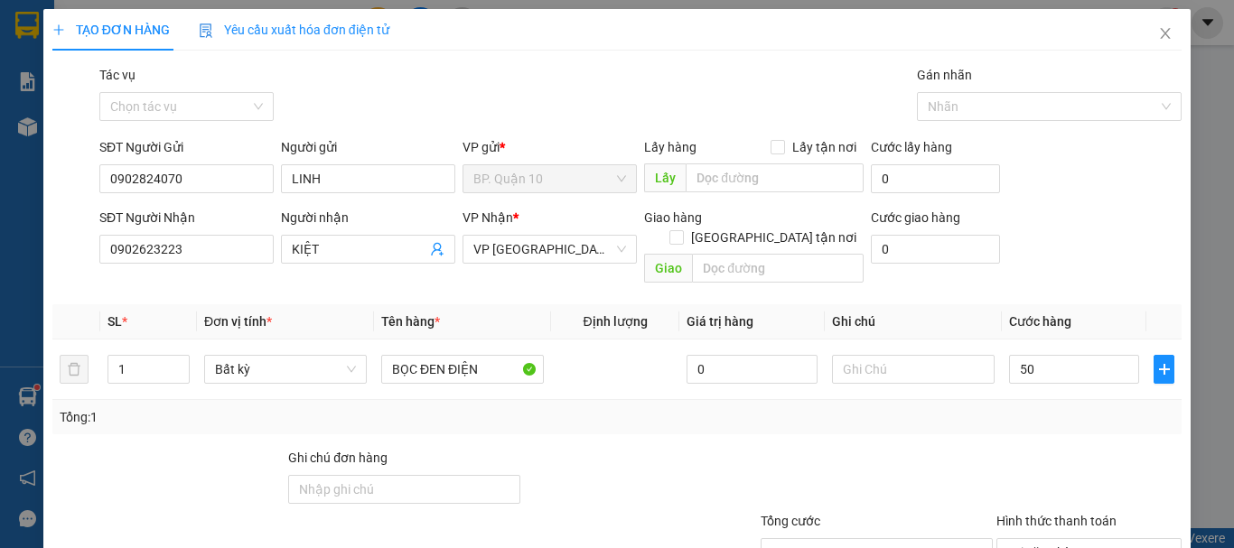
click at [946, 407] on div "Tổng: 1" at bounding box center [617, 417] width 1115 height 20
type input "50.000"
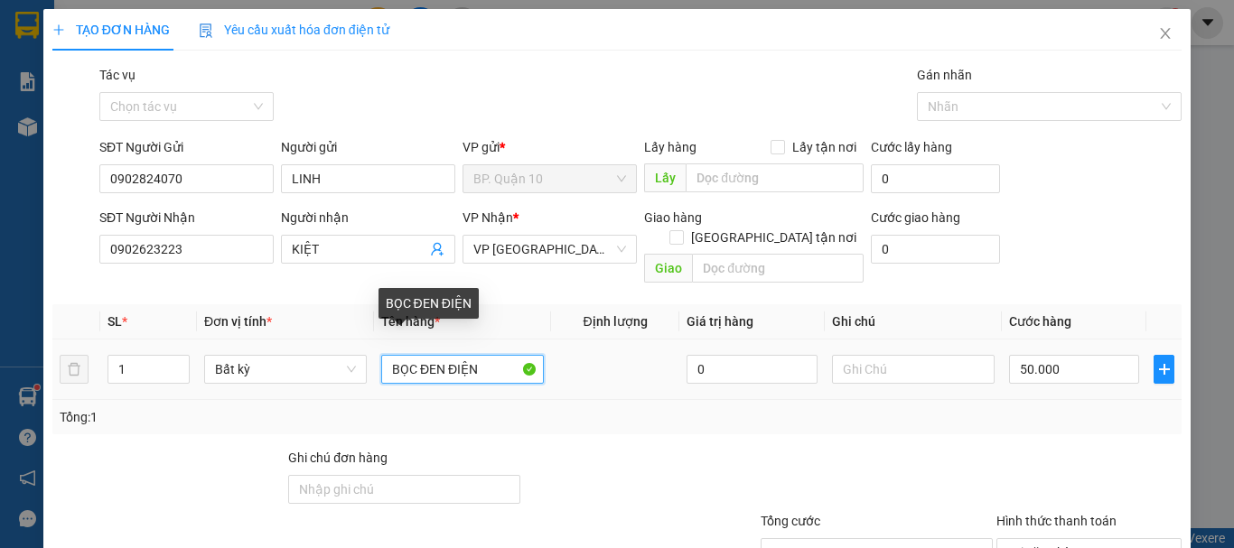
click at [420, 355] on input "BỌC ĐEN ĐIỆN" at bounding box center [462, 369] width 163 height 29
type input "HỘP ĐỒ ĐIỆN"
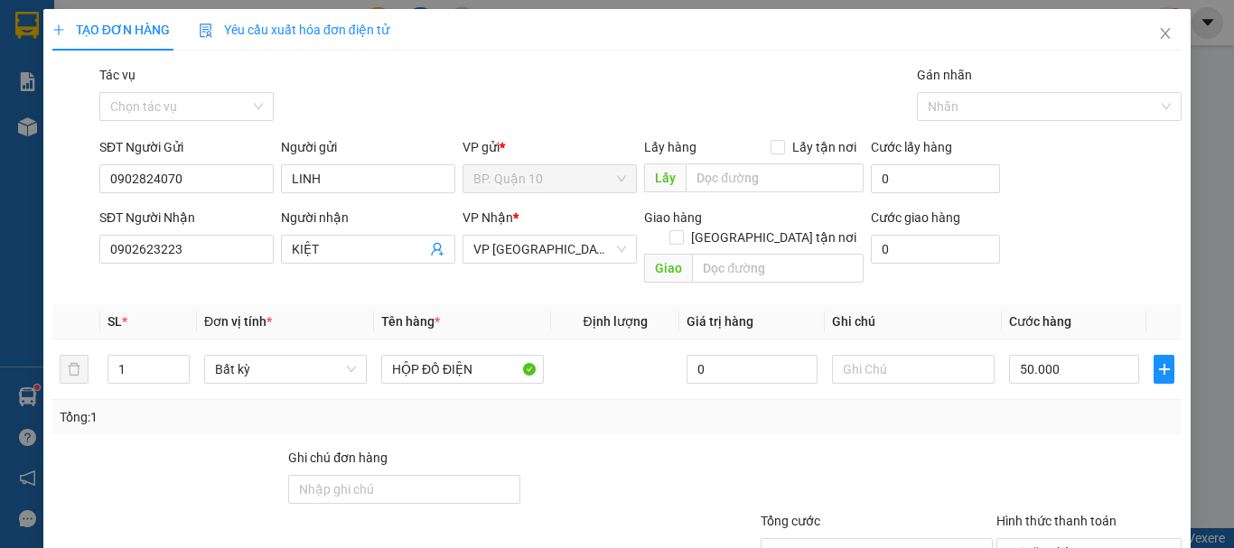
click at [706, 451] on div at bounding box center [640, 479] width 236 height 63
click at [901, 355] on input "text" at bounding box center [913, 369] width 163 height 29
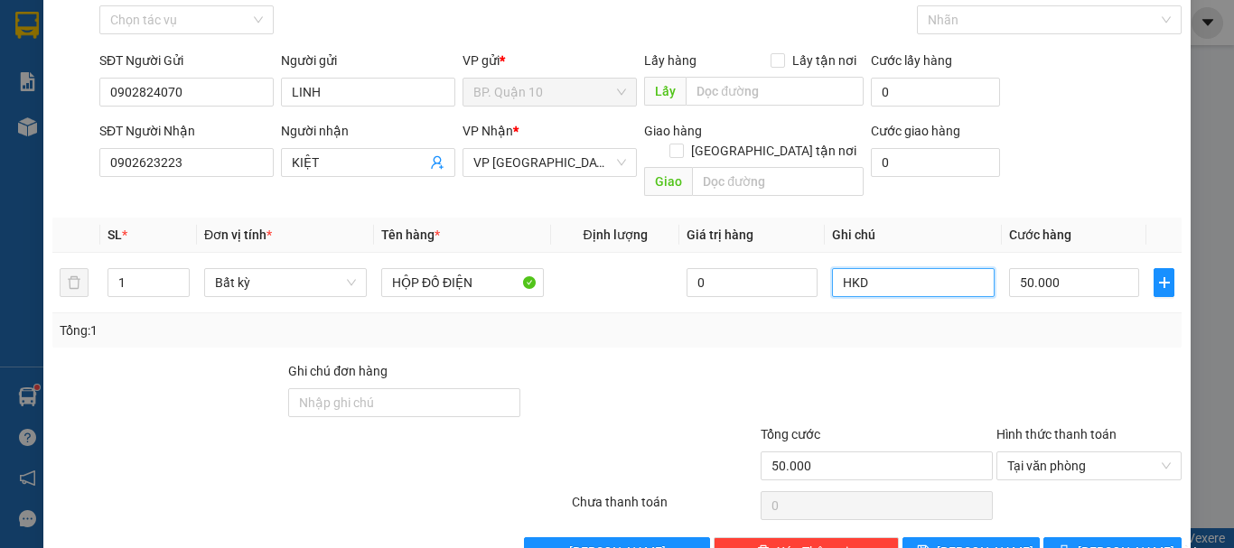
scroll to position [120, 0]
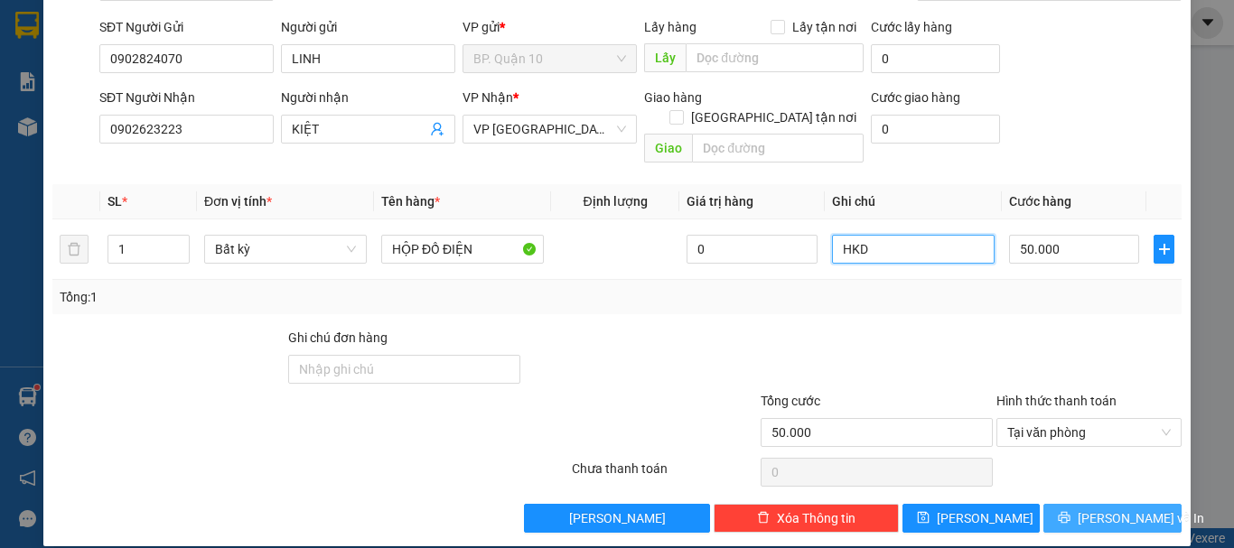
type input "HKD"
drag, startPoint x: 1114, startPoint y: 507, endPoint x: 1114, endPoint y: 483, distance: 23.5
click at [1114, 509] on span "[PERSON_NAME] và In" at bounding box center [1141, 519] width 126 height 20
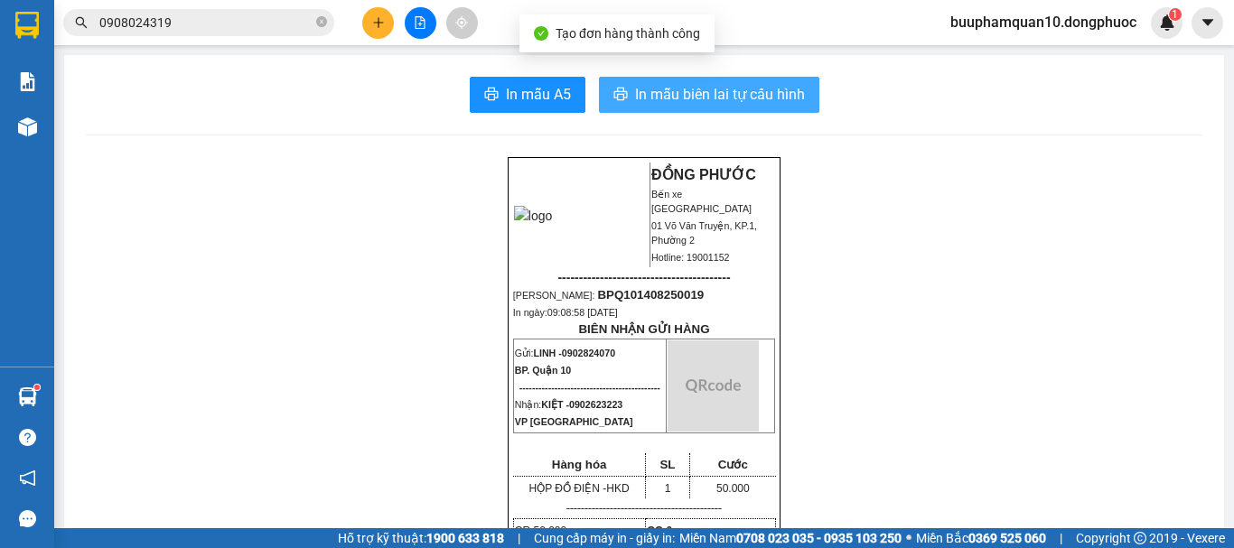
click at [734, 80] on button "In mẫu biên lai tự cấu hình" at bounding box center [709, 95] width 220 height 36
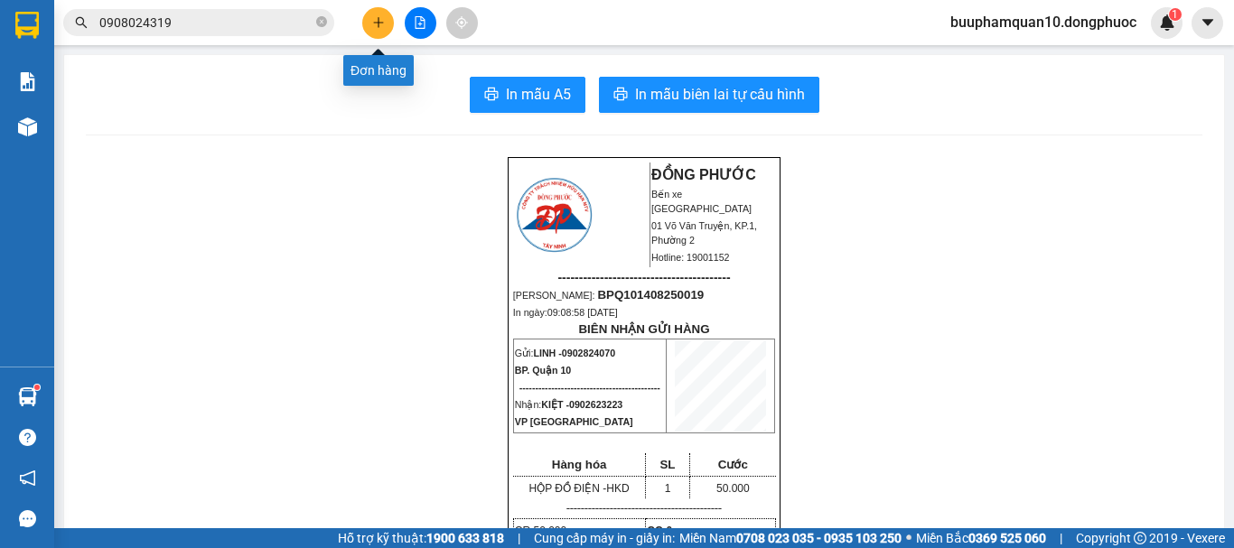
click at [363, 19] on button at bounding box center [378, 23] width 32 height 32
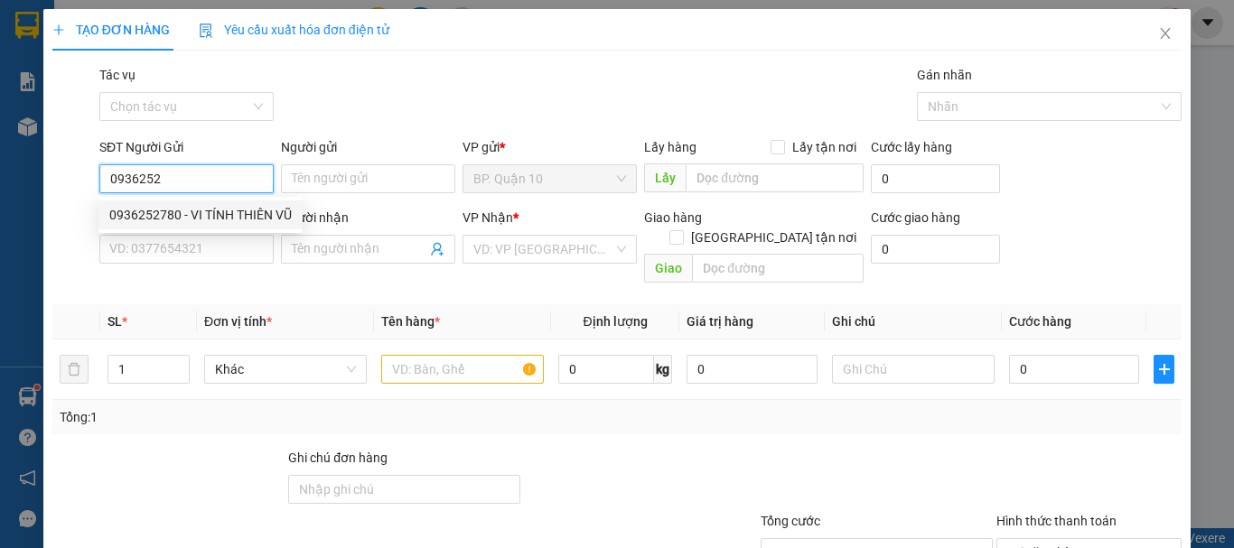
click at [257, 213] on div "0936252780 - VI TÍNH THIÊN VŨ" at bounding box center [200, 215] width 182 height 20
type input "0936252780"
type input "VI TÍNH THIÊN VŨ"
type input "0869292531"
type input "[PERSON_NAME]"
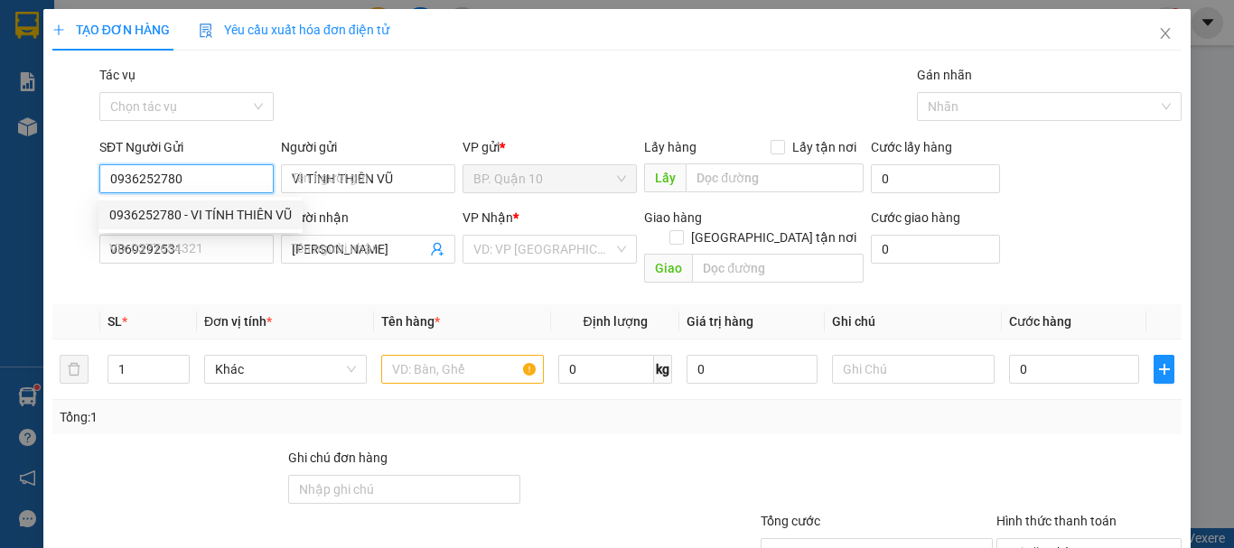
type input "50.000"
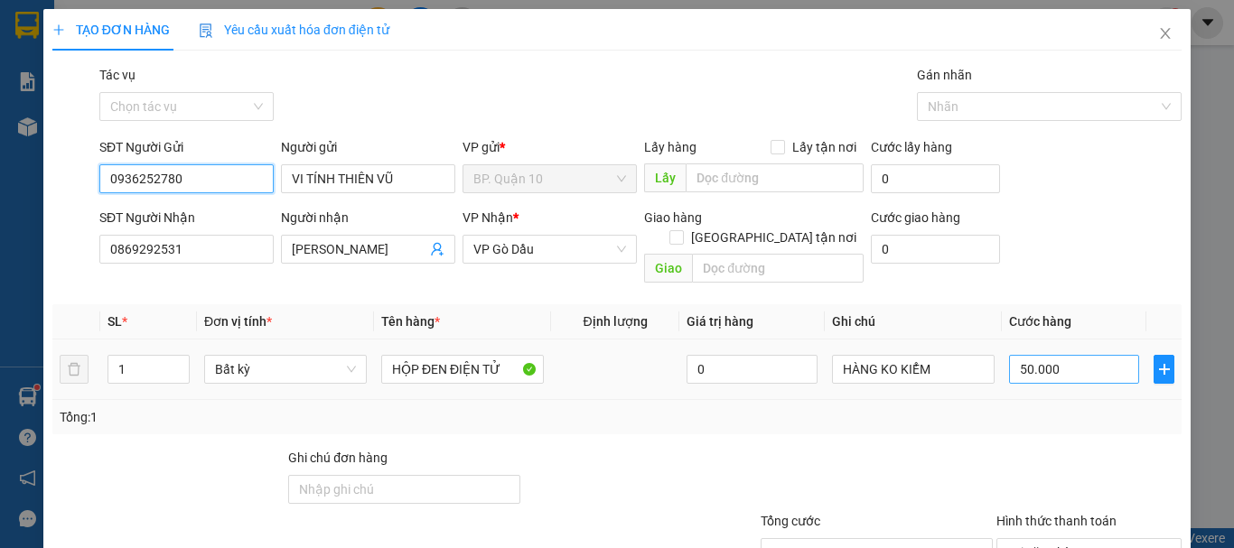
type input "0936252780"
click at [1057, 357] on input "50.000" at bounding box center [1074, 369] width 130 height 29
type input "5"
type input "50"
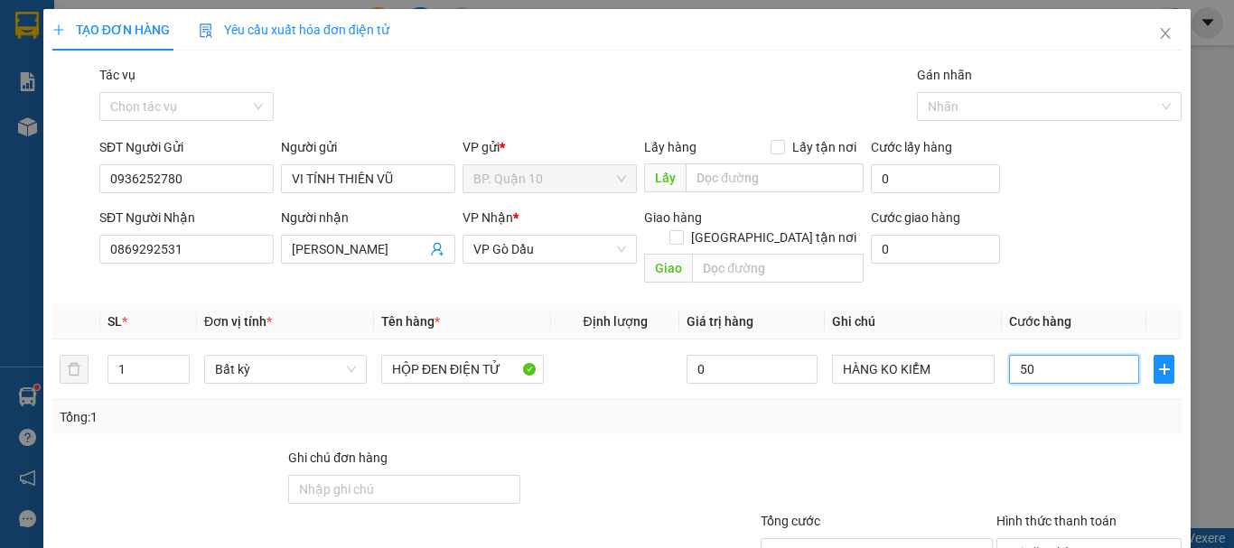
type input "50"
type input "50.000"
click at [998, 448] on div at bounding box center [1088, 479] width 189 height 63
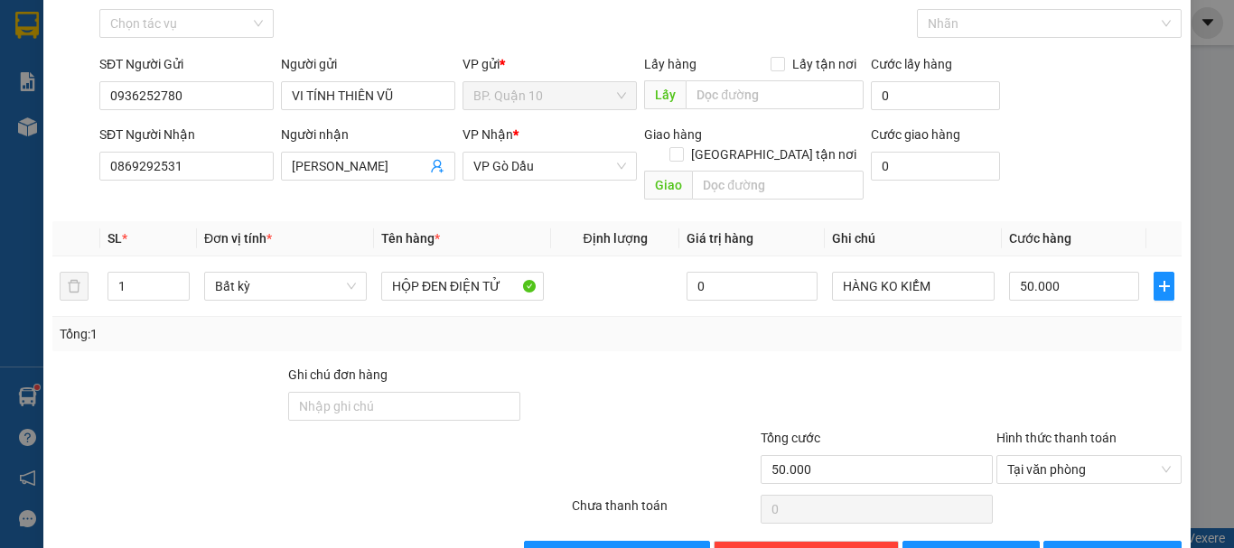
scroll to position [120, 0]
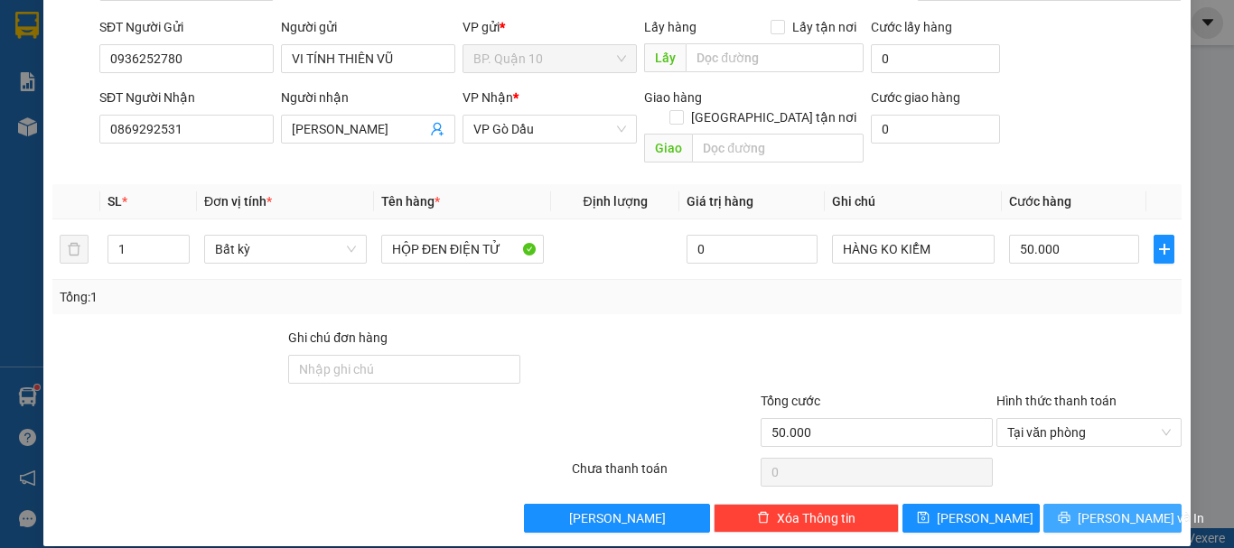
click at [1142, 504] on button "[PERSON_NAME] và In" at bounding box center [1112, 518] width 138 height 29
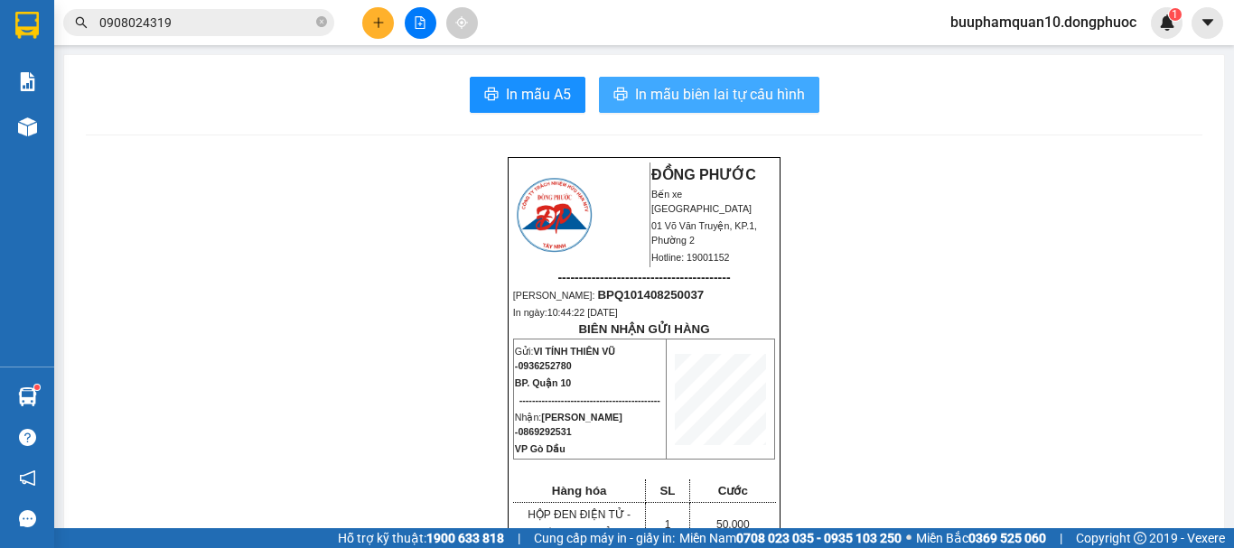
click at [700, 92] on span "In mẫu biên lai tự cấu hình" at bounding box center [720, 94] width 170 height 23
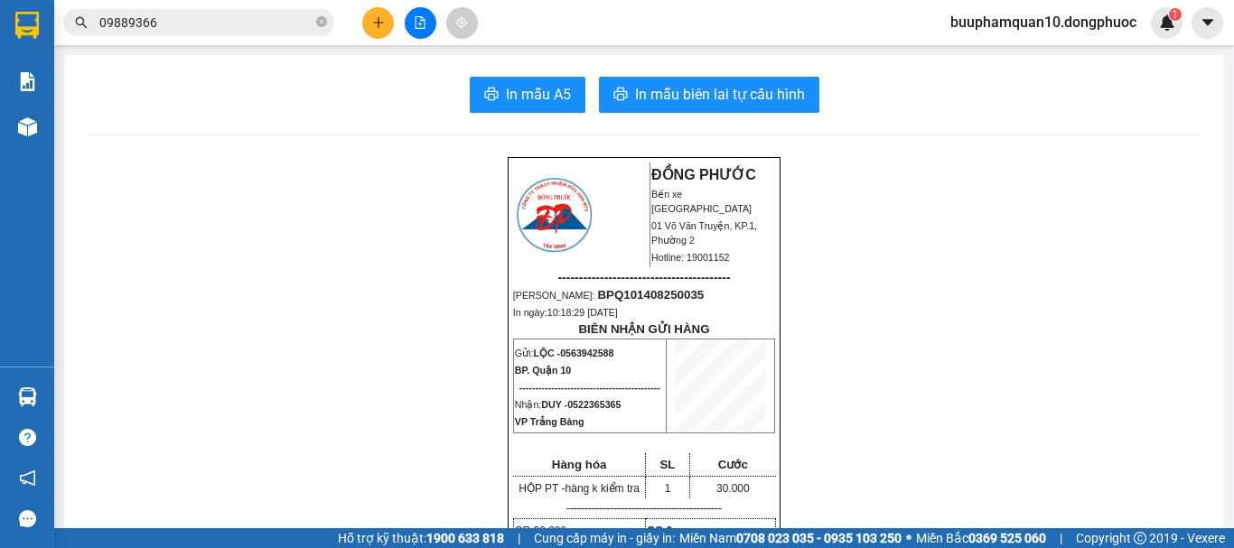
click at [387, 28] on button at bounding box center [378, 23] width 32 height 32
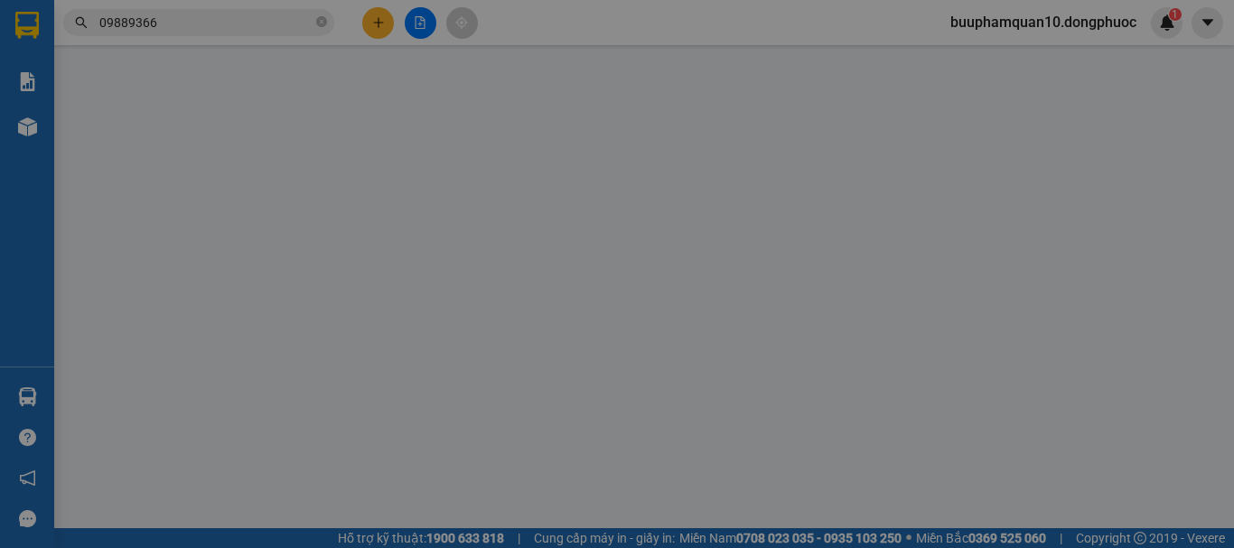
scroll to position [118, 0]
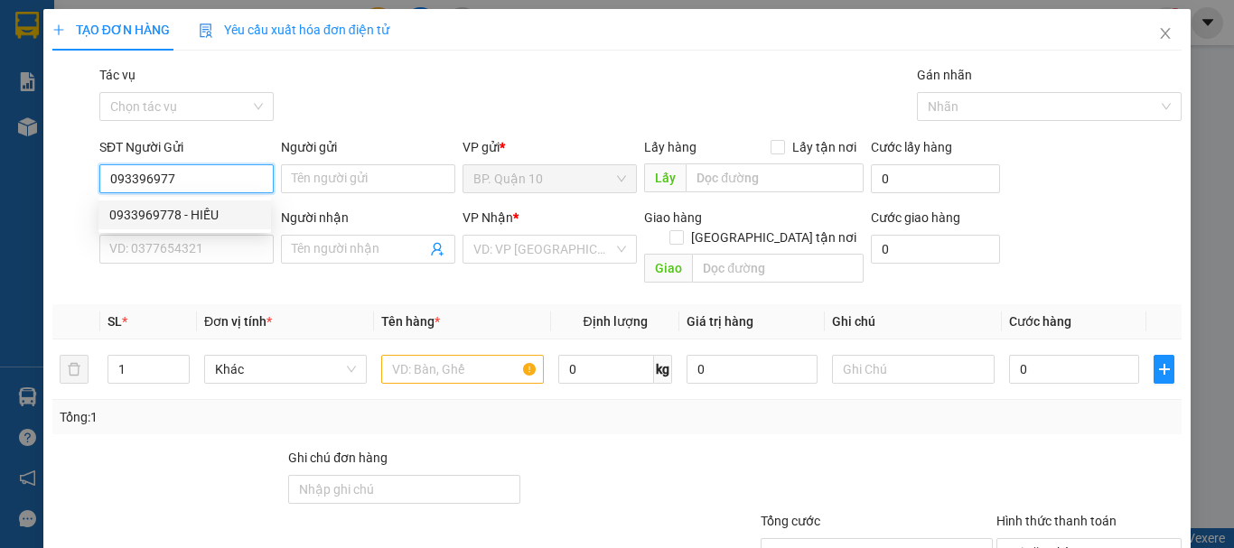
click at [181, 210] on div "0933969778 - HIẾU" at bounding box center [184, 215] width 151 height 20
type input "0933969778"
type input "HIẾU"
type input "0912312499"
type input "CỦA"
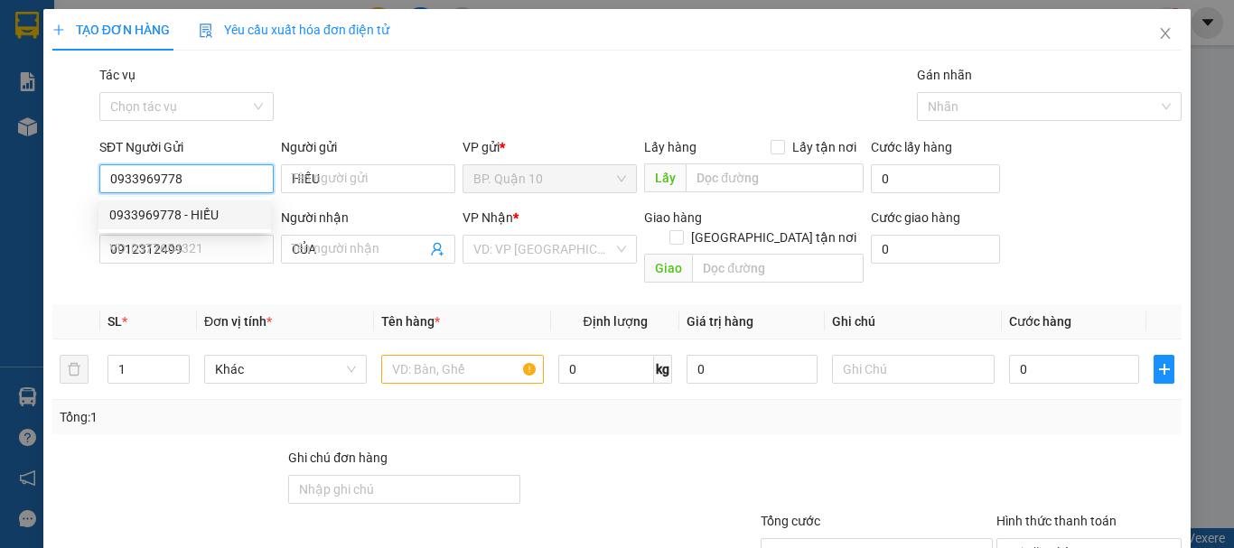
type input "600.000"
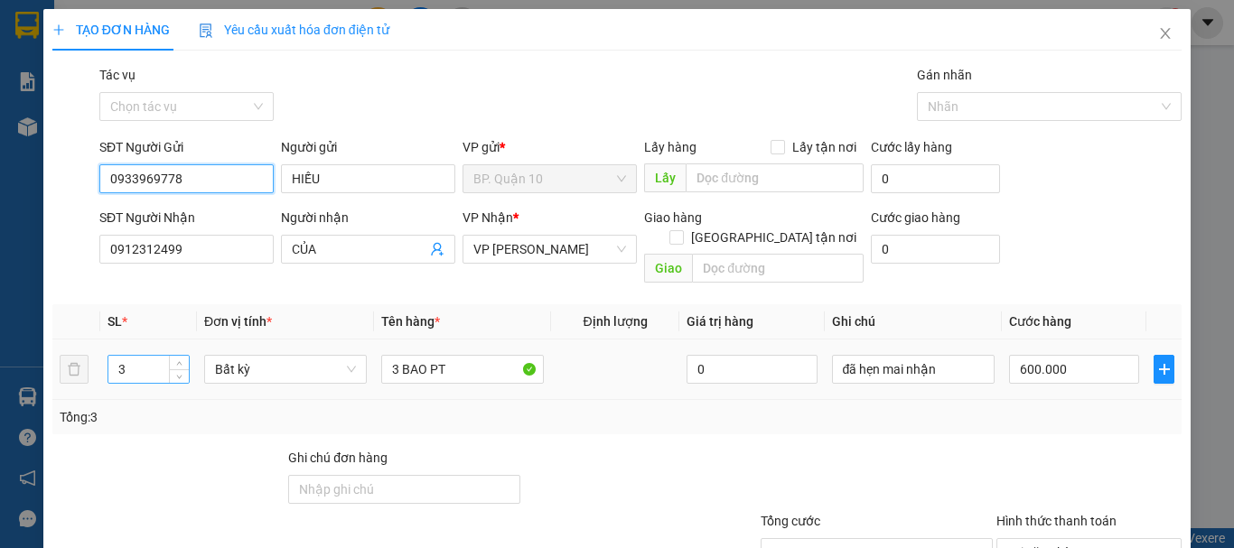
type input "0933969778"
click at [134, 356] on input "3" at bounding box center [148, 369] width 80 height 27
click at [137, 356] on input "3" at bounding box center [148, 369] width 80 height 27
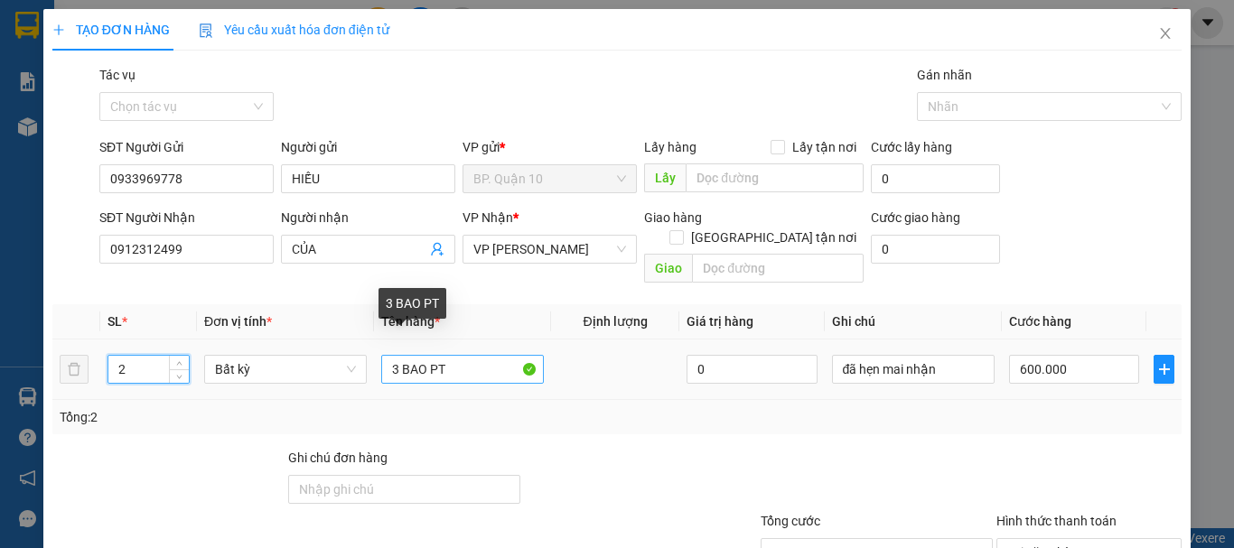
type input "2"
click at [479, 355] on input "3 BAO PT" at bounding box center [462, 369] width 163 height 29
type input "0"
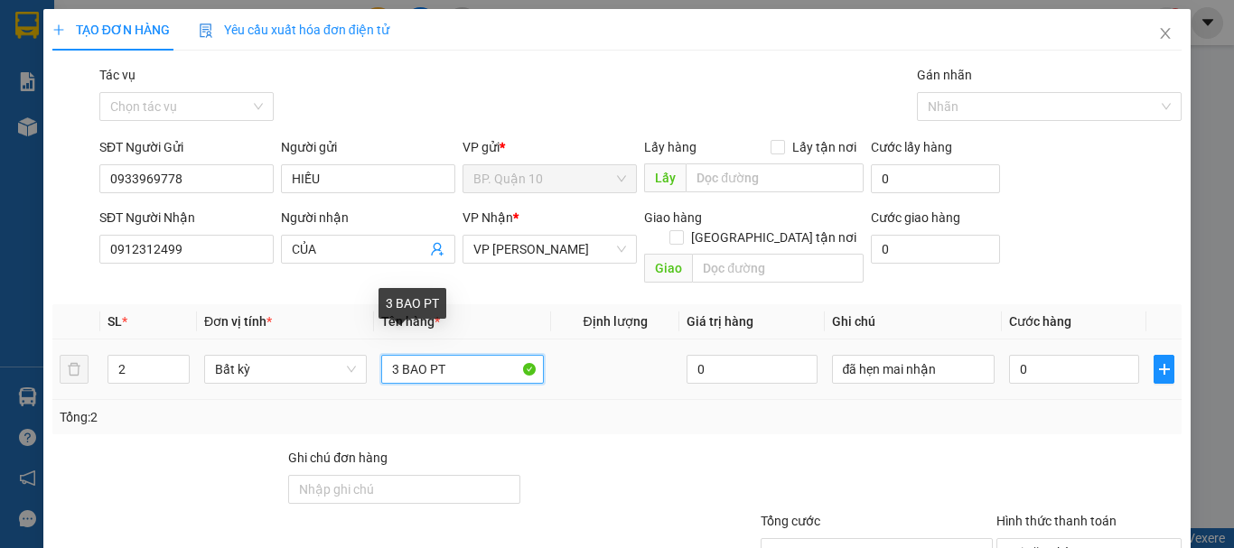
type input "0"
click at [479, 355] on input "3 BAO PT" at bounding box center [462, 369] width 163 height 29
type input "K"
type input "2 KIỆN PT"
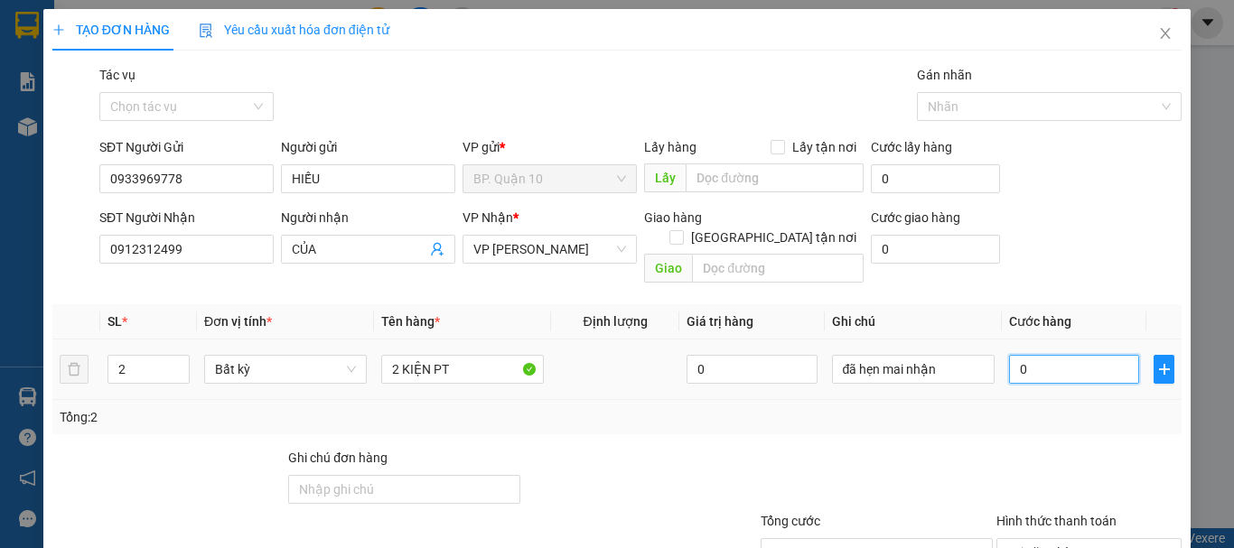
click at [1081, 355] on input "0" at bounding box center [1074, 369] width 130 height 29
type input "3"
type input "31"
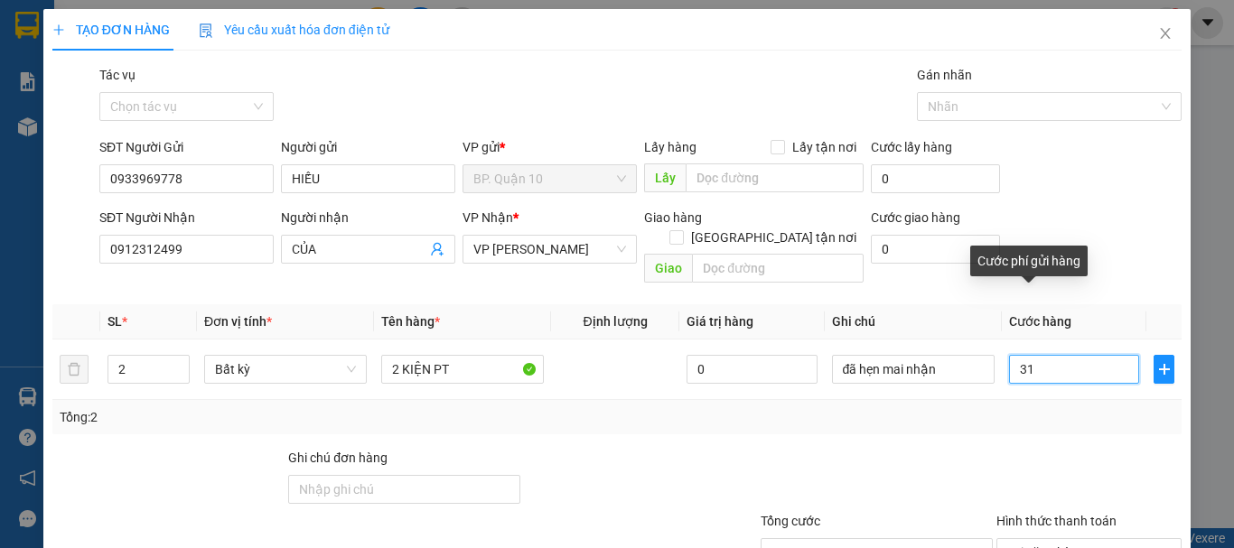
type input "310"
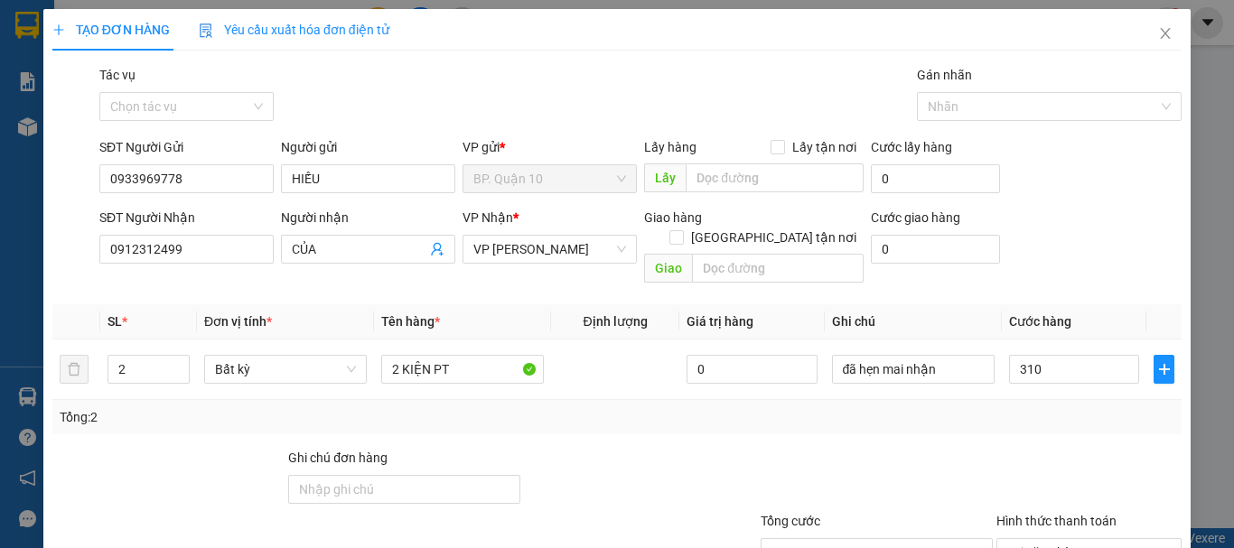
drag, startPoint x: 1010, startPoint y: 447, endPoint x: 971, endPoint y: 426, distance: 44.0
click at [1007, 448] on div at bounding box center [1088, 479] width 189 height 63
type input "310.000"
click at [930, 356] on input "đã hẹn mai nhận" at bounding box center [913, 369] width 163 height 29
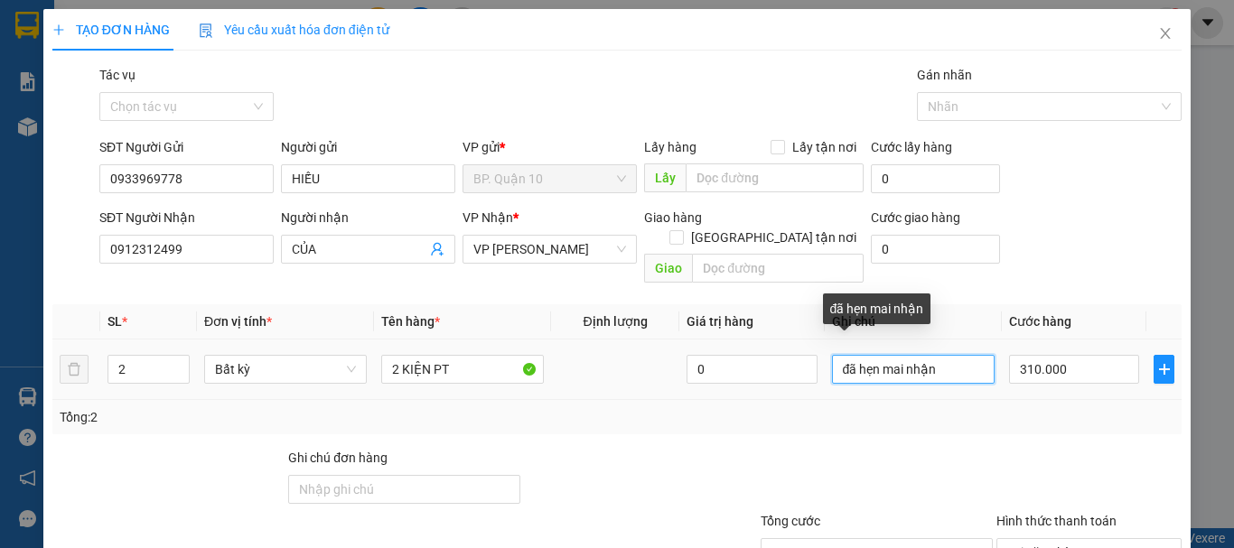
click at [930, 356] on input "đã hẹn mai nhận" at bounding box center [913, 369] width 163 height 29
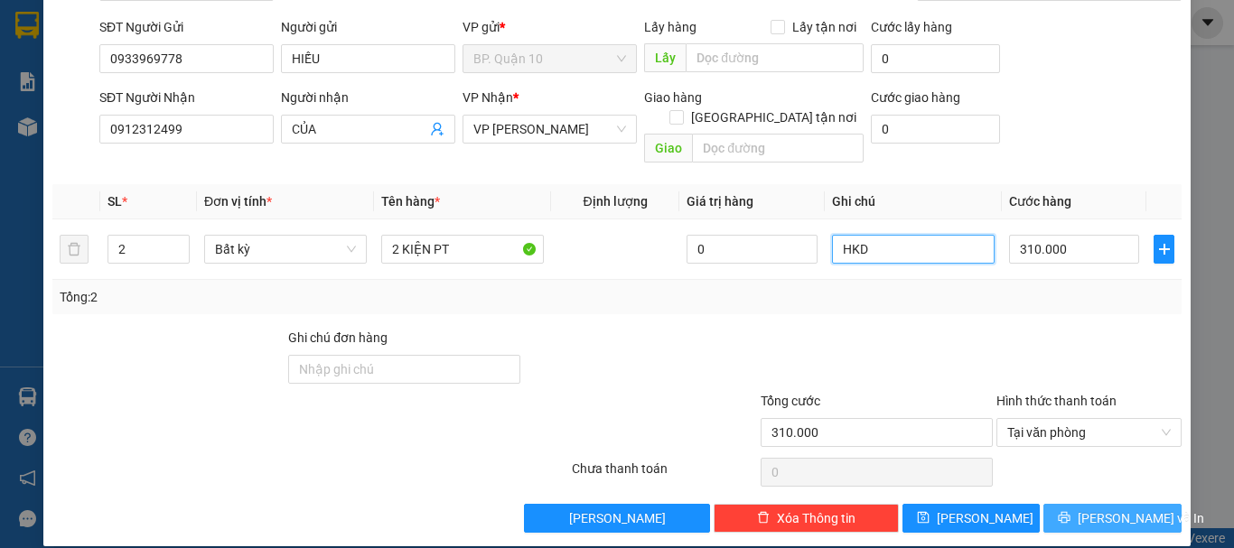
type input "HKD"
click at [1126, 509] on span "[PERSON_NAME] và In" at bounding box center [1141, 519] width 126 height 20
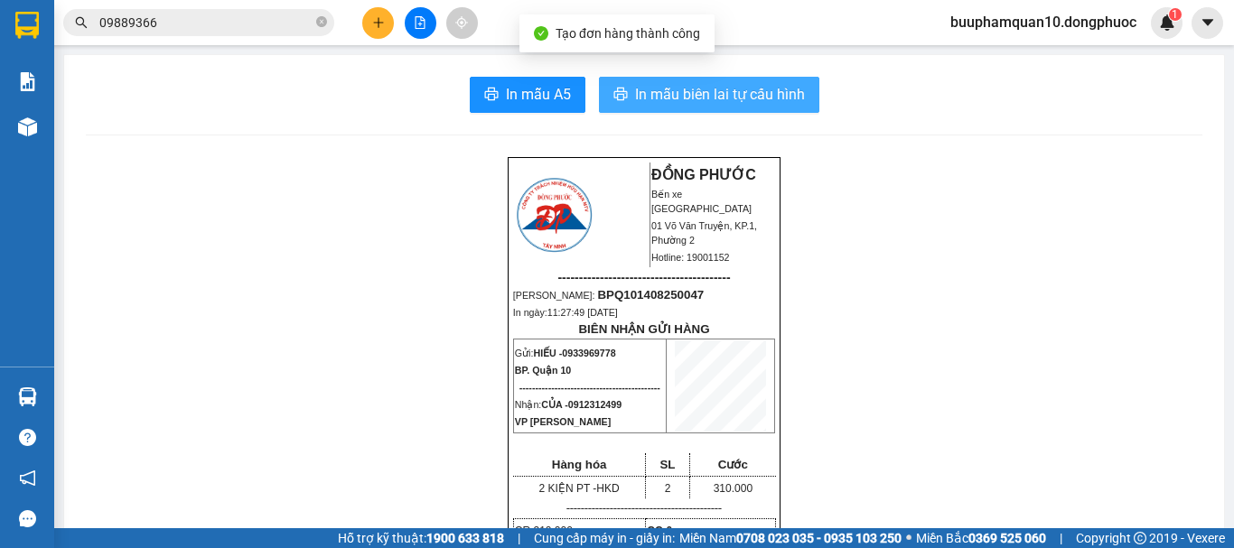
click at [697, 81] on button "In mẫu biên lai tự cấu hình" at bounding box center [709, 95] width 220 height 36
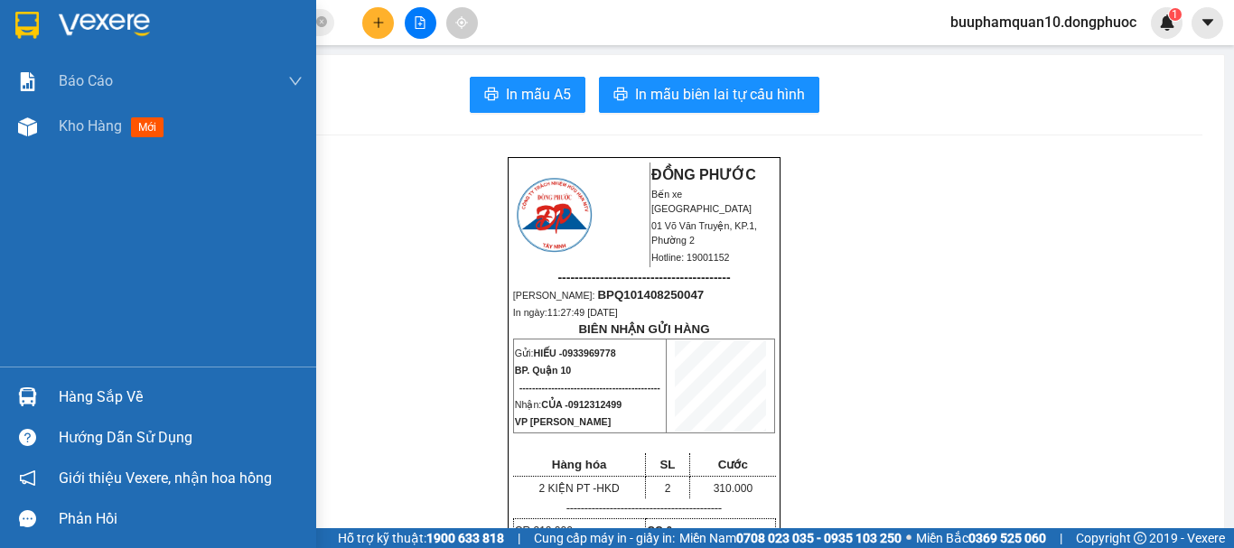
drag, startPoint x: 135, startPoint y: 397, endPoint x: 348, endPoint y: 366, distance: 214.5
click at [138, 394] on div "Hàng sắp về" at bounding box center [181, 397] width 244 height 27
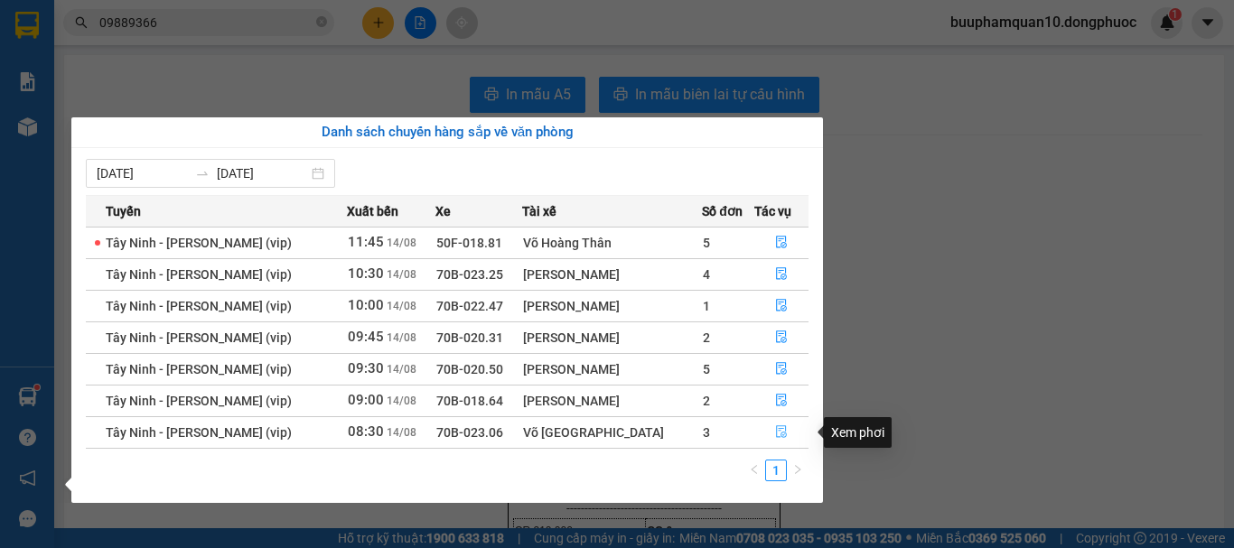
click at [775, 434] on icon "file-done" at bounding box center [781, 431] width 13 height 13
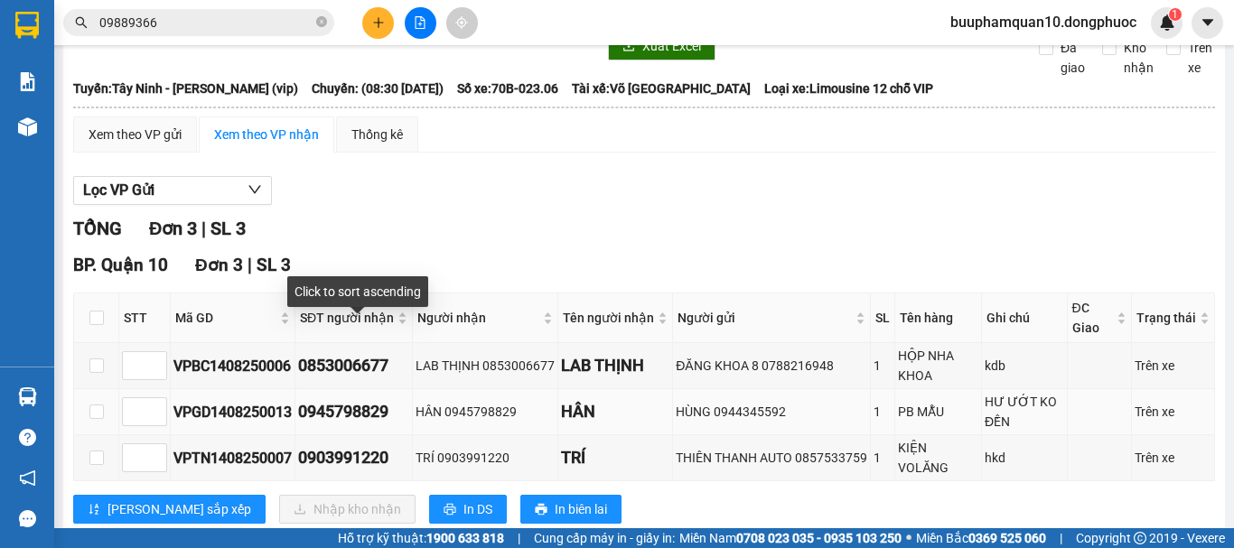
scroll to position [120, 0]
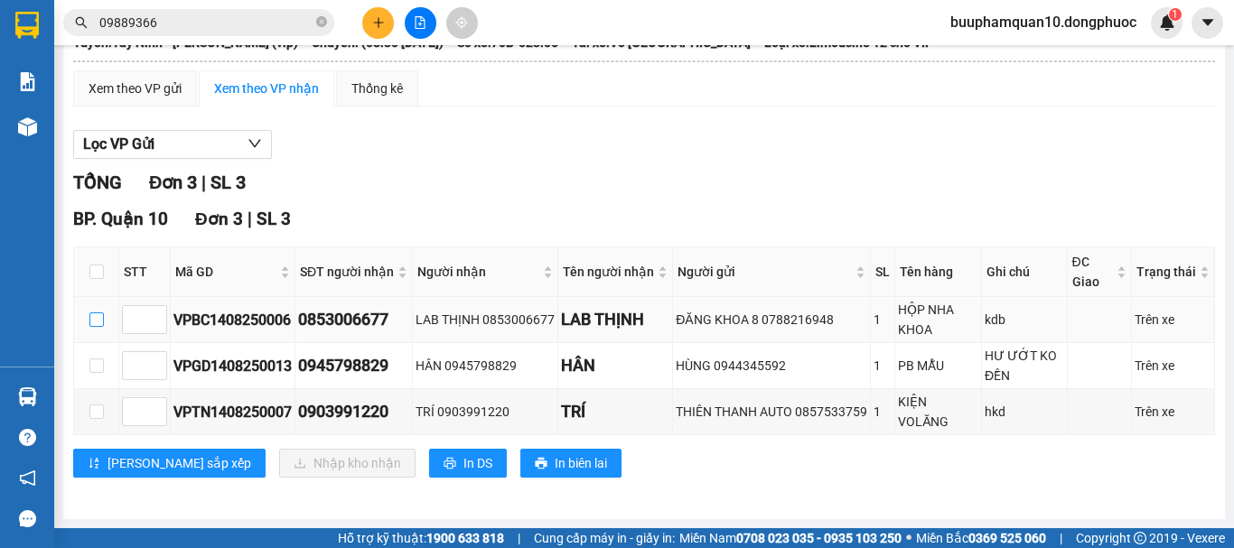
click at [95, 327] on input "checkbox" at bounding box center [96, 320] width 14 height 14
checkbox input "true"
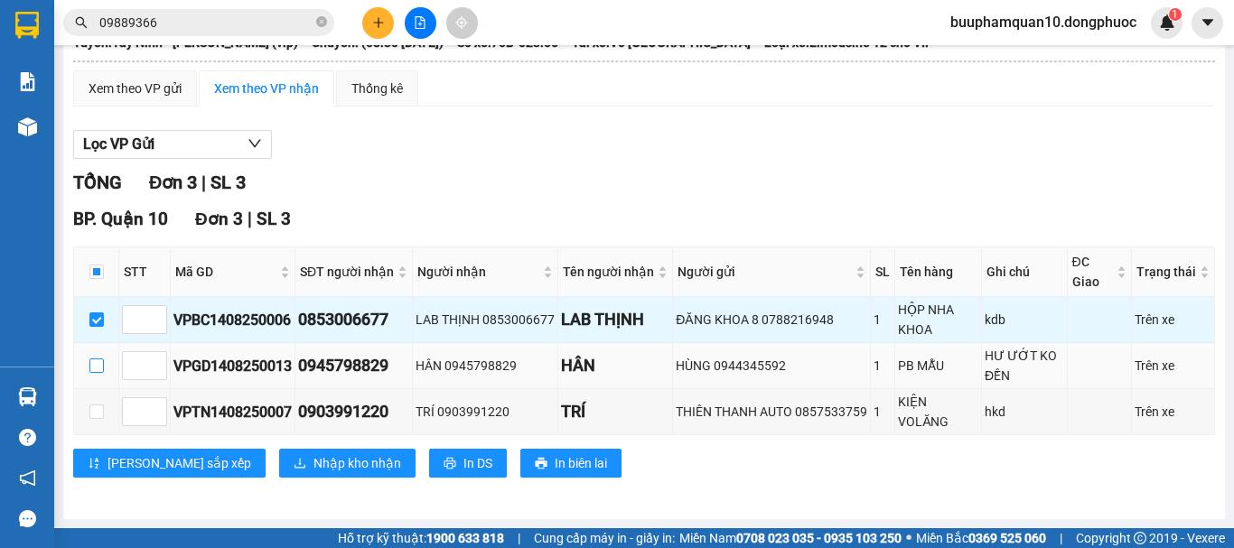
click at [97, 373] on input "checkbox" at bounding box center [96, 366] width 14 height 14
checkbox input "true"
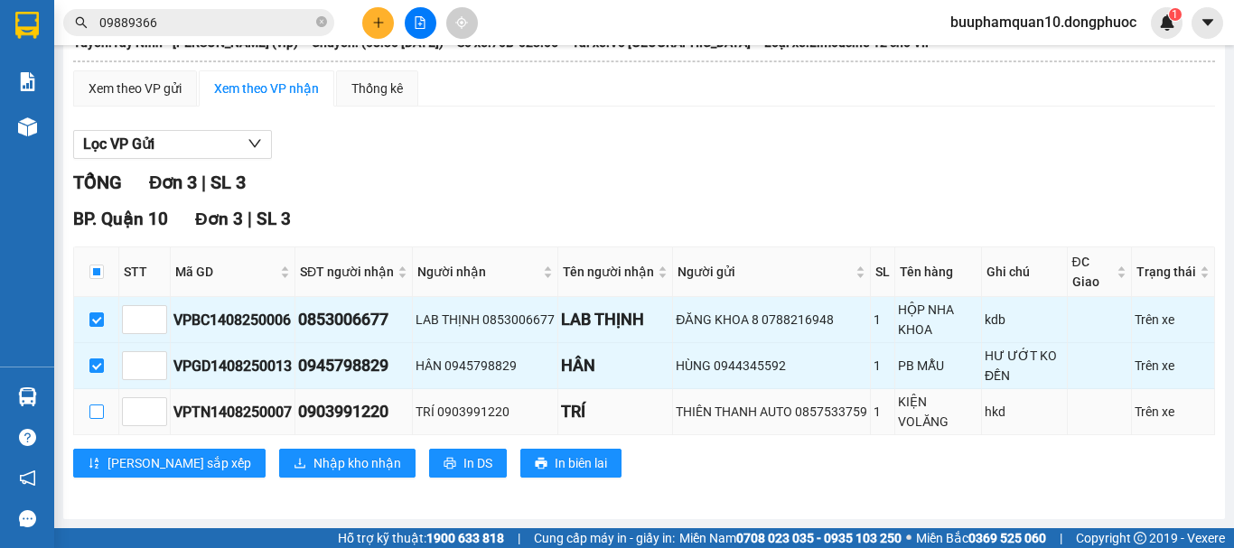
click at [101, 419] on input "checkbox" at bounding box center [96, 412] width 14 height 14
checkbox input "true"
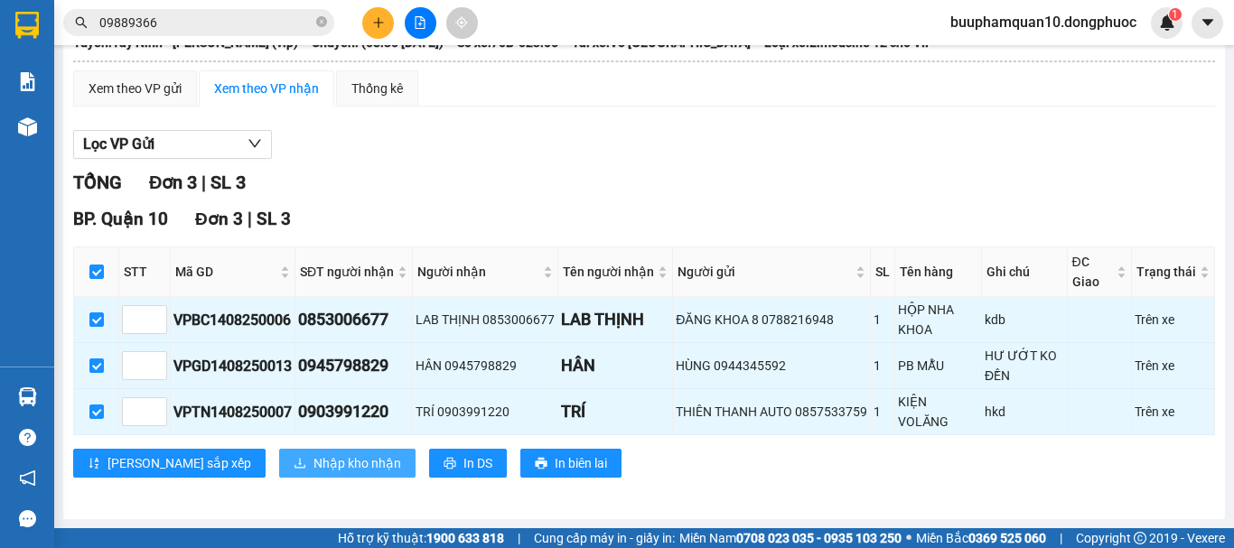
click at [313, 461] on span "Nhập kho nhận" at bounding box center [357, 463] width 88 height 20
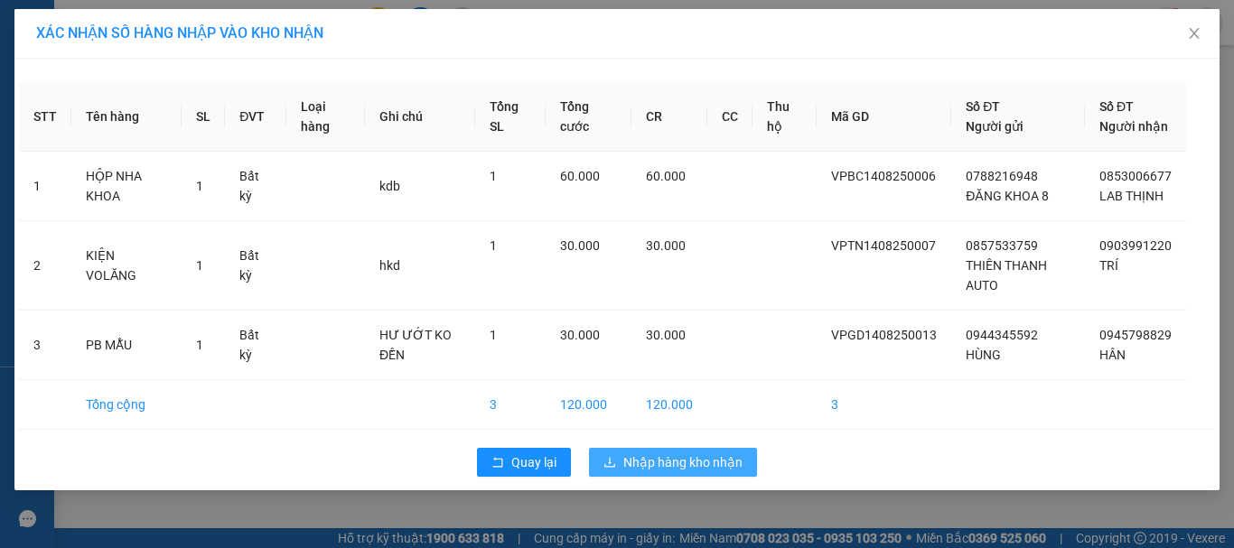
click at [704, 471] on button "Nhập hàng kho nhận" at bounding box center [673, 462] width 168 height 29
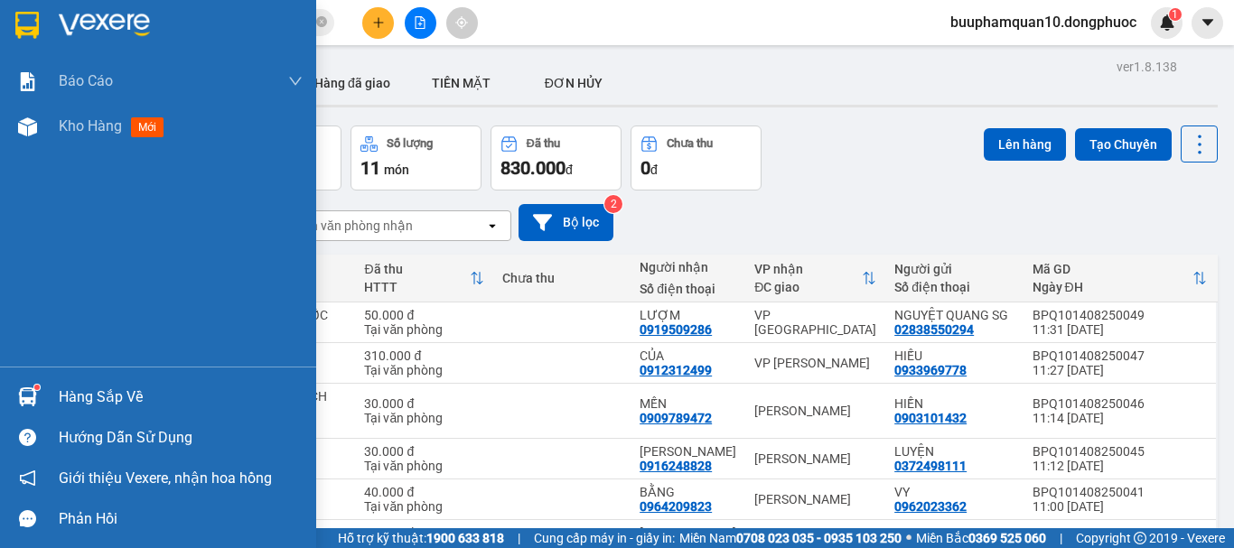
click at [57, 401] on div "Hàng sắp về" at bounding box center [158, 397] width 316 height 41
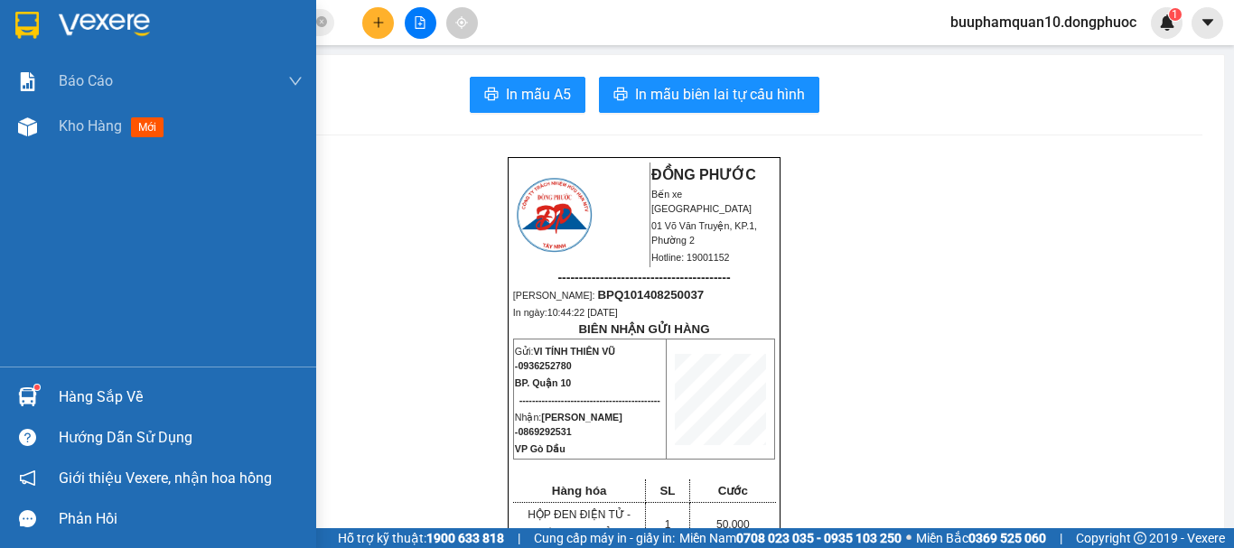
click at [72, 381] on div "Hàng sắp về" at bounding box center [158, 397] width 316 height 41
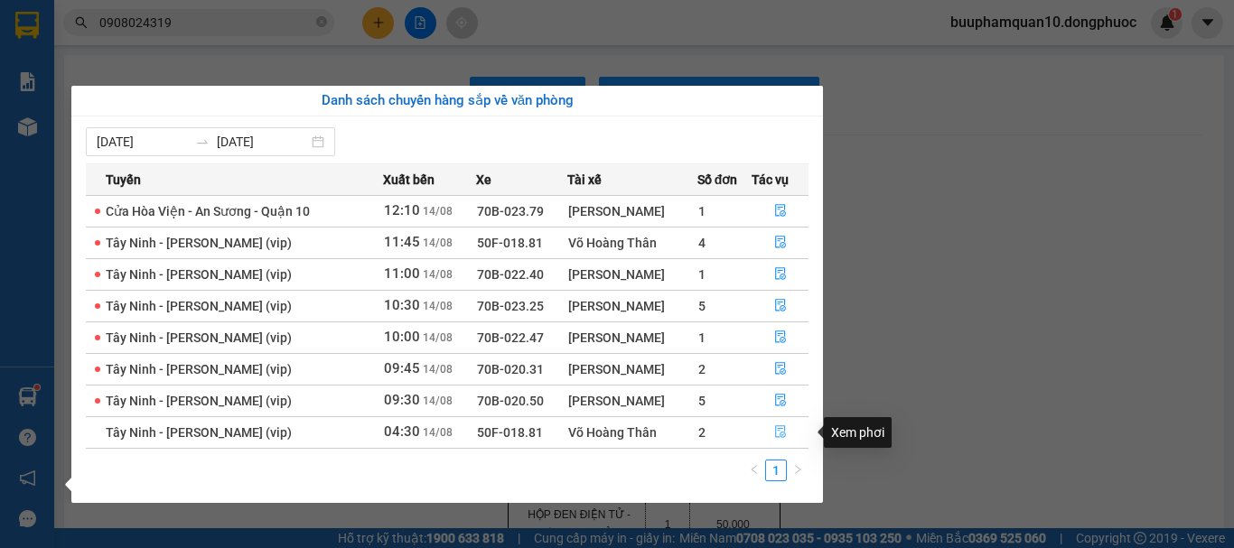
click at [775, 432] on icon "file-done" at bounding box center [780, 431] width 13 height 13
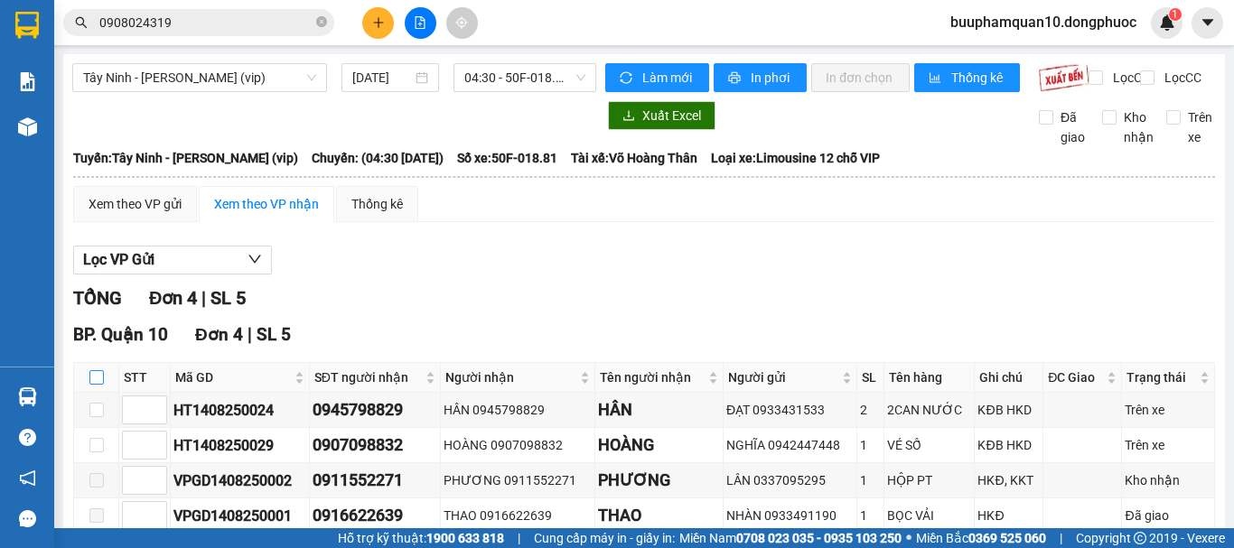
click at [92, 385] on input "checkbox" at bounding box center [96, 377] width 14 height 14
checkbox input "true"
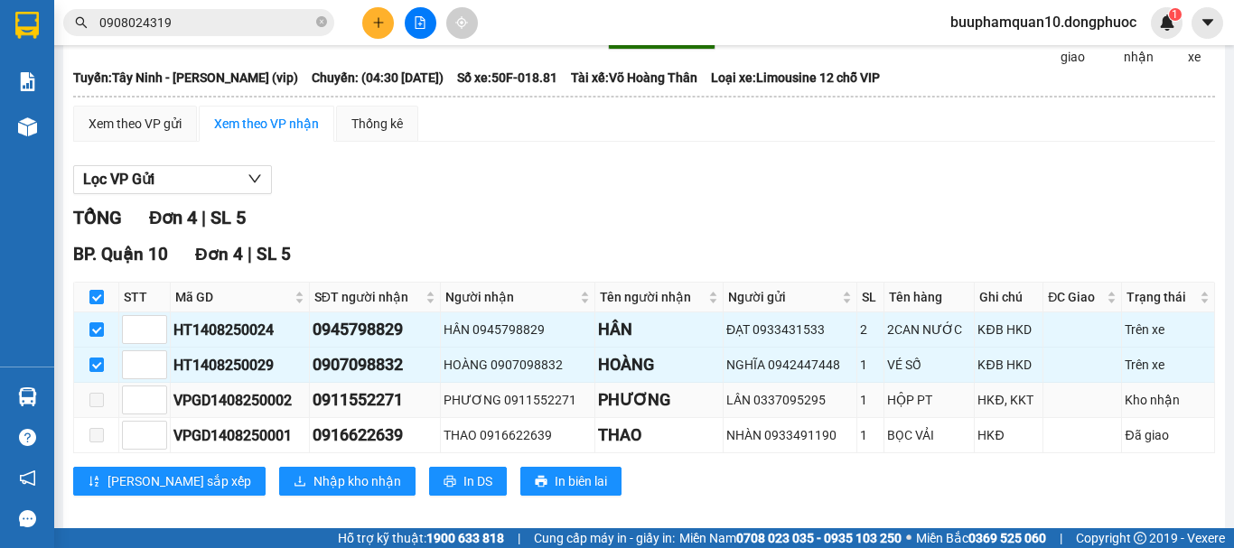
scroll to position [114, 0]
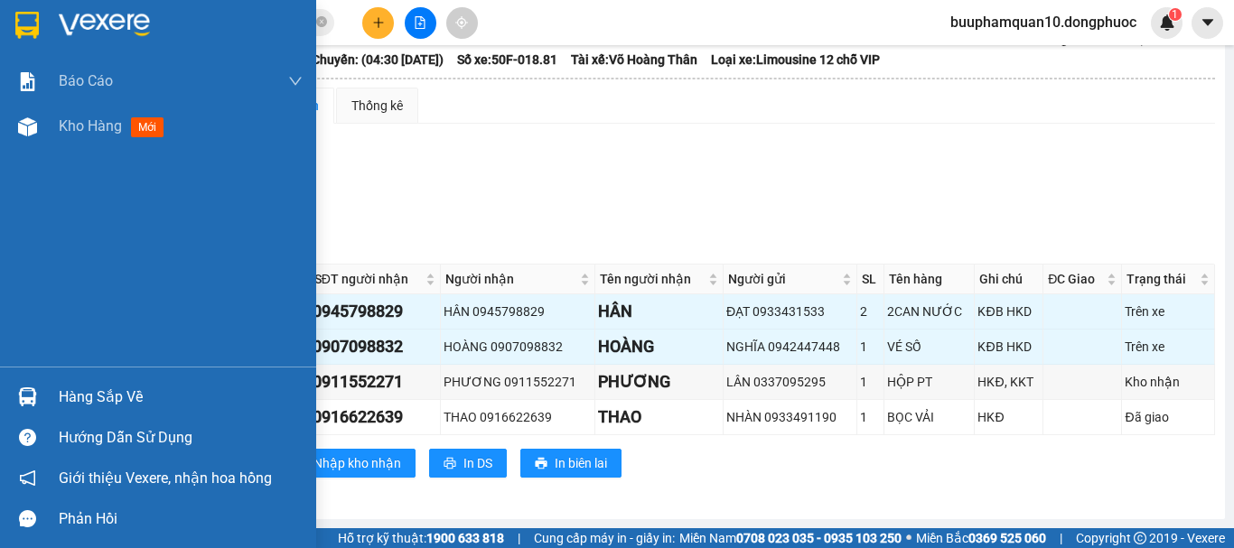
click at [99, 381] on div "Hàng sắp về" at bounding box center [158, 397] width 316 height 41
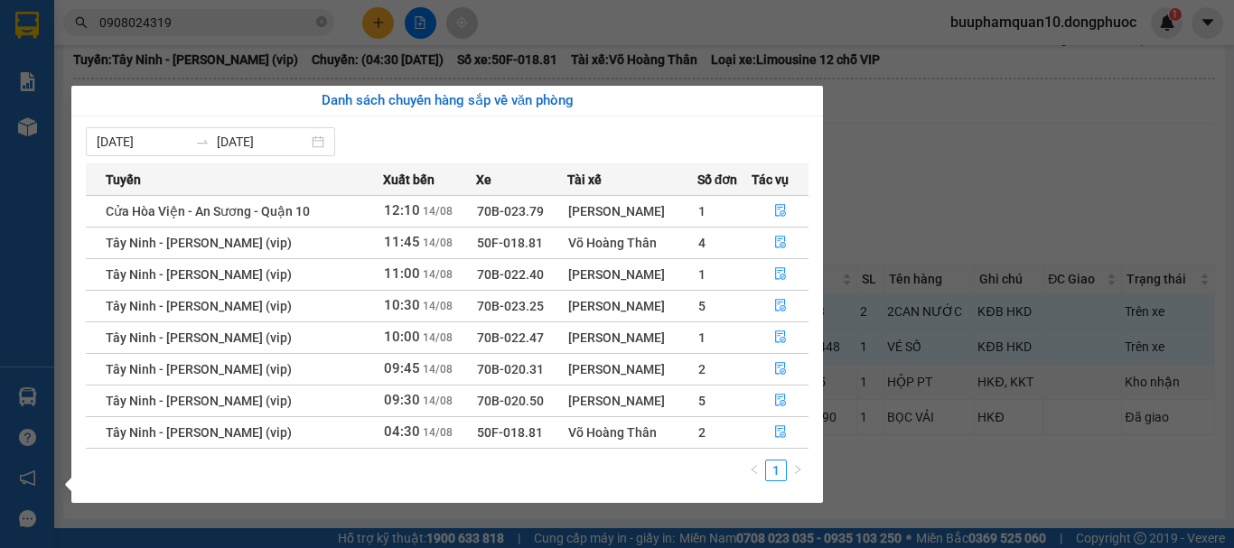
click at [919, 187] on section "Kết quả tìm kiếm ( 761 ) Bộ lọc Mã ĐH Trạng thái Món hàng Tổng cước Chưa cước N…" at bounding box center [617, 274] width 1234 height 548
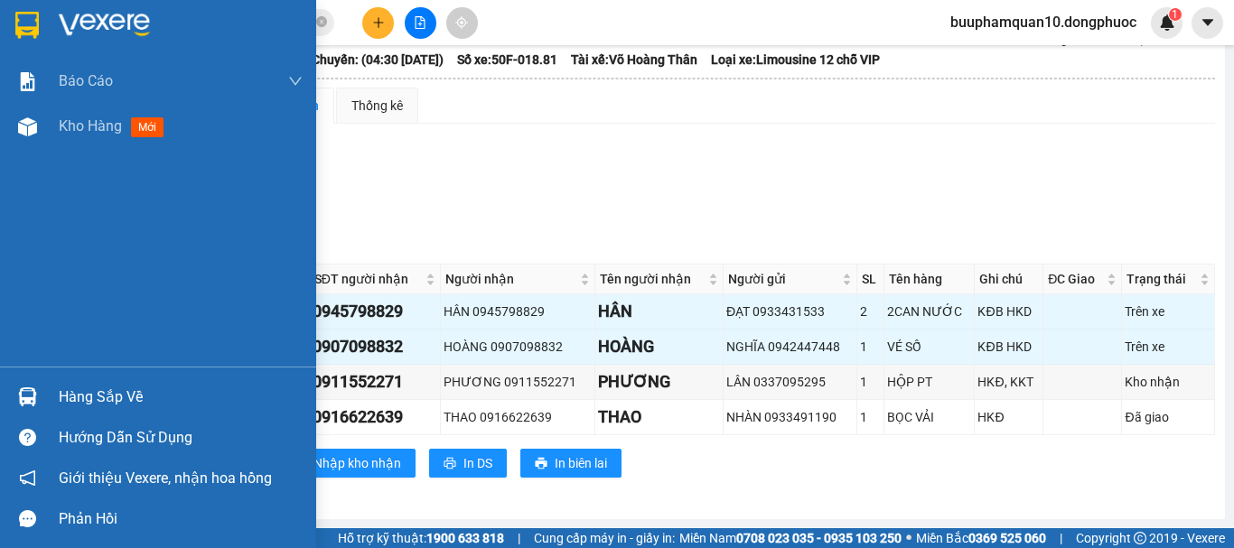
click at [65, 406] on div "Hàng sắp về" at bounding box center [181, 397] width 244 height 27
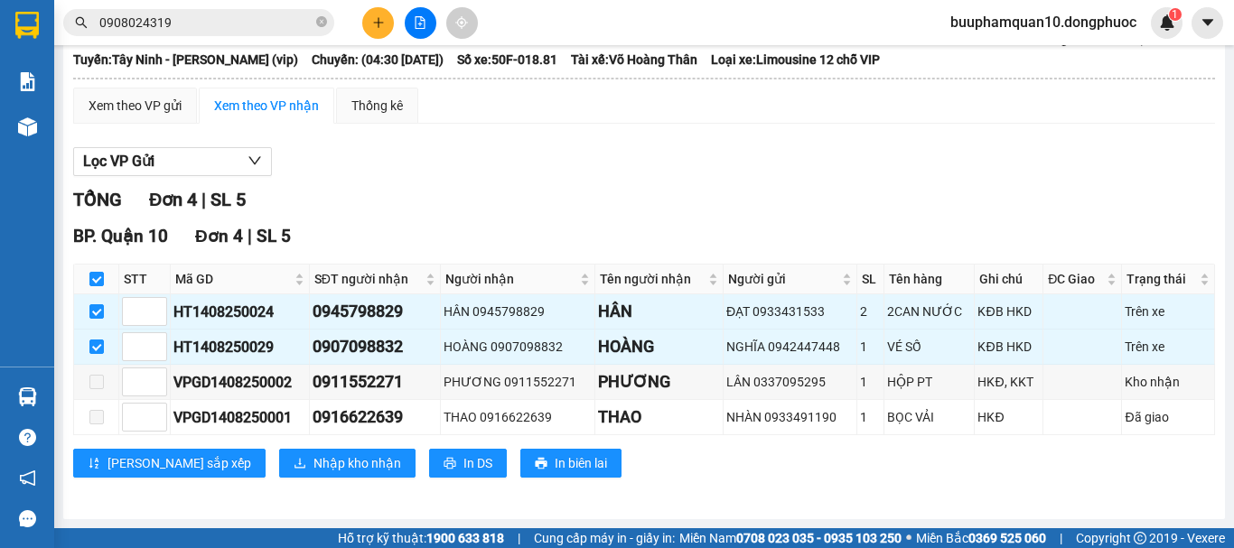
click at [947, 202] on section "Kết quả tìm kiếm ( 761 ) Bộ lọc Mã ĐH Trạng thái Món hàng Tổng cước Chưa cước N…" at bounding box center [617, 274] width 1234 height 548
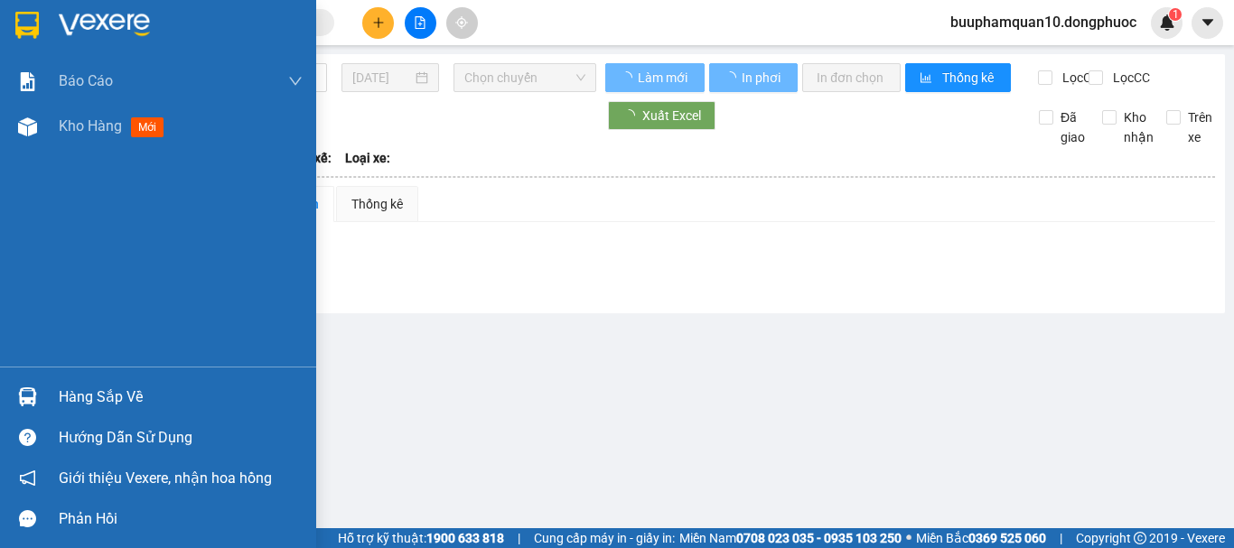
click at [22, 405] on img at bounding box center [27, 396] width 19 height 19
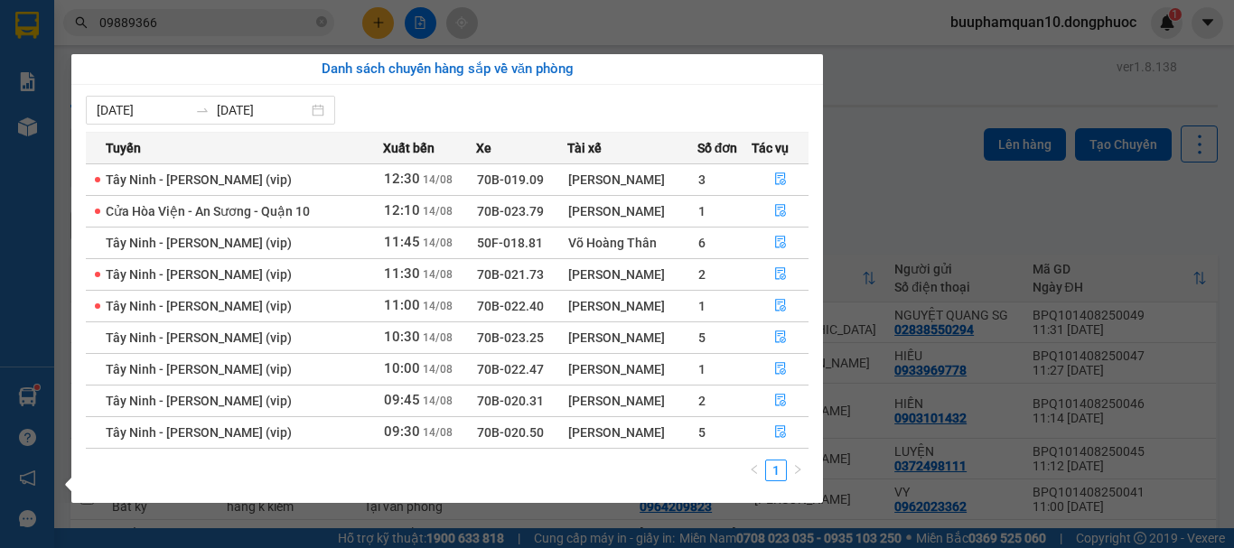
drag, startPoint x: 857, startPoint y: 62, endPoint x: 815, endPoint y: 57, distance: 42.8
click at [854, 62] on section "Kết quả tìm kiếm ( 2 ) Bộ lọc Mã ĐH Trạng thái Món hàng Tổng cước Chưa cước Nhã…" at bounding box center [617, 274] width 1234 height 548
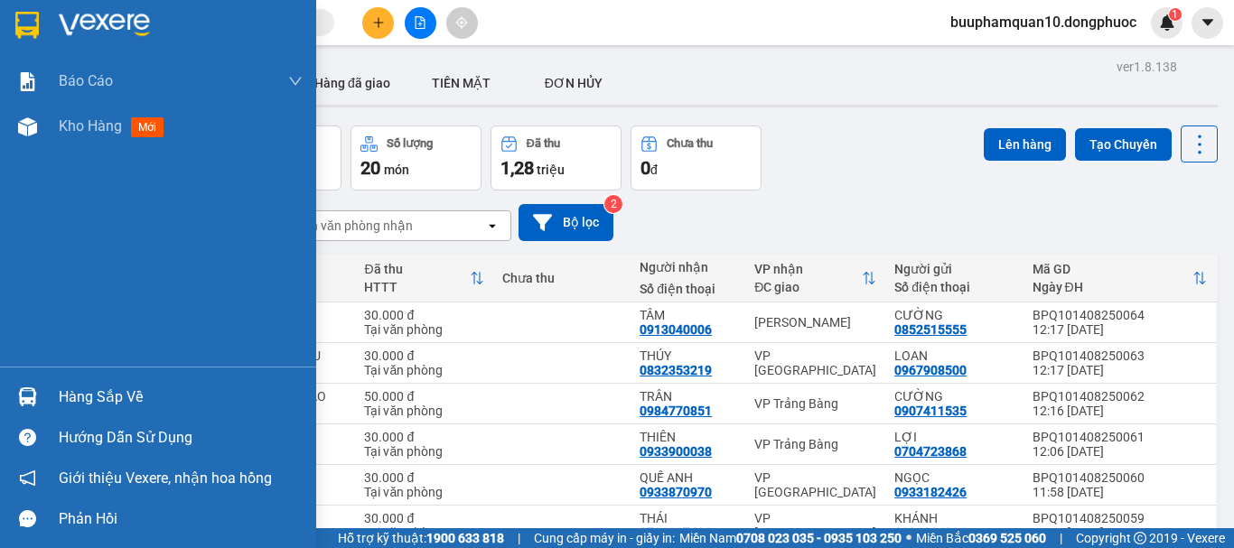
click at [128, 381] on div "Hàng sắp về" at bounding box center [158, 397] width 316 height 41
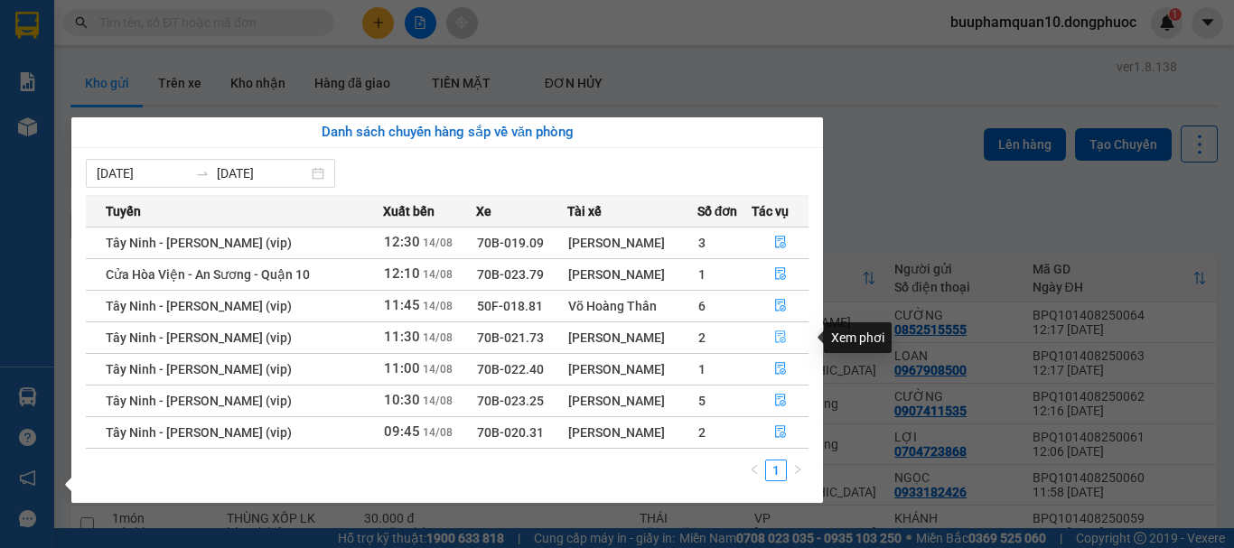
click at [778, 338] on icon "file-done" at bounding box center [780, 337] width 13 height 13
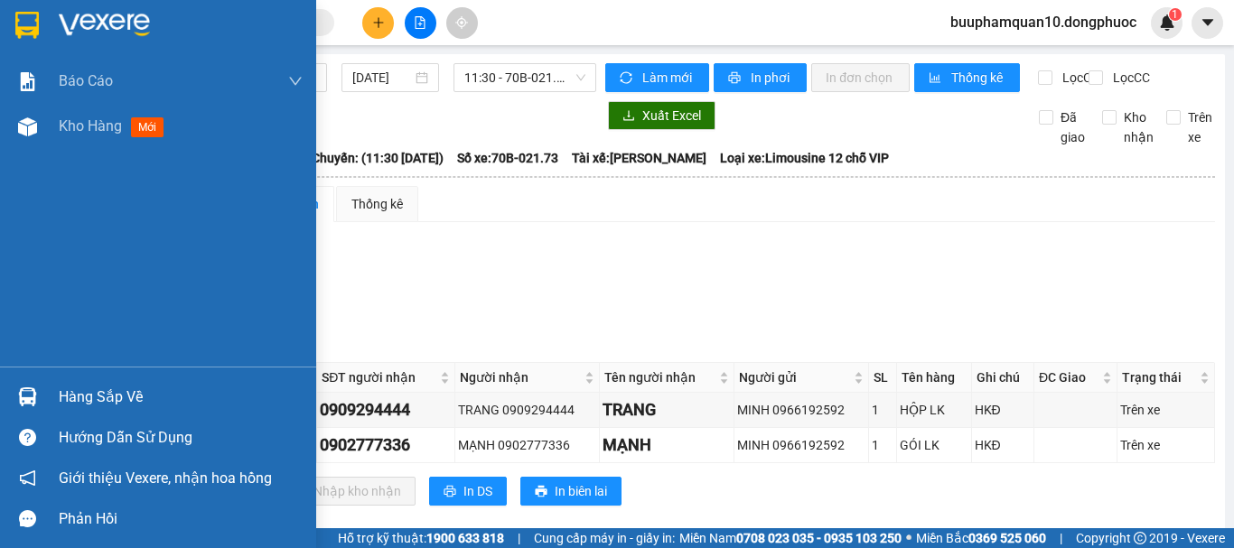
drag, startPoint x: 74, startPoint y: 400, endPoint x: 132, endPoint y: 400, distance: 57.8
click at [77, 400] on div "Hàng sắp về" at bounding box center [181, 397] width 244 height 27
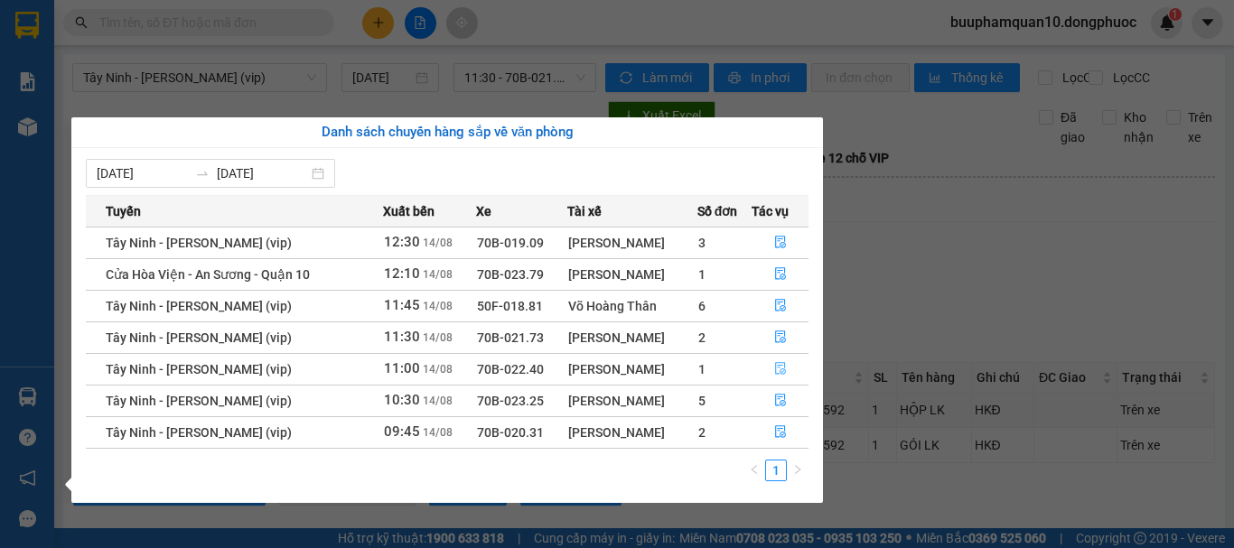
click at [781, 370] on icon "file-done" at bounding box center [780, 369] width 11 height 13
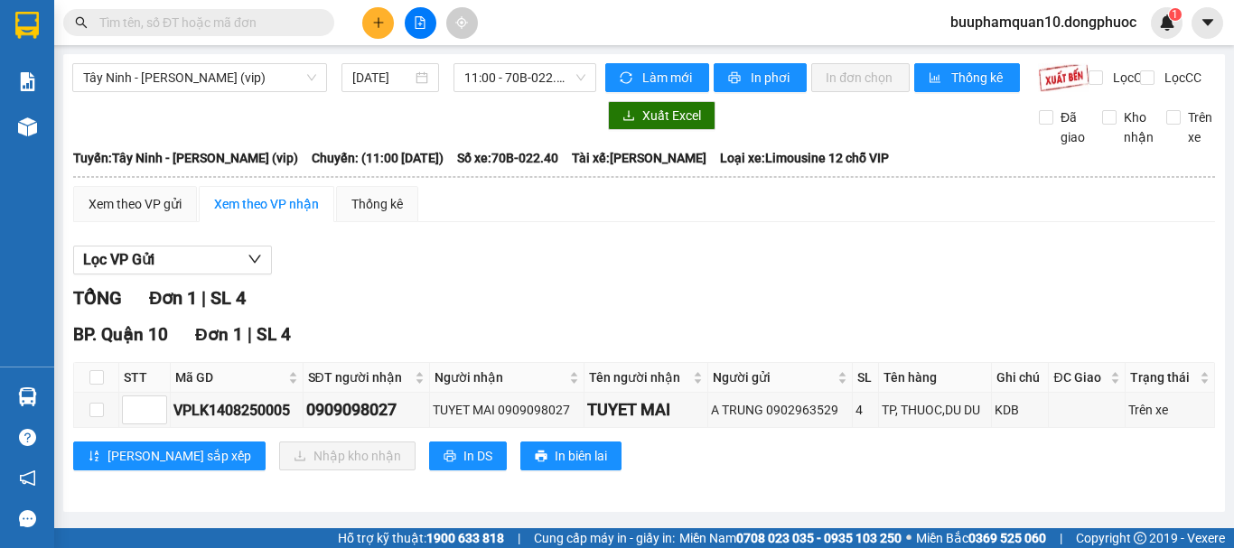
scroll to position [8, 0]
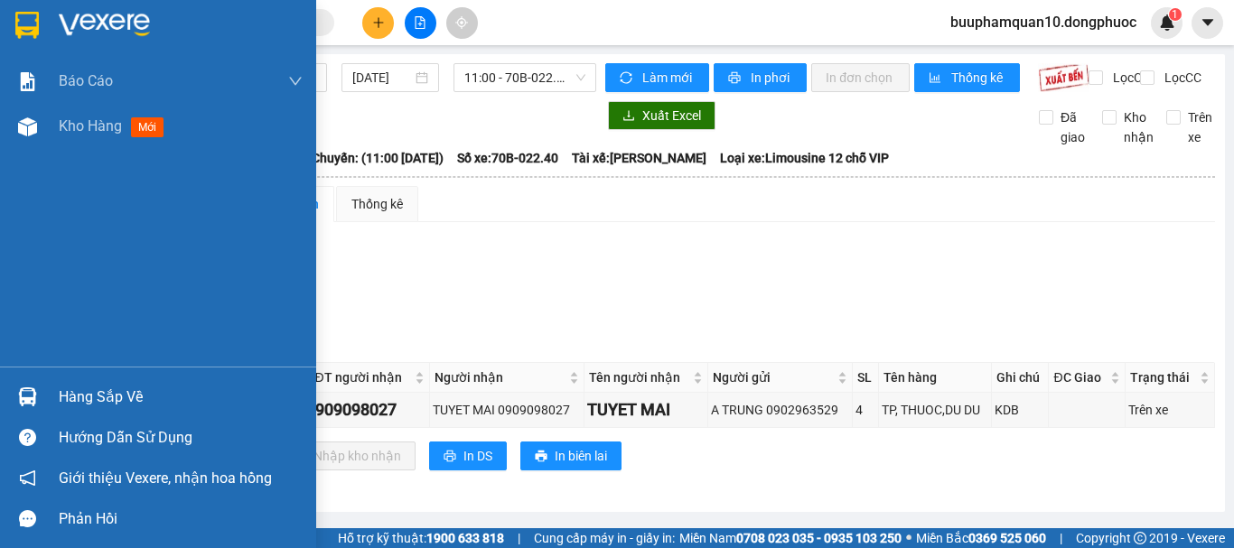
click at [100, 412] on div "Hàng sắp về" at bounding box center [158, 397] width 316 height 41
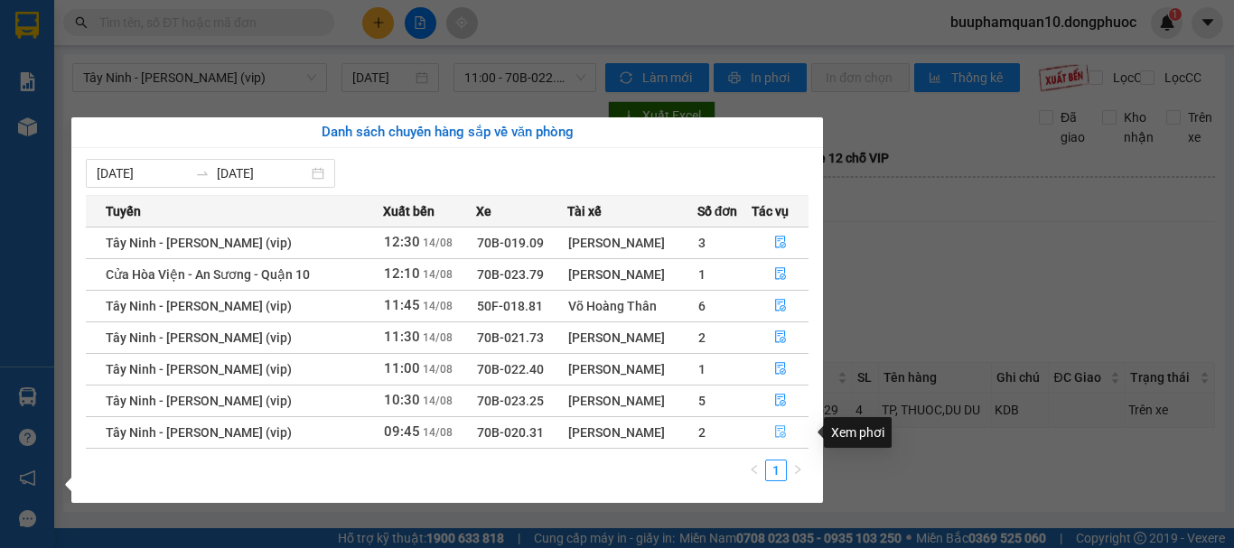
click at [779, 434] on icon "file-done" at bounding box center [780, 431] width 13 height 13
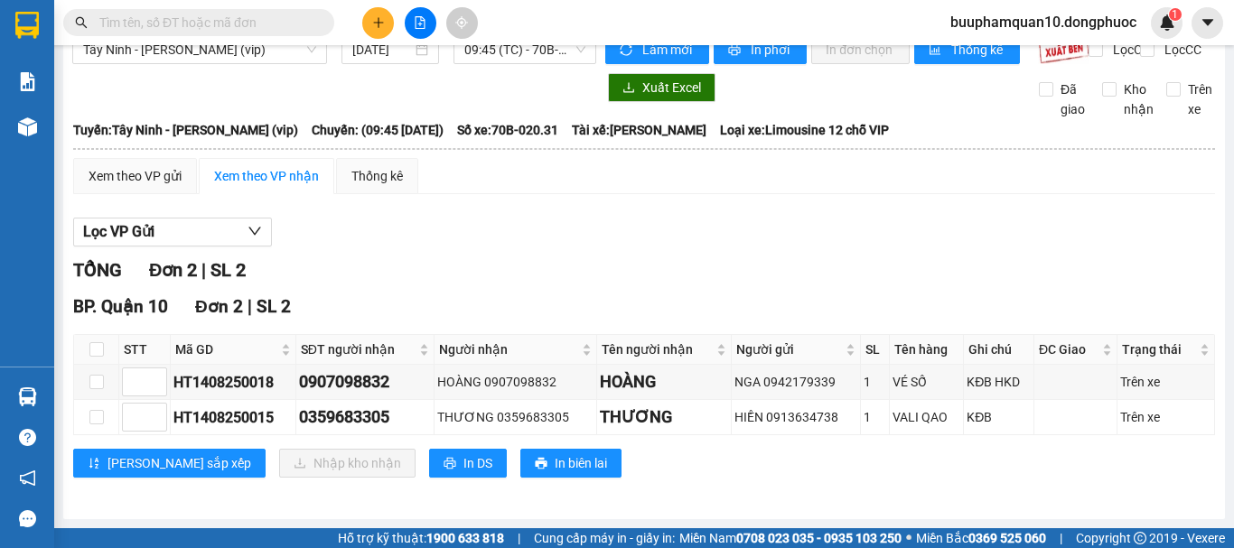
scroll to position [43, 0]
click at [143, 394] on input at bounding box center [144, 382] width 43 height 27
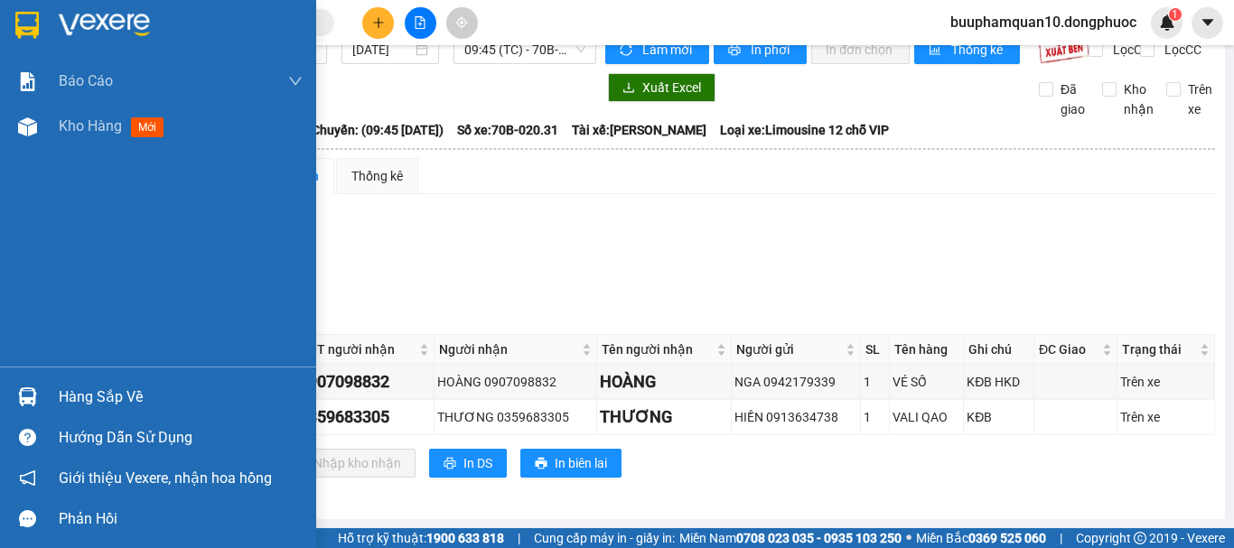
click at [98, 388] on div "Hàng sắp về" at bounding box center [181, 397] width 244 height 27
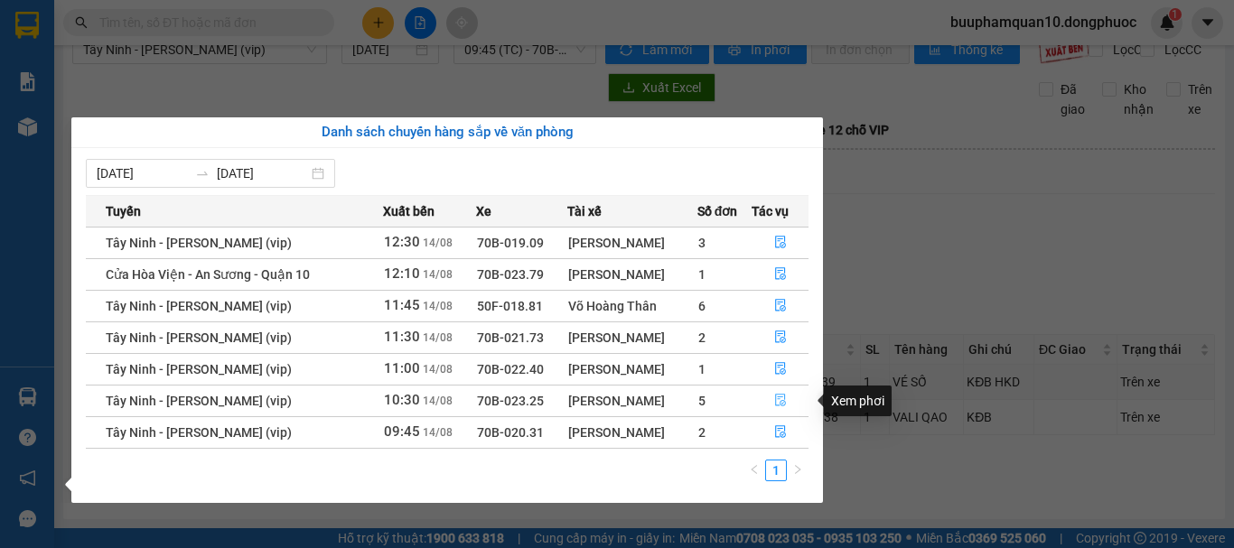
click at [779, 407] on span "file-done" at bounding box center [780, 401] width 13 height 14
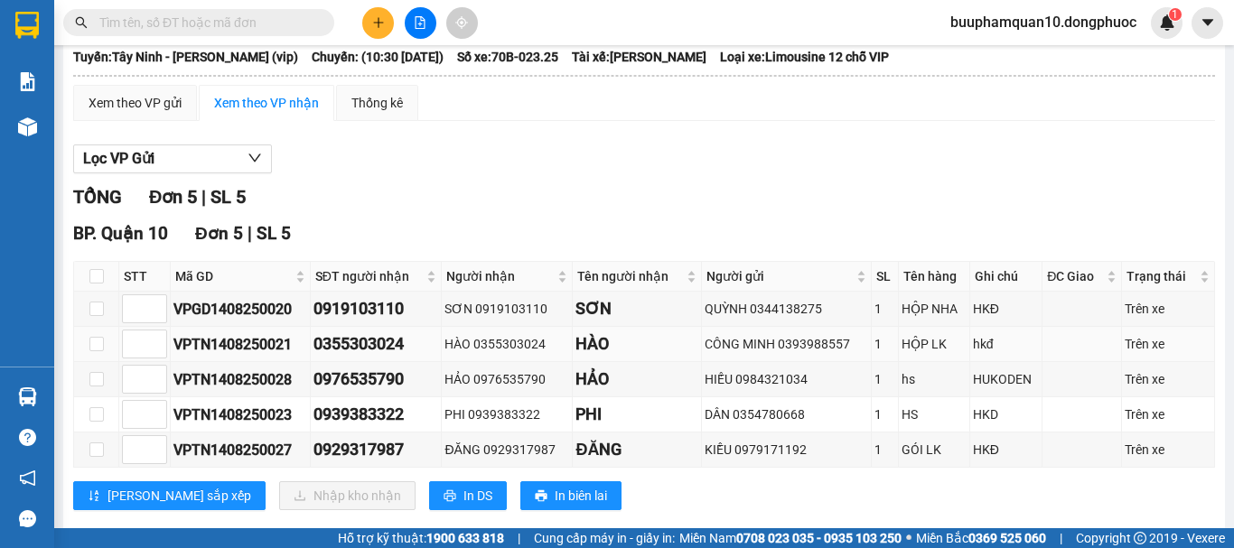
scroll to position [149, 0]
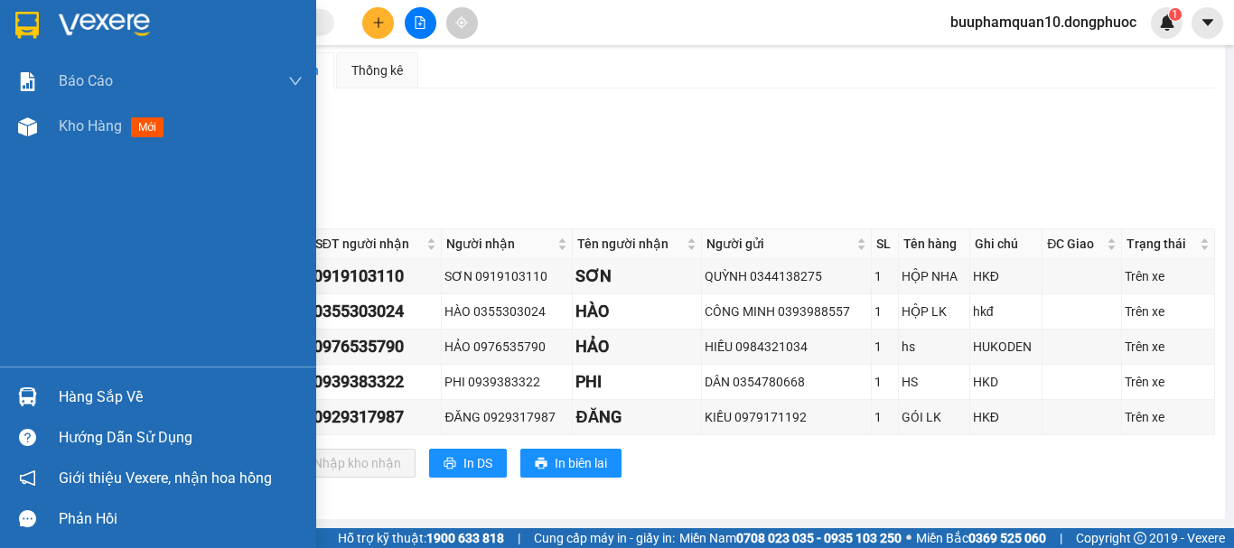
click at [103, 384] on div "Hàng sắp về" at bounding box center [181, 397] width 244 height 27
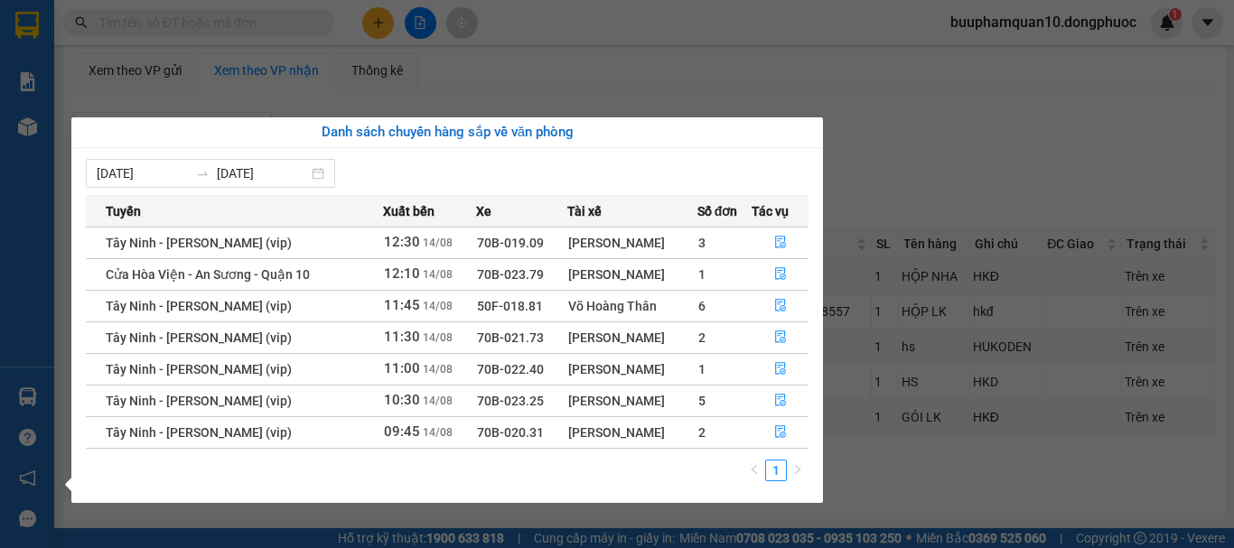
click at [238, 58] on section "Kết quả tìm kiếm ( 0 ) Bộ lọc No Data buuphamquan10.dongphuoc 1 Báo cáo Mẫu 1: …" at bounding box center [617, 274] width 1234 height 548
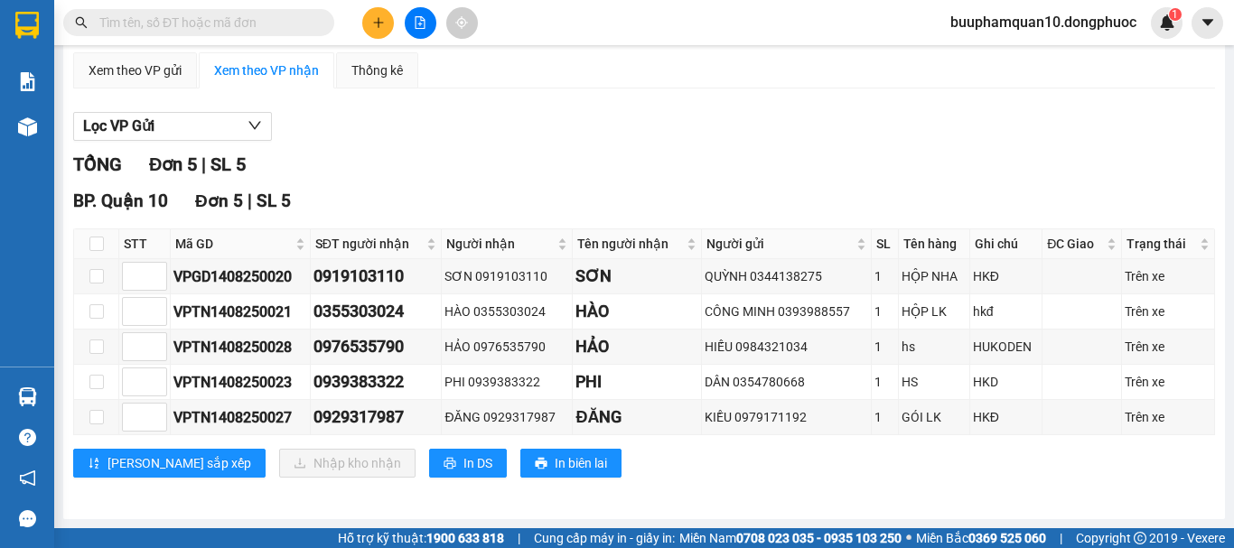
click at [228, 31] on input "text" at bounding box center [205, 23] width 213 height 20
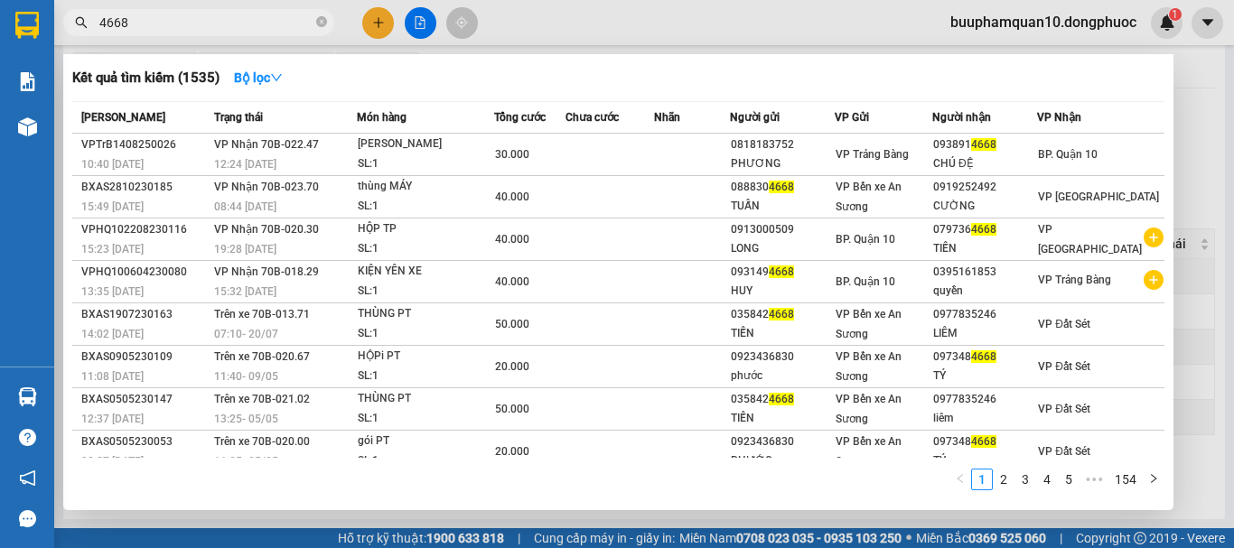
type input "4668"
click at [283, 140] on span "VP Nhận 70B-022.47" at bounding box center [266, 144] width 105 height 13
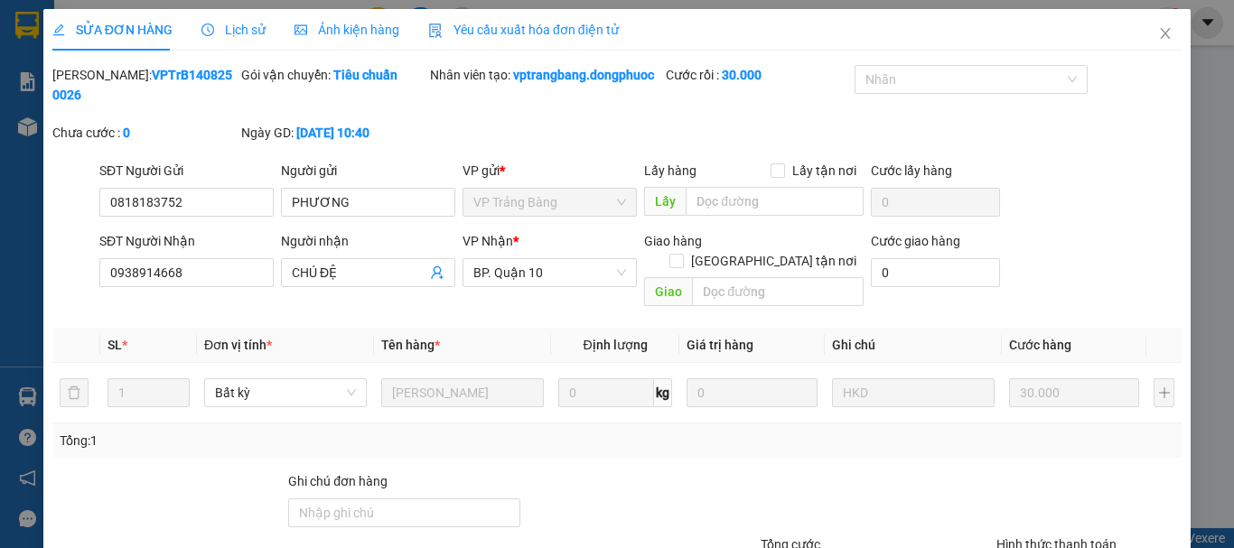
type input "0818183752"
type input "PHƯƠNG"
type input "0938914668"
type input "CHÚ ĐỆ"
type input "30.000"
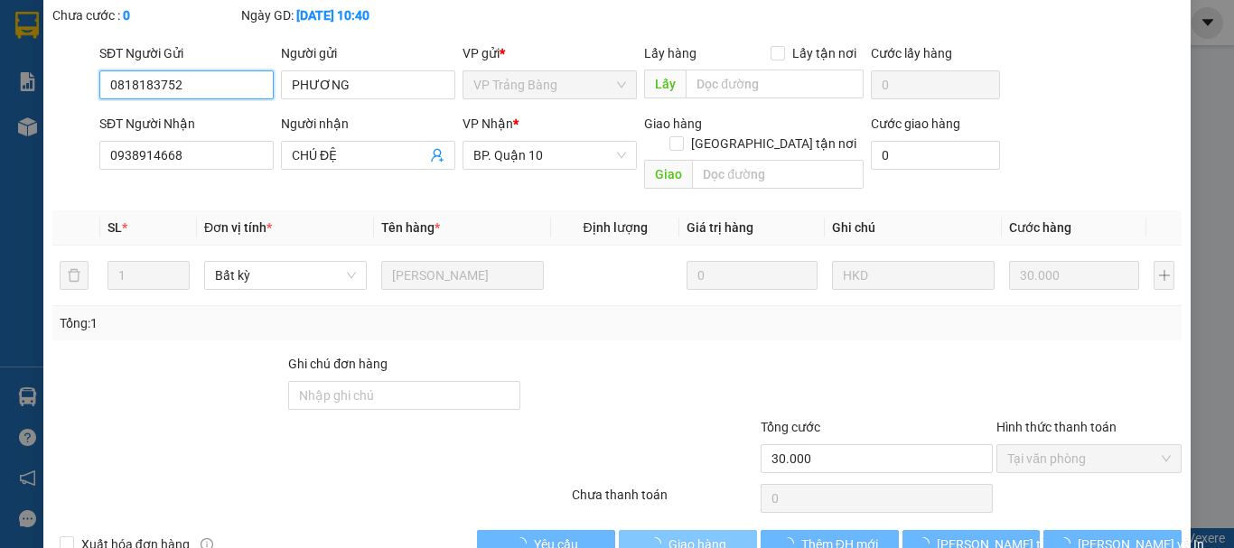
scroll to position [144, 0]
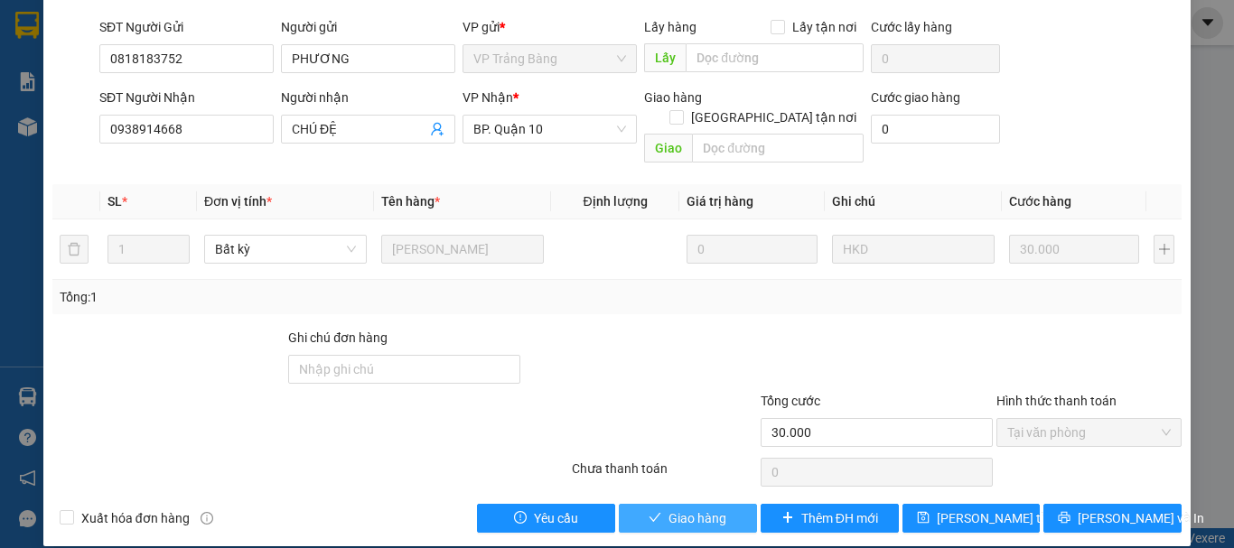
click at [637, 504] on button "Giao hàng" at bounding box center [688, 518] width 138 height 29
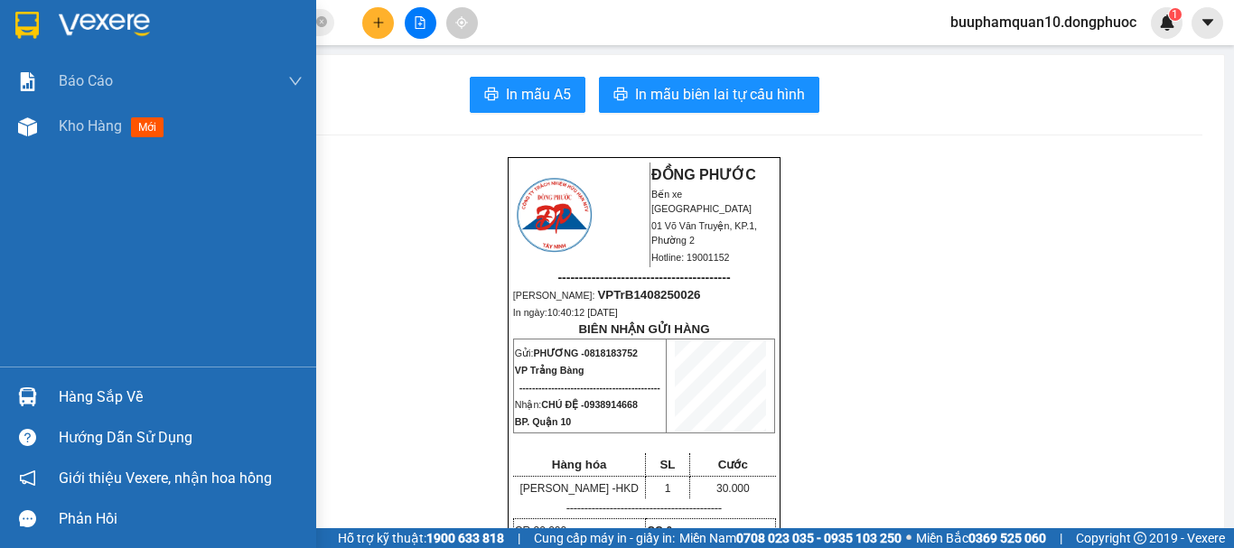
click at [67, 397] on div "Hàng sắp về" at bounding box center [181, 397] width 244 height 27
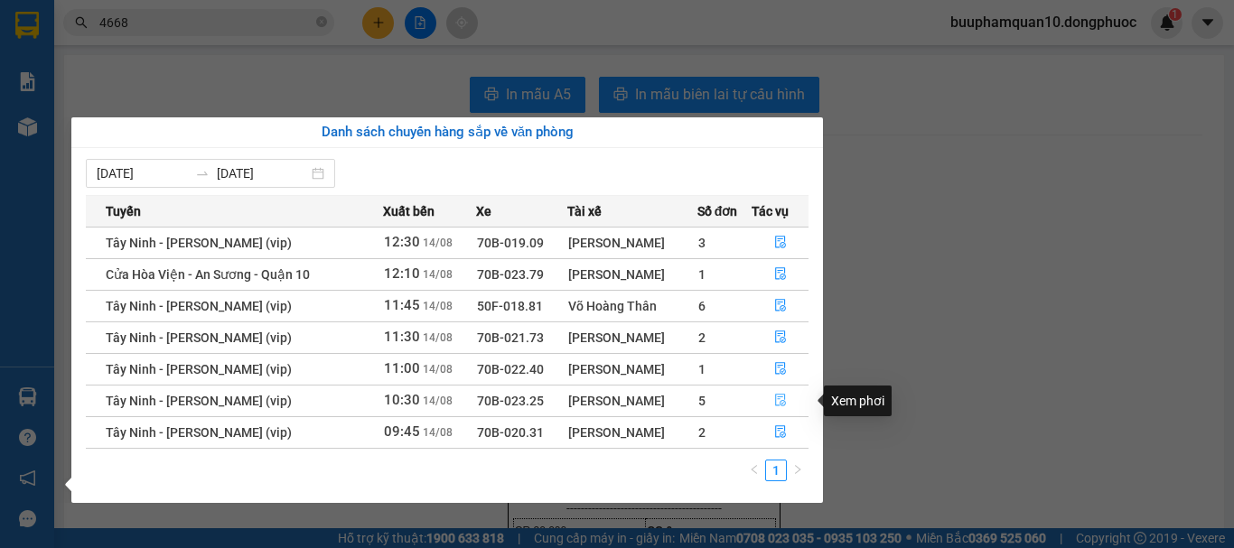
click at [782, 396] on icon "file-done" at bounding box center [780, 400] width 13 height 13
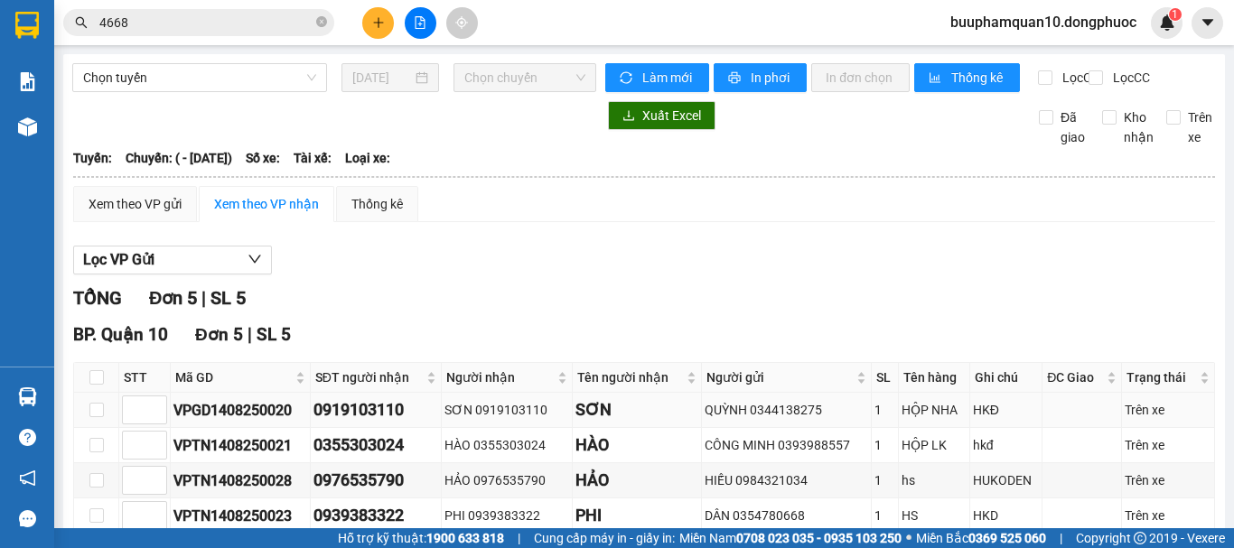
scroll to position [149, 0]
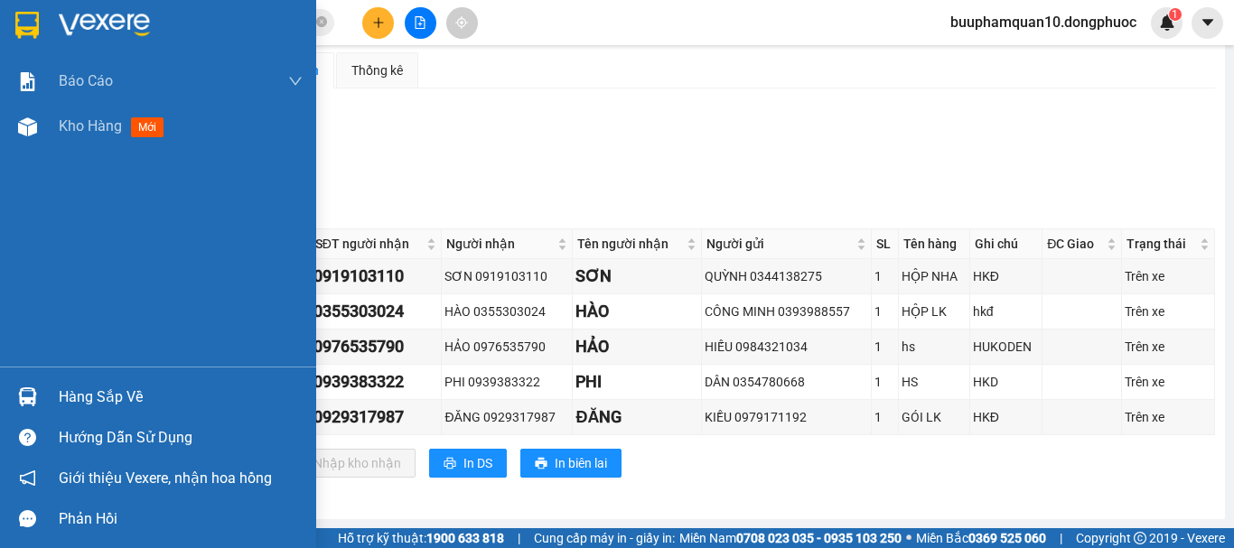
click at [8, 404] on div "Hàng sắp về" at bounding box center [158, 397] width 316 height 41
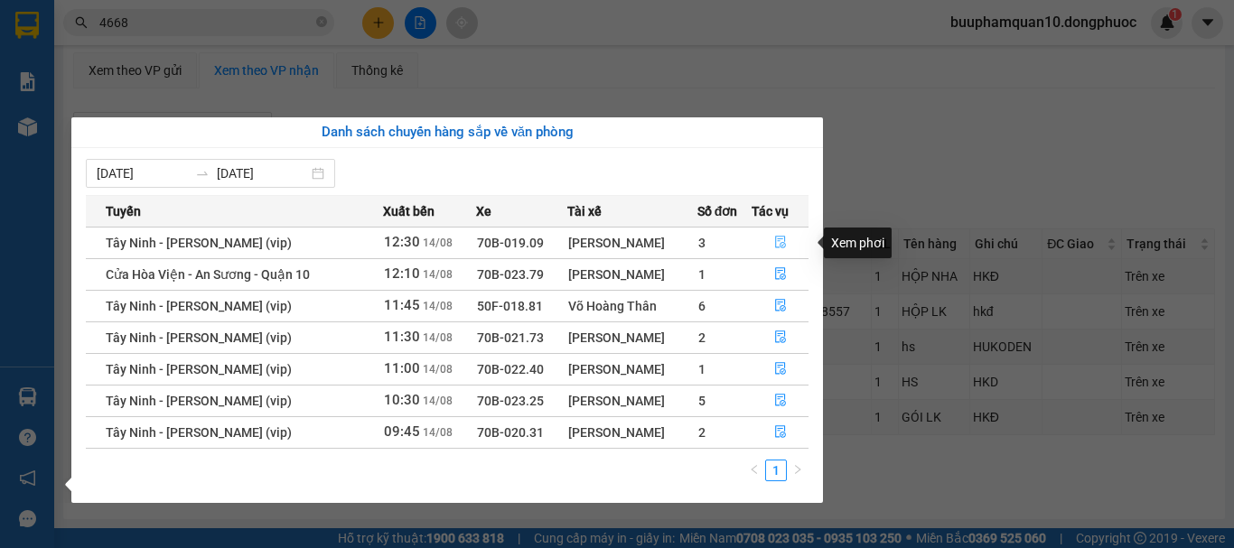
click at [784, 231] on button "button" at bounding box center [779, 243] width 55 height 29
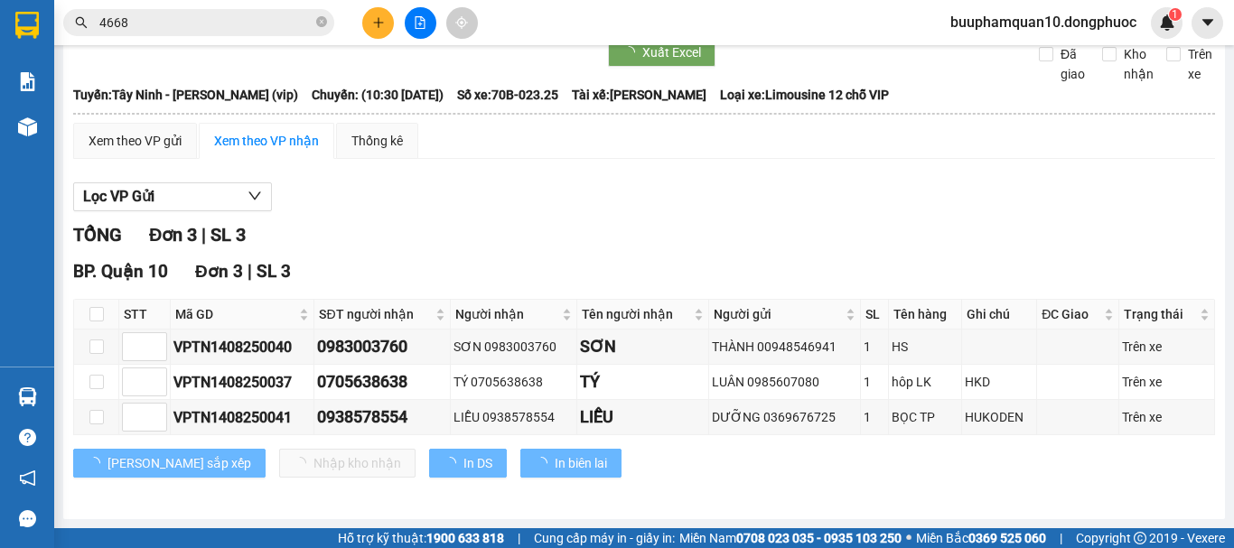
scroll to position [79, 0]
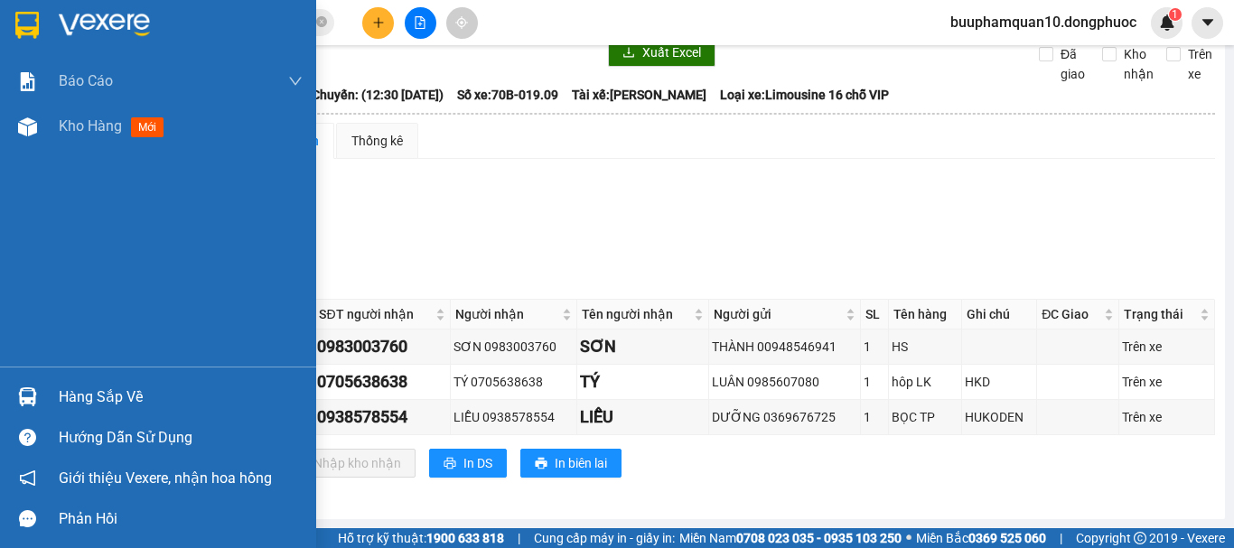
click at [76, 394] on div "Hàng sắp về" at bounding box center [181, 397] width 244 height 27
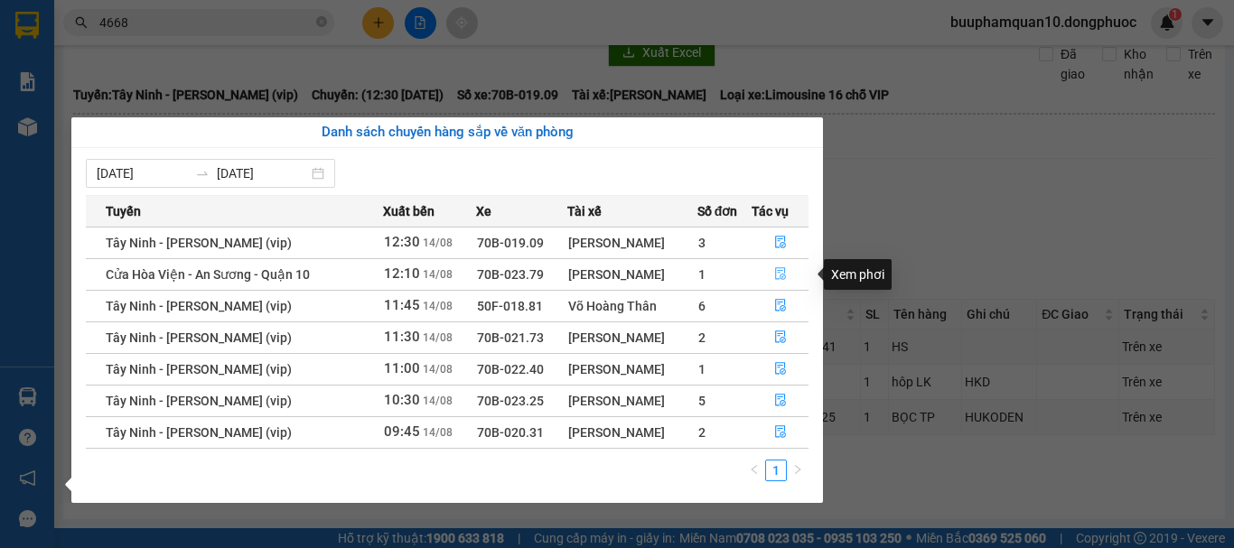
click at [777, 267] on icon "file-done" at bounding box center [780, 273] width 13 height 13
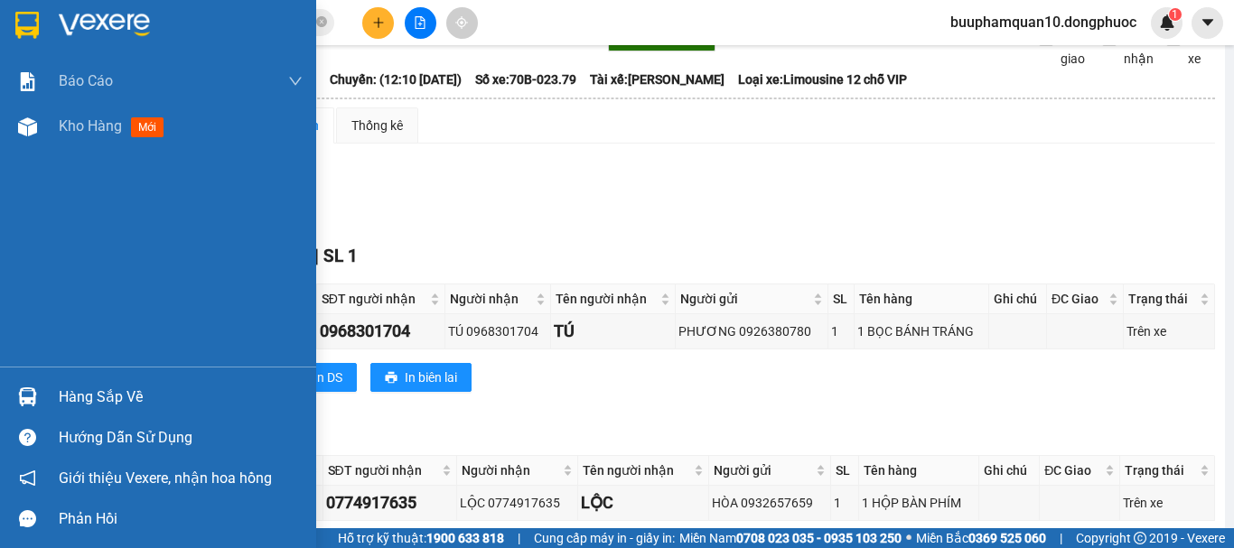
scroll to position [149, 0]
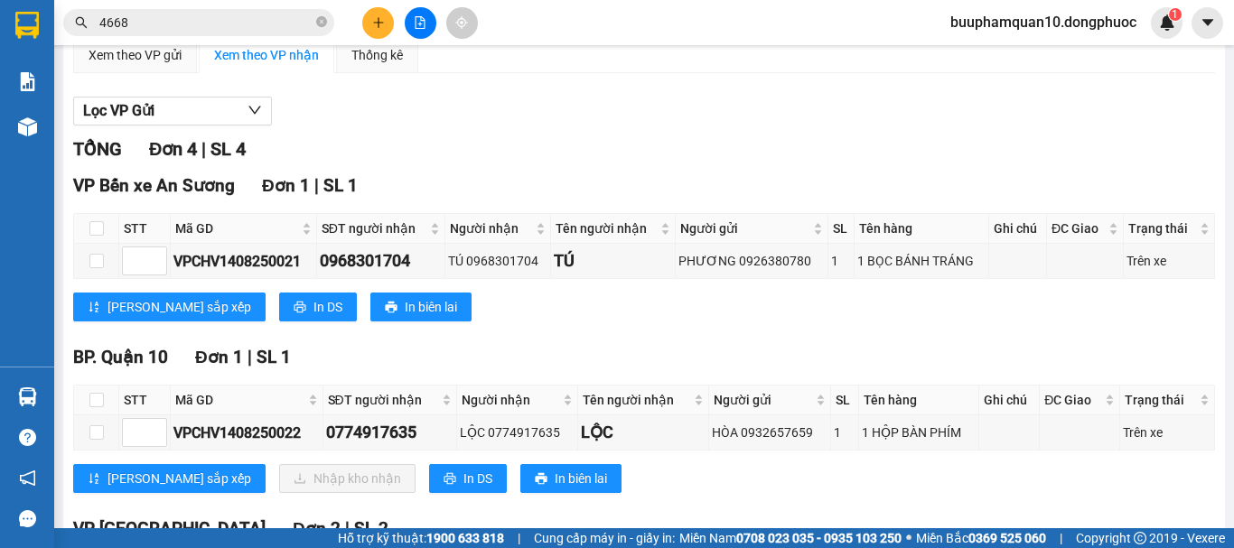
click at [76, 524] on div "TỔNG Đơn 4 | SL 4 VP Bến xe An Sương Đơn 1 | SL 1 STT Mã GD SĐT người nhận Ngườ…" at bounding box center [644, 428] width 1142 height 587
click at [375, 18] on icon "plus" at bounding box center [378, 22] width 13 height 13
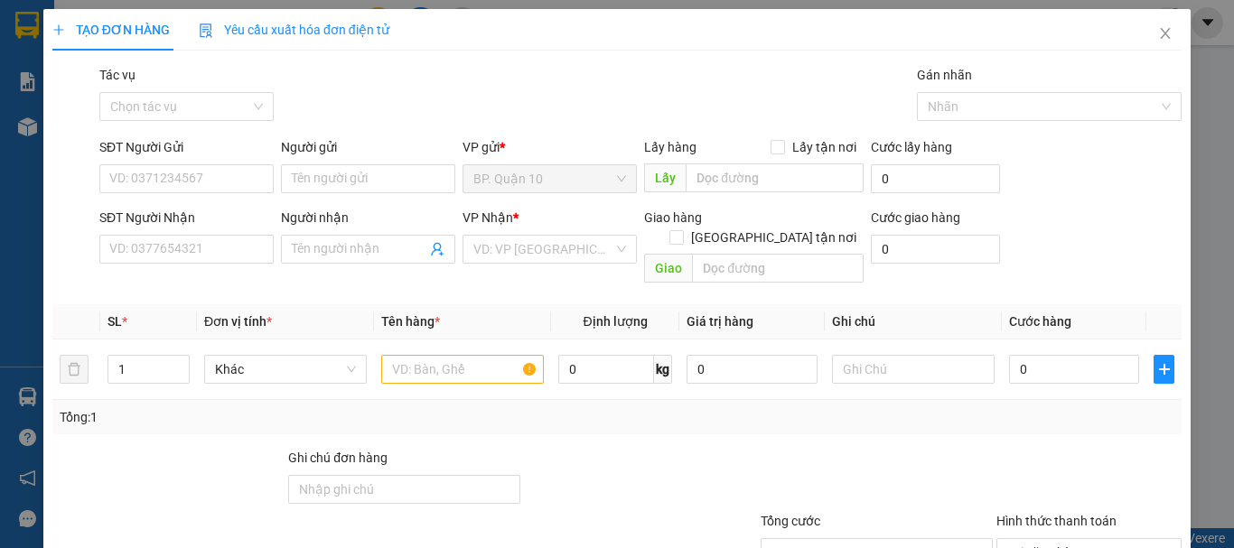
click at [280, 133] on div "Transit Pickup Surcharge Ids Transit Deliver Surcharge Ids Transit Deliver Surc…" at bounding box center [616, 359] width 1129 height 588
click at [211, 166] on input "SĐT Người Gửi" at bounding box center [186, 178] width 174 height 29
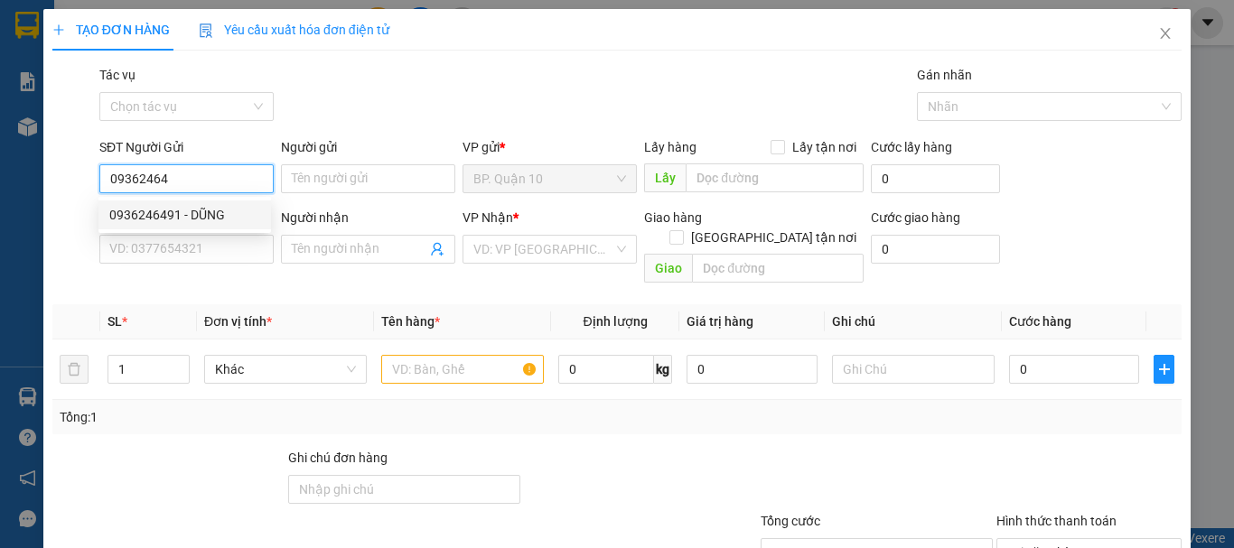
click at [201, 217] on div "0936246491 - DŨNG" at bounding box center [184, 215] width 151 height 20
type input "0936246491"
type input "DŨNG"
type input "0945798829"
type input "HÂN"
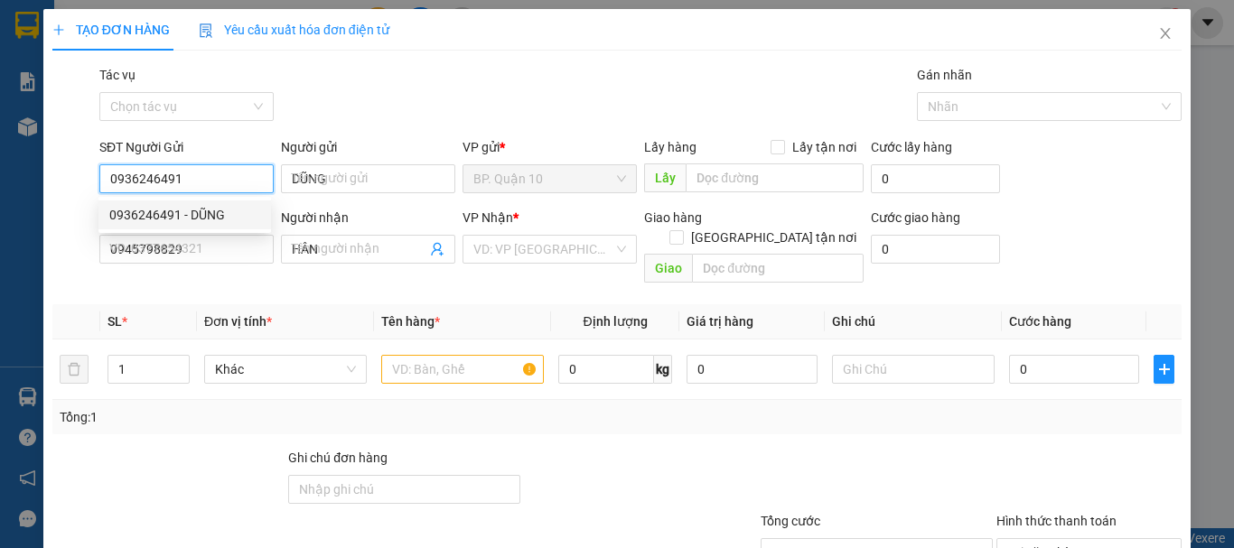
type input "40.000"
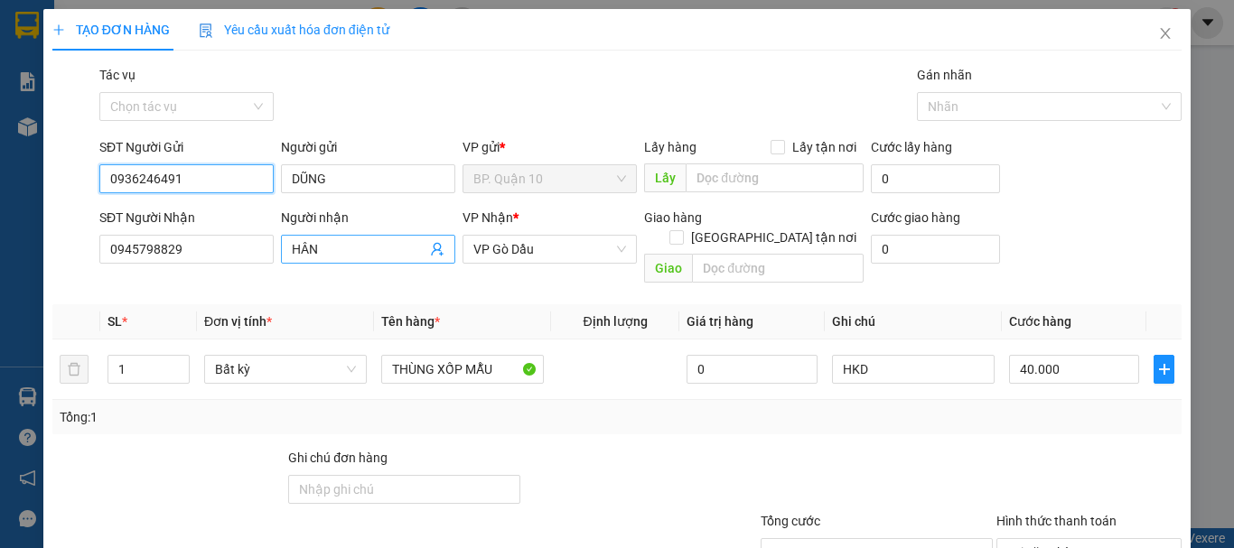
type input "0936246491"
click at [434, 250] on icon "user-add" at bounding box center [437, 250] width 12 height 14
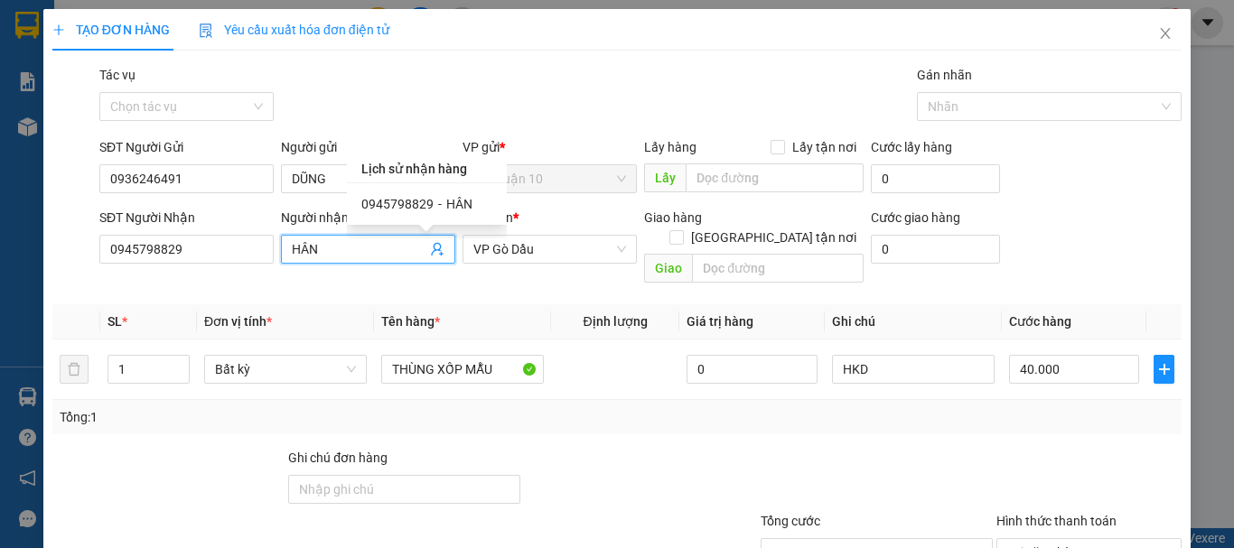
click at [403, 200] on span "0945798829" at bounding box center [397, 204] width 72 height 14
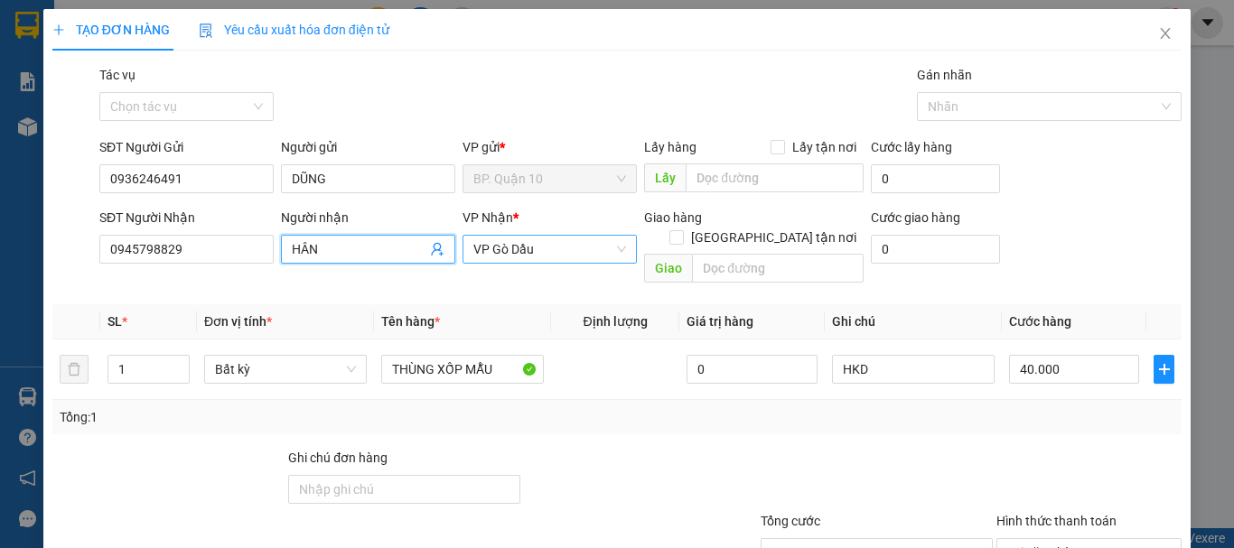
click at [555, 255] on span "VP Gò Dầu" at bounding box center [549, 249] width 153 height 27
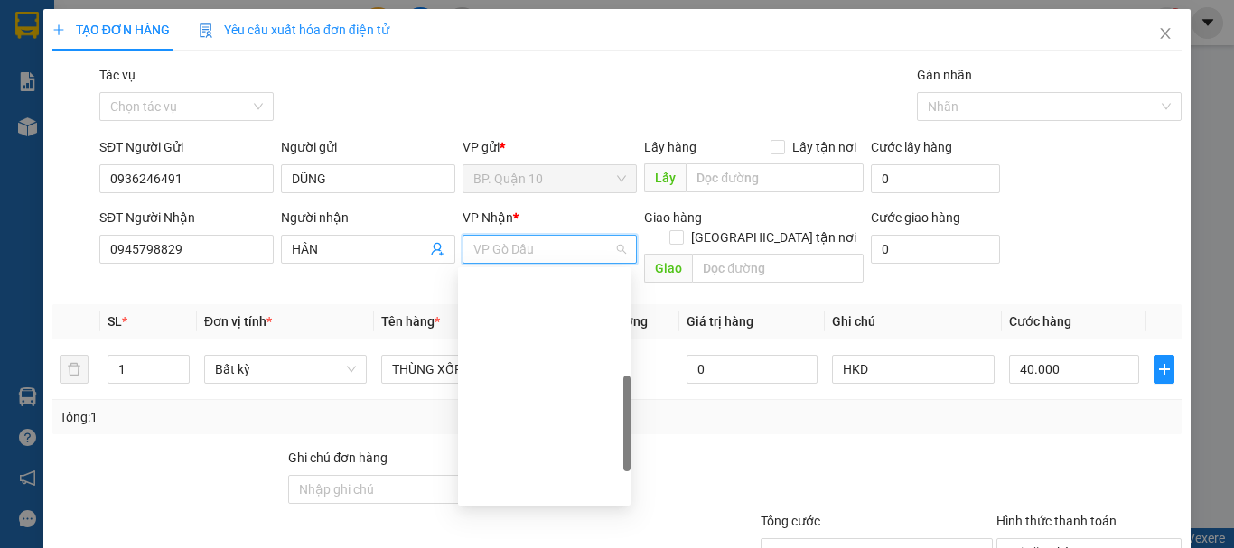
scroll to position [347, 0]
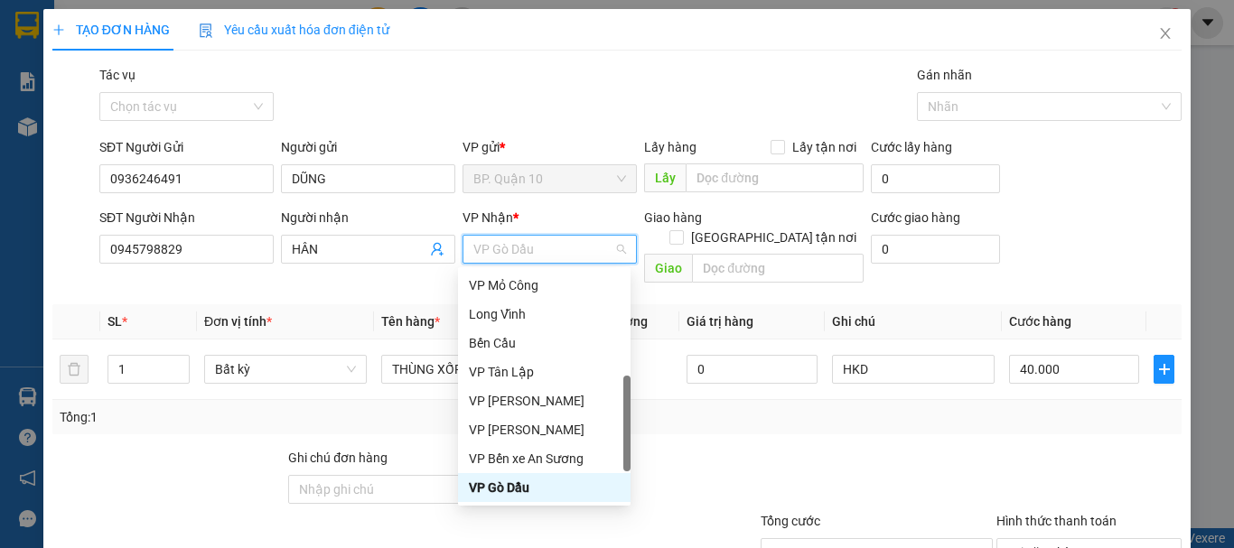
click at [555, 255] on span "VP Gò Dầu" at bounding box center [549, 249] width 153 height 27
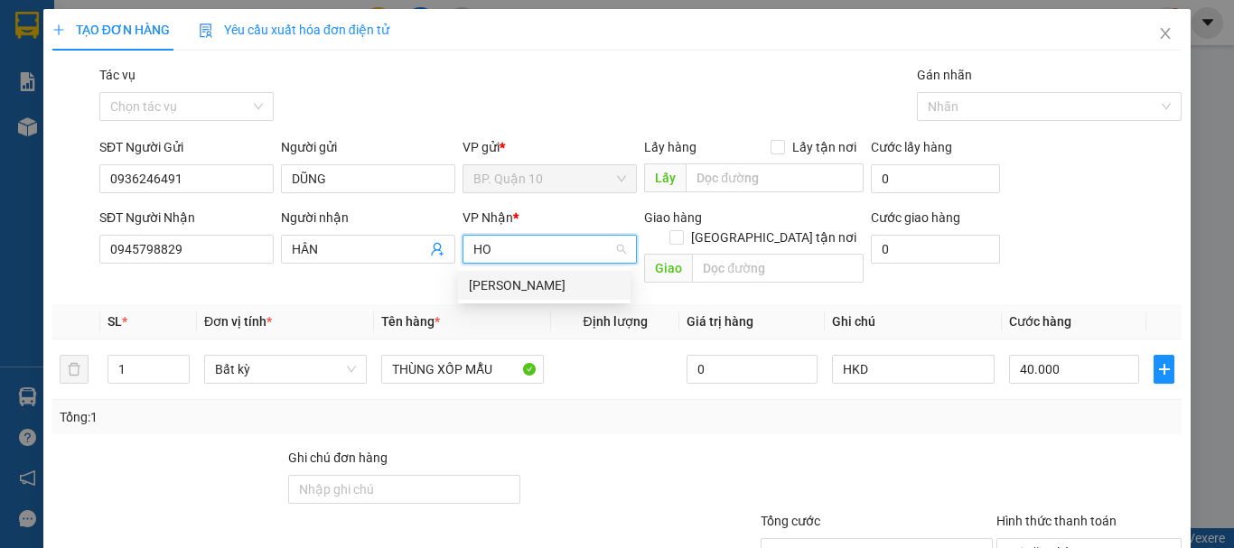
scroll to position [0, 0]
type input "HÓA"
click at [523, 281] on div "[PERSON_NAME]" at bounding box center [544, 285] width 151 height 20
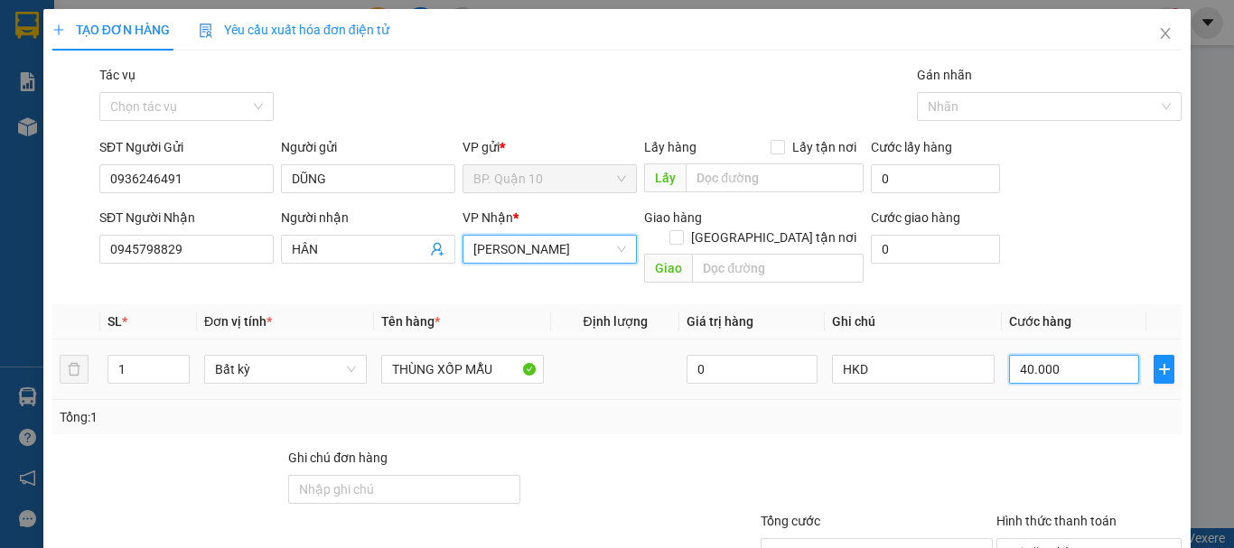
click at [1100, 355] on input "40.000" at bounding box center [1074, 369] width 130 height 29
type input "8"
type input "80"
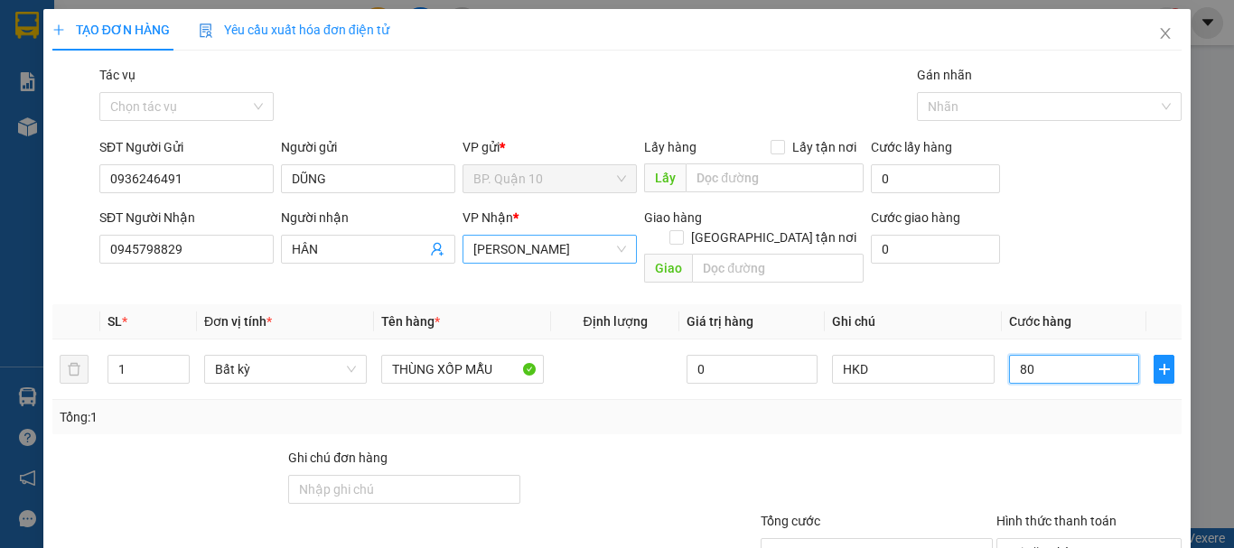
type input "80"
click at [792, 448] on div at bounding box center [877, 479] width 236 height 63
type input "80.000"
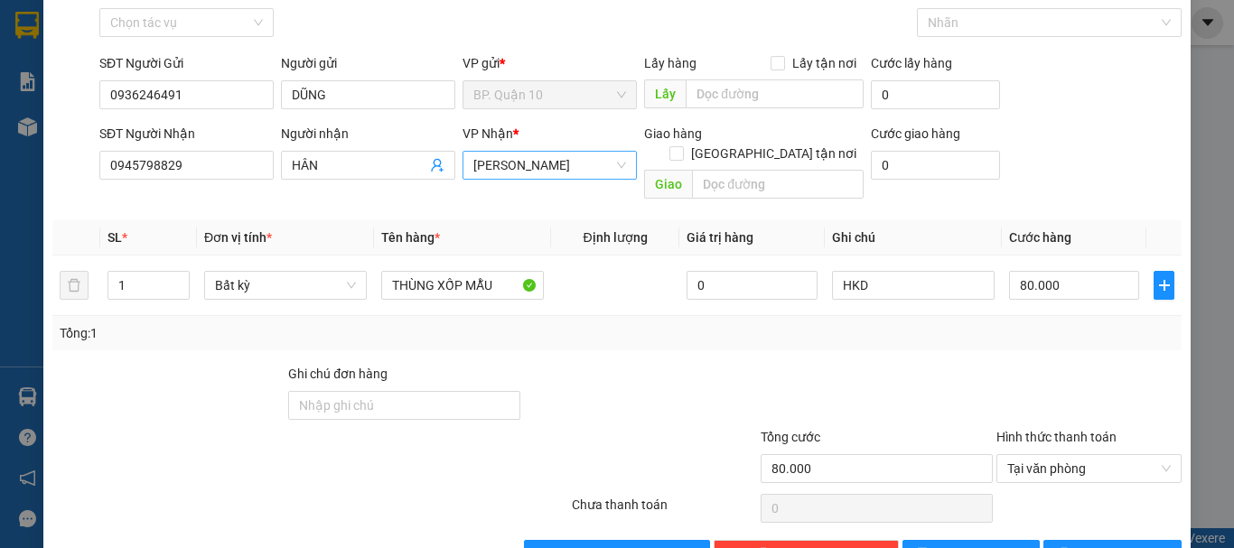
scroll to position [120, 0]
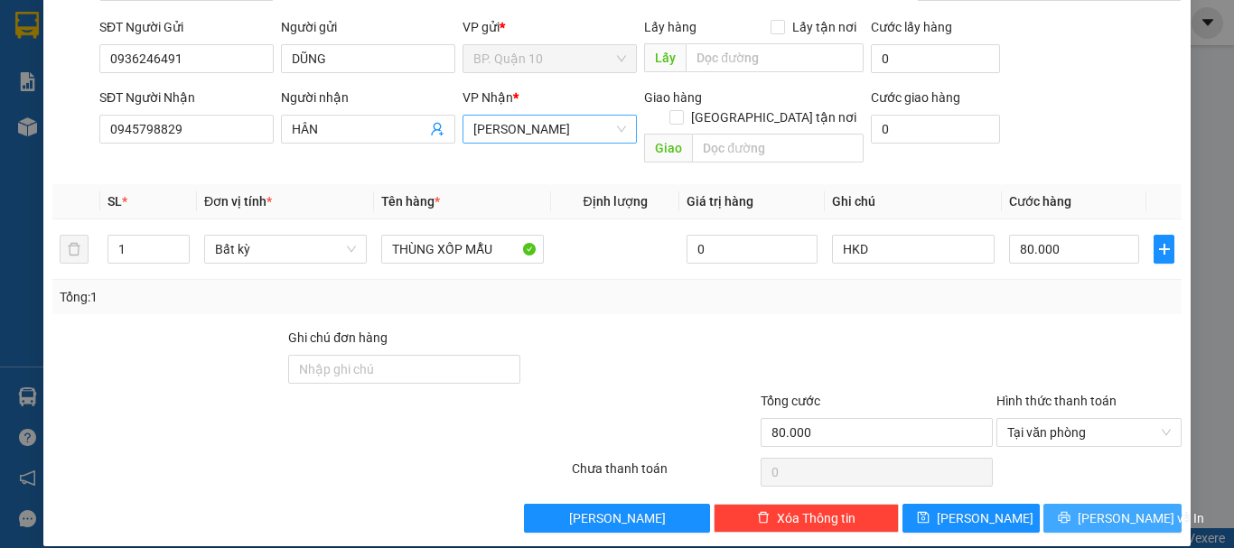
click at [1124, 509] on span "[PERSON_NAME] và In" at bounding box center [1141, 519] width 126 height 20
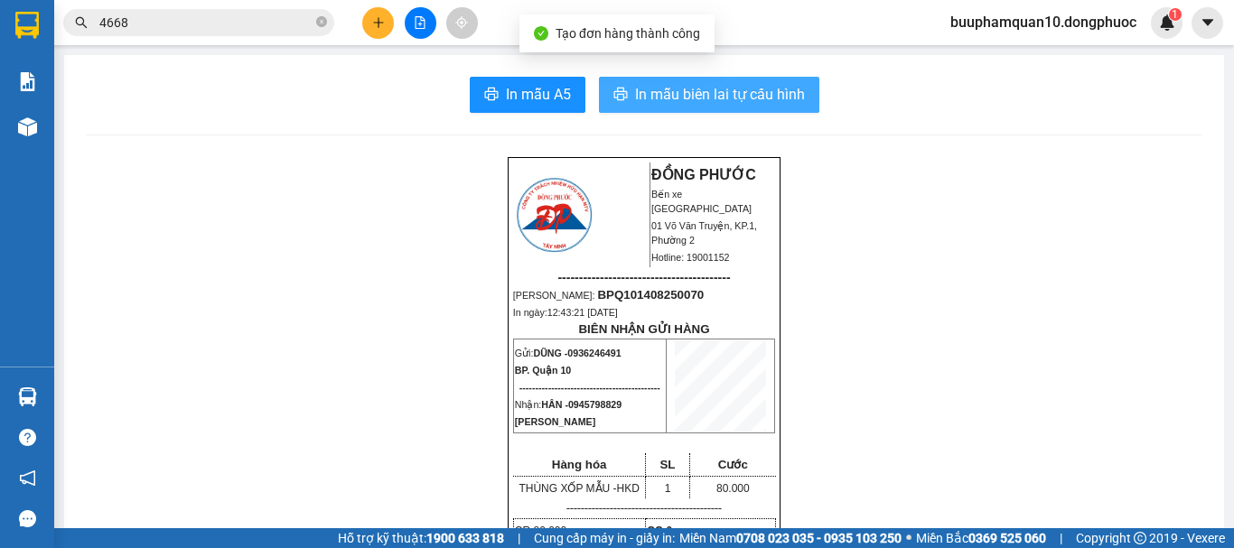
click at [766, 97] on span "In mẫu biên lai tự cấu hình" at bounding box center [720, 94] width 170 height 23
